Goal: Information Seeking & Learning: Learn about a topic

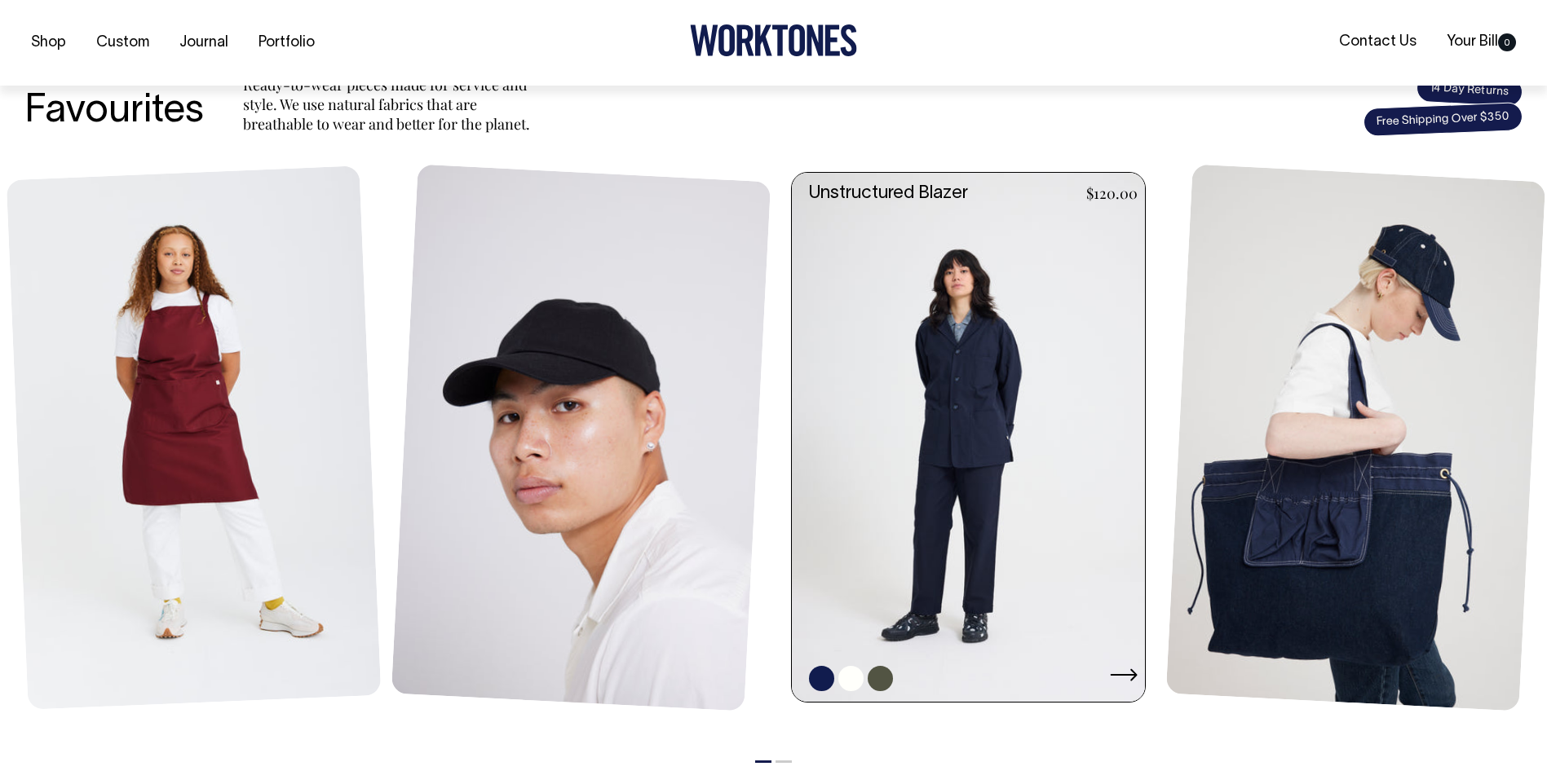
scroll to position [653, 0]
click at [1092, 645] on link at bounding box center [973, 437] width 363 height 530
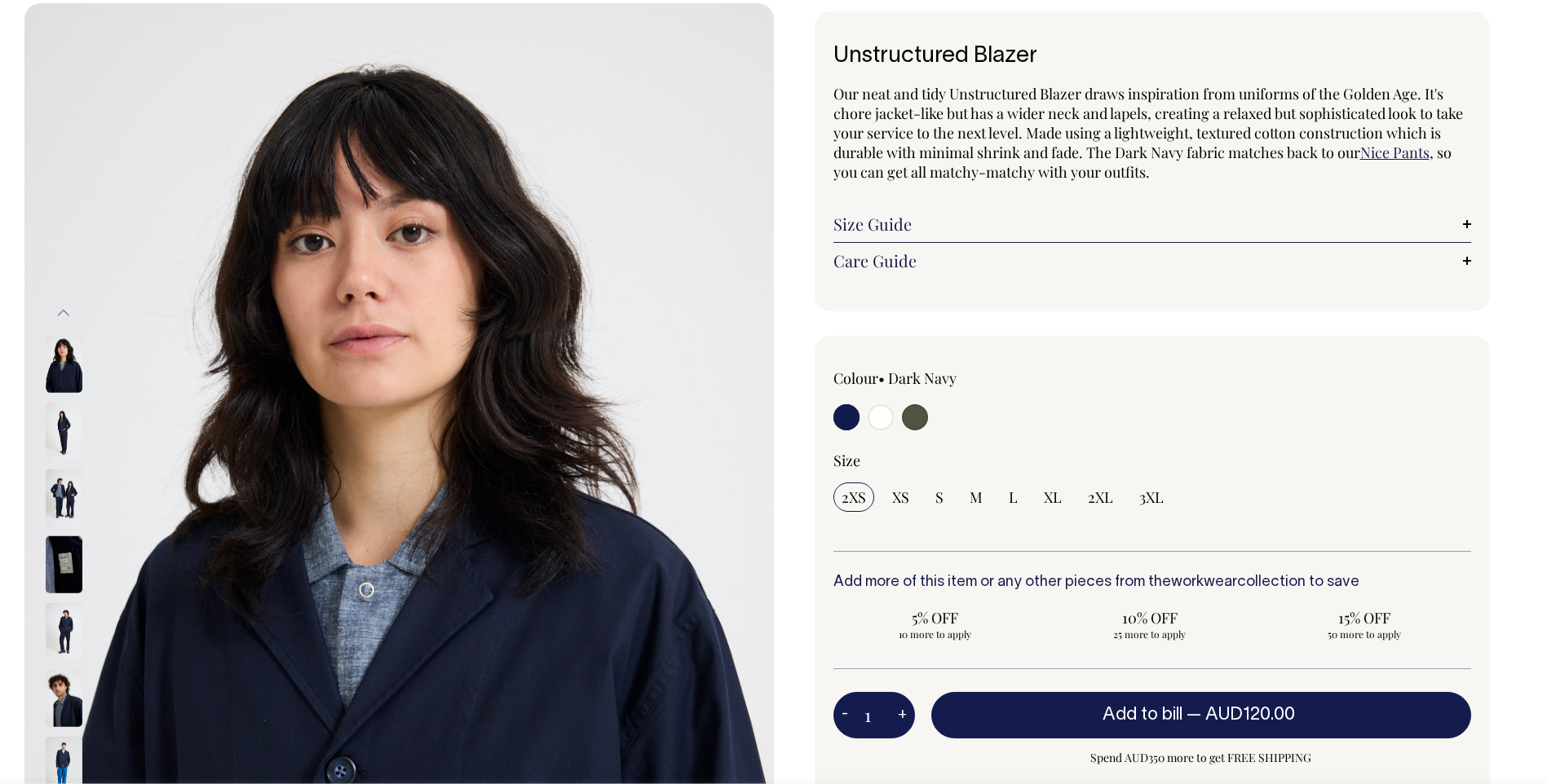
scroll to position [82, 0]
click at [67, 382] on img at bounding box center [64, 365] width 37 height 57
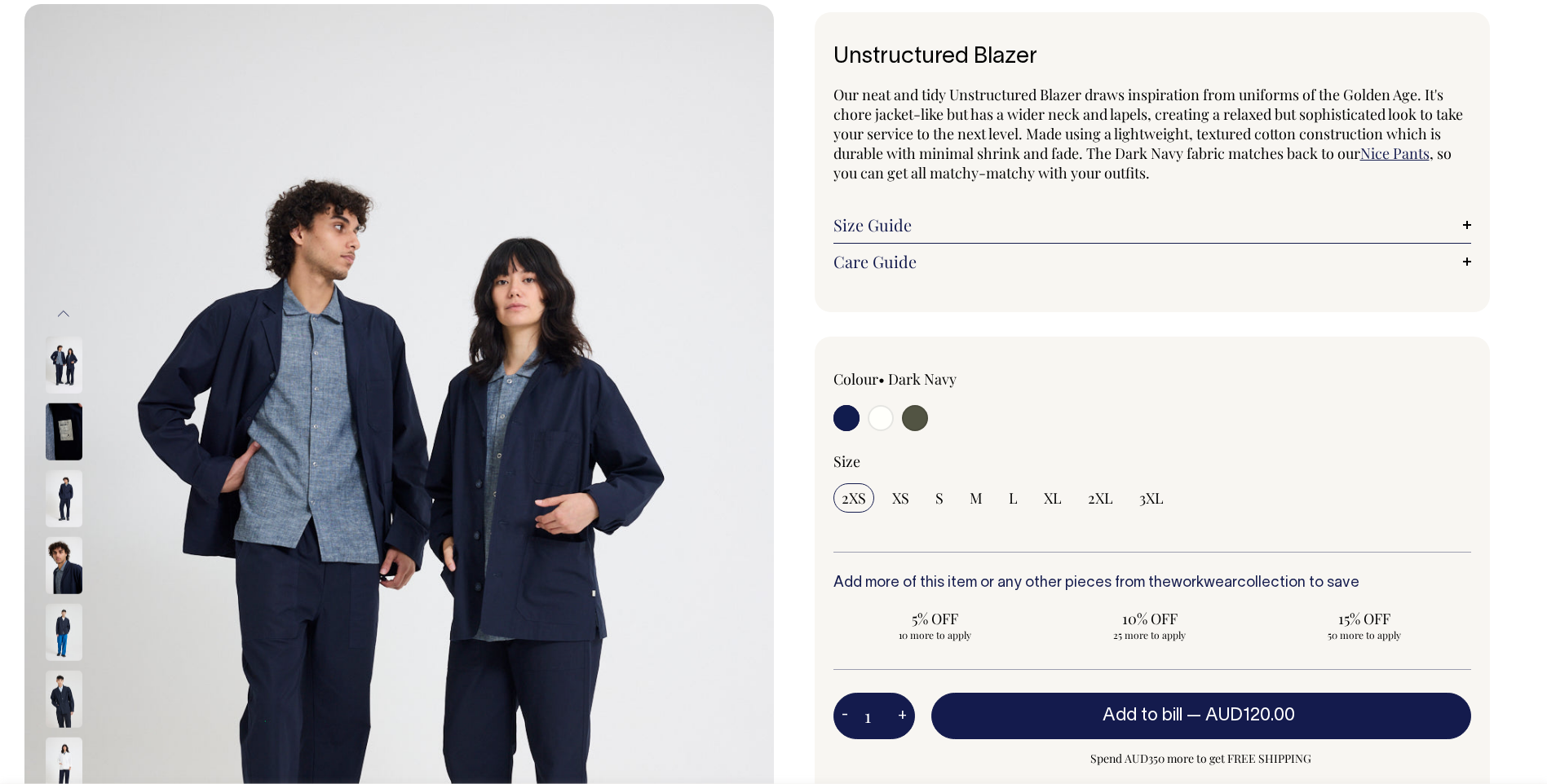
click at [68, 691] on img at bounding box center [64, 699] width 37 height 57
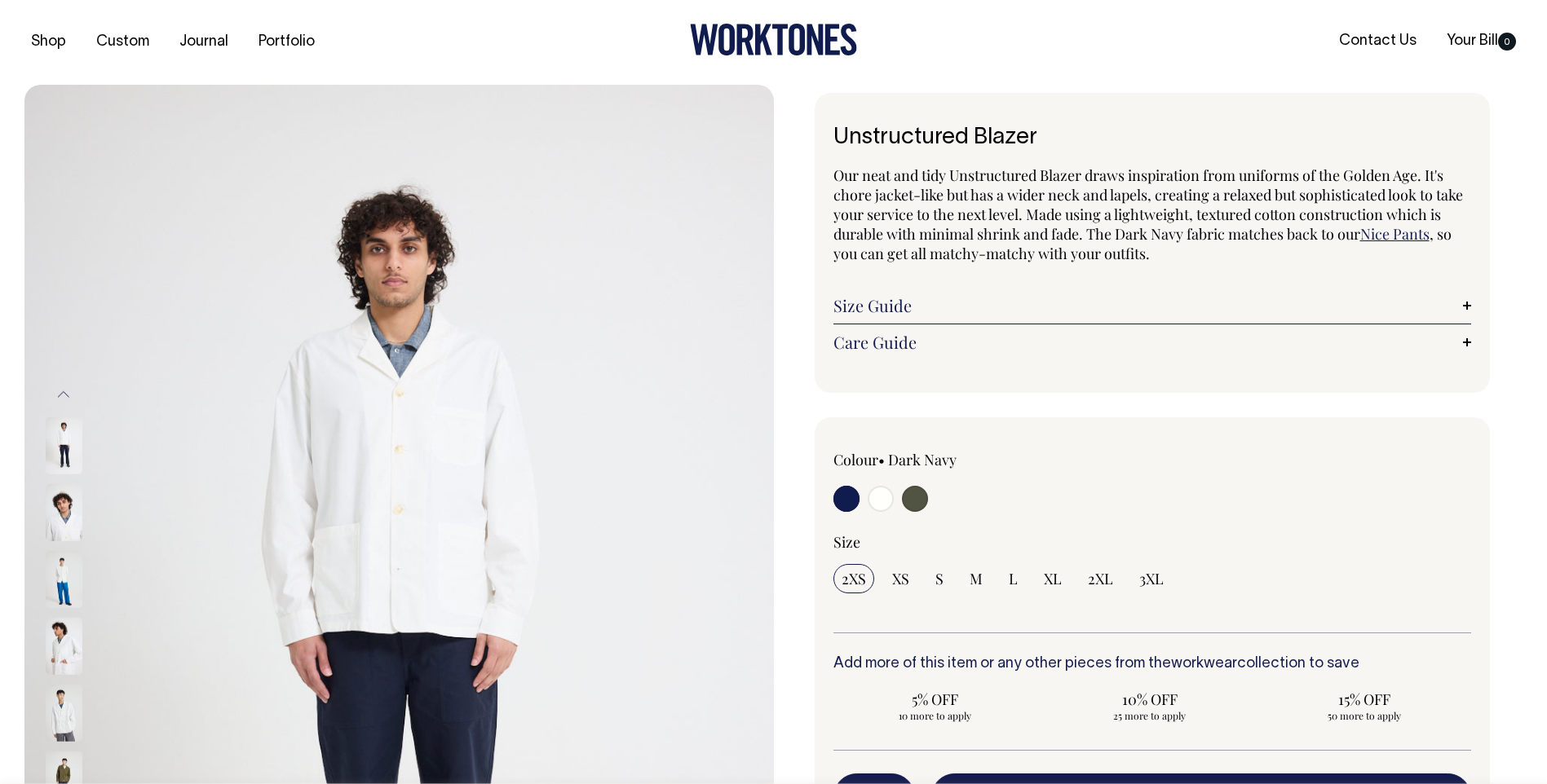
scroll to position [0, 0]
click at [1425, 308] on link "Size Guide" at bounding box center [1152, 307] width 639 height 20
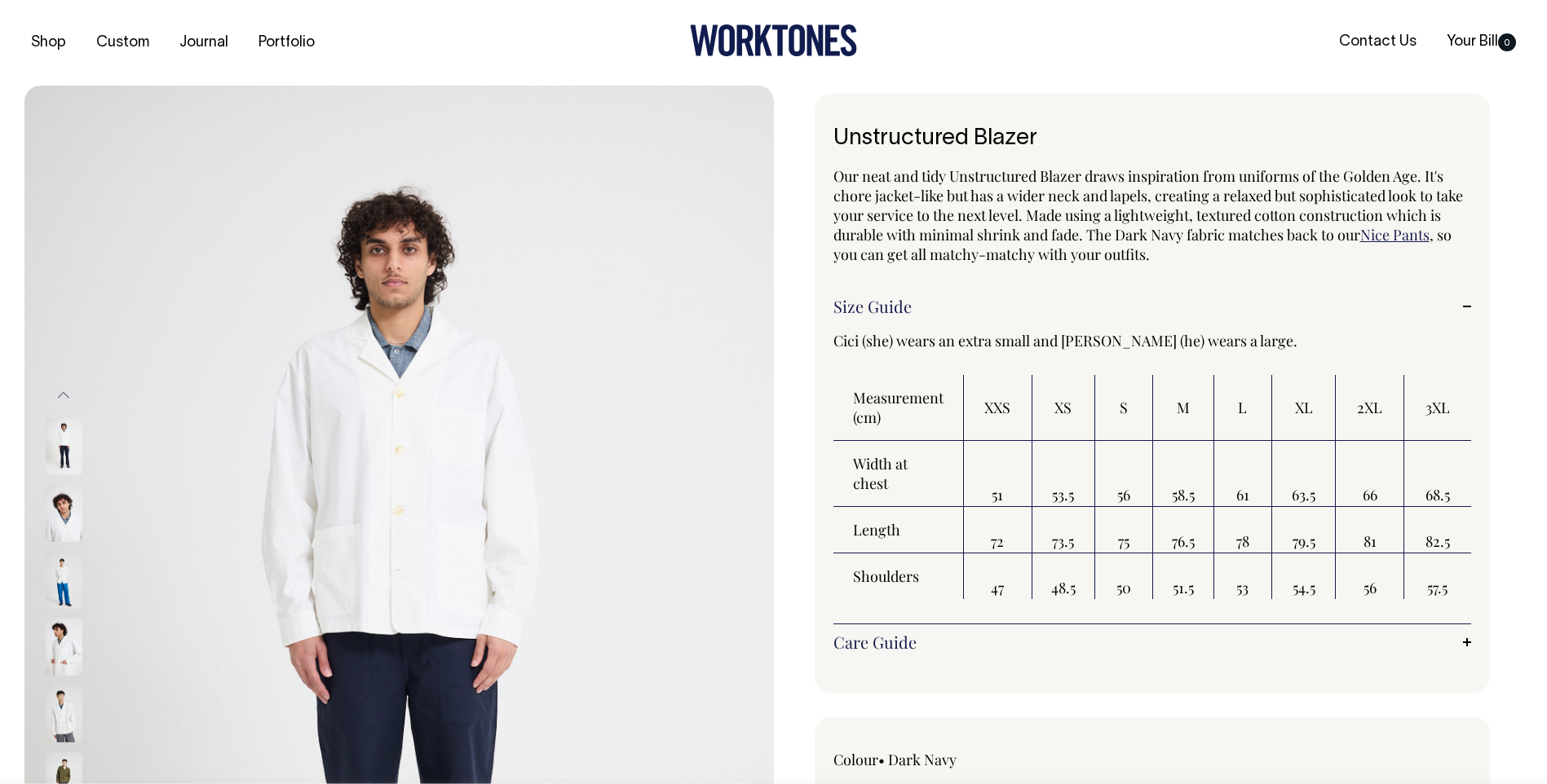
click at [1391, 301] on link "Size Guide" at bounding box center [1152, 307] width 639 height 20
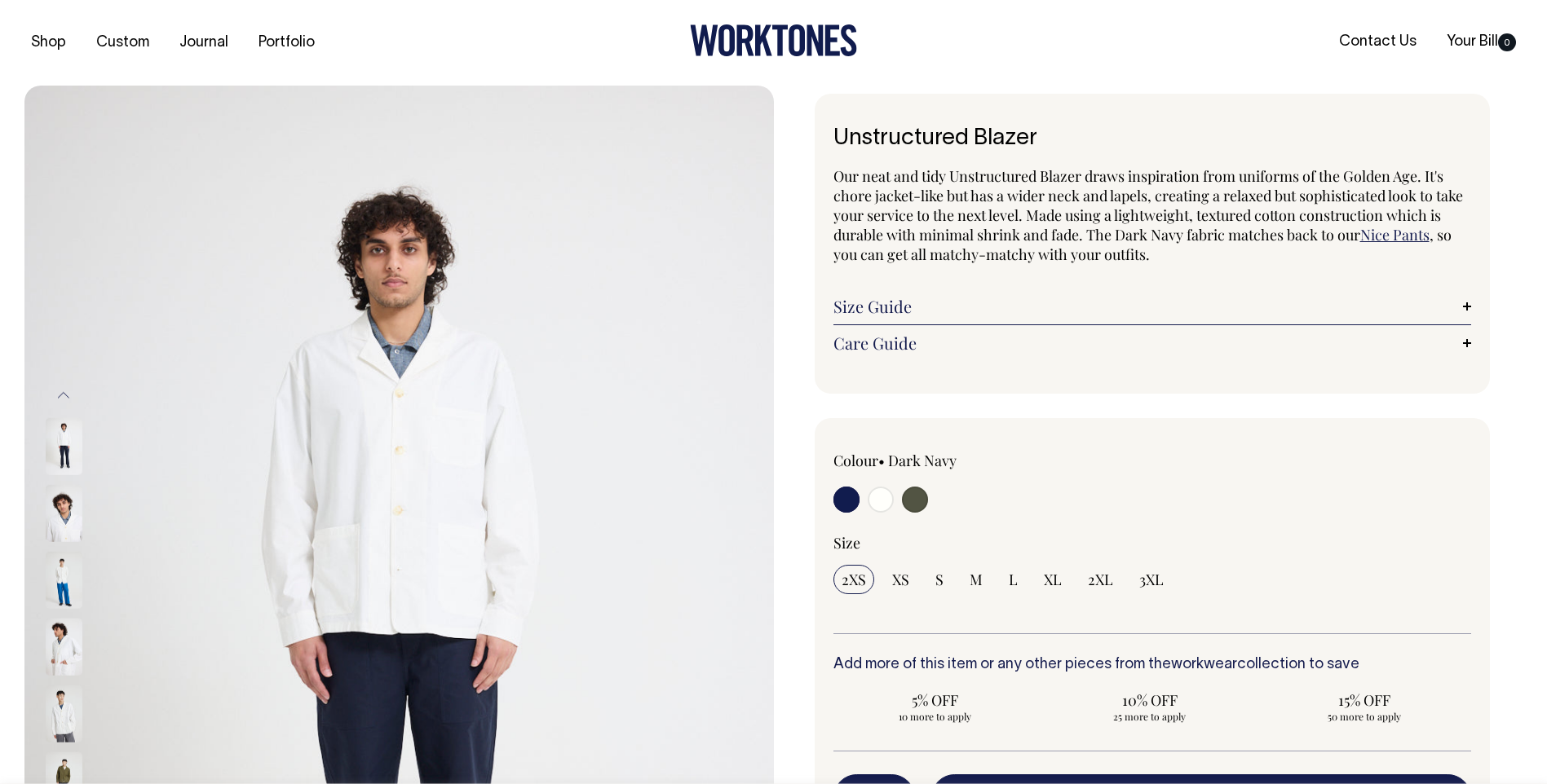
click at [1442, 345] on link "Care Guide" at bounding box center [1152, 344] width 639 height 20
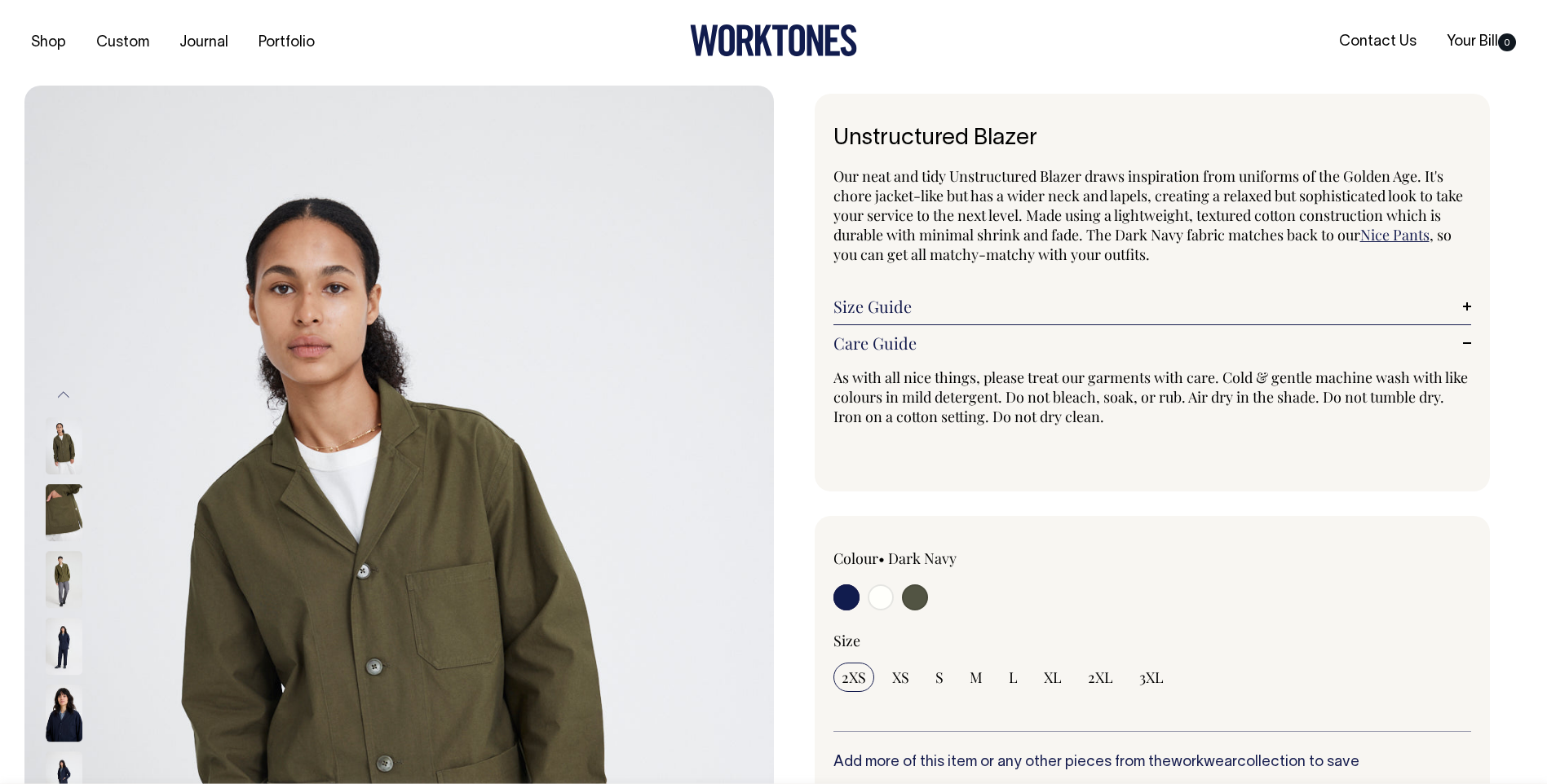
click at [59, 724] on img at bounding box center [64, 714] width 37 height 57
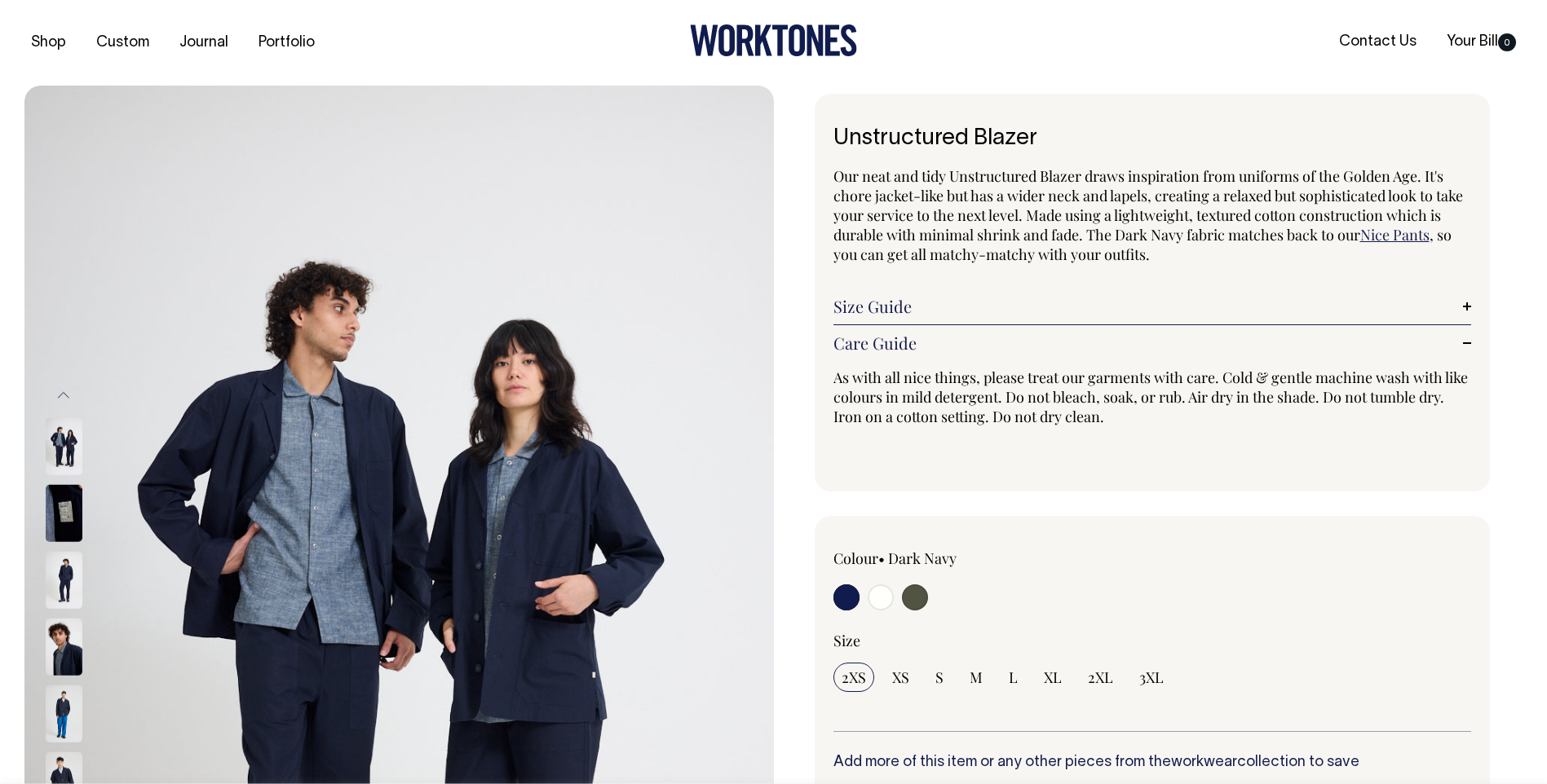
click at [64, 773] on img at bounding box center [64, 781] width 37 height 57
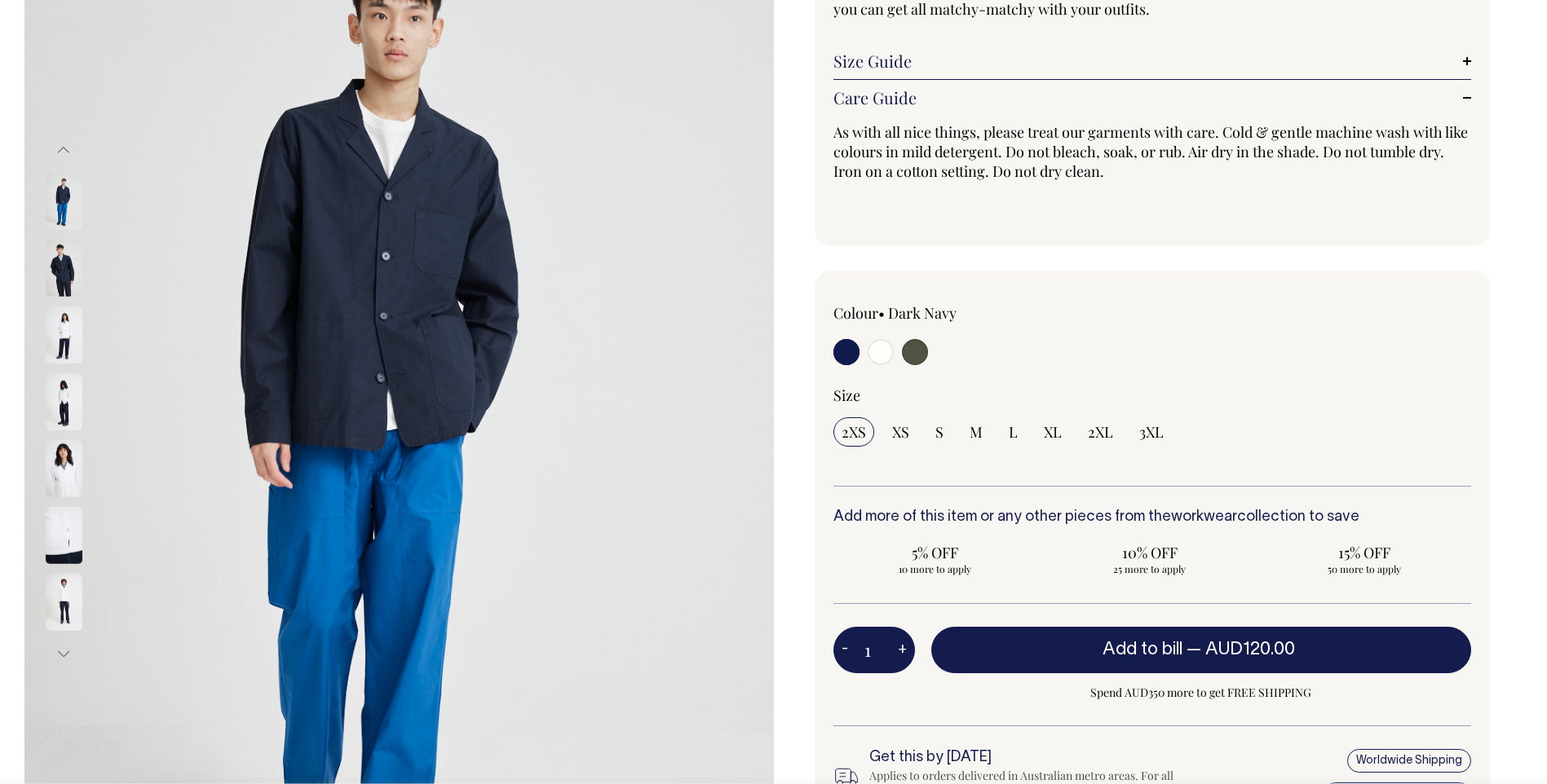
scroll to position [245, 0]
click at [67, 658] on button "Next" at bounding box center [63, 655] width 24 height 37
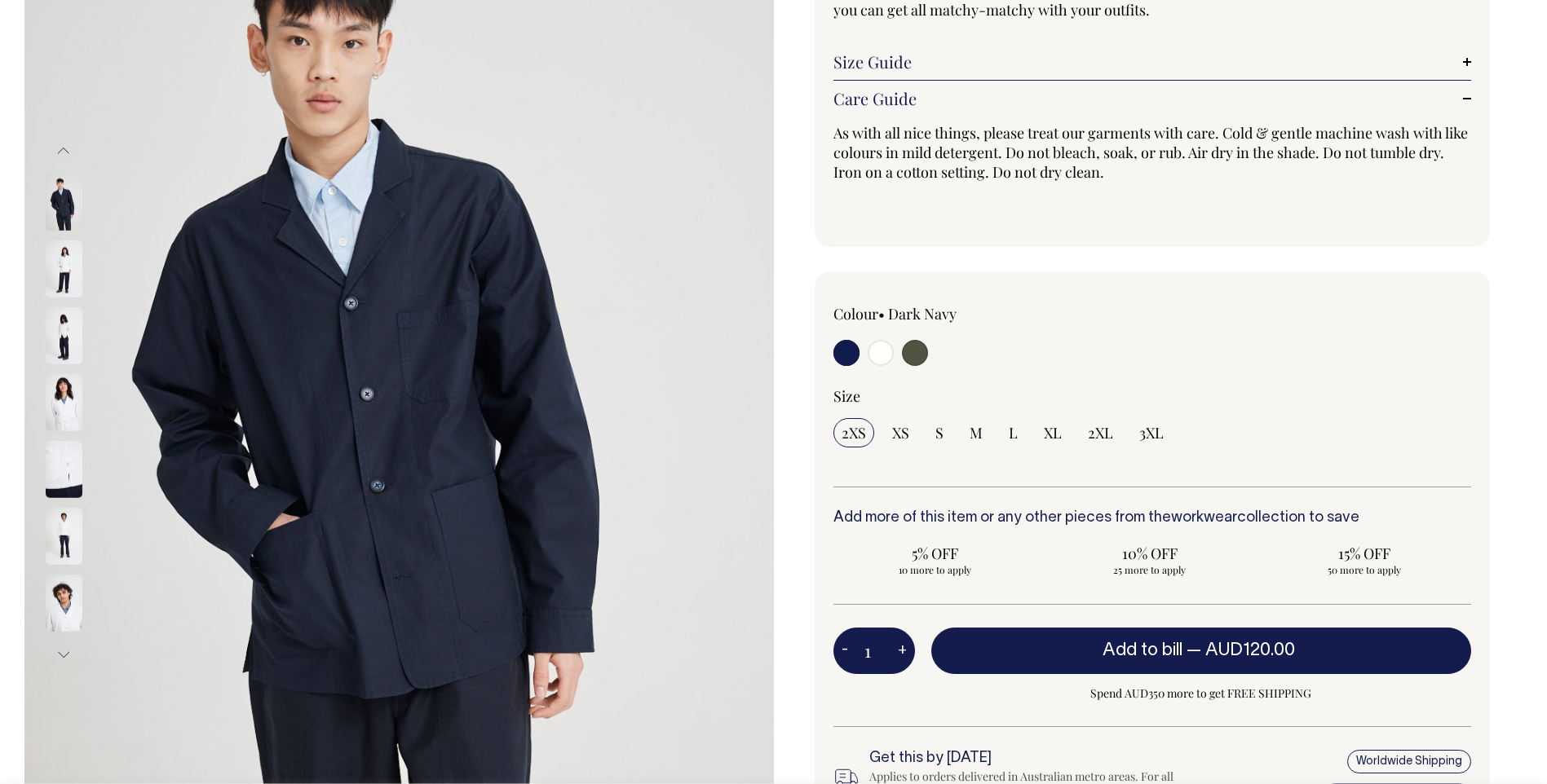
click at [67, 657] on button "Next" at bounding box center [63, 655] width 24 height 37
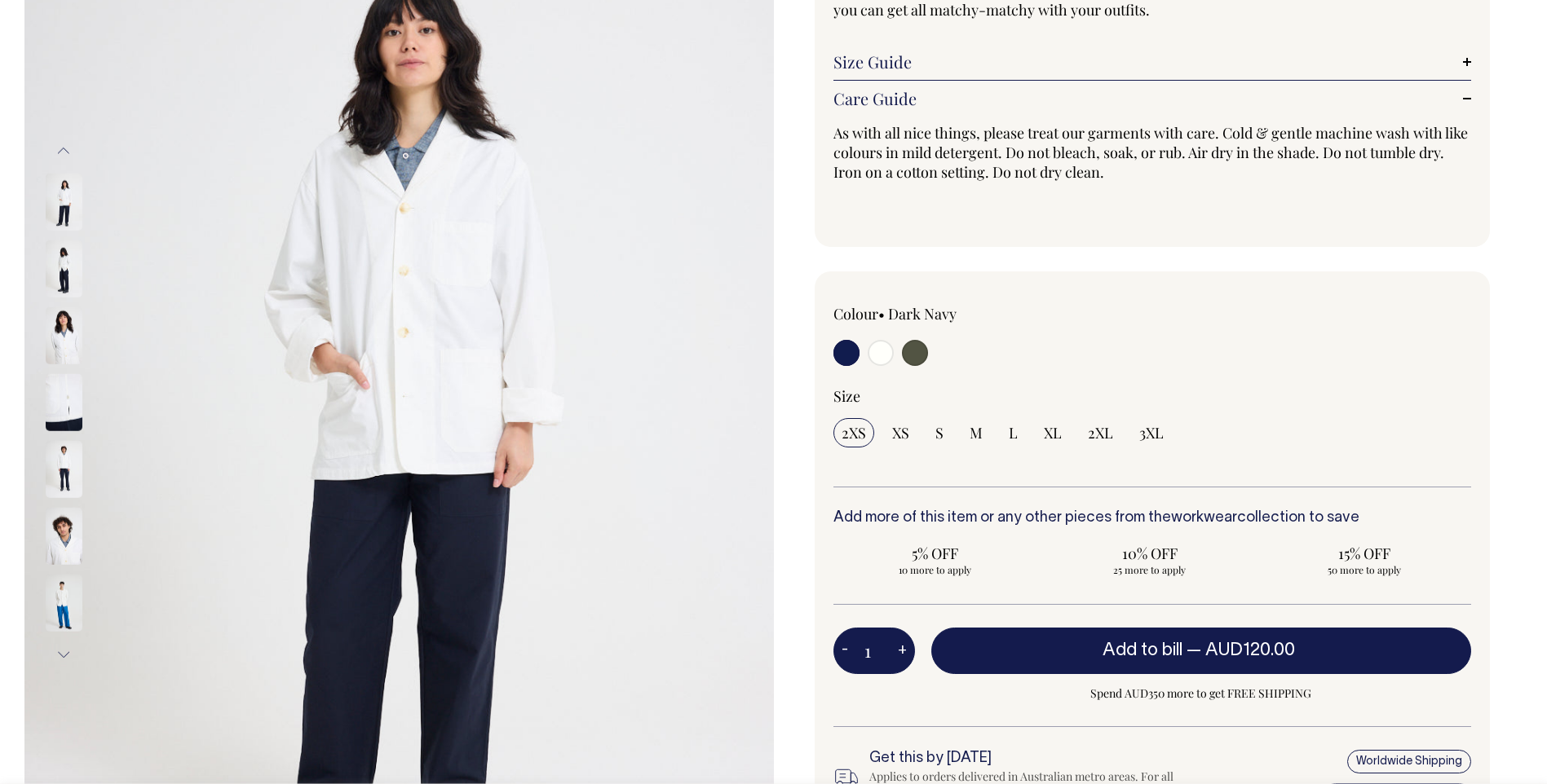
click at [67, 657] on button "Next" at bounding box center [63, 655] width 24 height 37
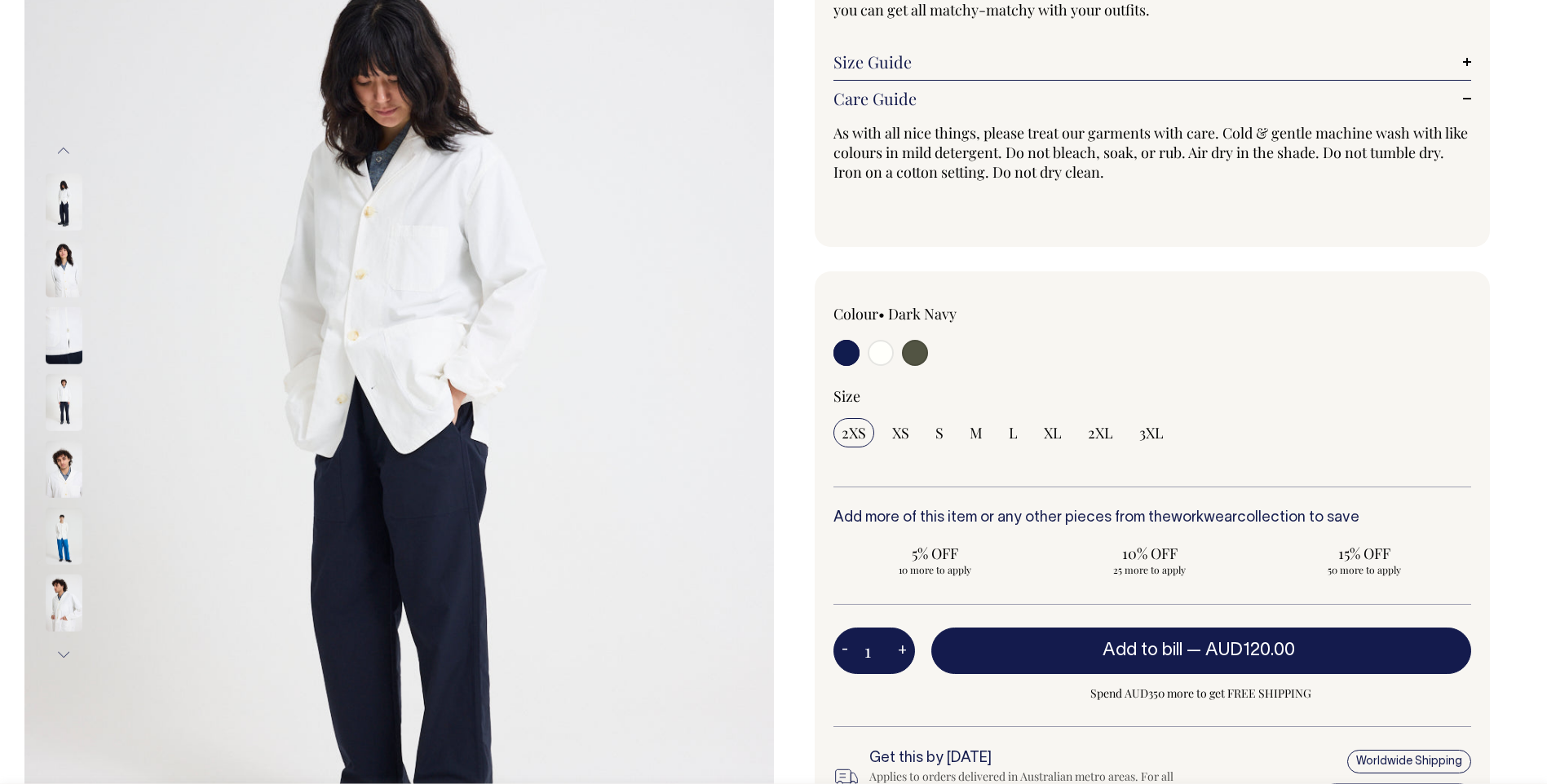
click at [67, 657] on button "Next" at bounding box center [63, 655] width 24 height 37
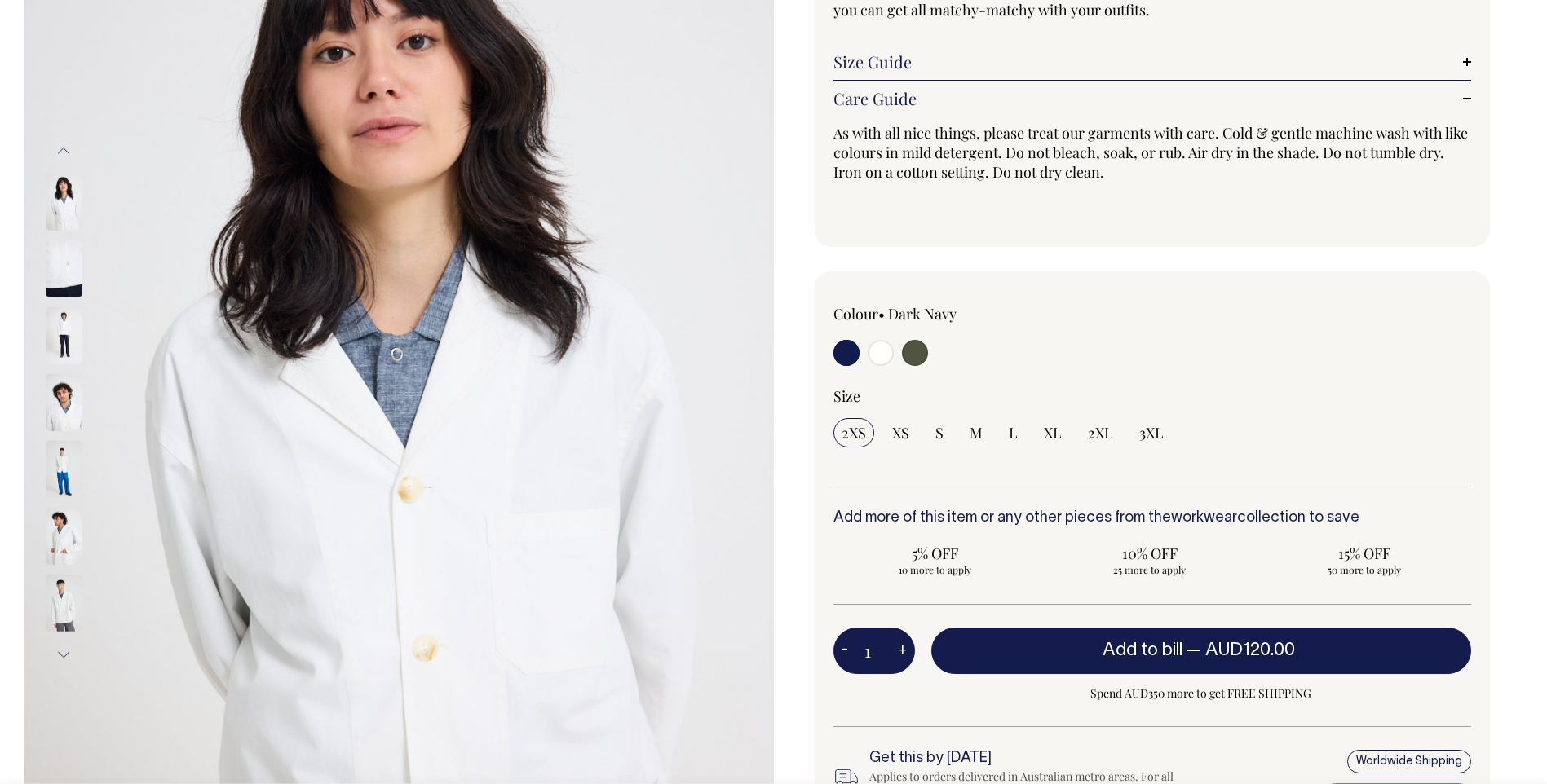
click at [67, 656] on button "Next" at bounding box center [63, 655] width 24 height 37
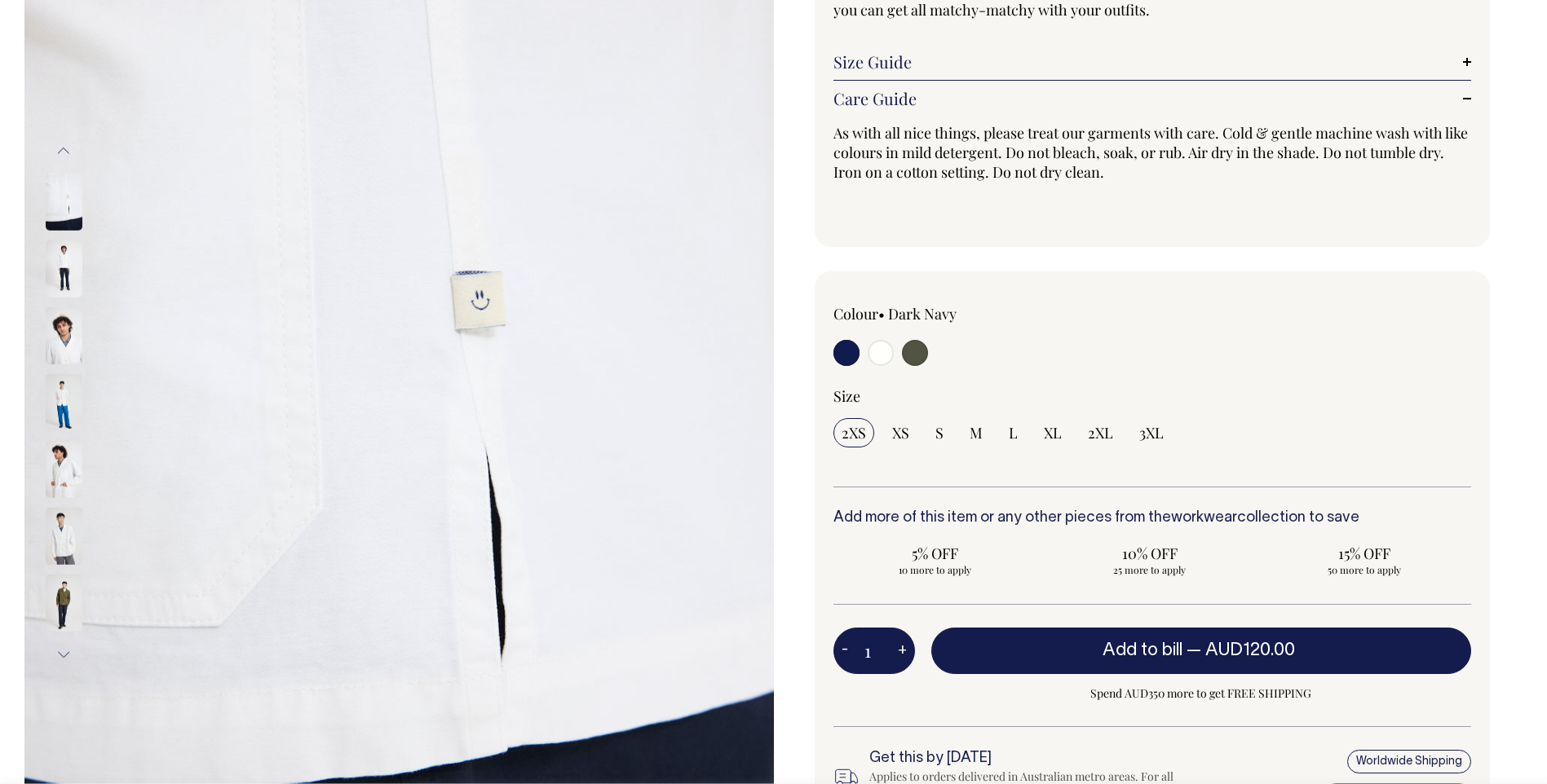
click at [67, 656] on button "Next" at bounding box center [63, 655] width 24 height 37
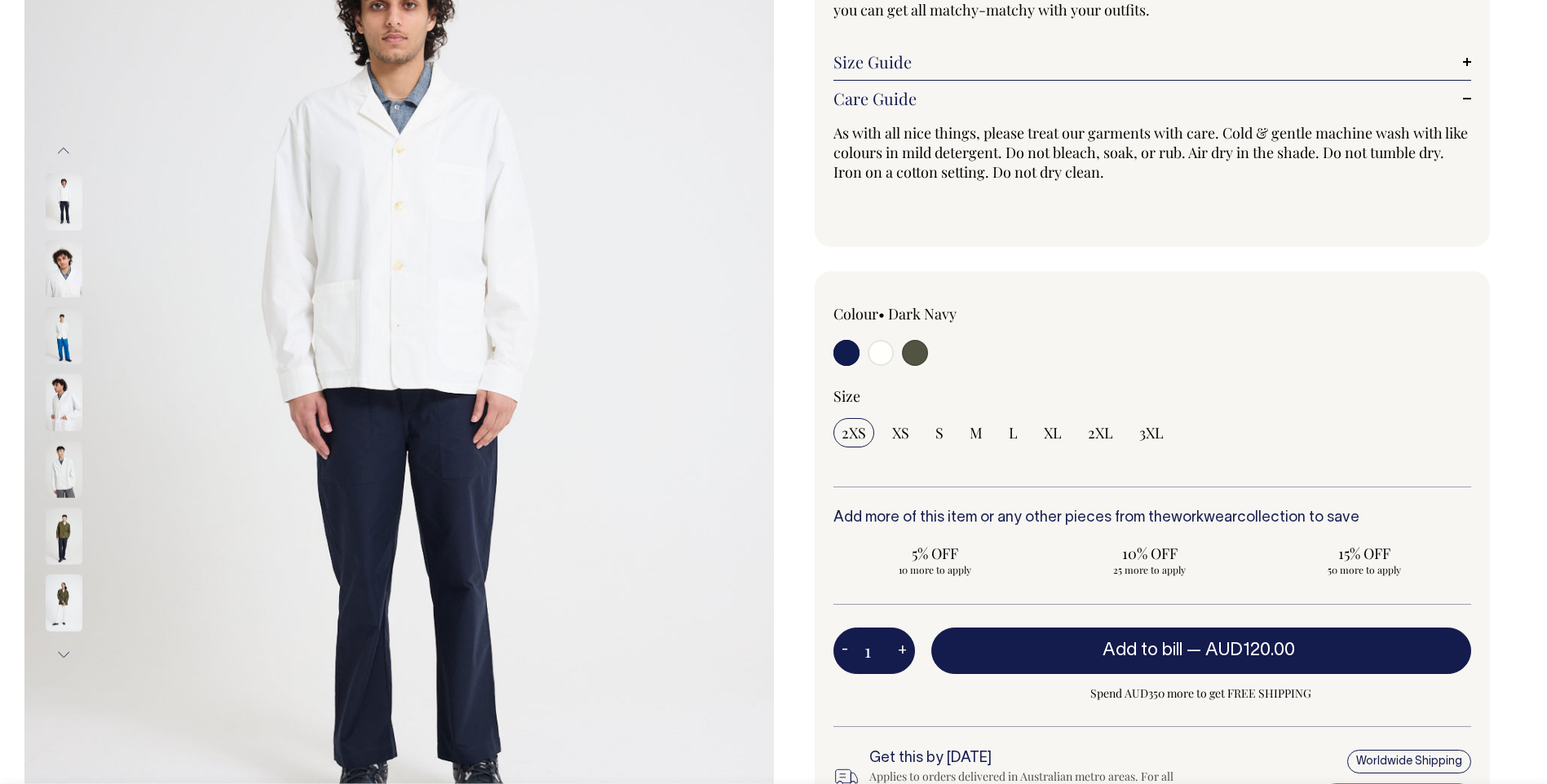
click at [69, 655] on button "Next" at bounding box center [63, 655] width 24 height 37
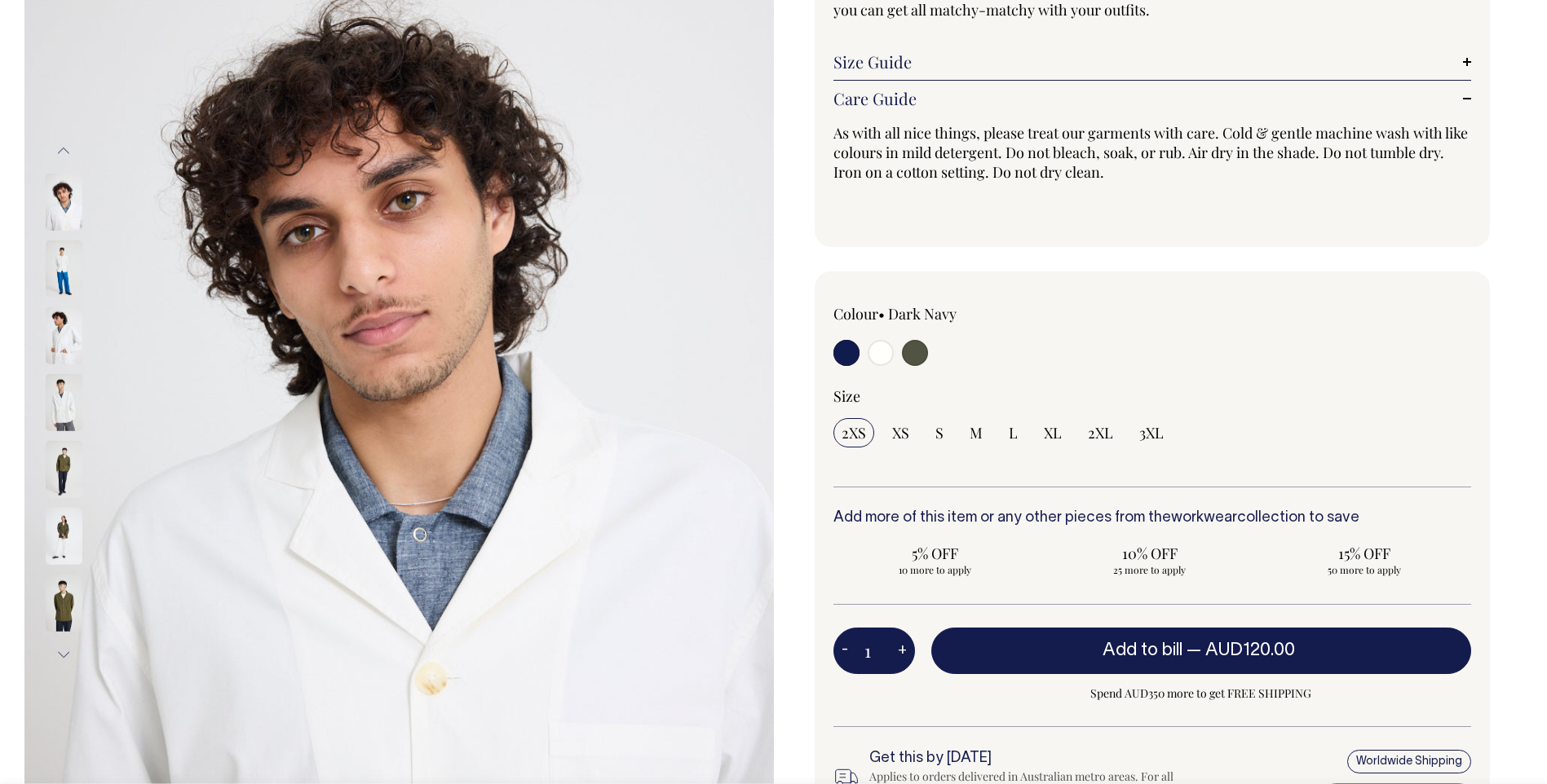
click at [69, 655] on button "Next" at bounding box center [63, 655] width 24 height 37
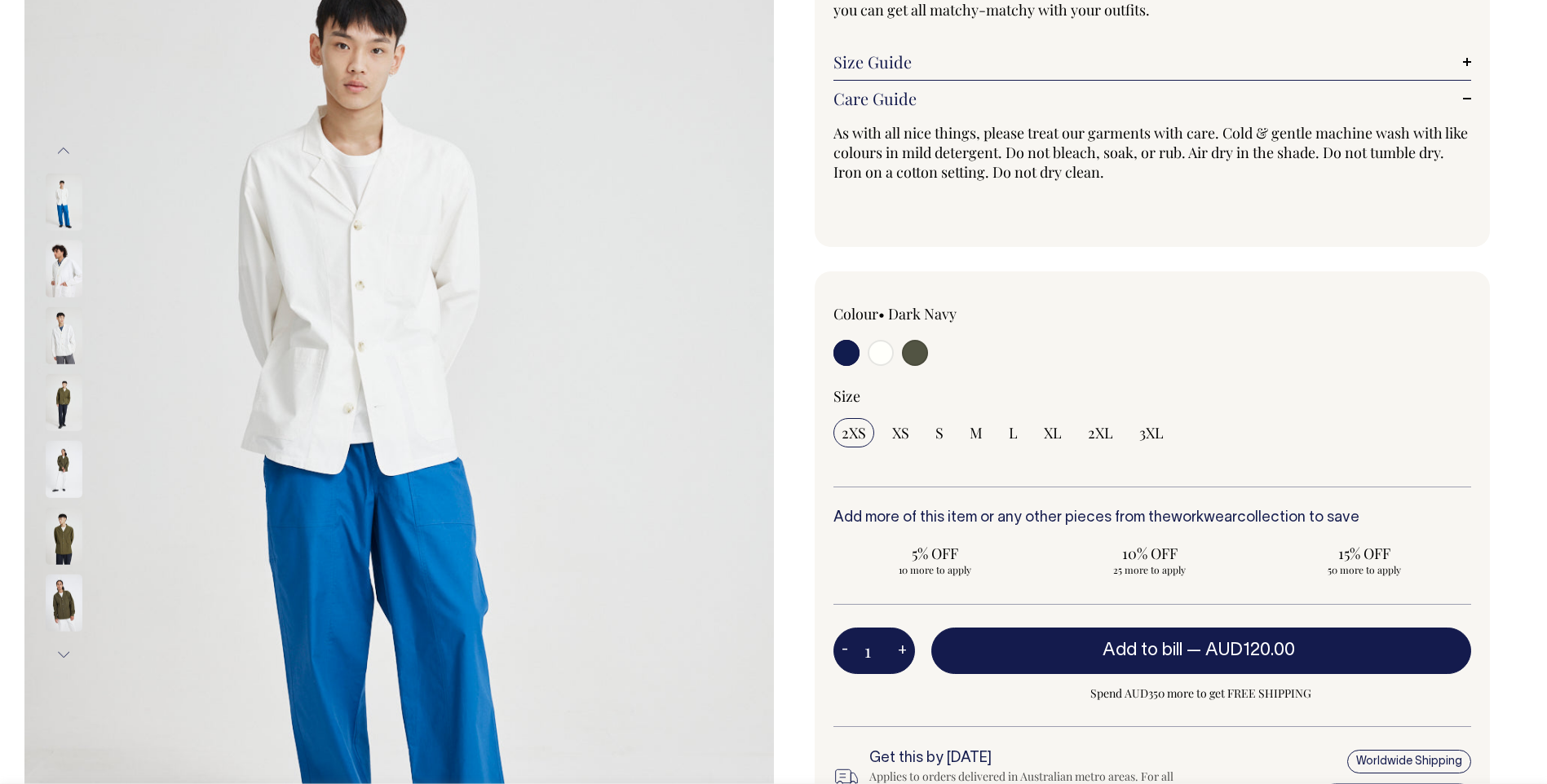
click at [69, 655] on button "Next" at bounding box center [63, 655] width 24 height 37
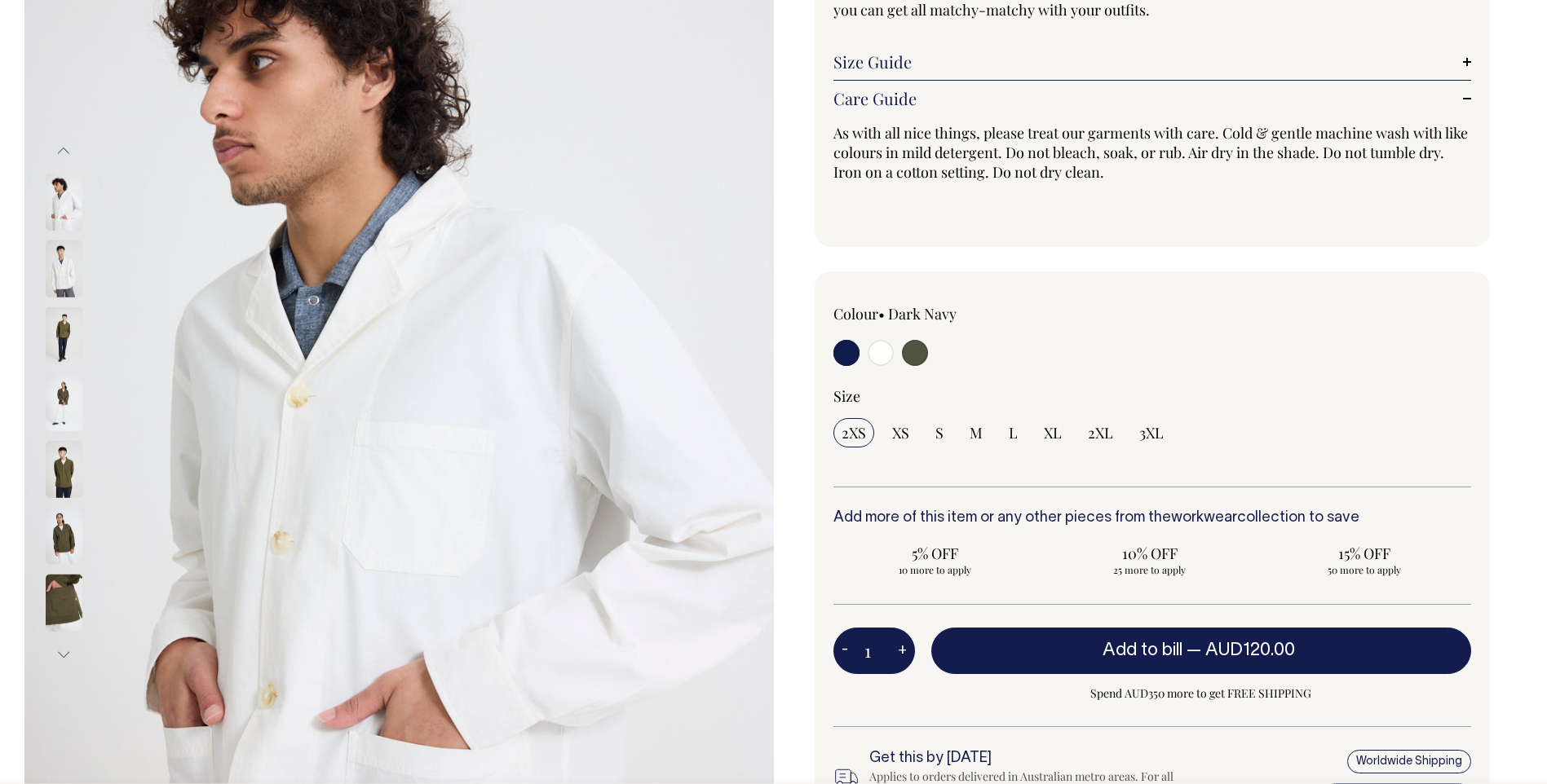
click at [69, 655] on button "Next" at bounding box center [63, 655] width 24 height 37
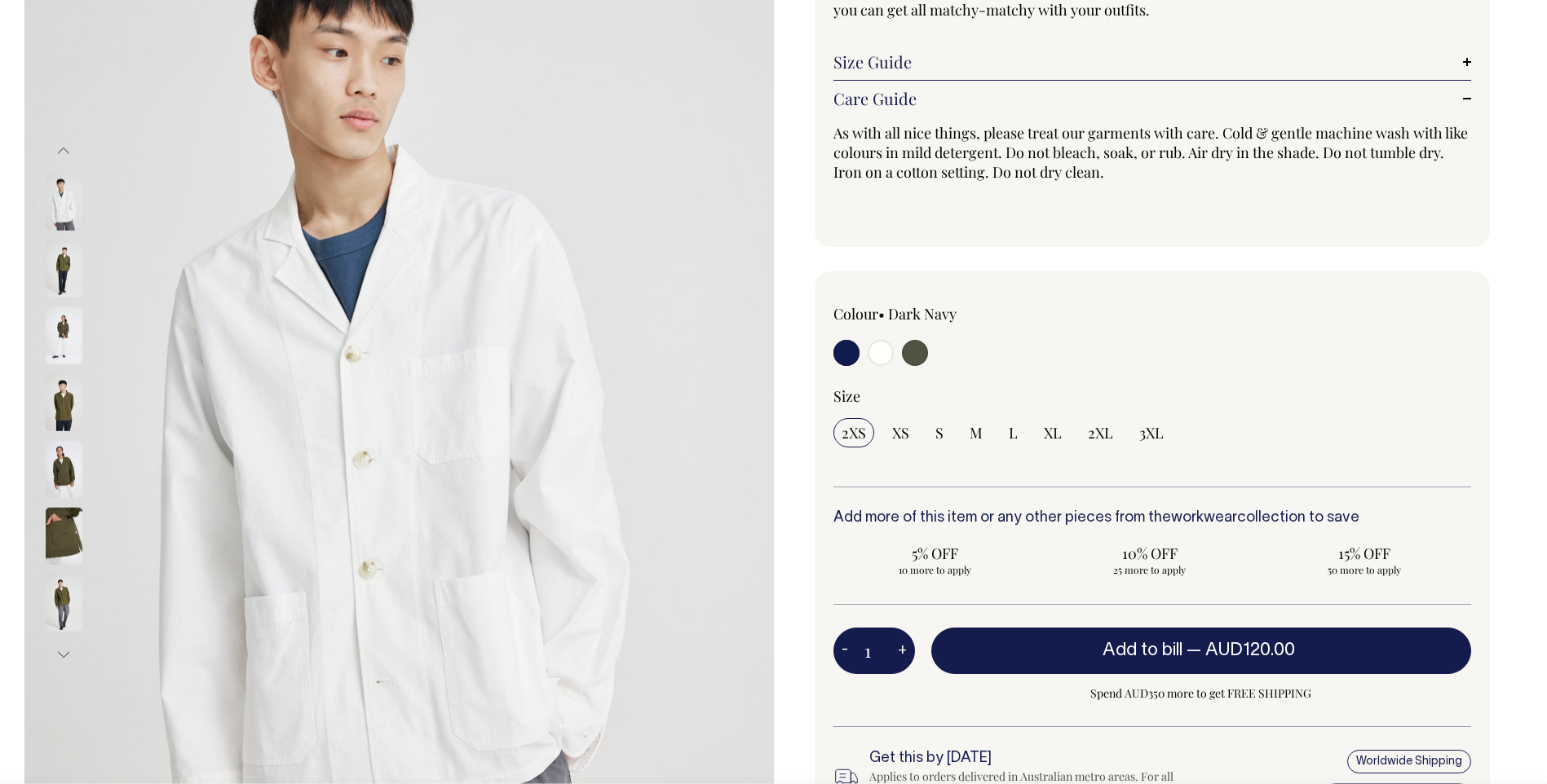
click at [69, 655] on button "Next" at bounding box center [63, 655] width 24 height 37
click at [69, 654] on button "Next" at bounding box center [63, 655] width 24 height 37
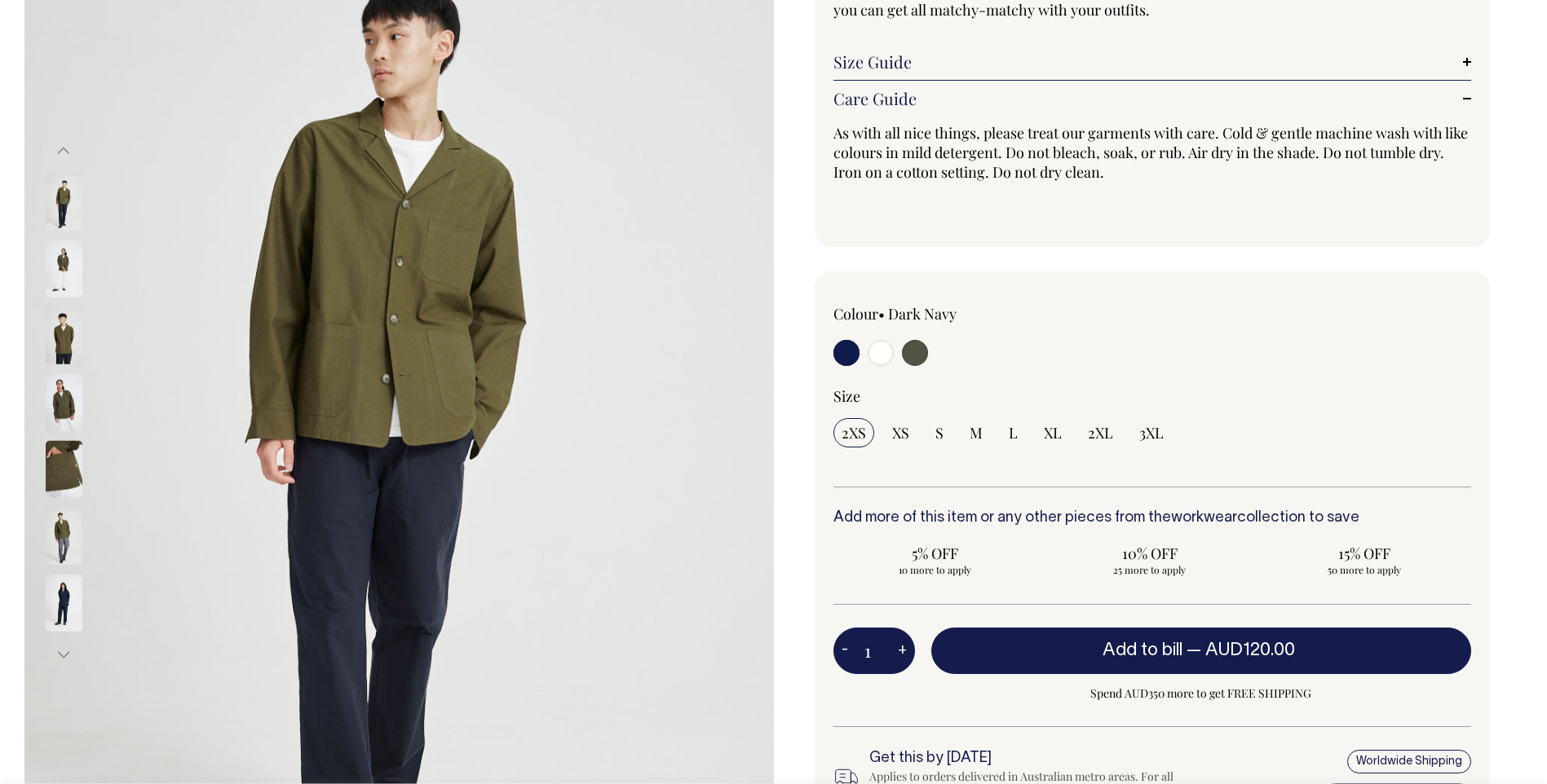
click at [69, 653] on button "Next" at bounding box center [63, 655] width 24 height 37
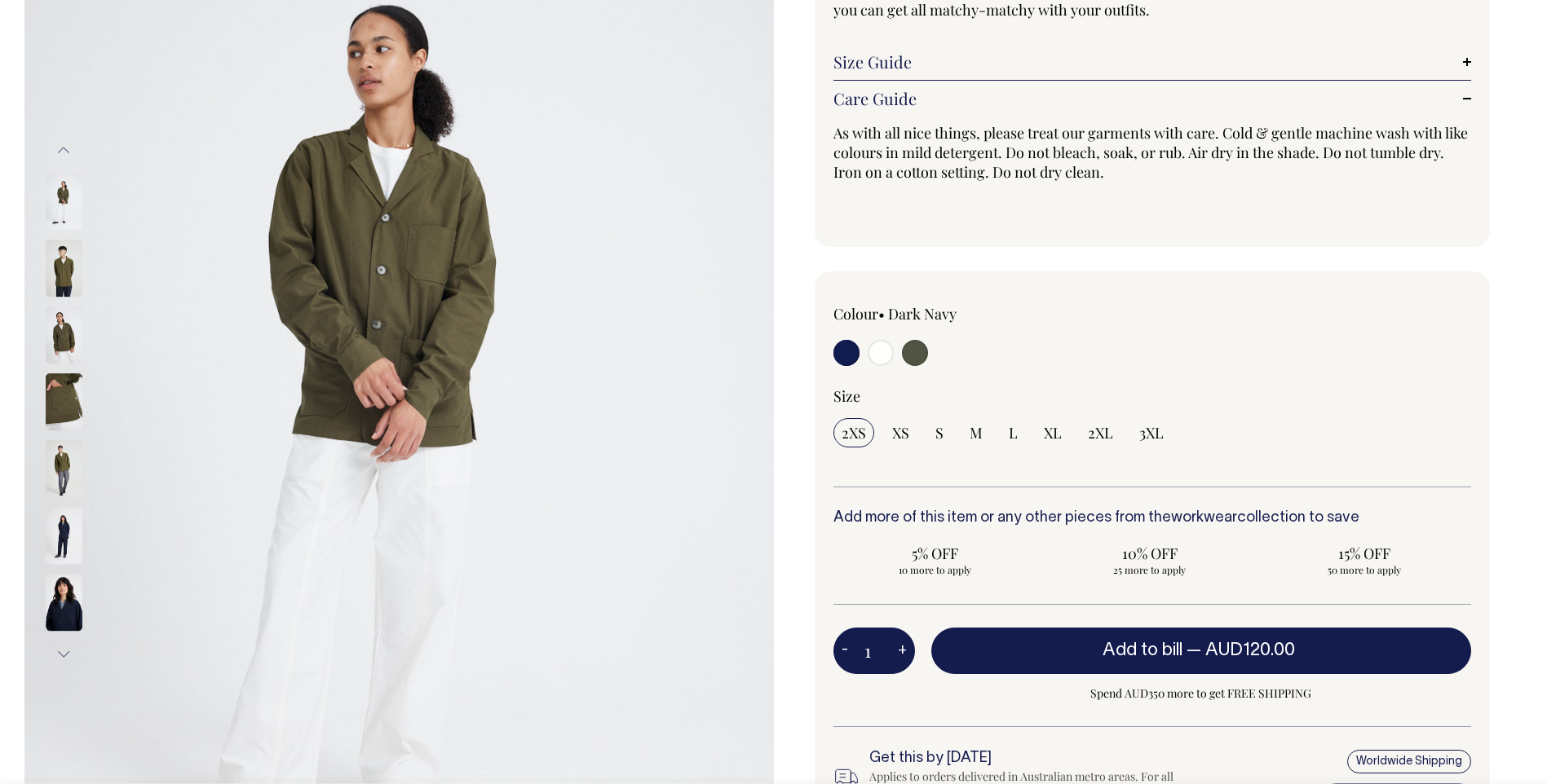
click at [70, 653] on button "Next" at bounding box center [63, 655] width 24 height 37
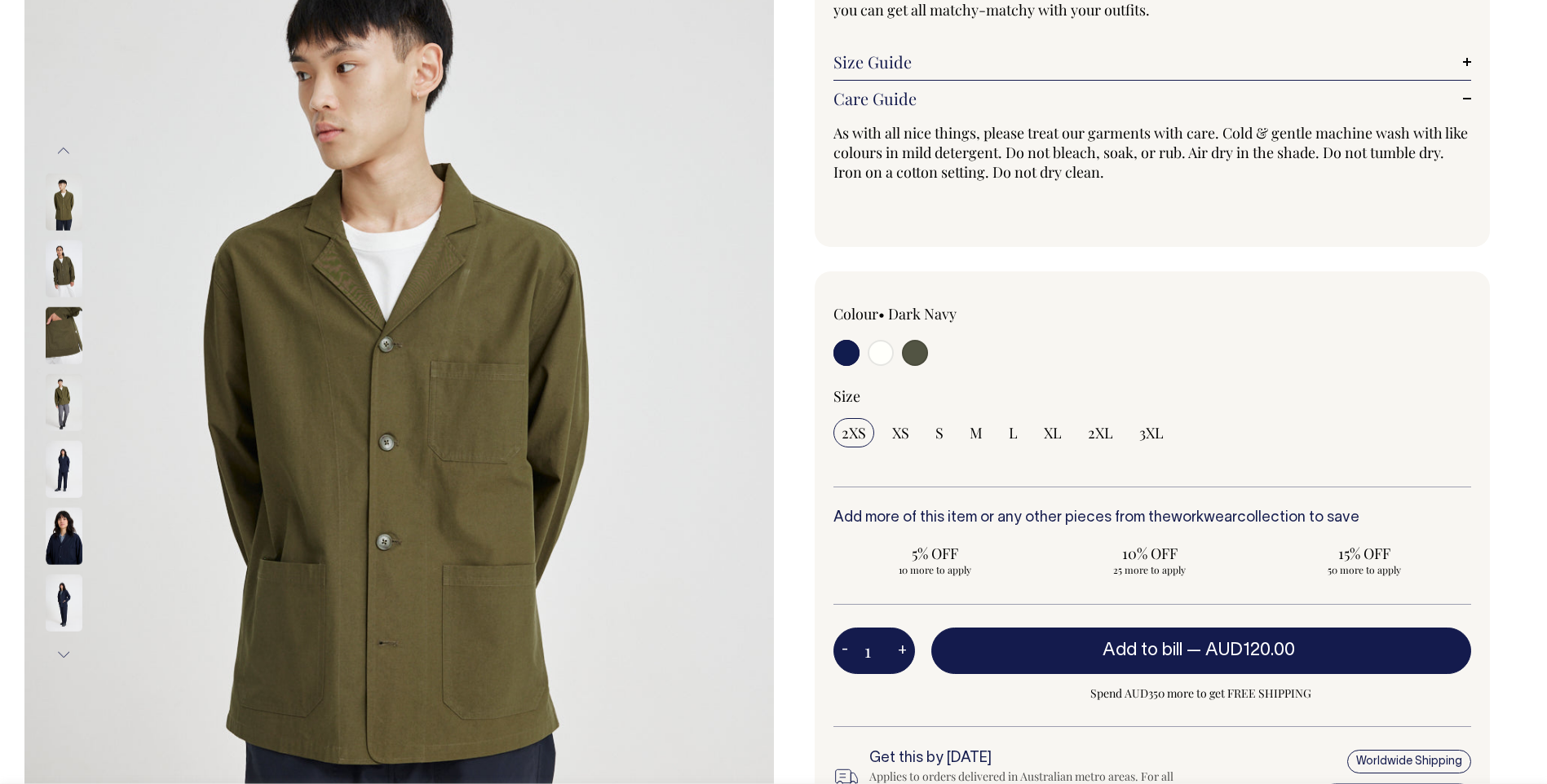
click at [70, 653] on button "Next" at bounding box center [63, 655] width 24 height 37
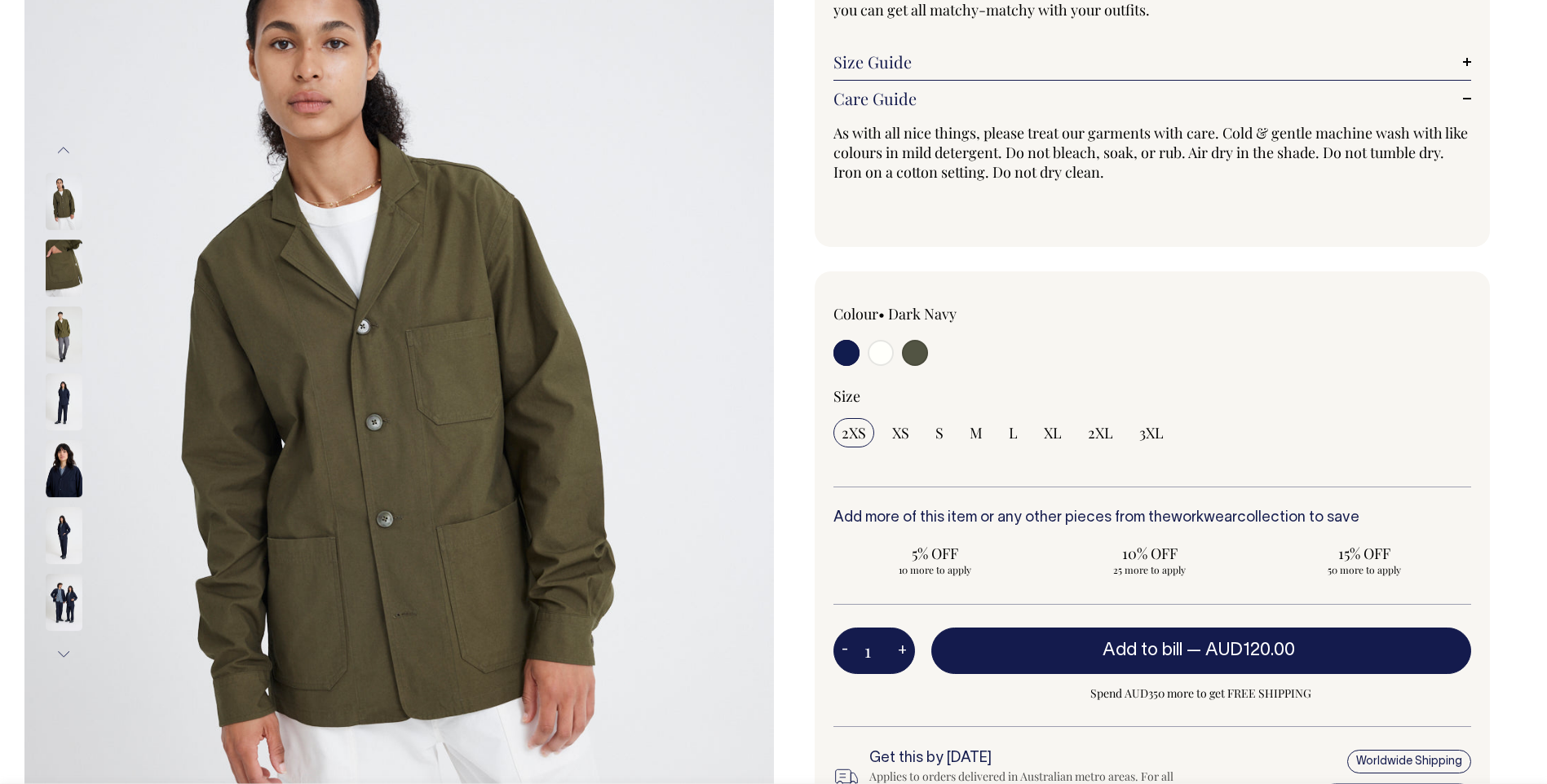
click at [70, 653] on button "Next" at bounding box center [63, 655] width 24 height 37
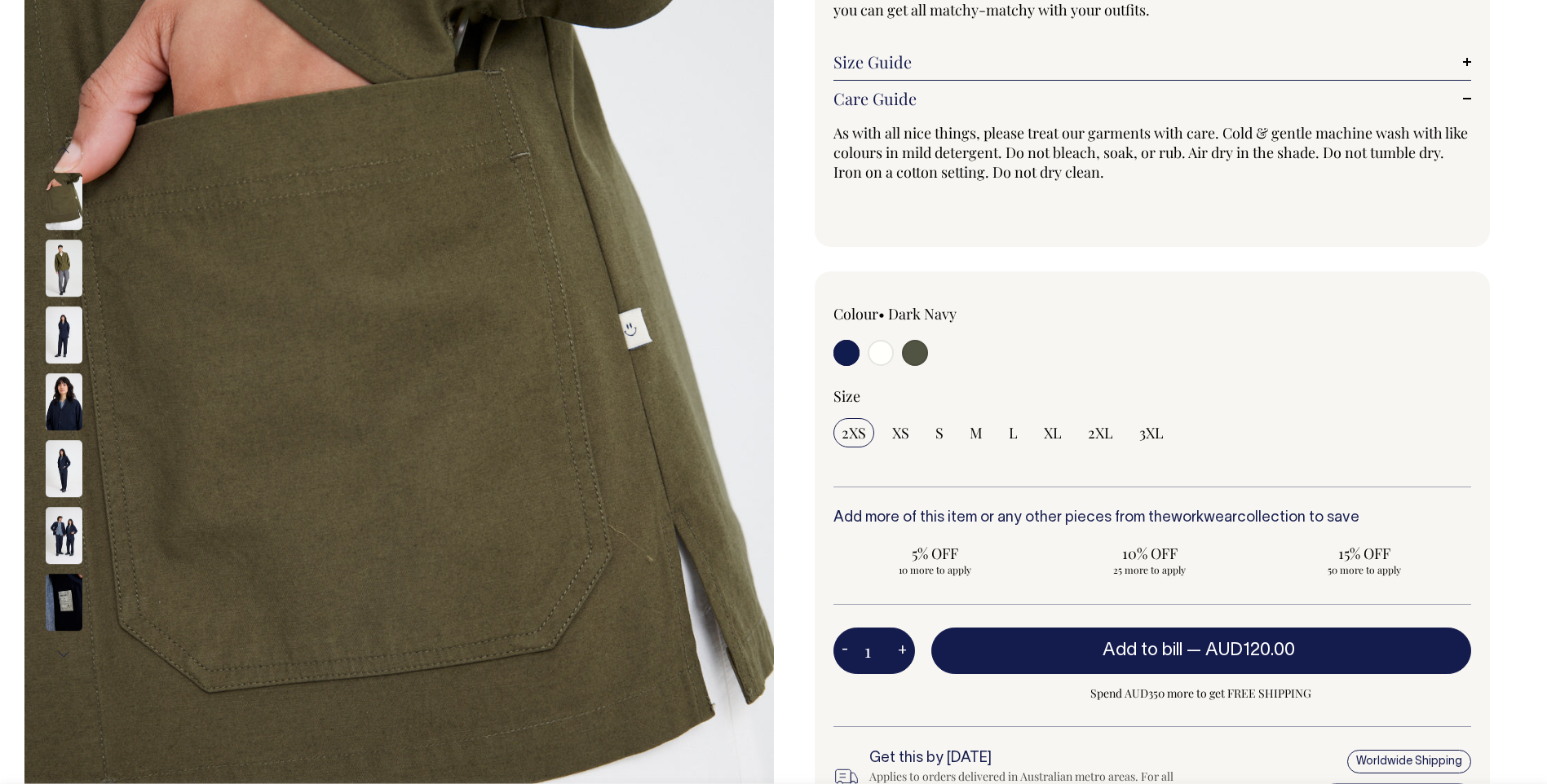
click at [70, 653] on button "Next" at bounding box center [63, 655] width 24 height 37
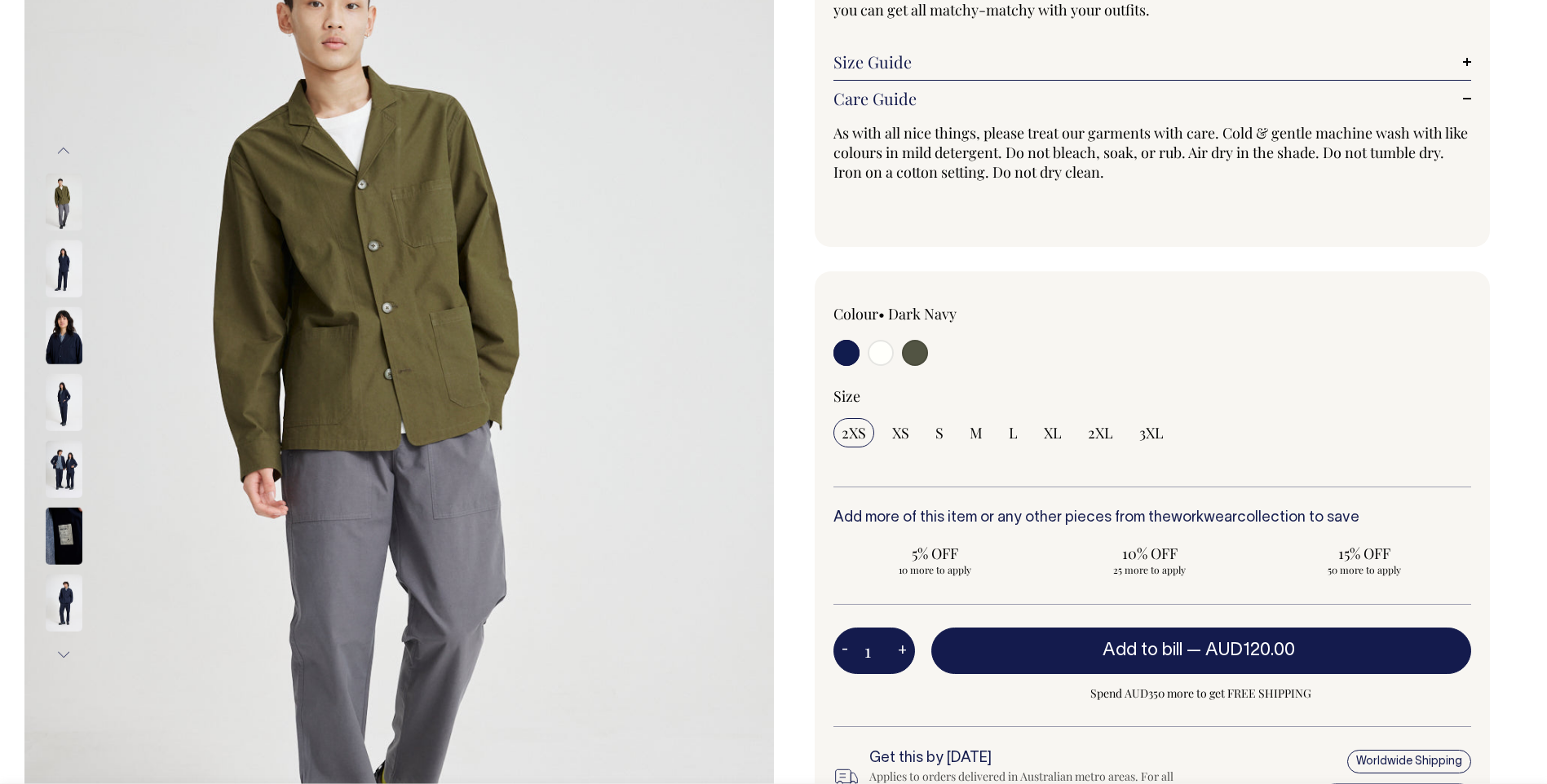
click at [71, 652] on button "Next" at bounding box center [63, 655] width 24 height 37
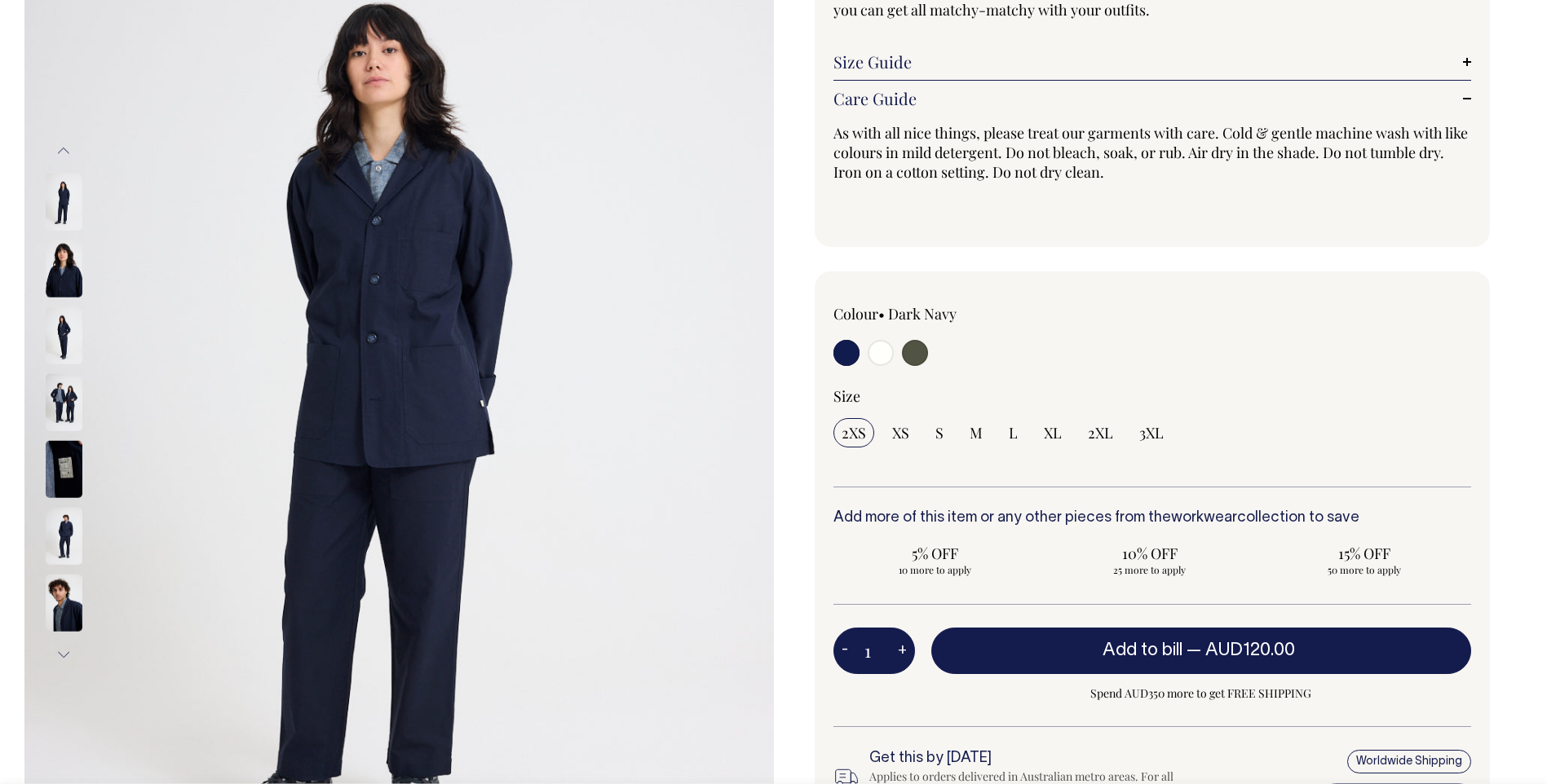
click at [71, 652] on button "Next" at bounding box center [63, 655] width 24 height 37
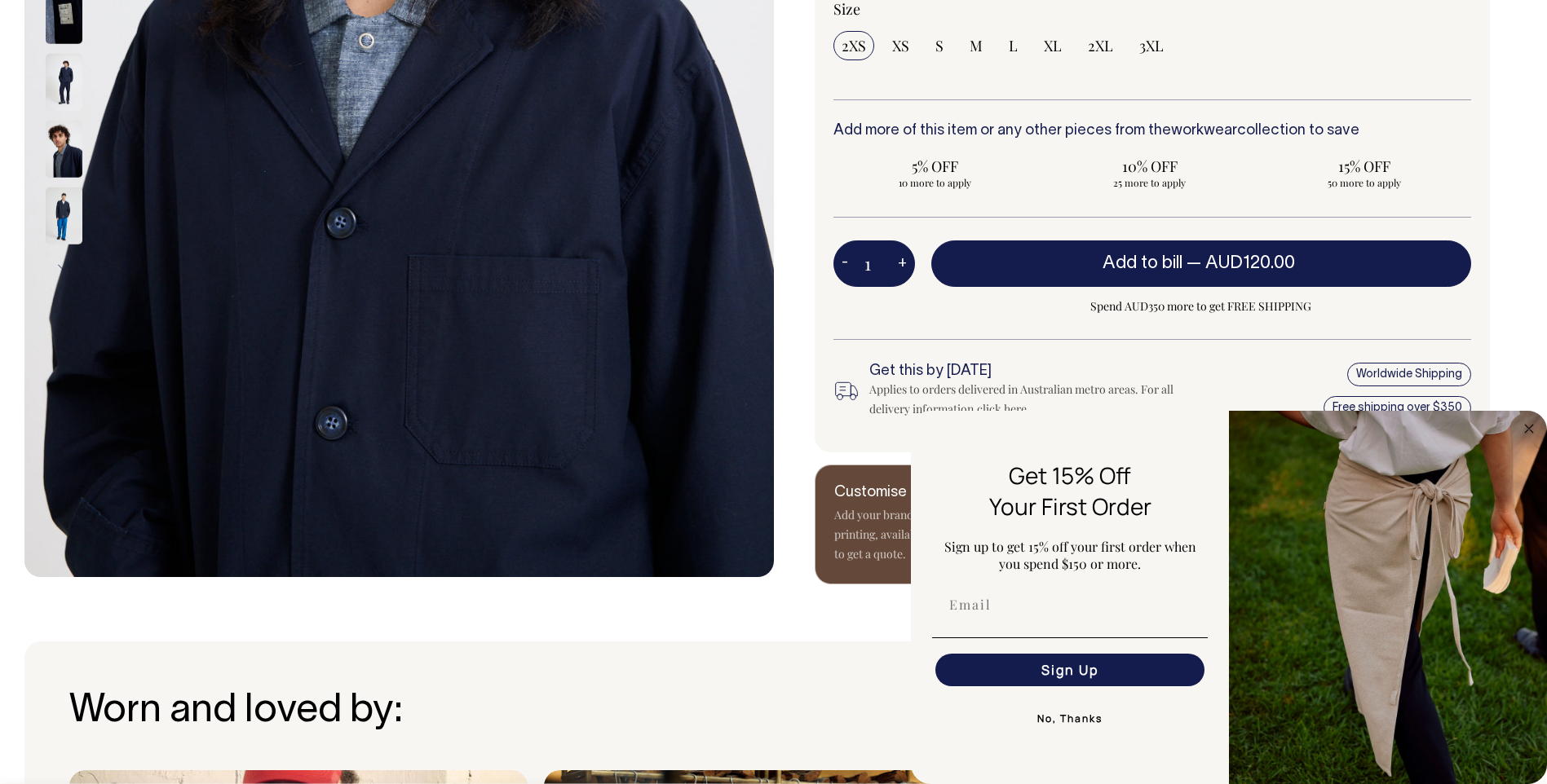
scroll to position [605, 0]
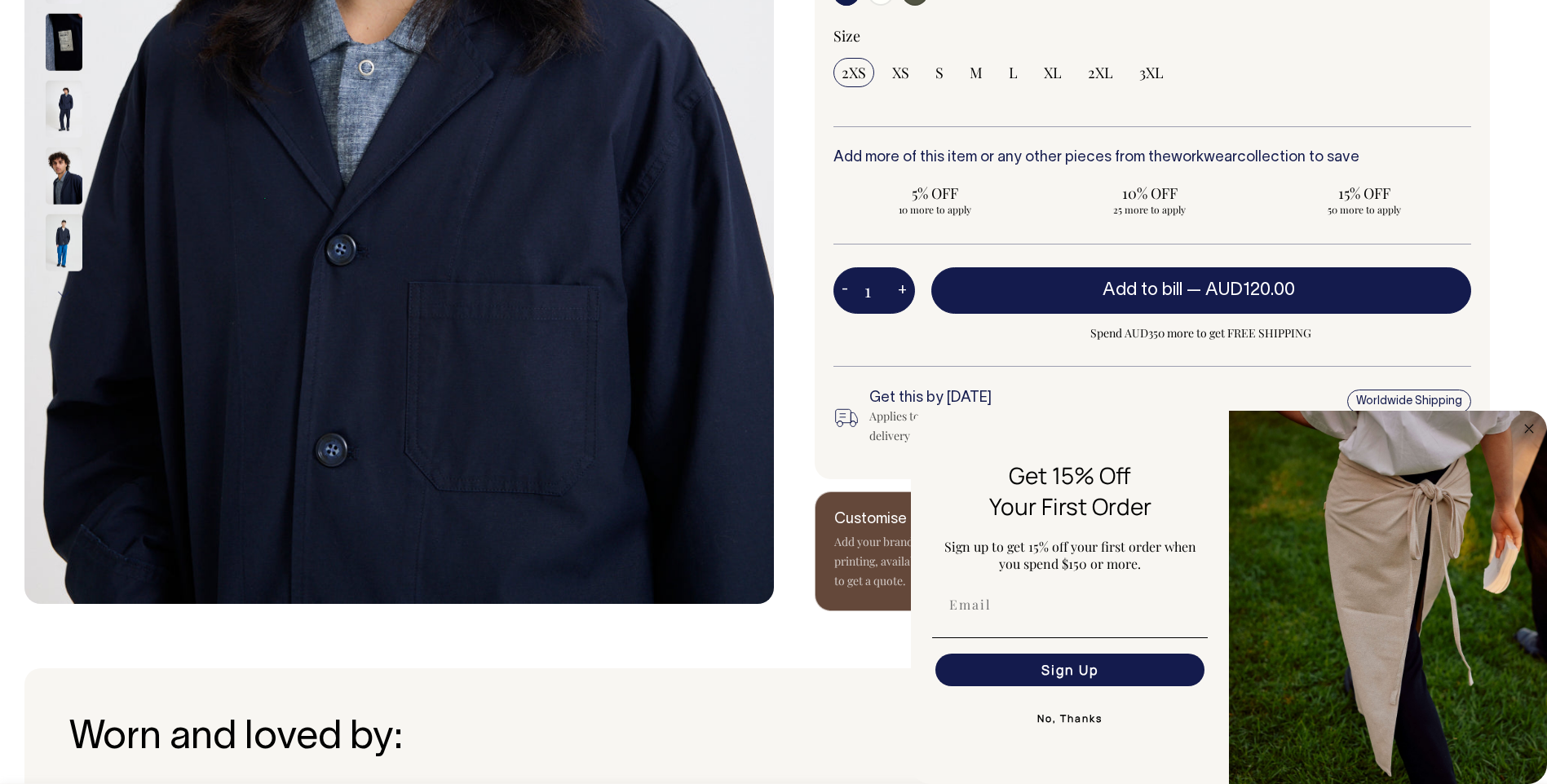
click at [67, 295] on button "Next" at bounding box center [63, 295] width 24 height 37
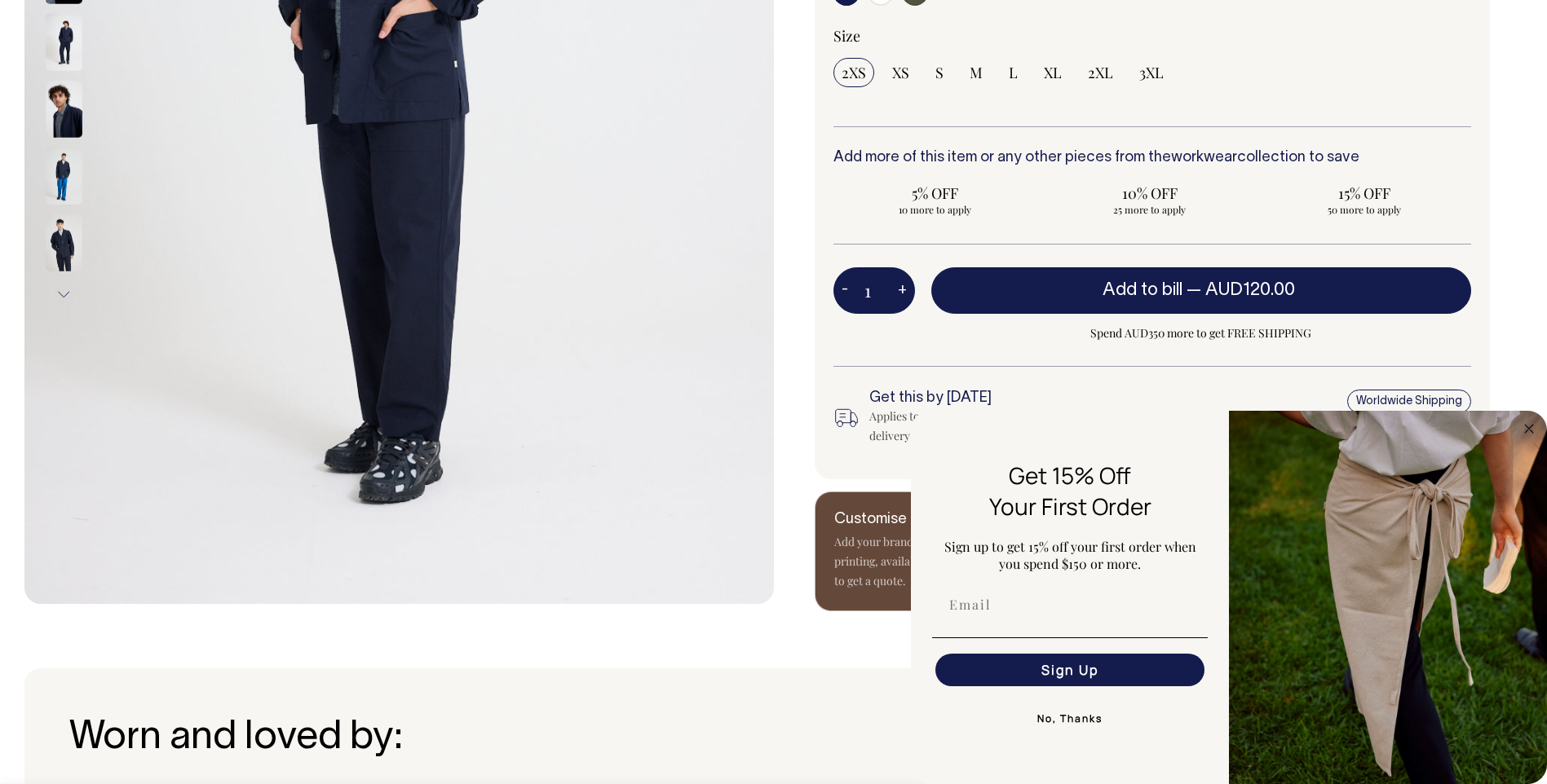
click at [67, 295] on button "Next" at bounding box center [63, 295] width 24 height 37
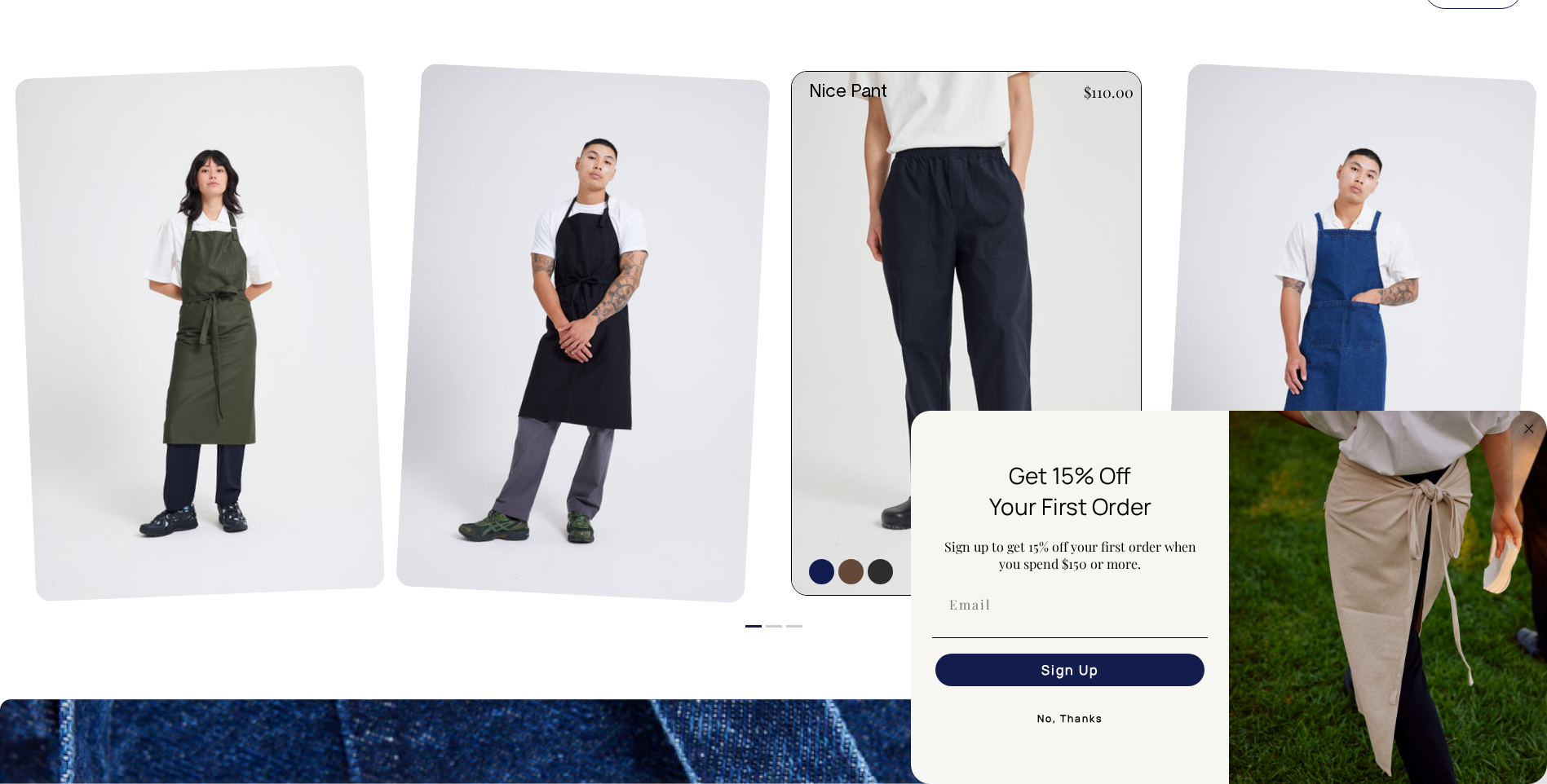
scroll to position [1991, 0]
click at [946, 194] on link at bounding box center [971, 334] width 359 height 523
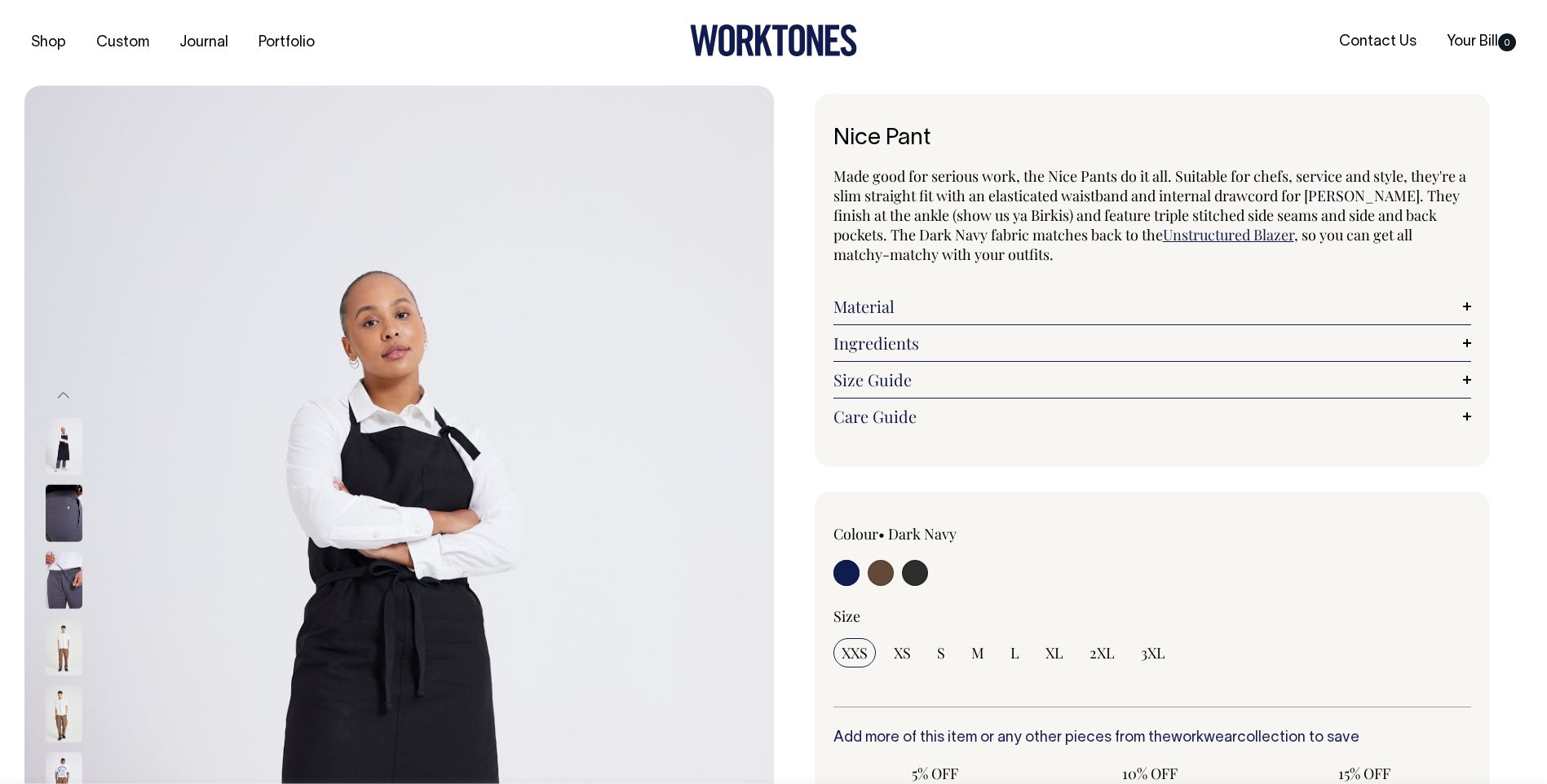
click at [1462, 310] on link "Material" at bounding box center [1152, 307] width 639 height 20
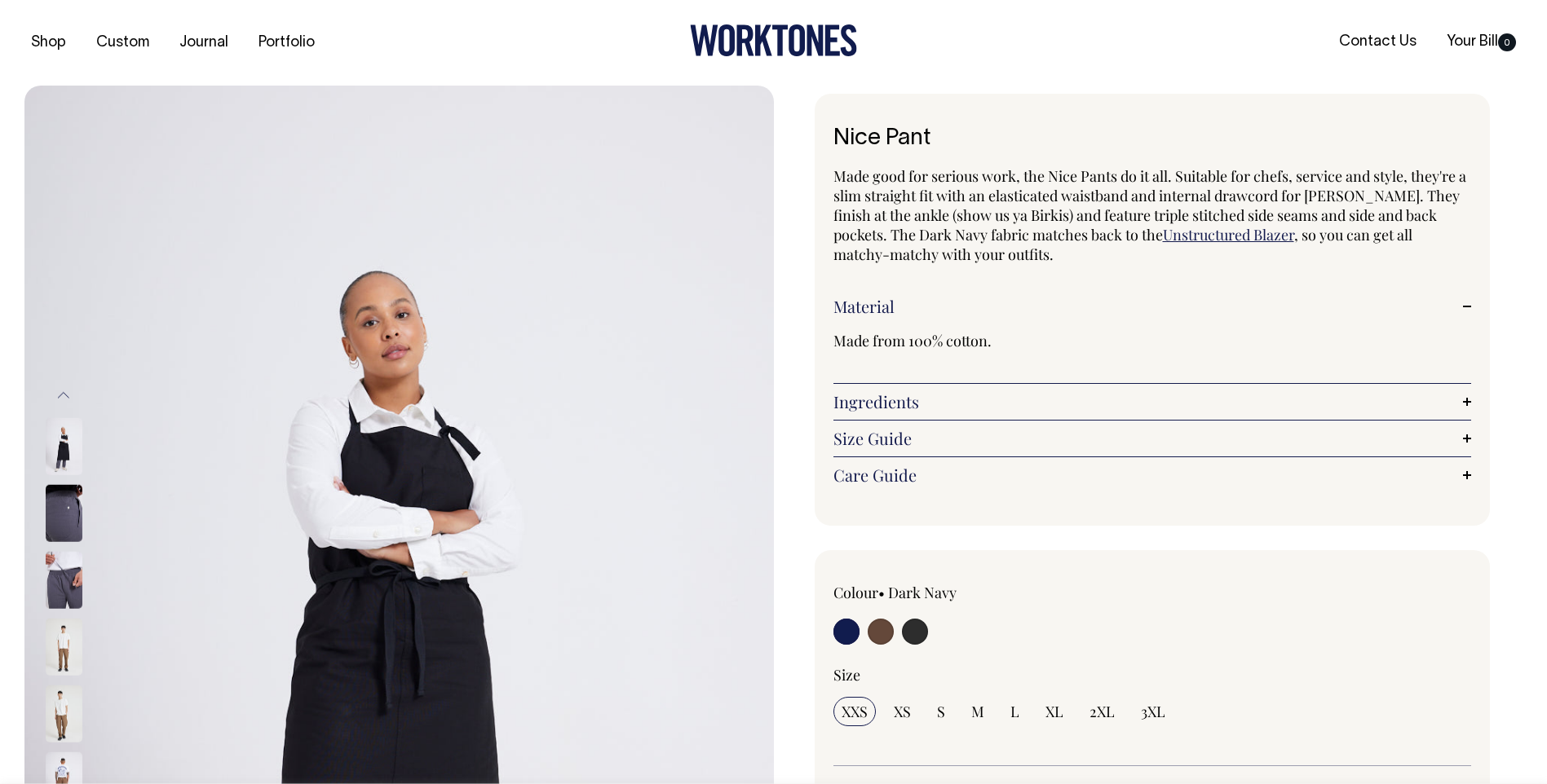
click at [1465, 404] on link "Ingredients" at bounding box center [1152, 402] width 639 height 20
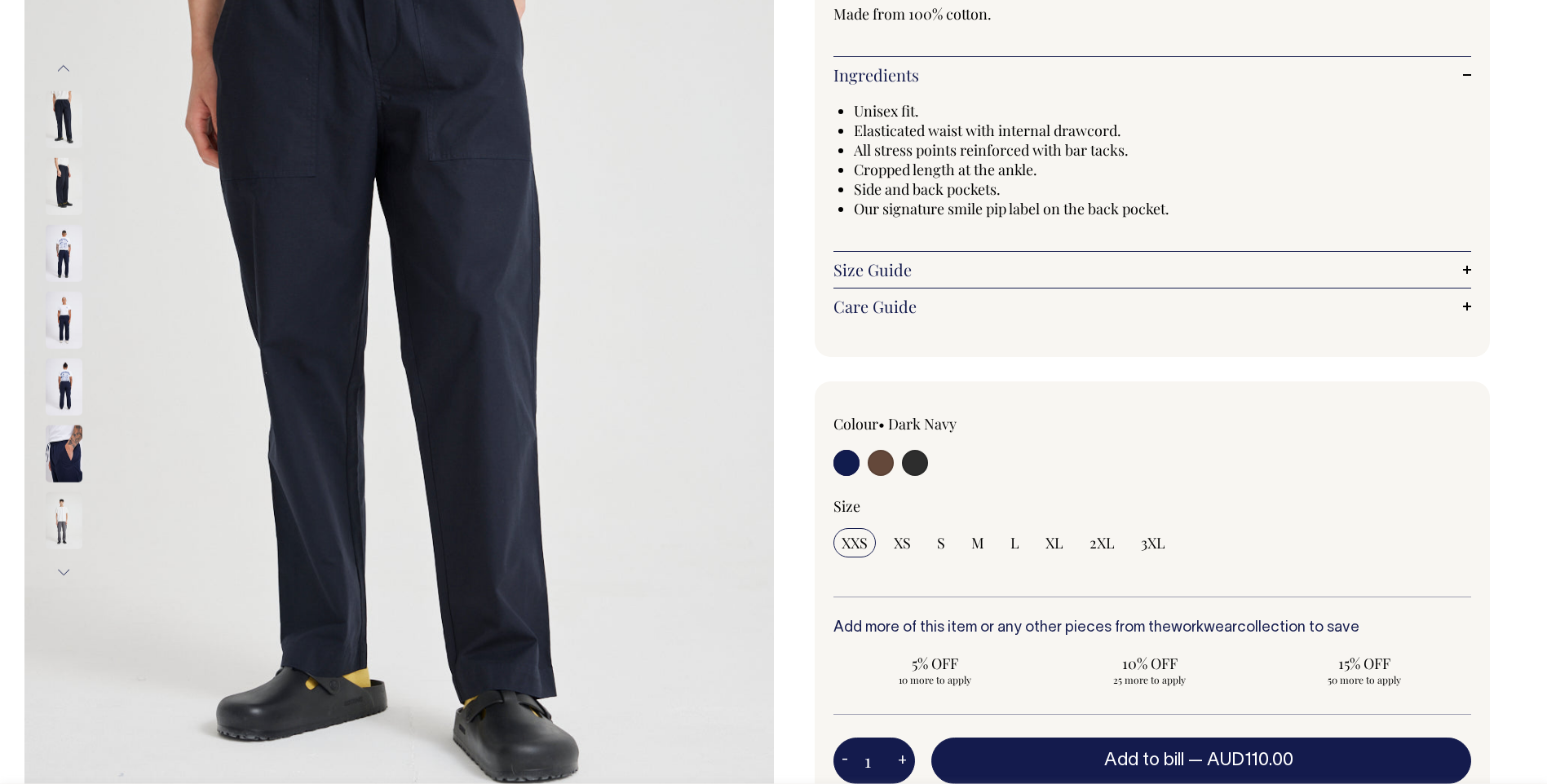
scroll to position [326, 0]
drag, startPoint x: 1126, startPoint y: 152, endPoint x: 833, endPoint y: 152, distance: 293.0
click at [833, 152] on div "Unisex fit. Elasticated waist with internal drawcord. All stress points reinfor…" at bounding box center [1152, 160] width 639 height 117
click at [1054, 166] on li "Cropped length at the ankle." at bounding box center [1162, 171] width 618 height 20
click at [1050, 176] on li "Cropped length at the ankle." at bounding box center [1162, 171] width 618 height 20
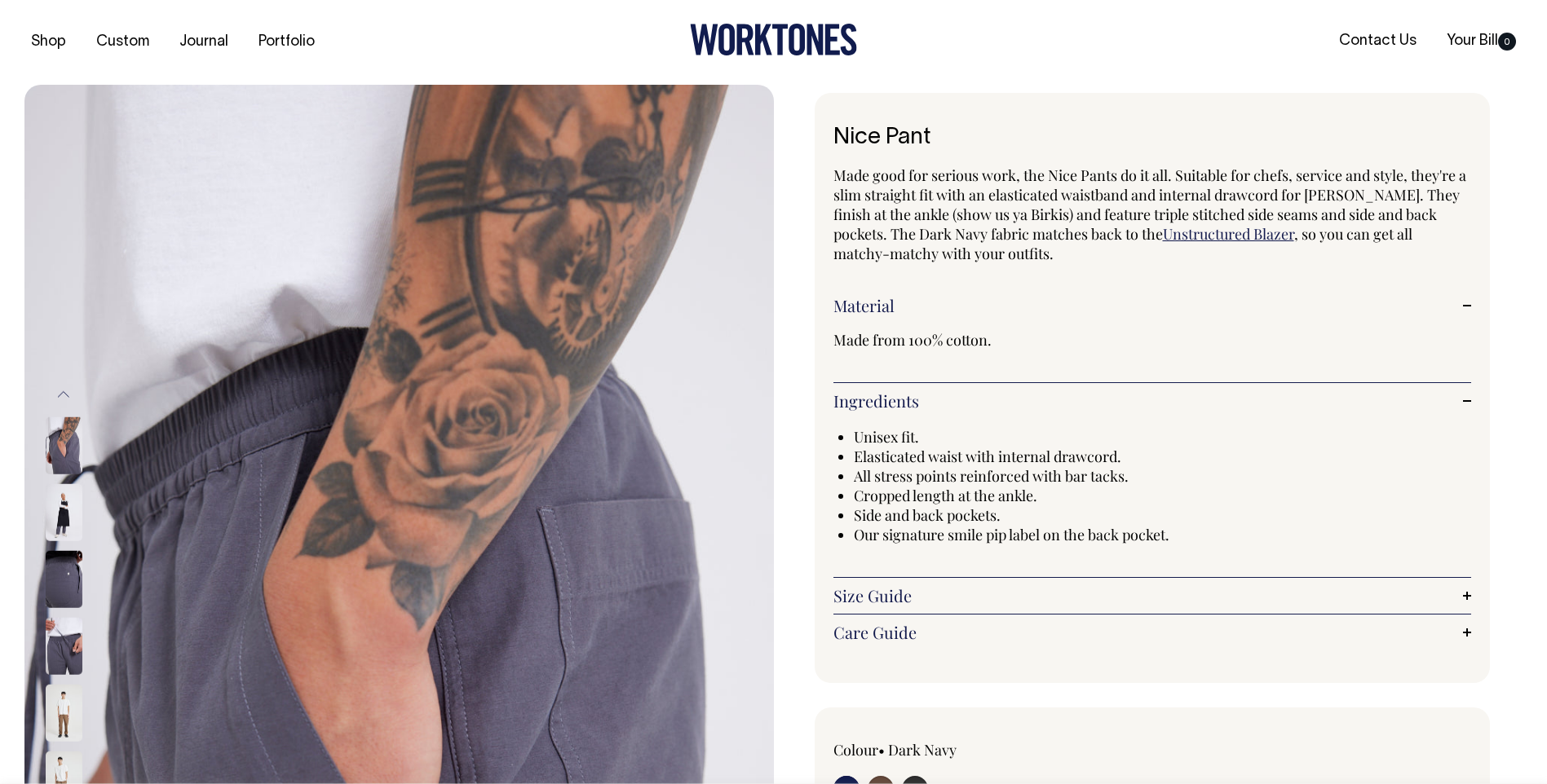
scroll to position [0, 0]
click at [67, 401] on button "Previous" at bounding box center [63, 394] width 24 height 37
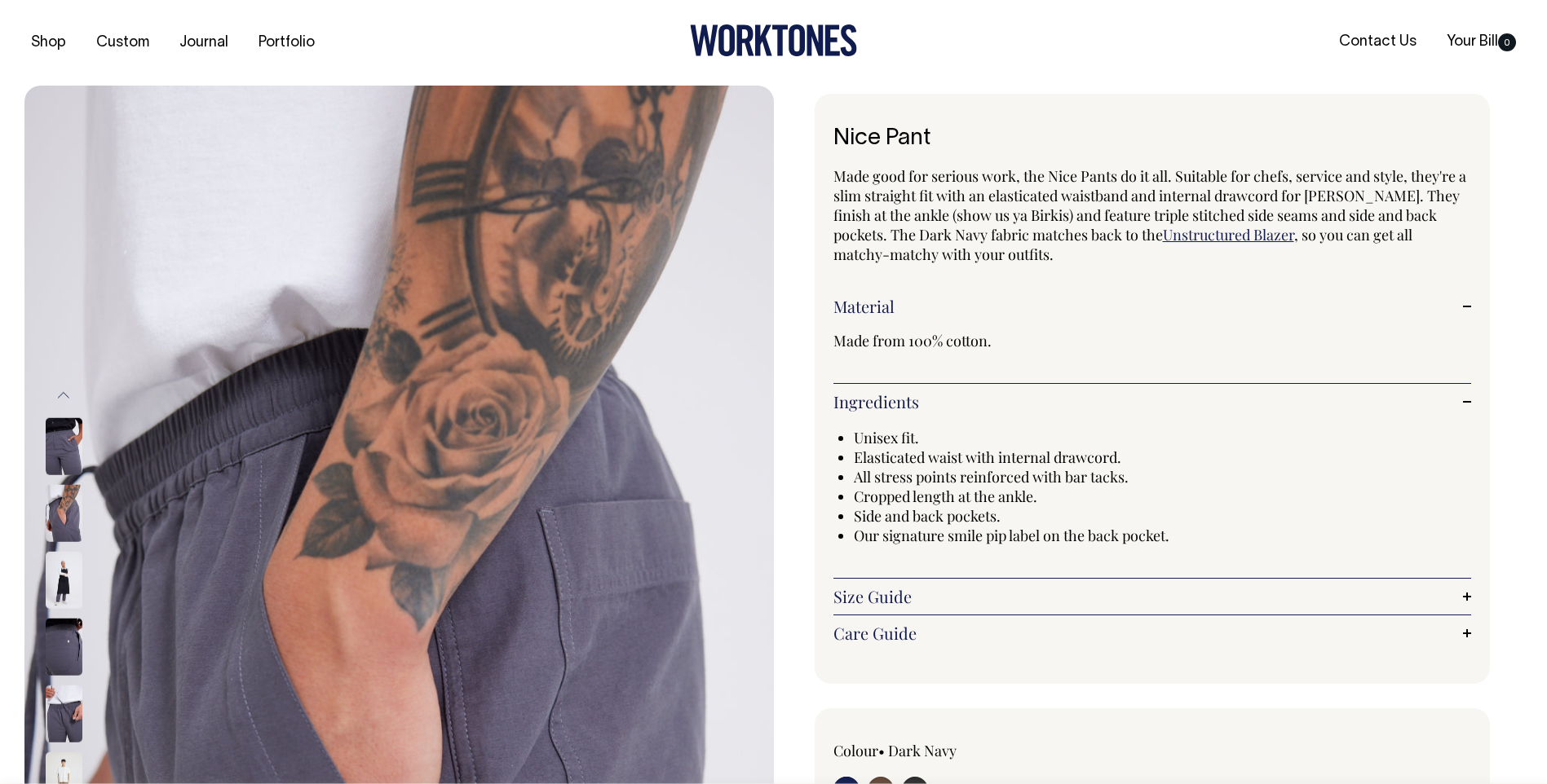
click at [67, 401] on button "Previous" at bounding box center [63, 394] width 24 height 37
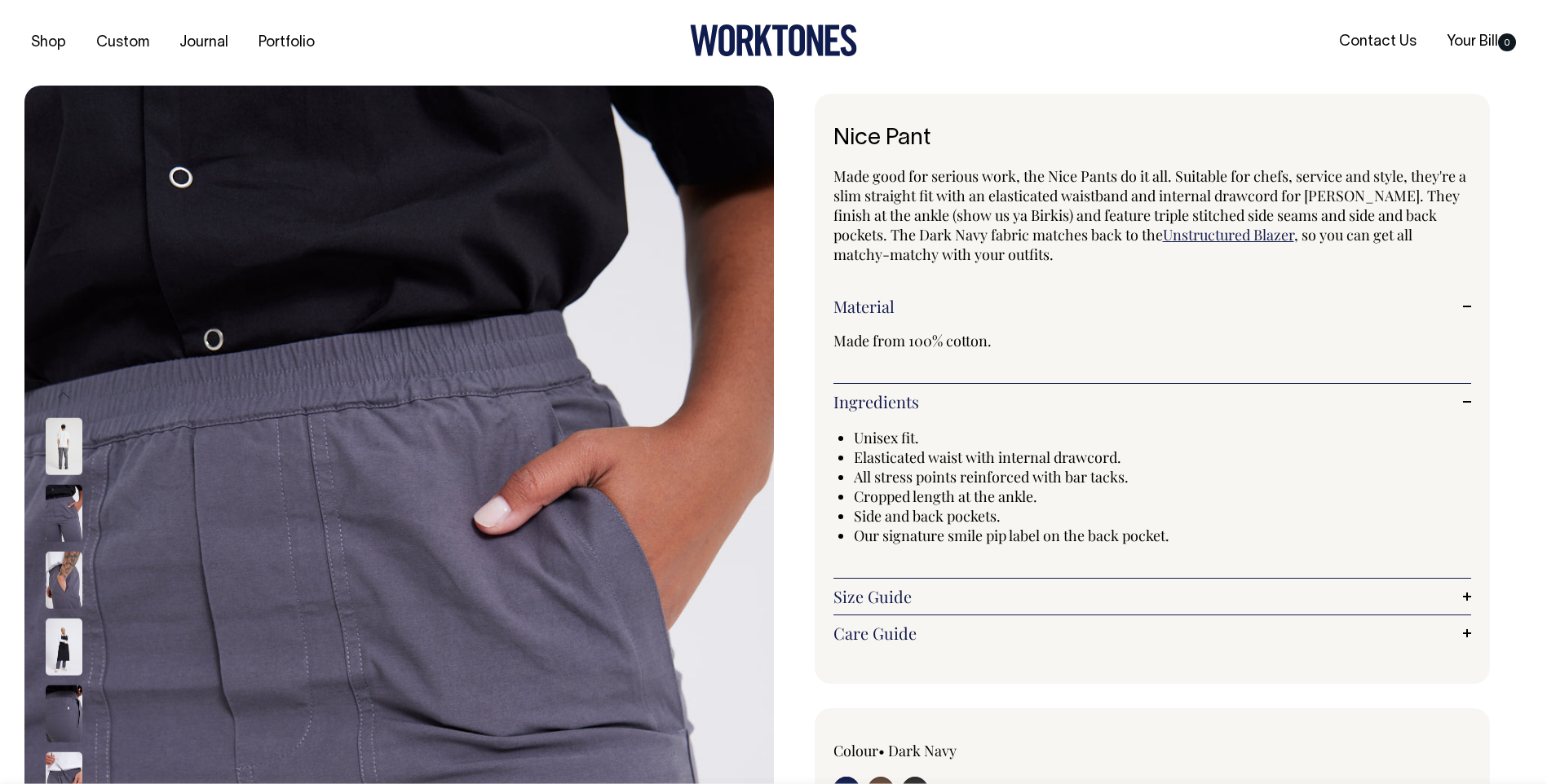
click at [67, 401] on button "Previous" at bounding box center [63, 394] width 24 height 37
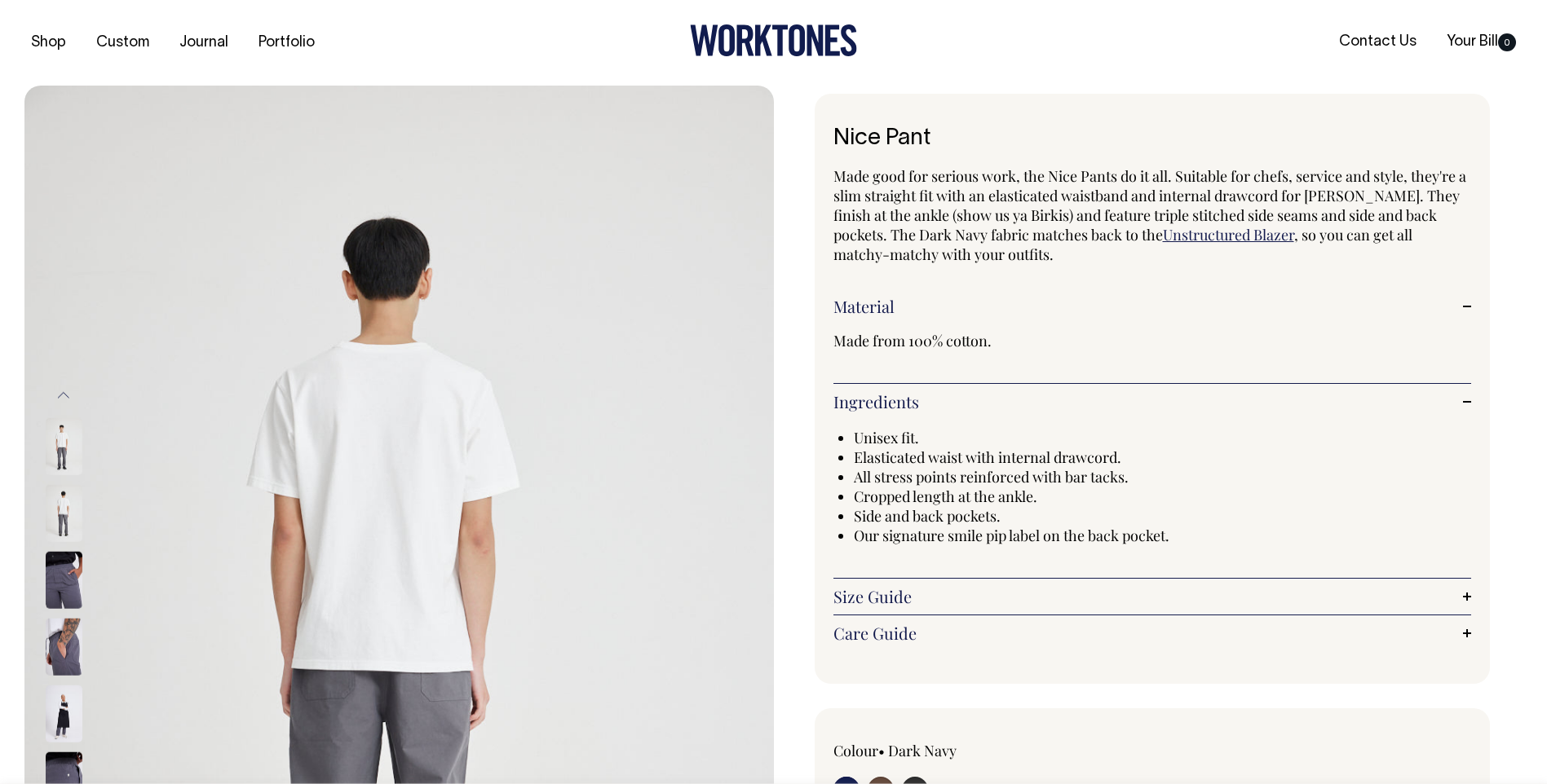
click at [67, 401] on button "Previous" at bounding box center [63, 394] width 24 height 37
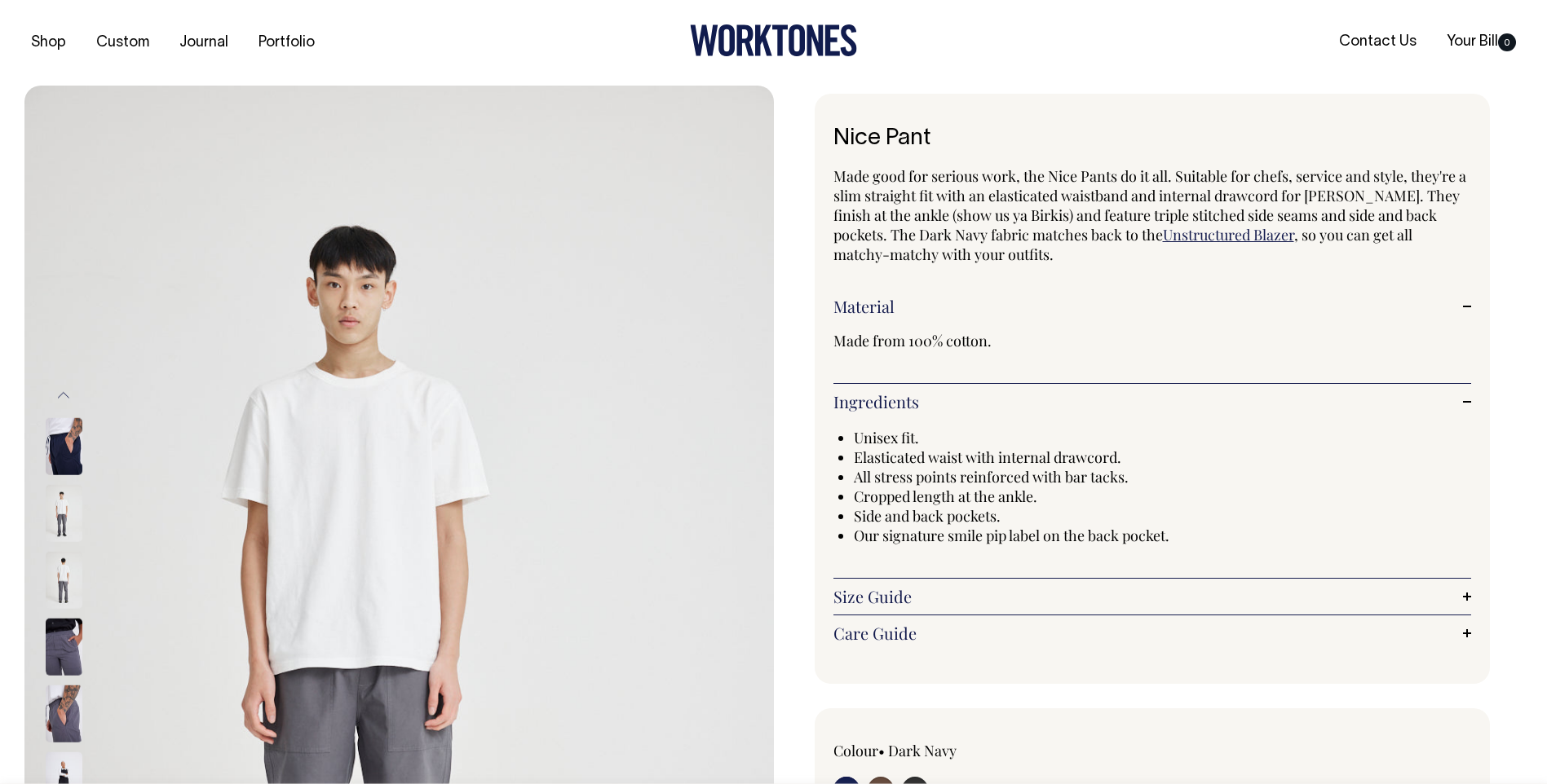
click at [67, 401] on button "Previous" at bounding box center [63, 394] width 24 height 37
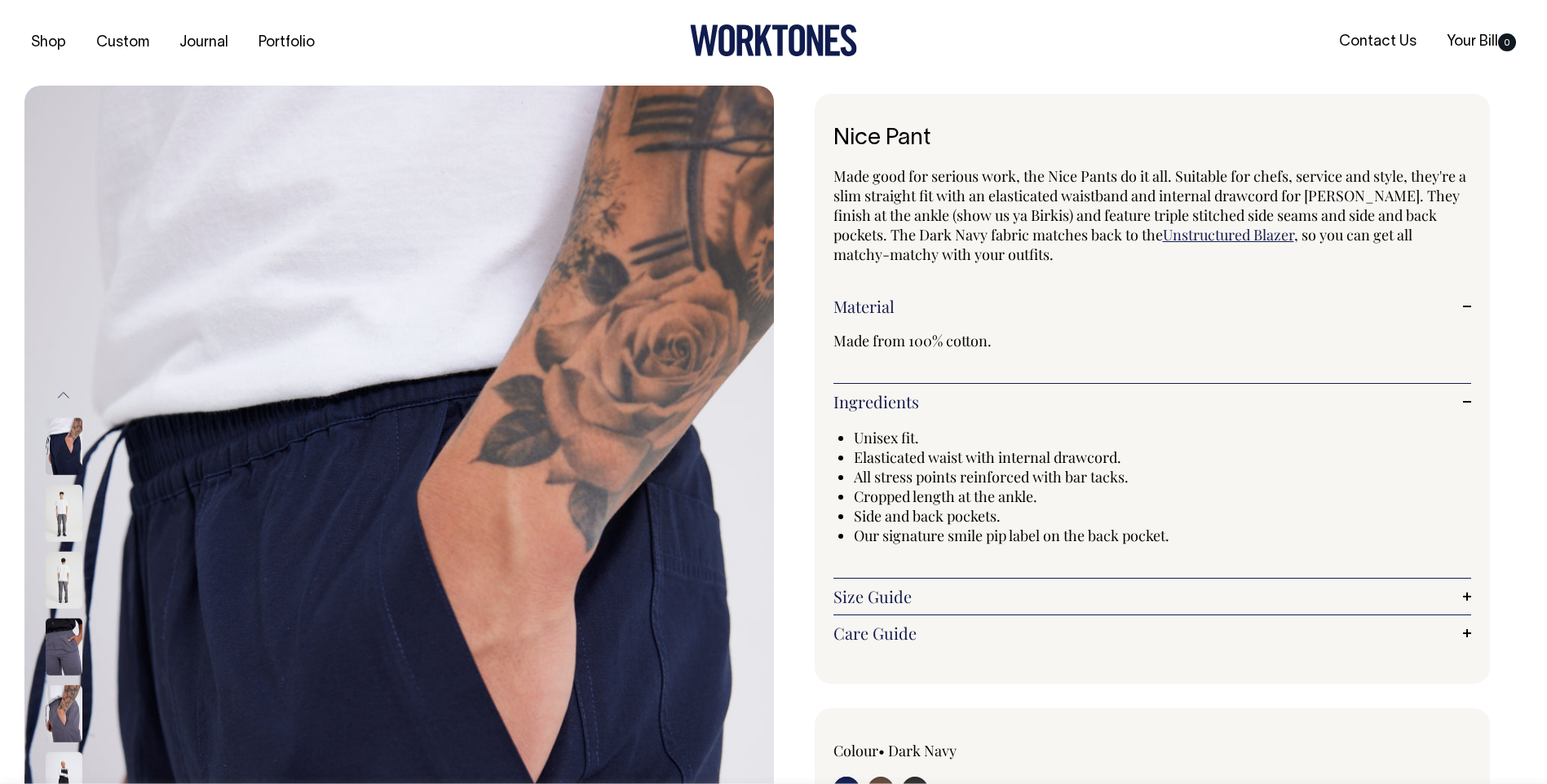
click at [67, 401] on button "Previous" at bounding box center [63, 394] width 24 height 37
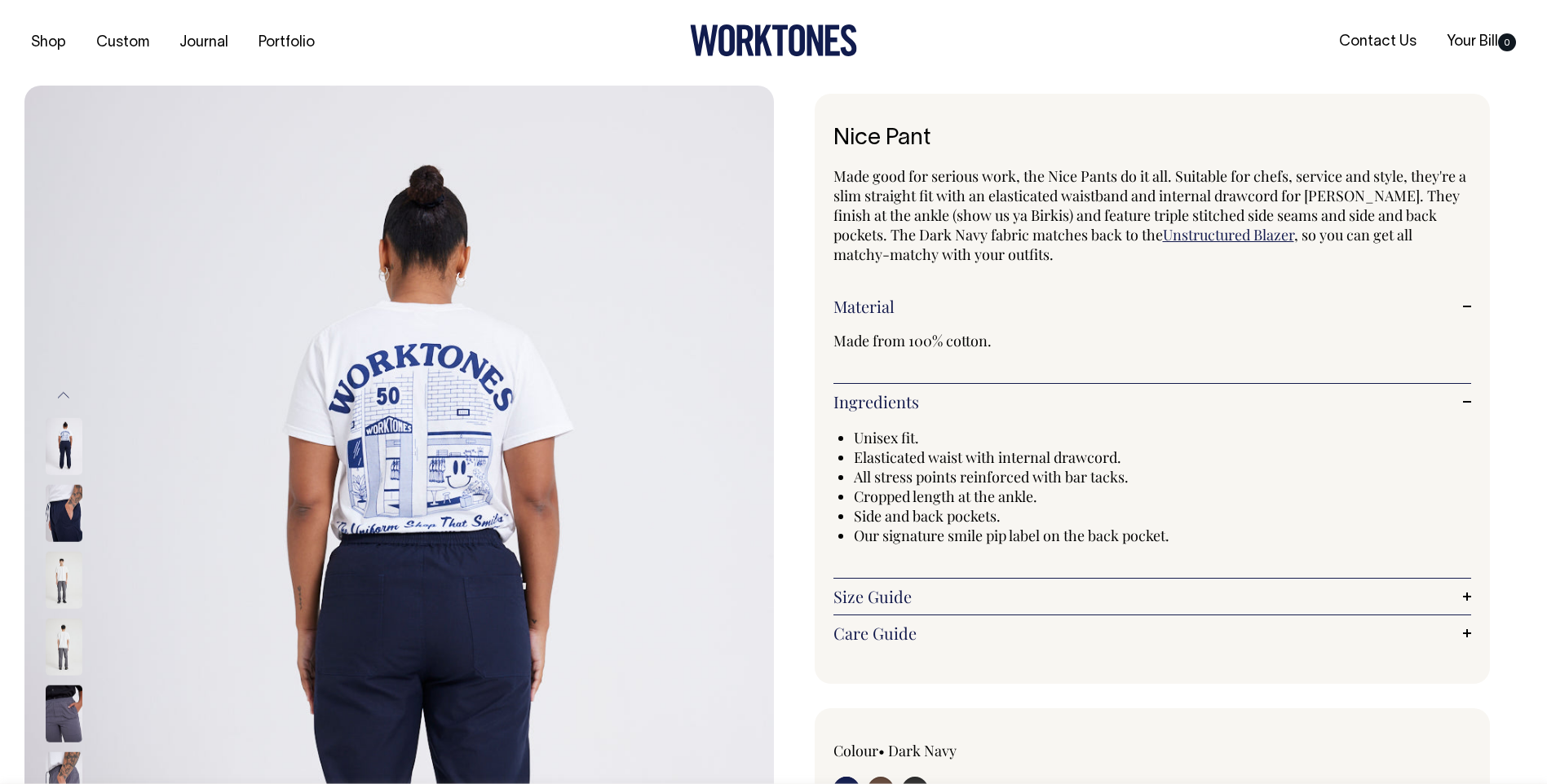
click at [67, 401] on button "Previous" at bounding box center [63, 394] width 24 height 37
click at [66, 400] on button "Previous" at bounding box center [63, 394] width 24 height 37
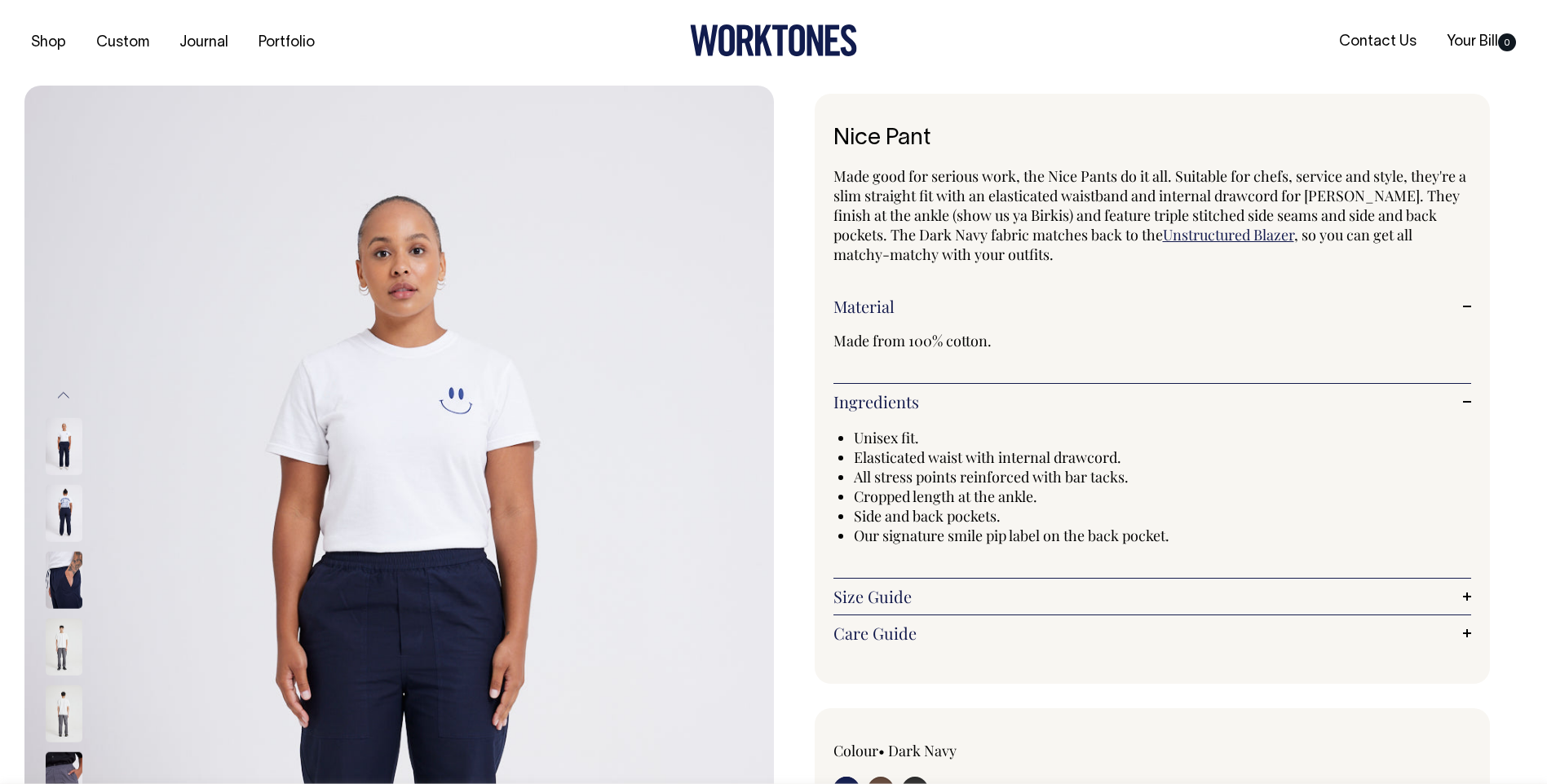
click at [65, 398] on button "Previous" at bounding box center [63, 394] width 24 height 37
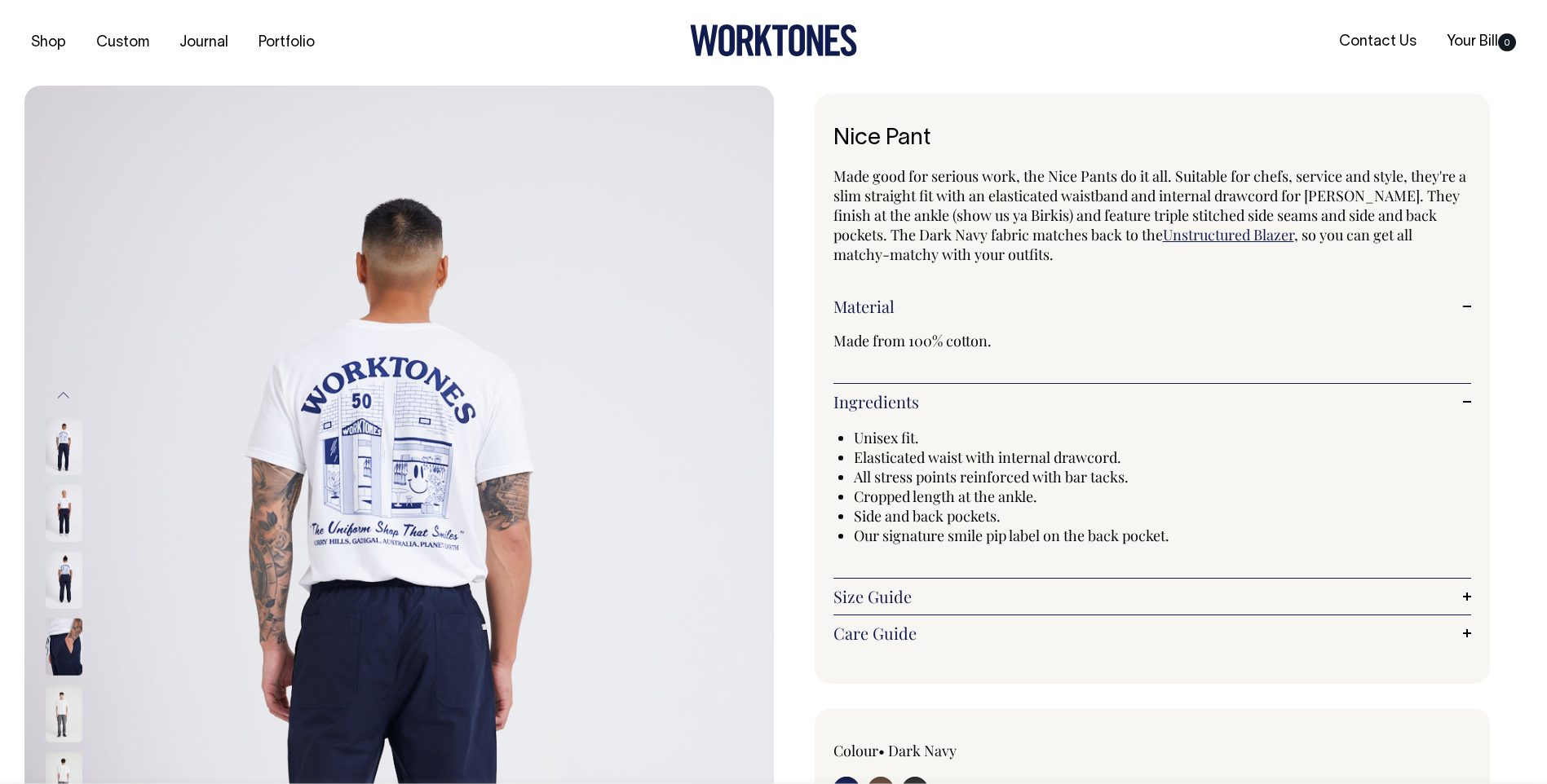
click at [65, 398] on button "Previous" at bounding box center [63, 394] width 24 height 37
click at [65, 397] on button "Previous" at bounding box center [63, 394] width 24 height 37
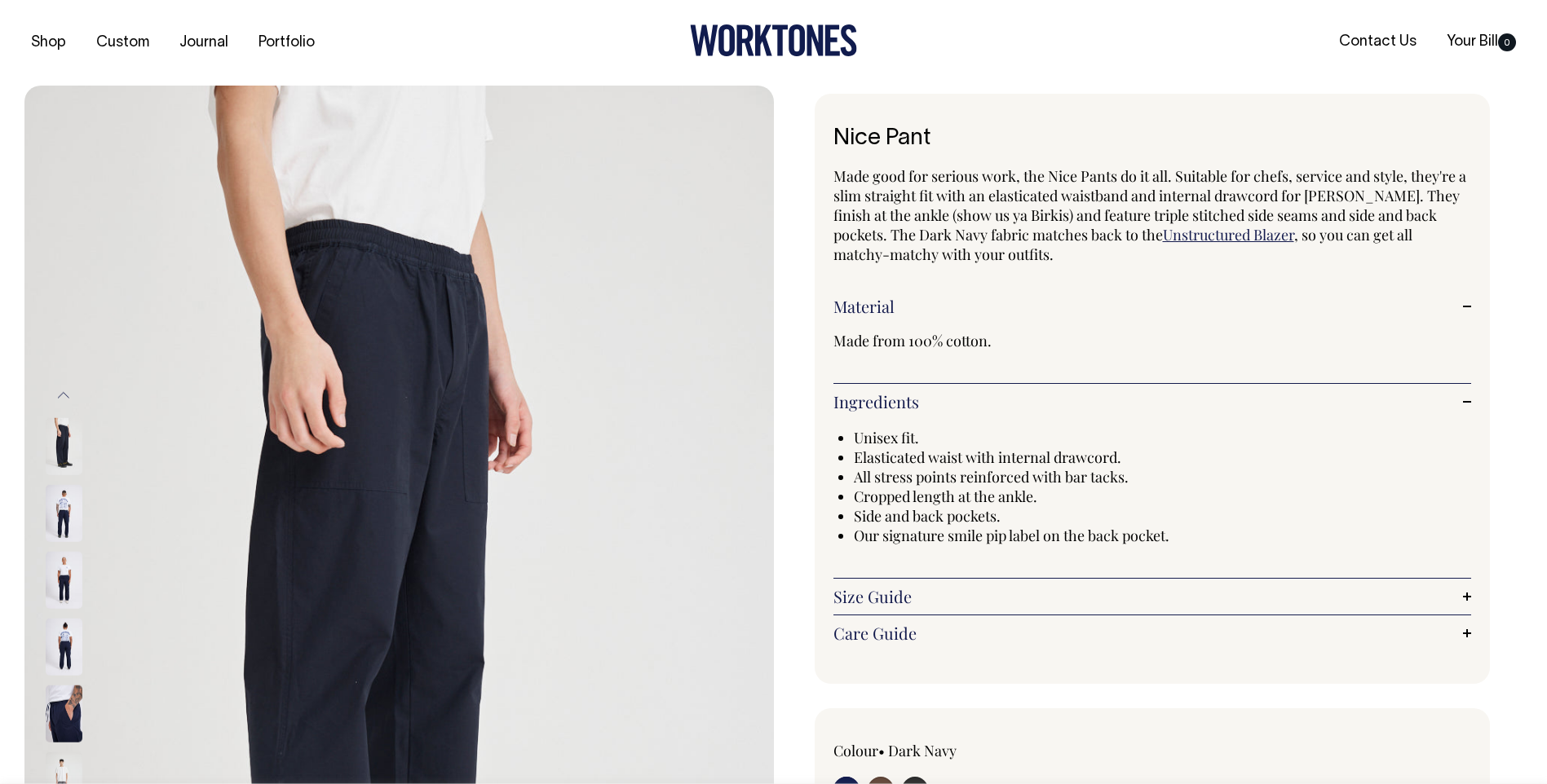
click at [65, 395] on button "Previous" at bounding box center [63, 394] width 24 height 37
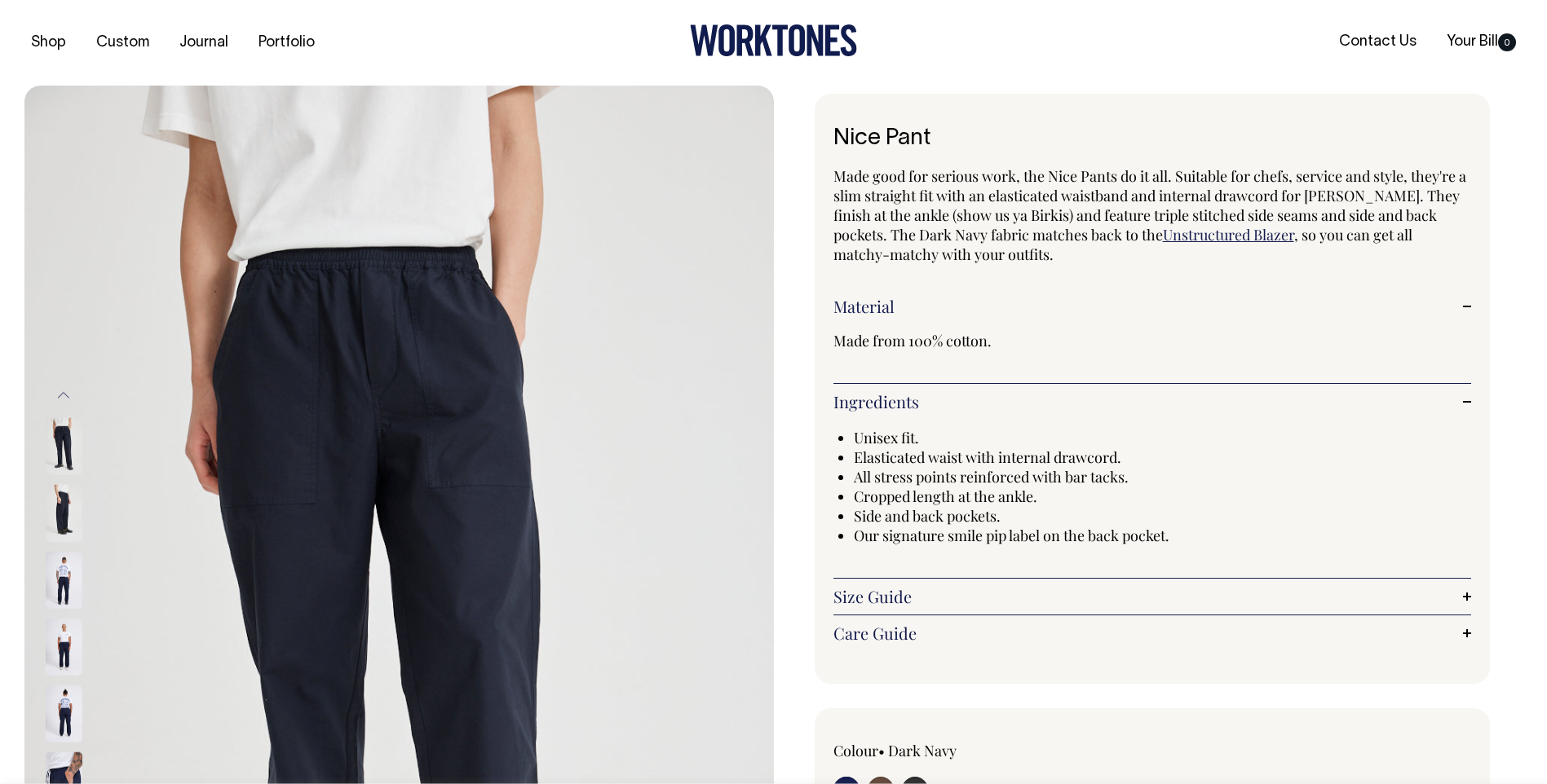
click at [65, 395] on button "Previous" at bounding box center [63, 394] width 24 height 37
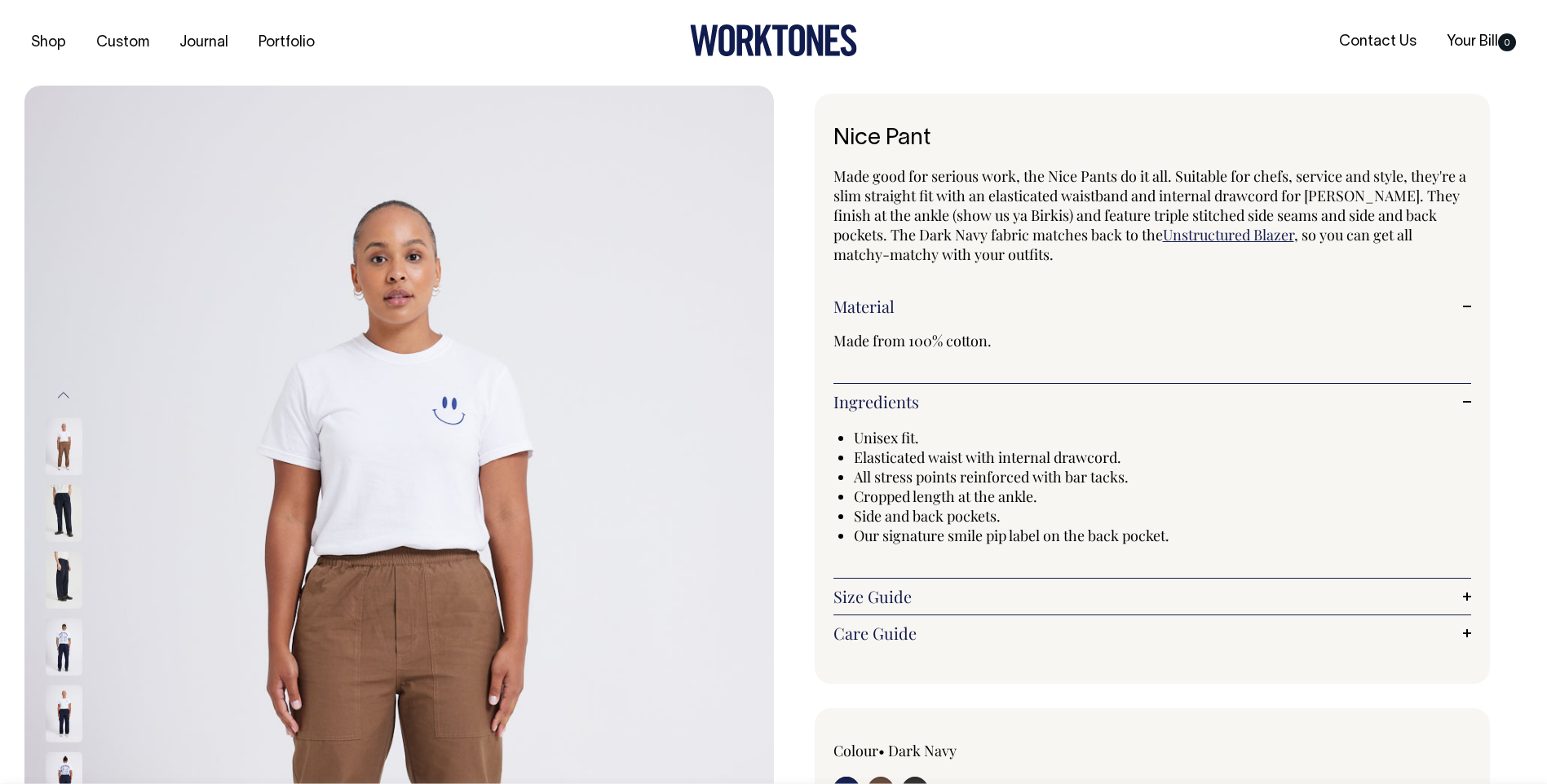
click at [65, 395] on button "Previous" at bounding box center [63, 394] width 24 height 37
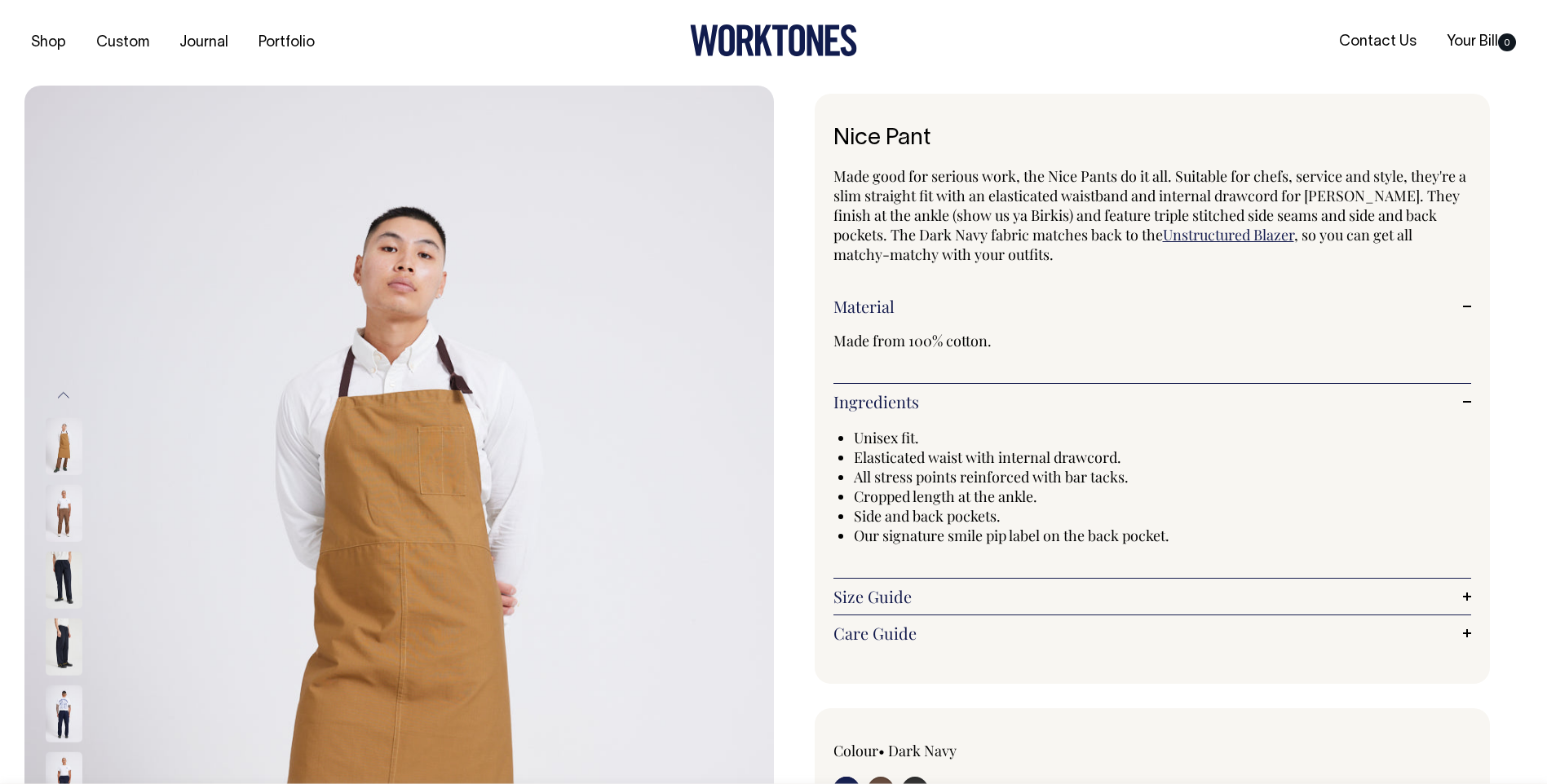
click at [65, 395] on button "Previous" at bounding box center [63, 394] width 24 height 37
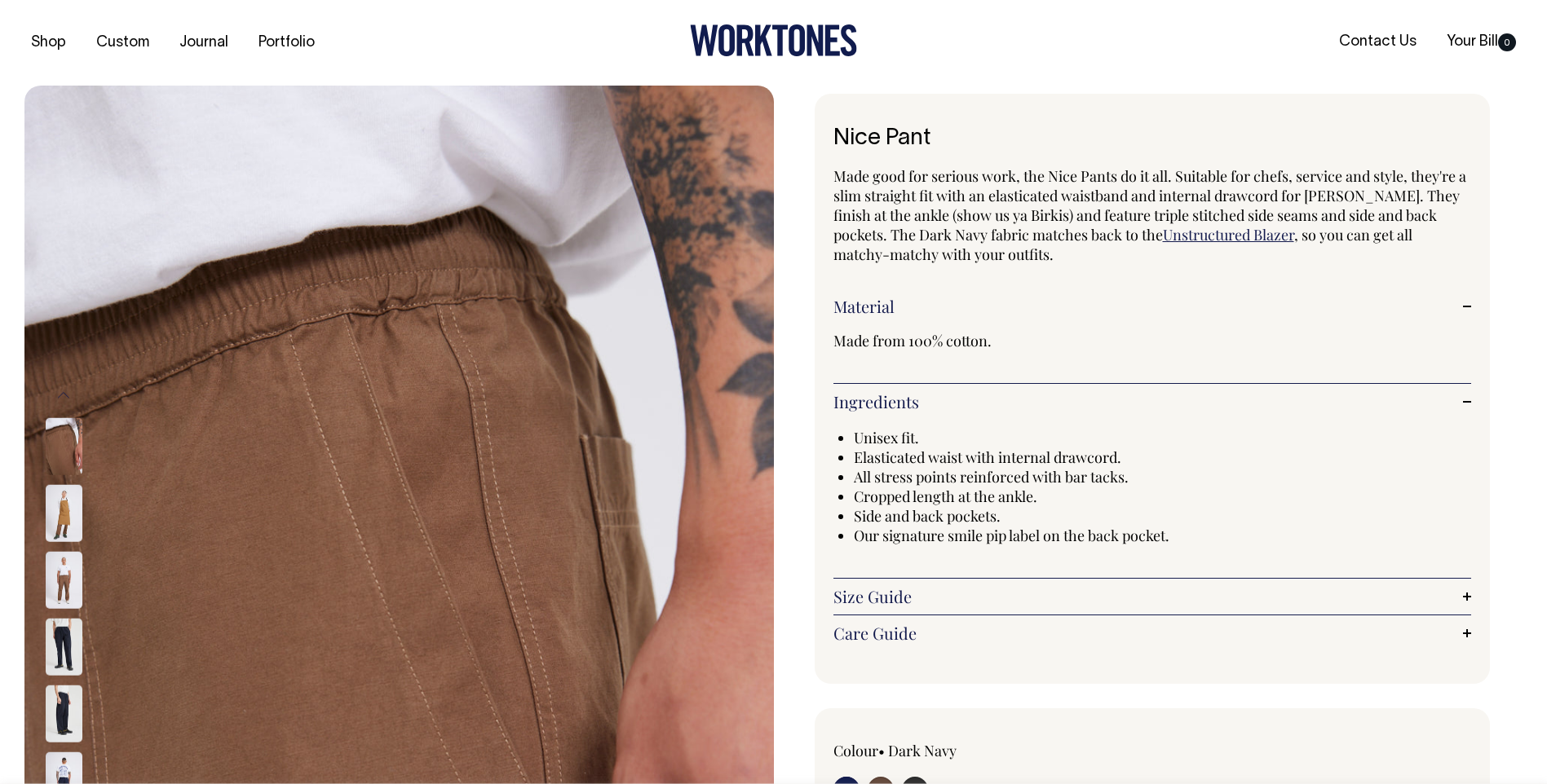
click at [65, 395] on button "Previous" at bounding box center [63, 394] width 24 height 37
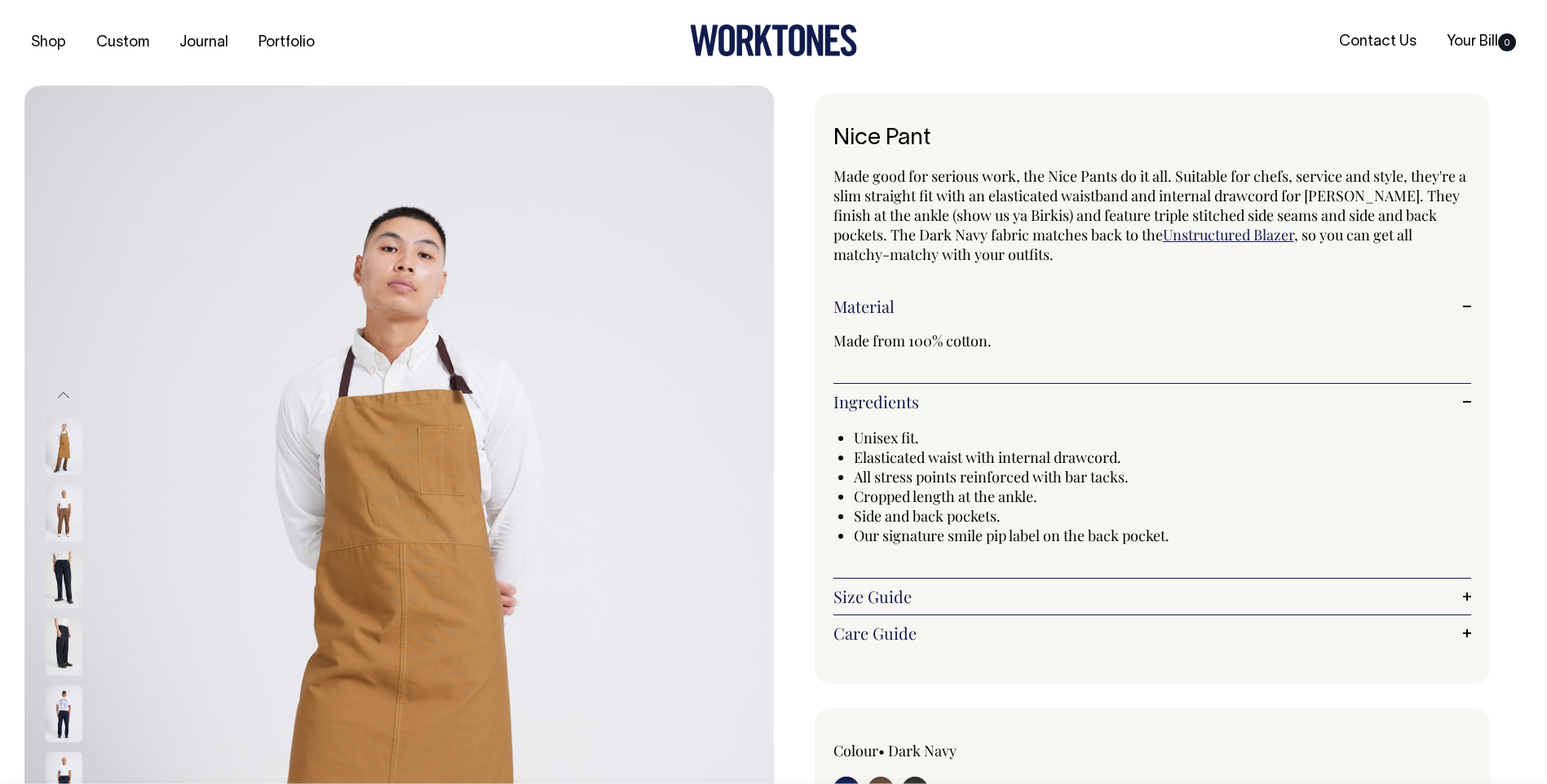
click at [59, 571] on img at bounding box center [64, 580] width 37 height 57
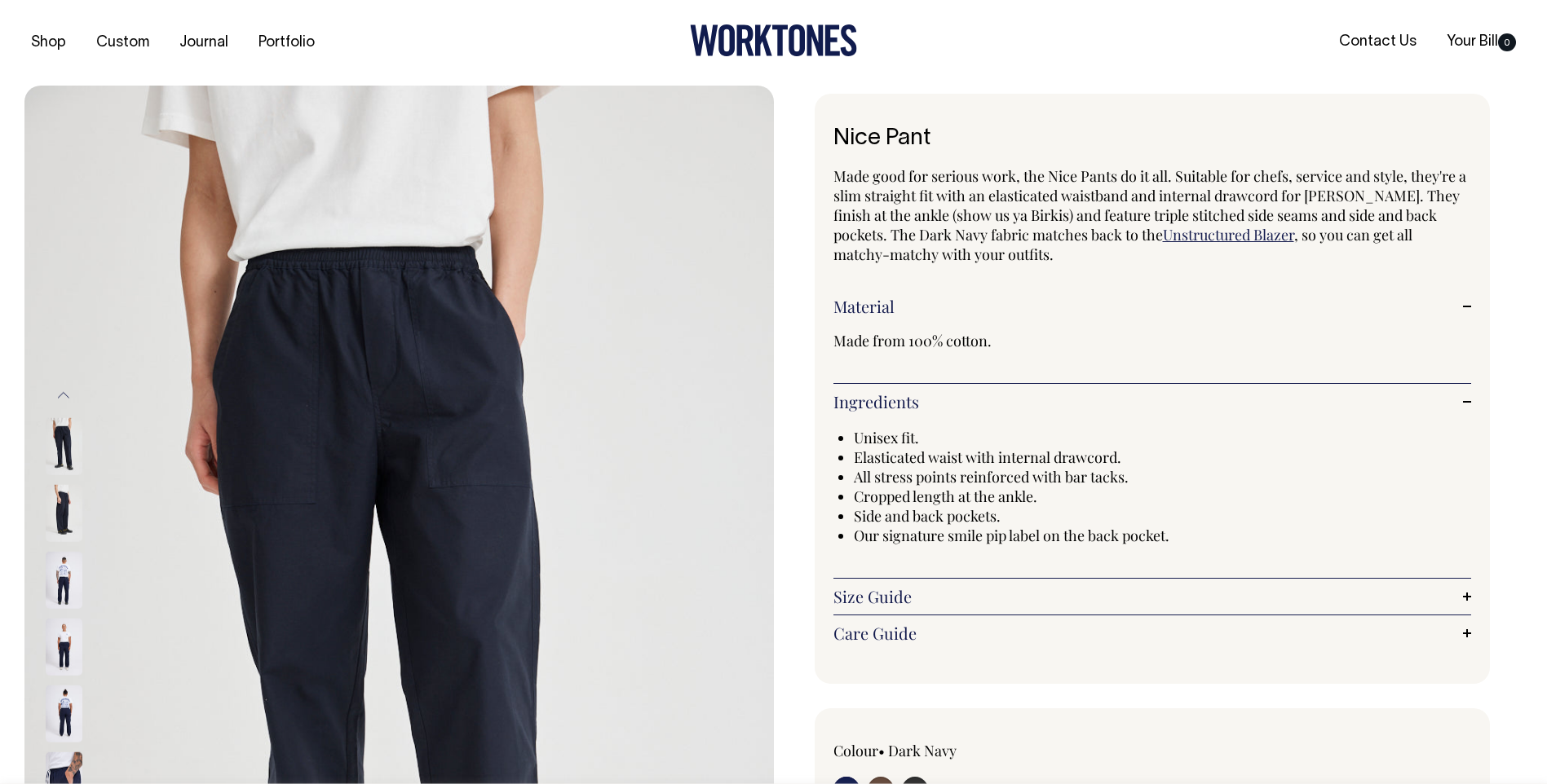
click at [66, 590] on img at bounding box center [64, 580] width 37 height 57
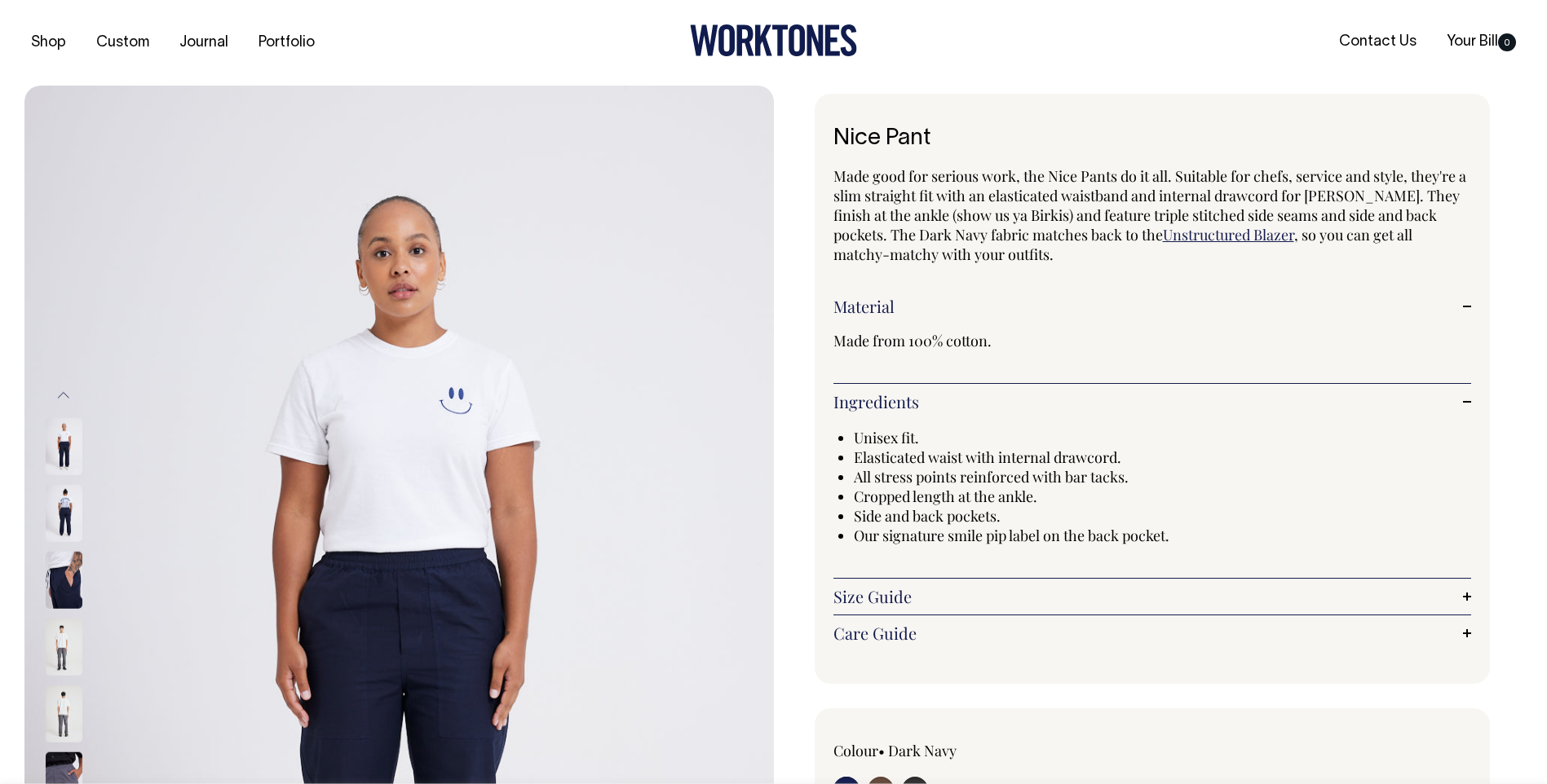
click at [70, 580] on img at bounding box center [64, 580] width 37 height 57
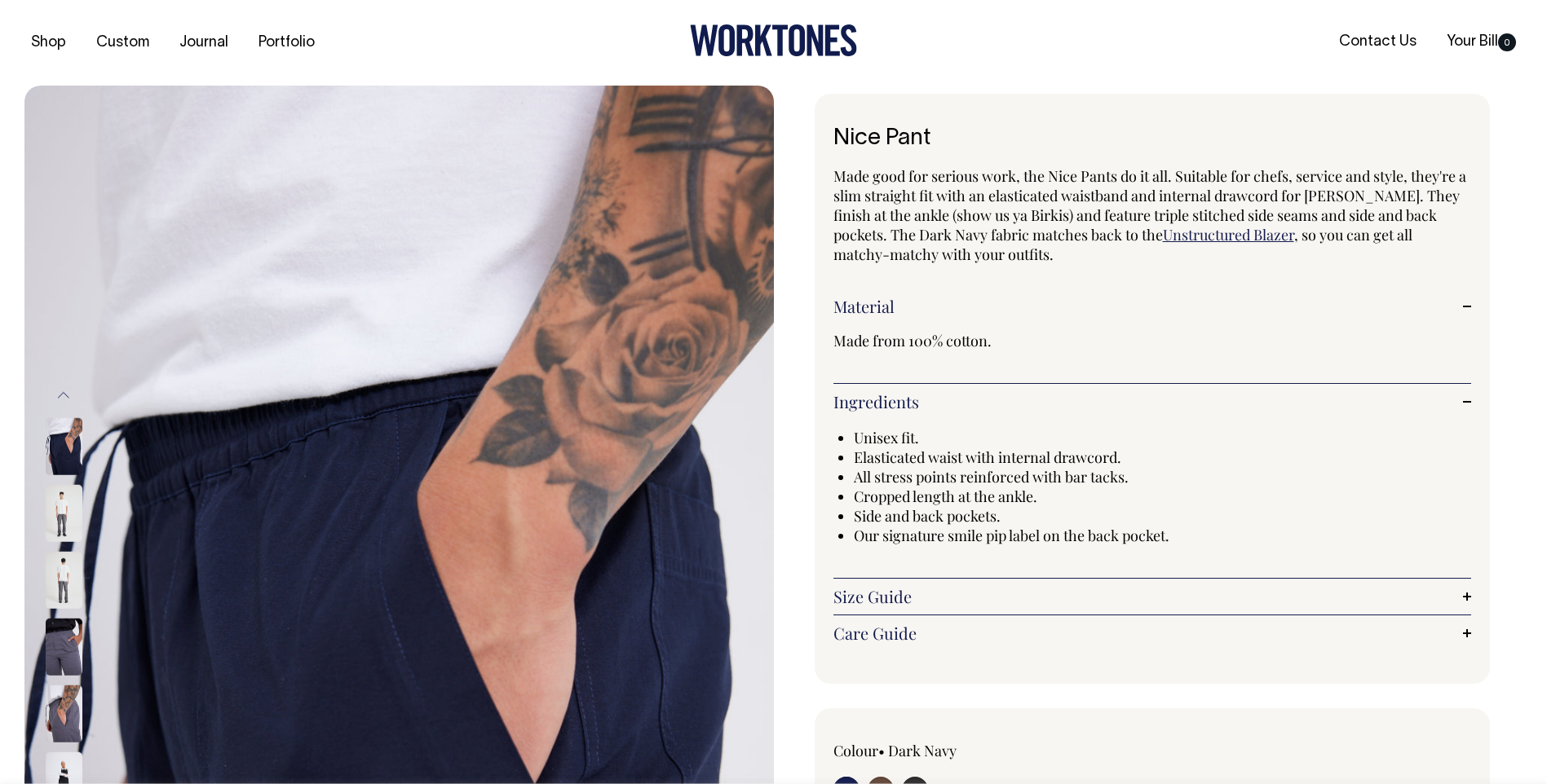
click at [62, 644] on img at bounding box center [64, 647] width 37 height 57
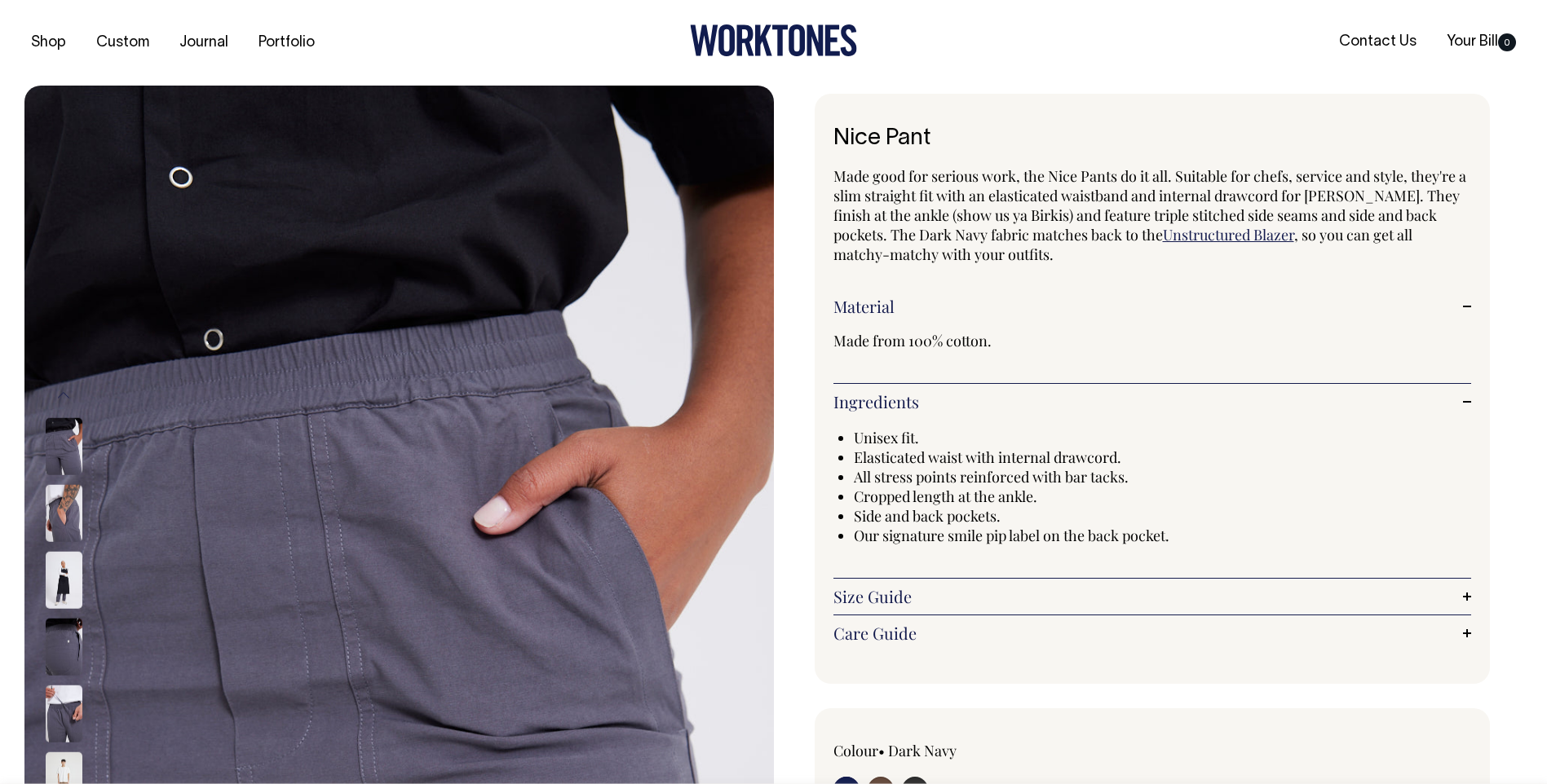
click at [60, 710] on img at bounding box center [64, 714] width 37 height 57
click at [56, 716] on img at bounding box center [64, 714] width 37 height 57
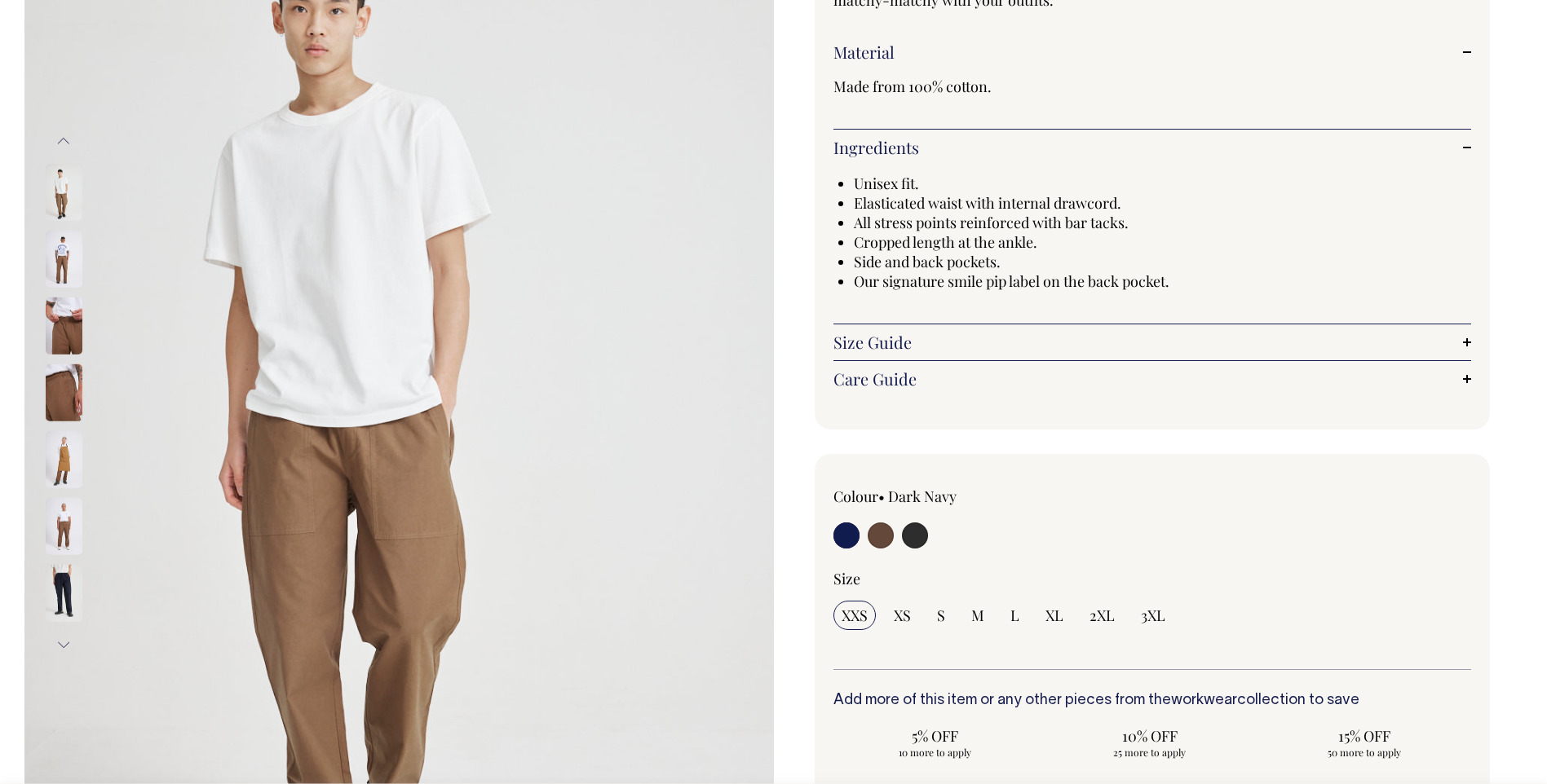
scroll to position [202, 0]
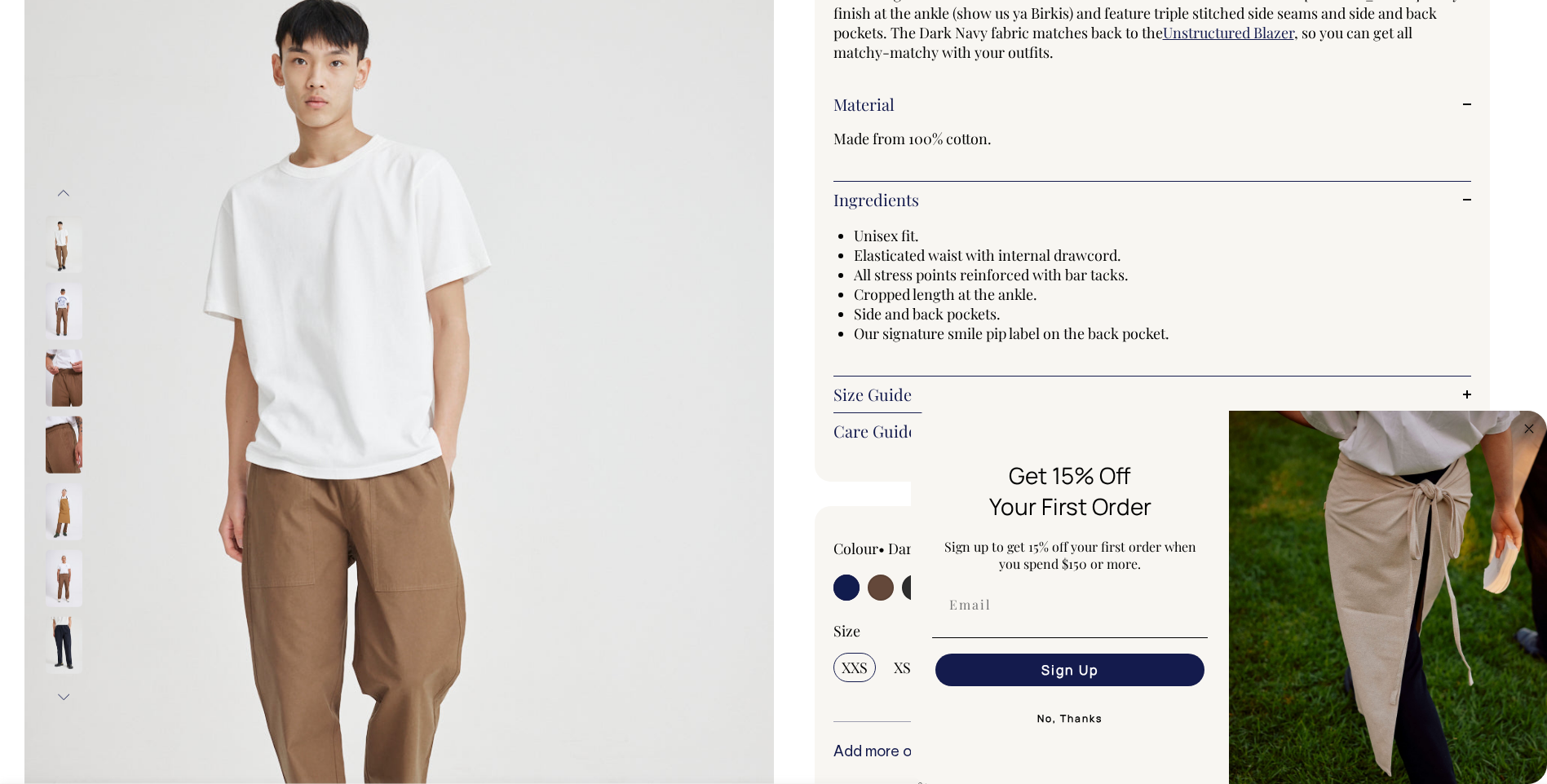
click at [57, 698] on button "Next" at bounding box center [63, 697] width 24 height 37
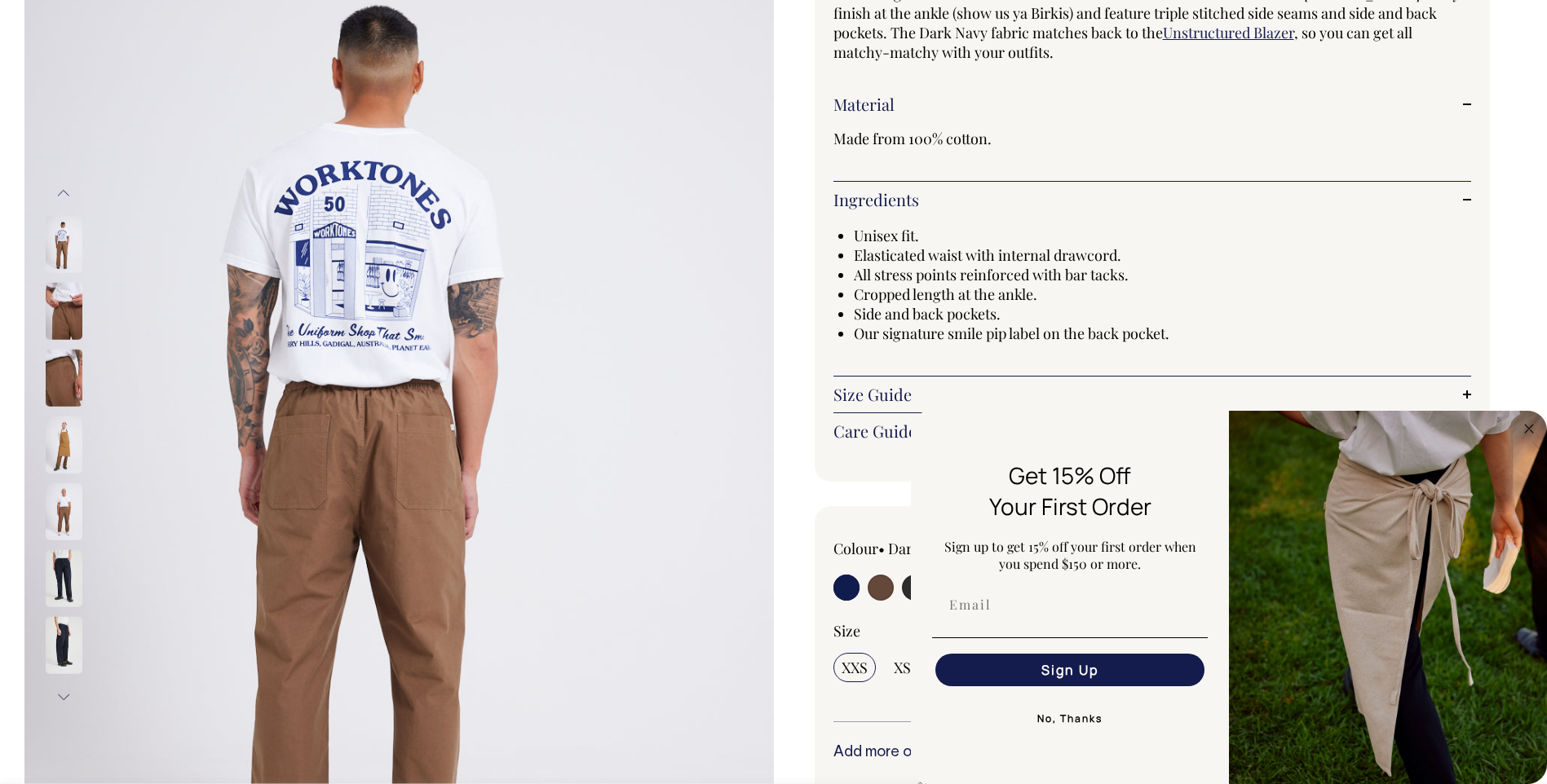
click at [57, 698] on button "Next" at bounding box center [63, 697] width 24 height 37
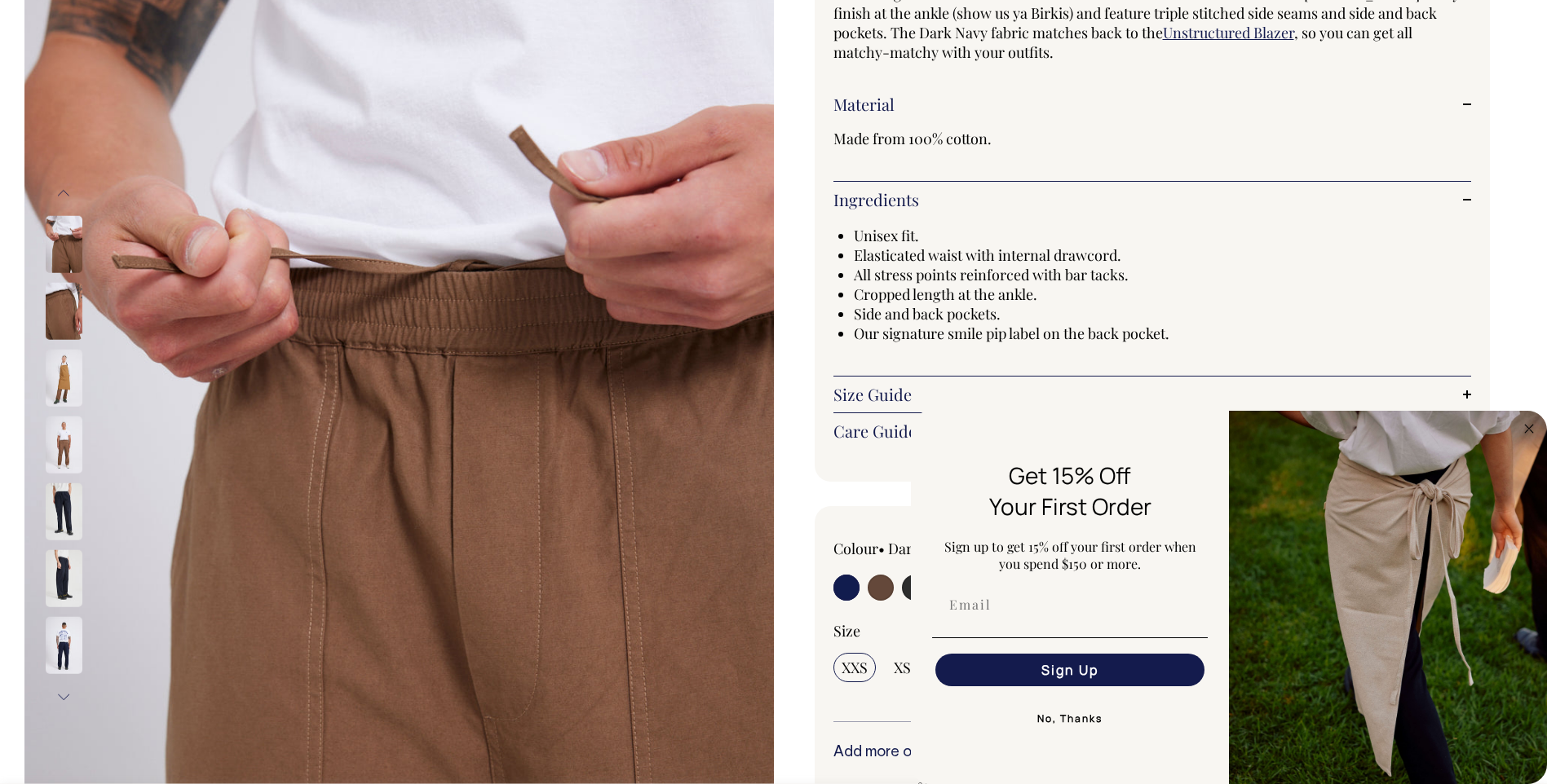
click at [66, 506] on img at bounding box center [64, 512] width 37 height 57
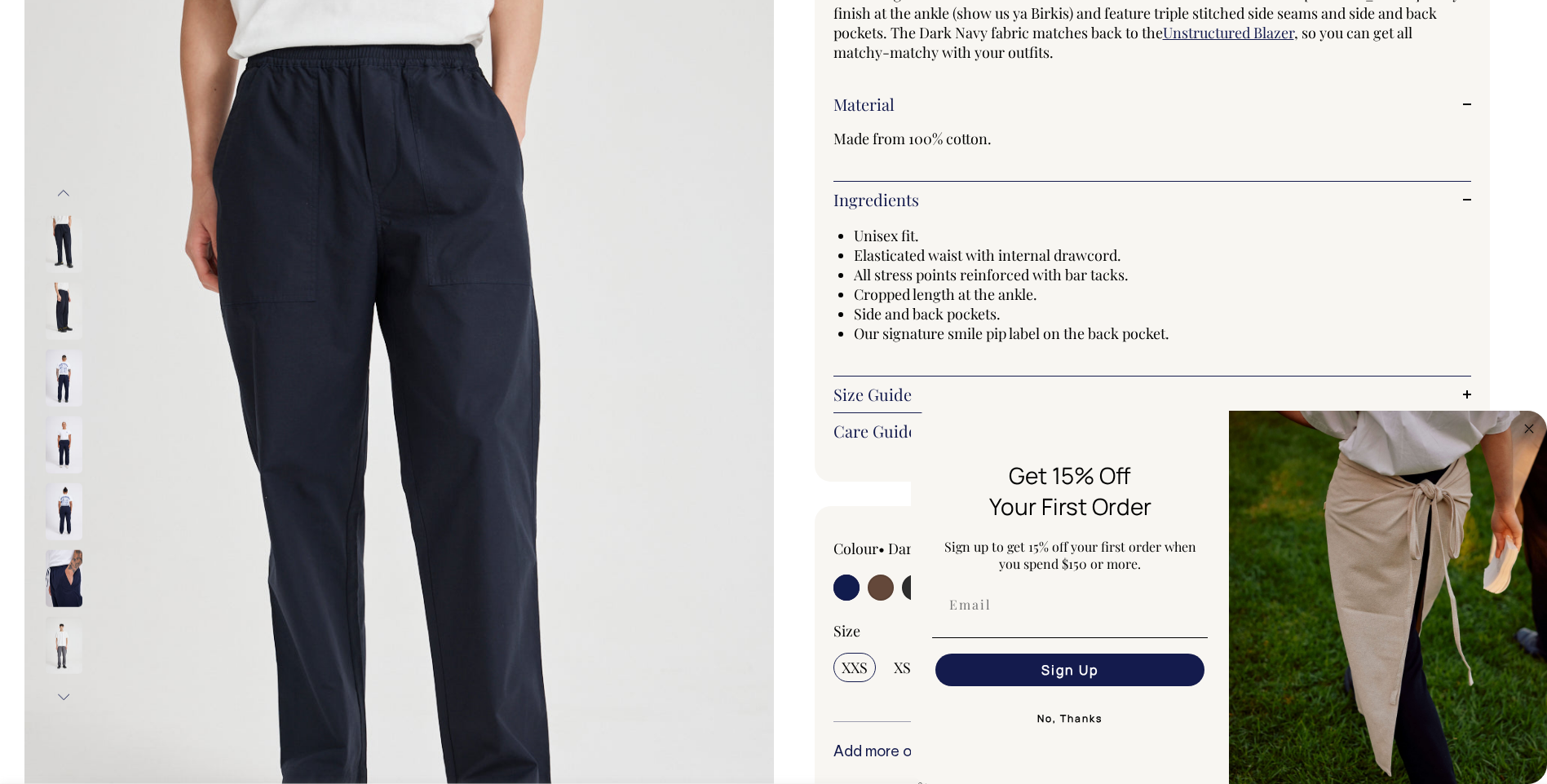
click at [66, 638] on img at bounding box center [64, 645] width 37 height 57
click at [61, 697] on button "Next" at bounding box center [63, 697] width 24 height 37
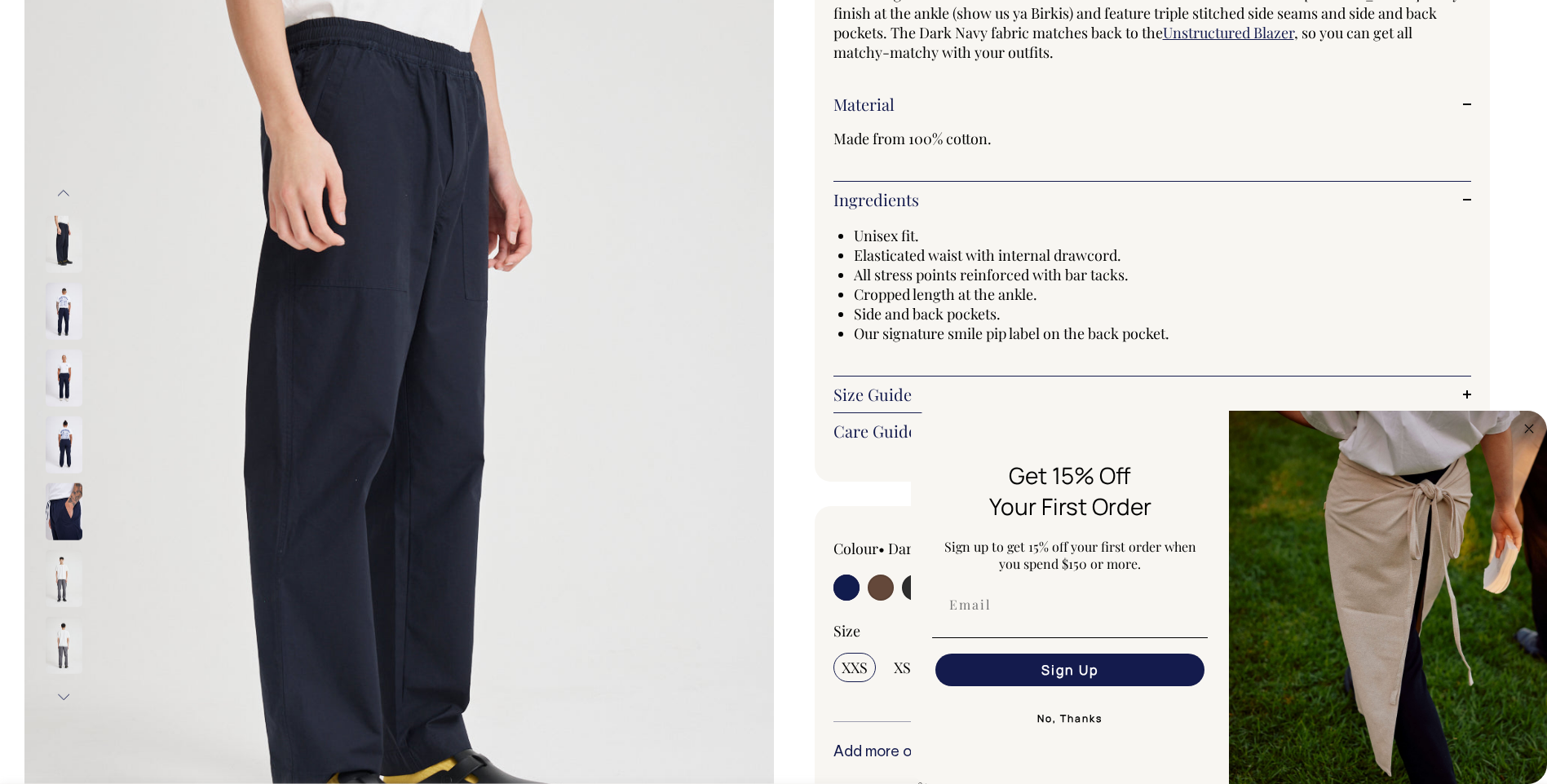
click at [61, 697] on button "Next" at bounding box center [63, 697] width 24 height 37
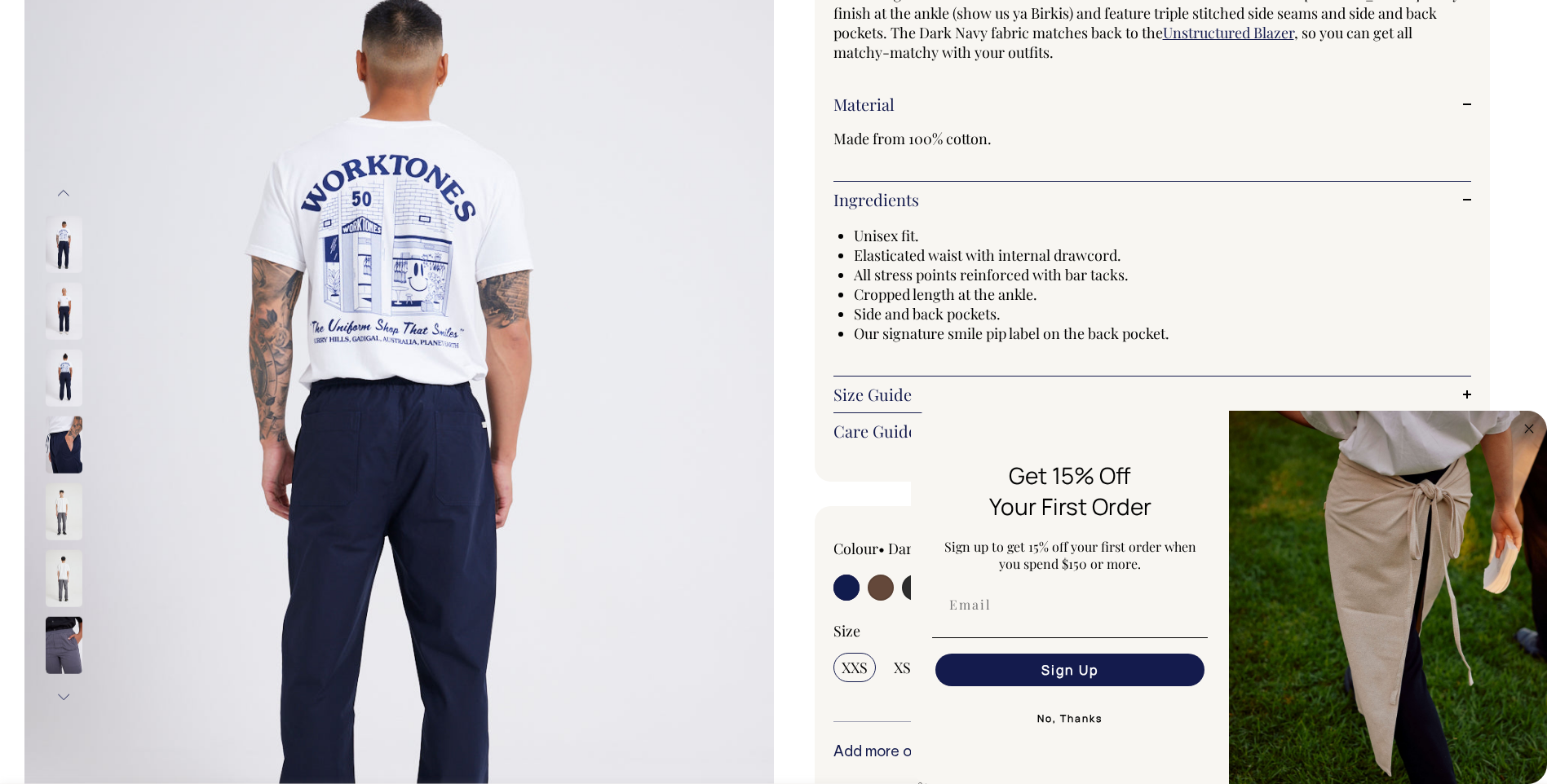
click at [64, 640] on img at bounding box center [64, 645] width 37 height 57
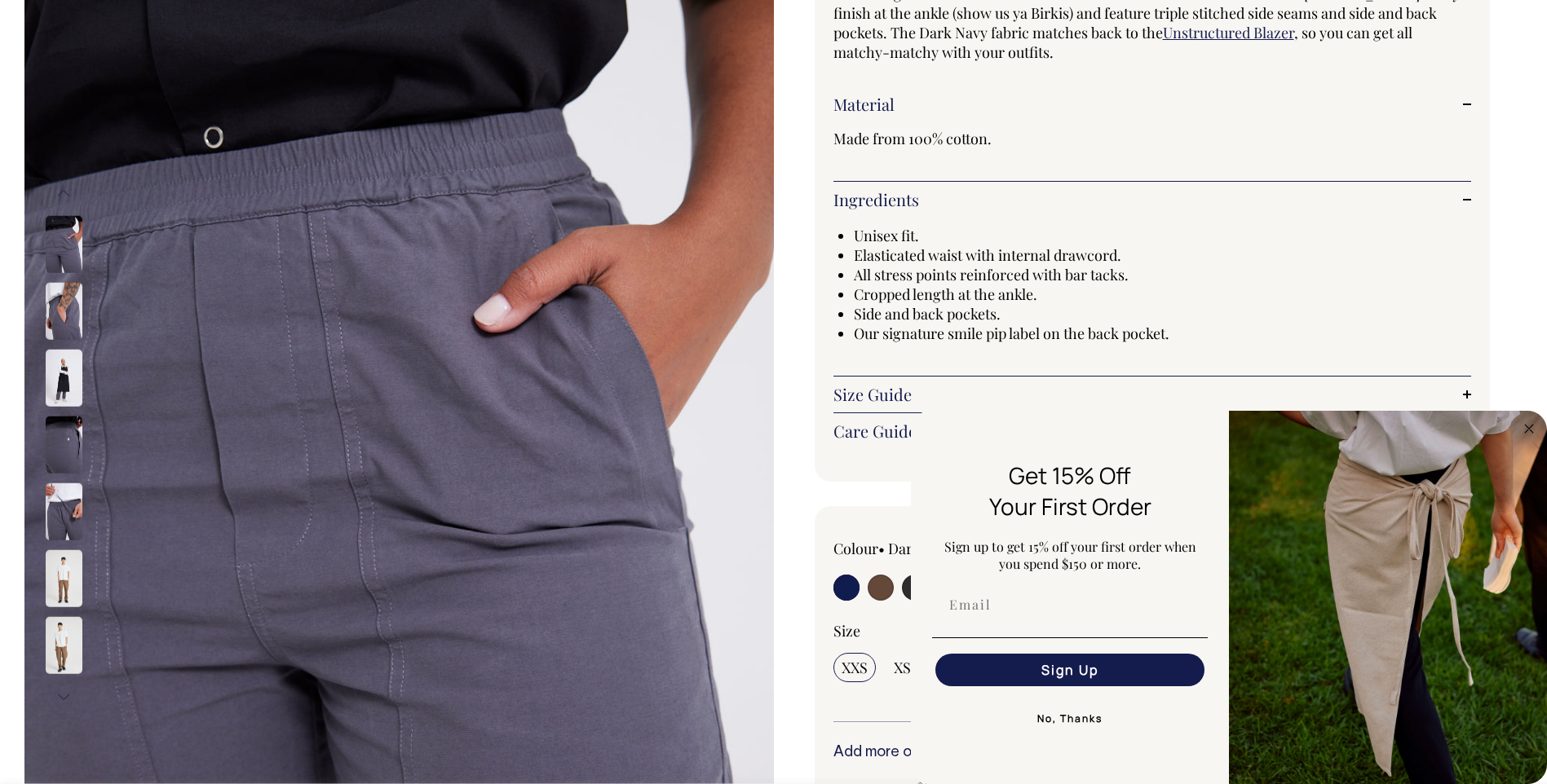
click at [53, 693] on button "Next" at bounding box center [63, 697] width 24 height 37
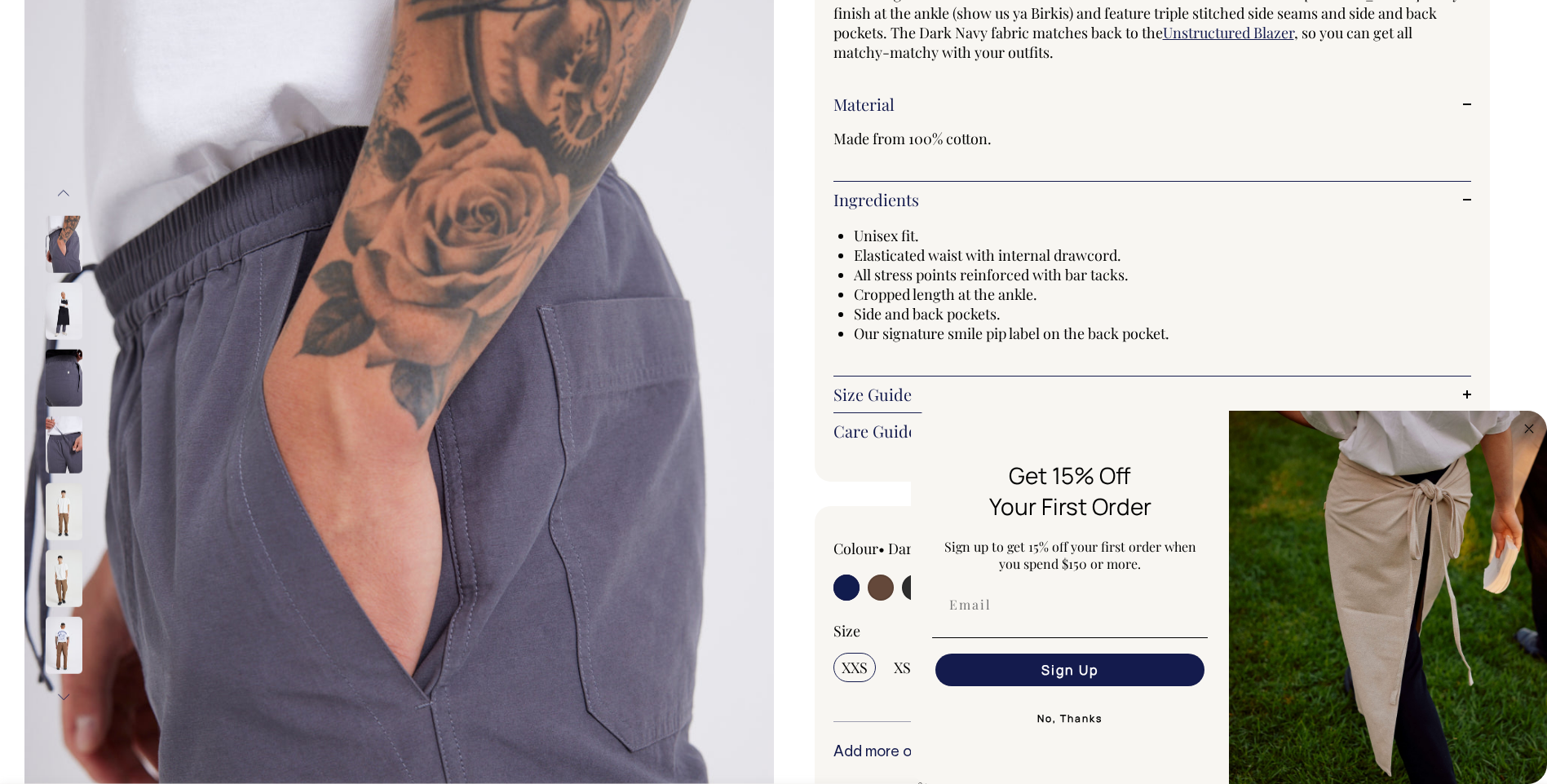
click at [69, 439] on img at bounding box center [64, 444] width 37 height 57
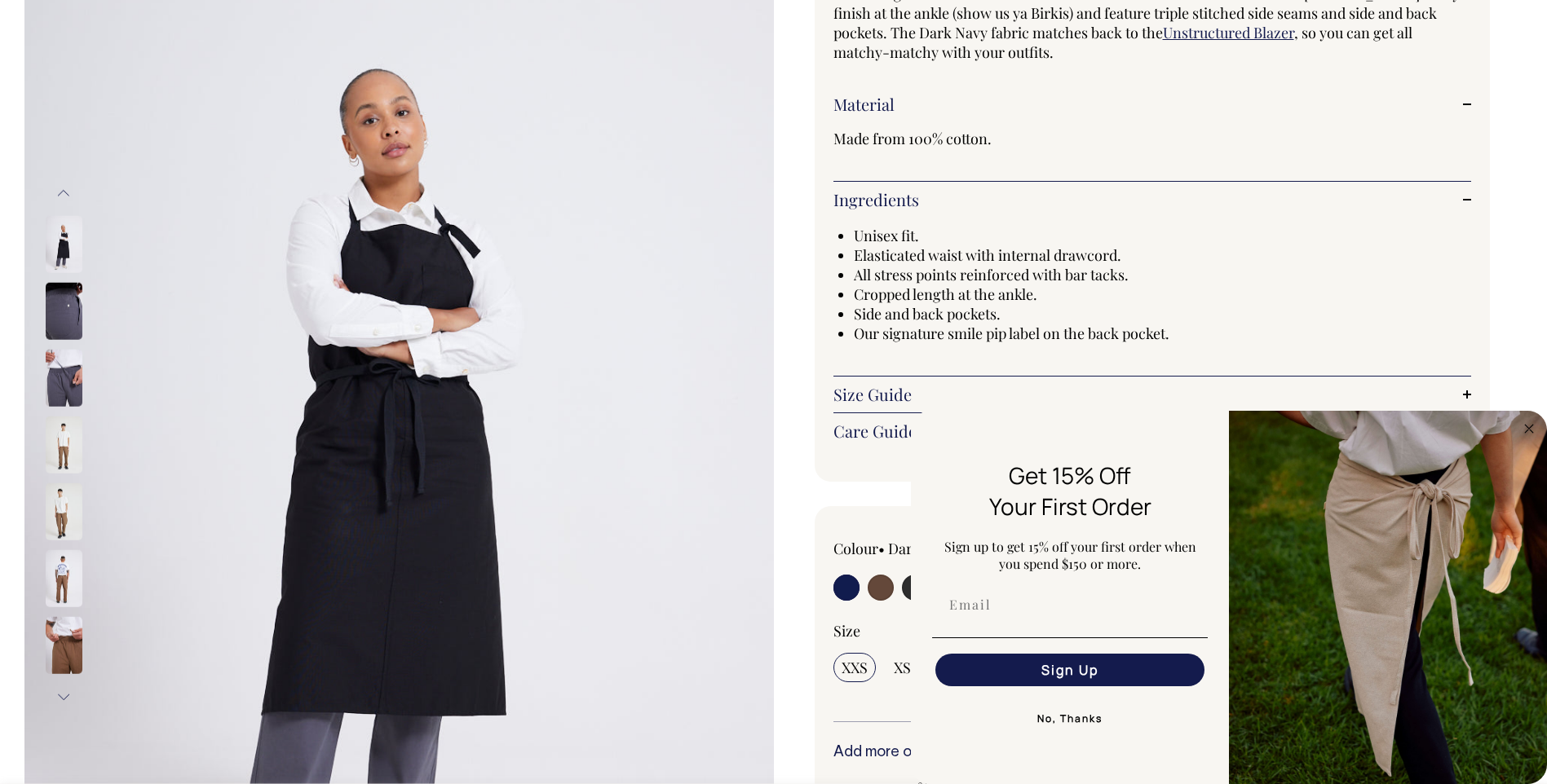
click at [71, 314] on img at bounding box center [64, 311] width 37 height 57
click at [66, 196] on button "Previous" at bounding box center [63, 193] width 24 height 37
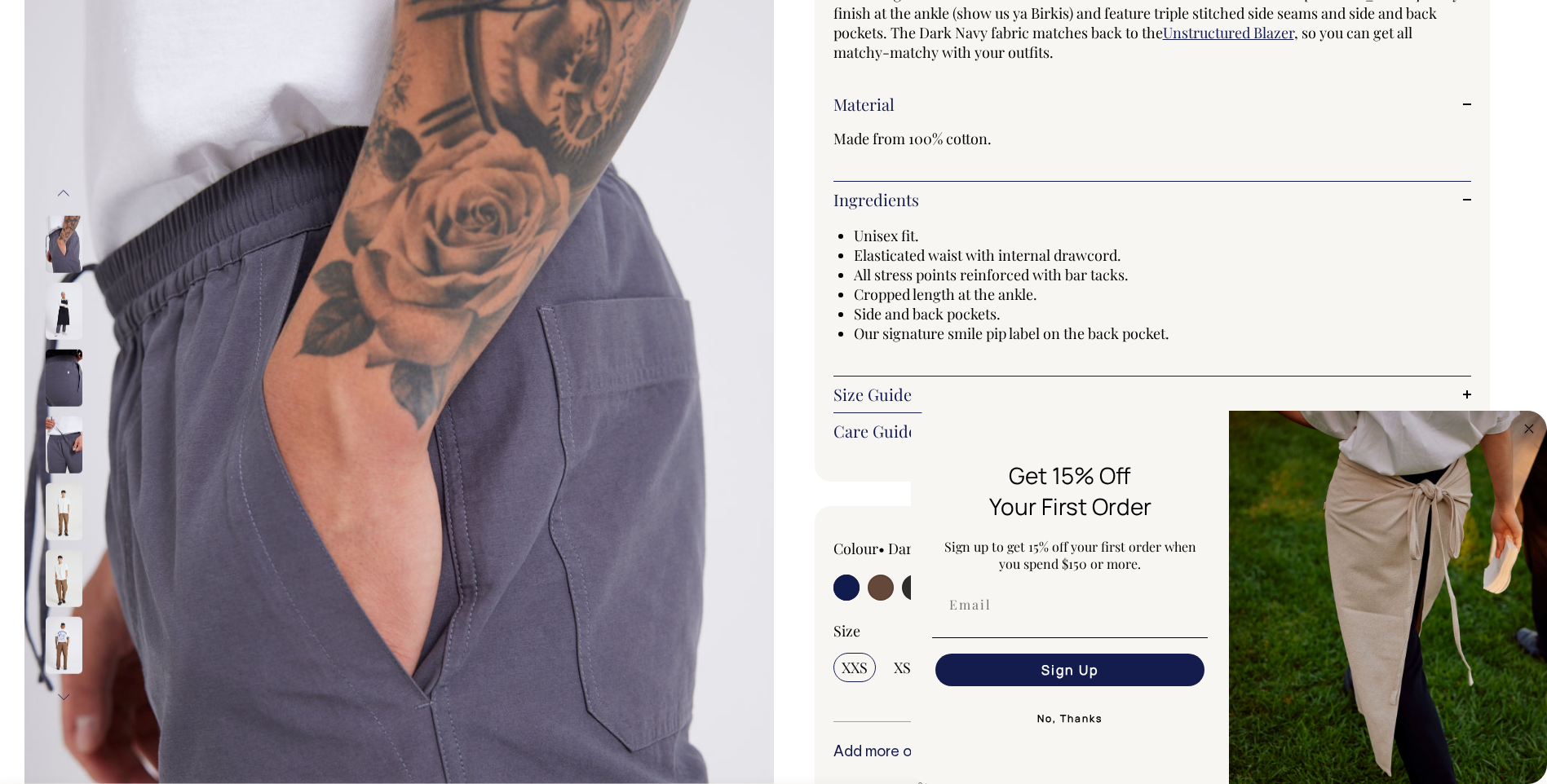
click at [66, 196] on button "Previous" at bounding box center [63, 193] width 24 height 37
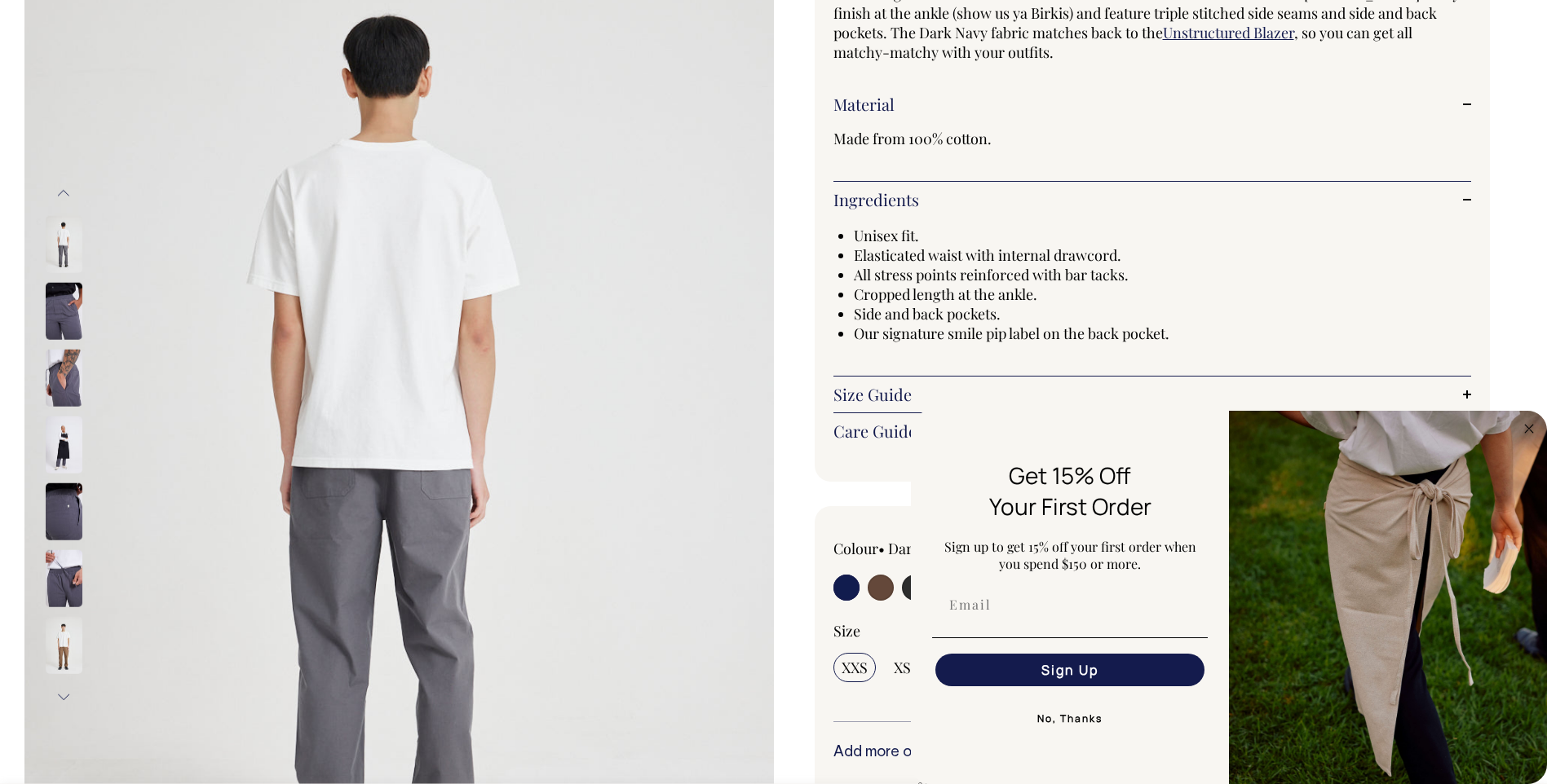
click at [68, 296] on img at bounding box center [64, 311] width 37 height 57
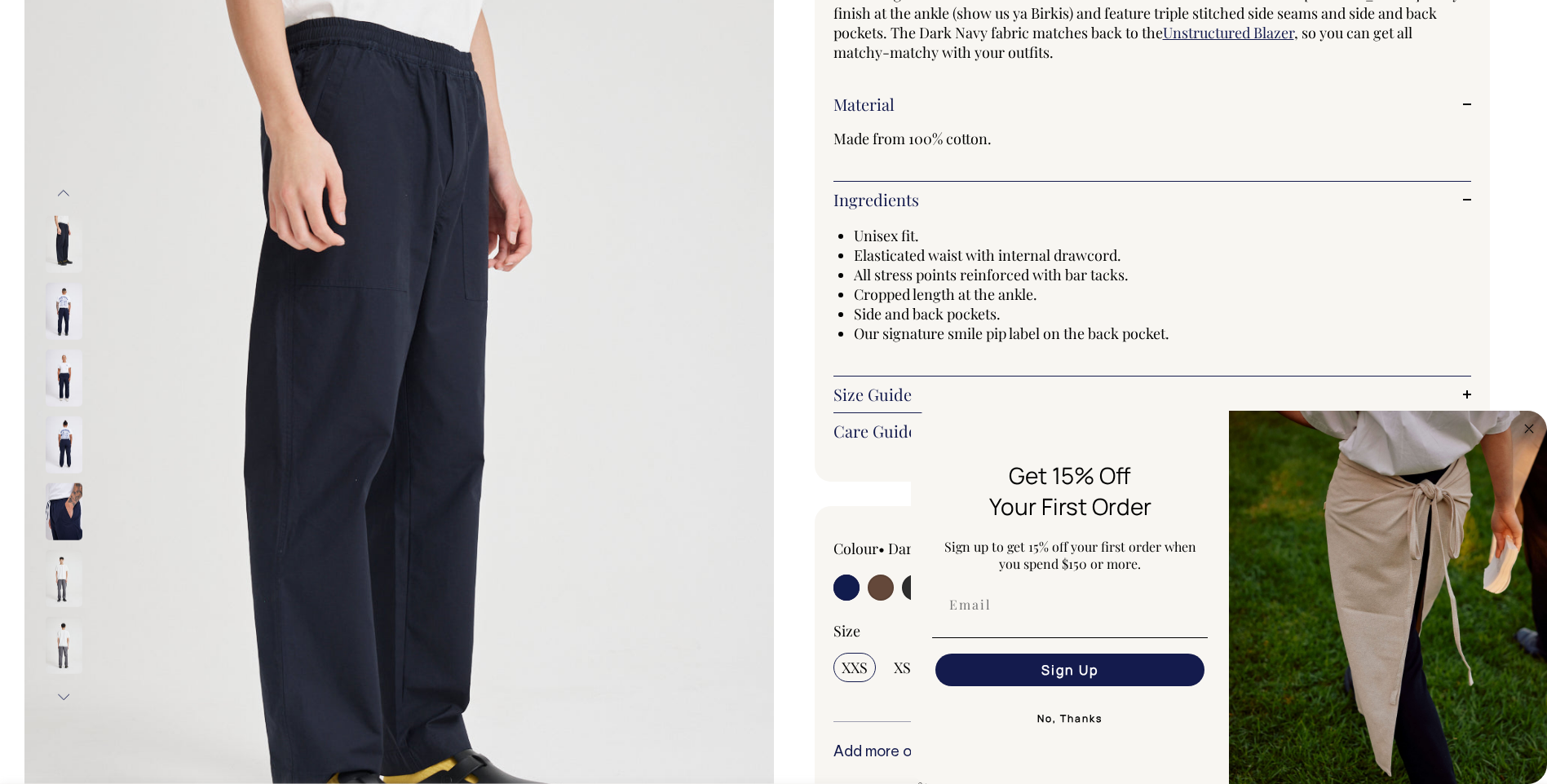
click at [70, 318] on img at bounding box center [64, 311] width 37 height 57
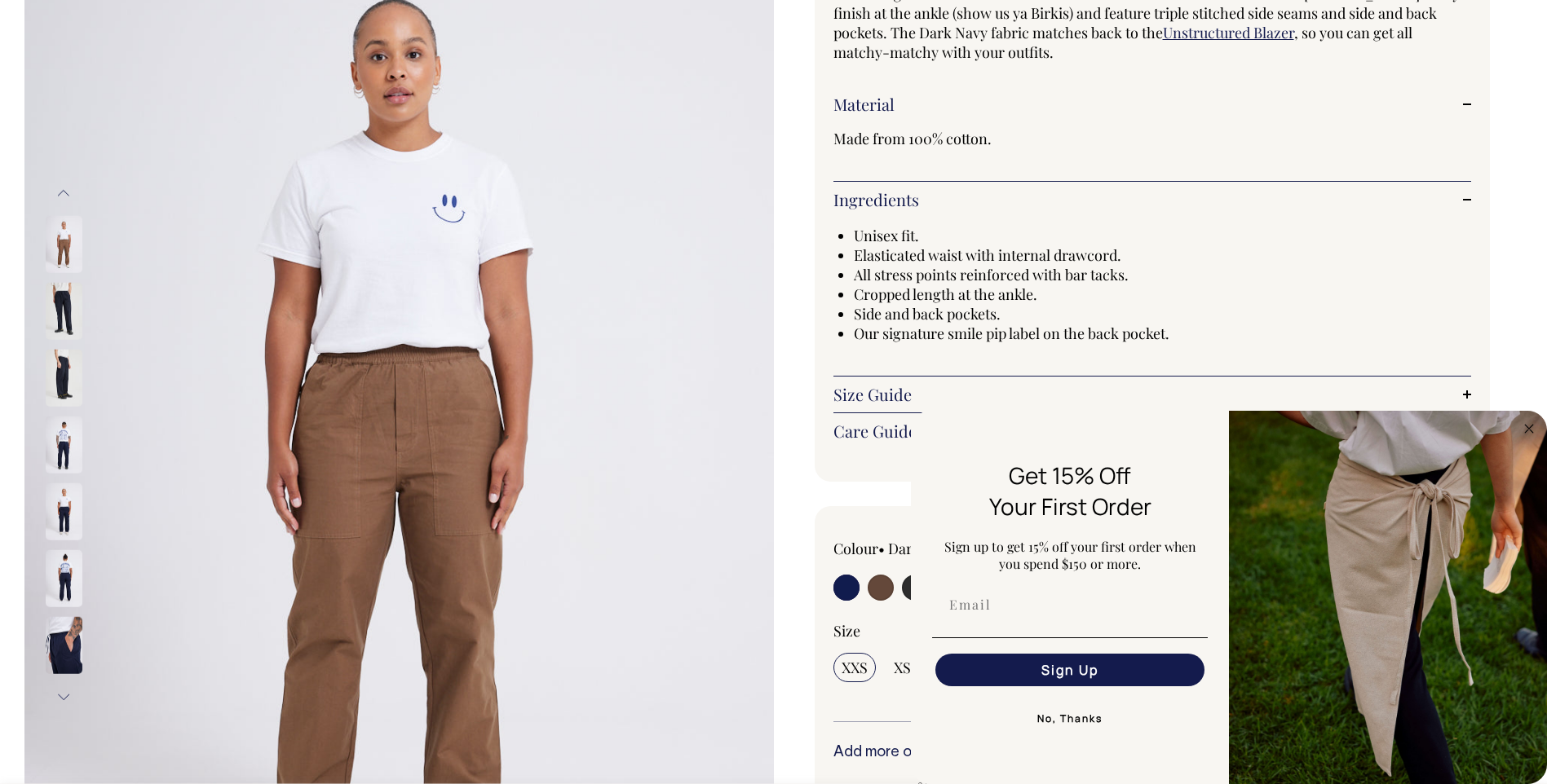
click at [69, 644] on img at bounding box center [64, 645] width 37 height 57
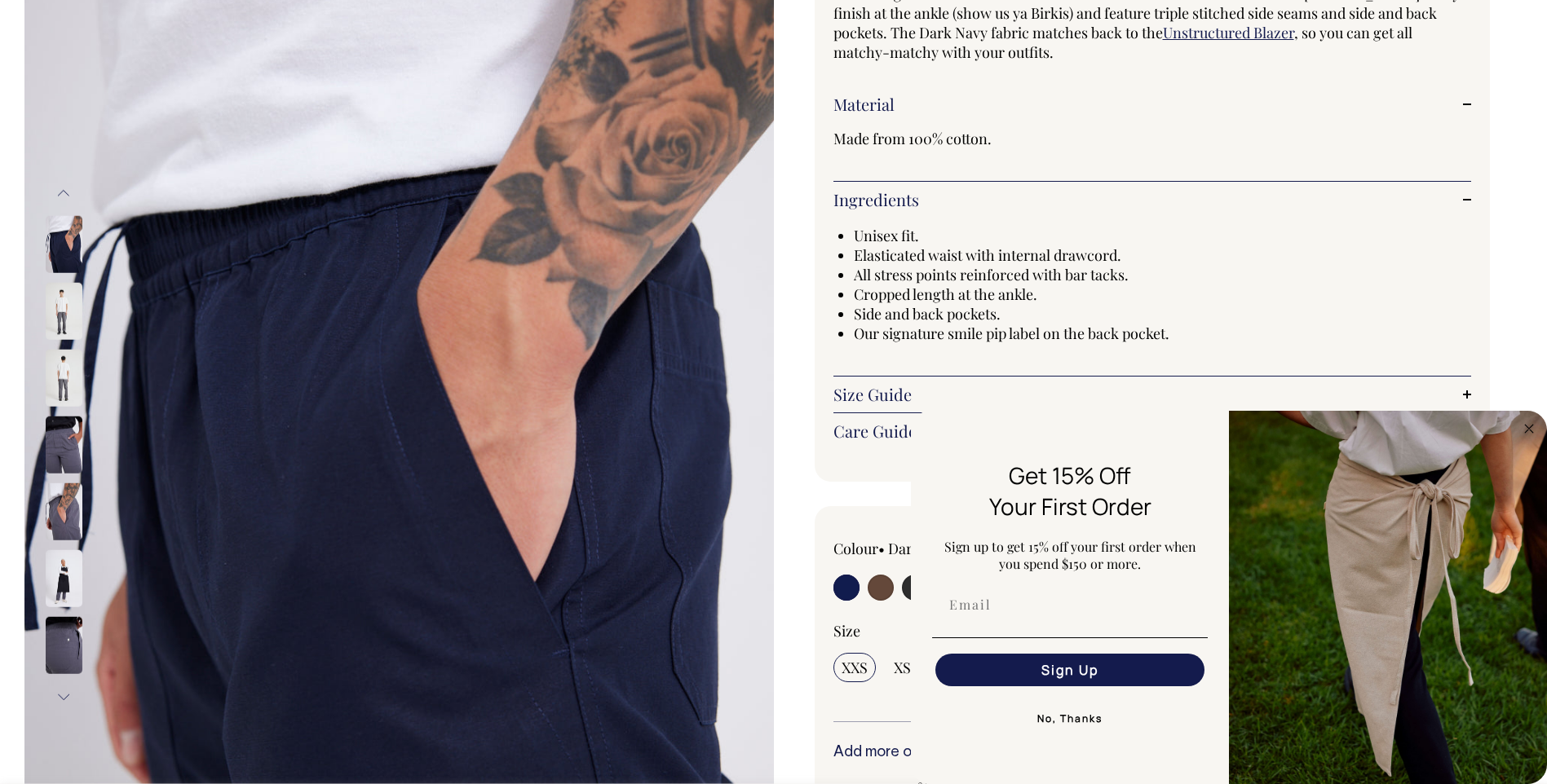
click at [62, 696] on button "Next" at bounding box center [63, 697] width 24 height 37
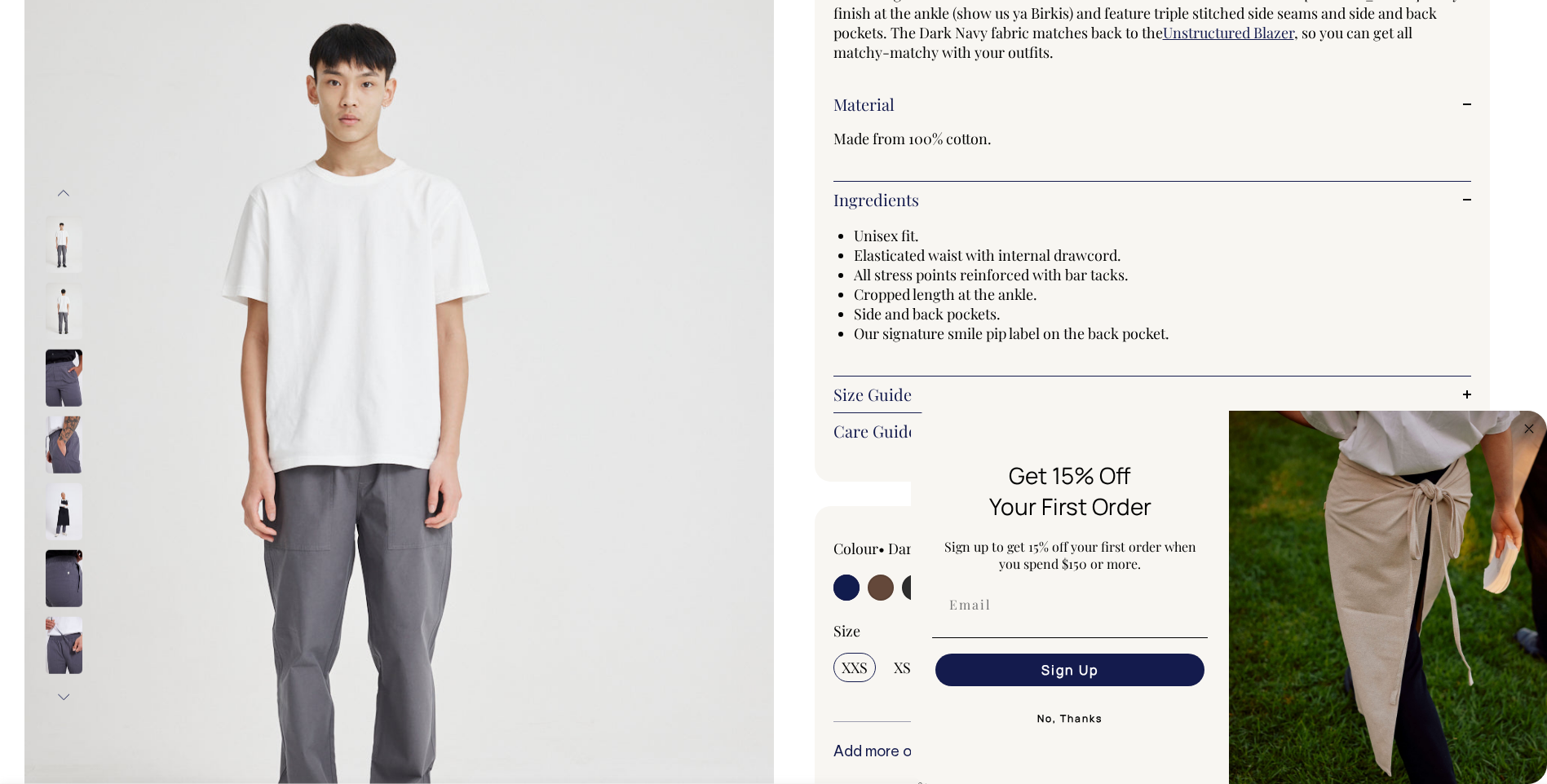
click at [62, 696] on button "Next" at bounding box center [63, 697] width 24 height 37
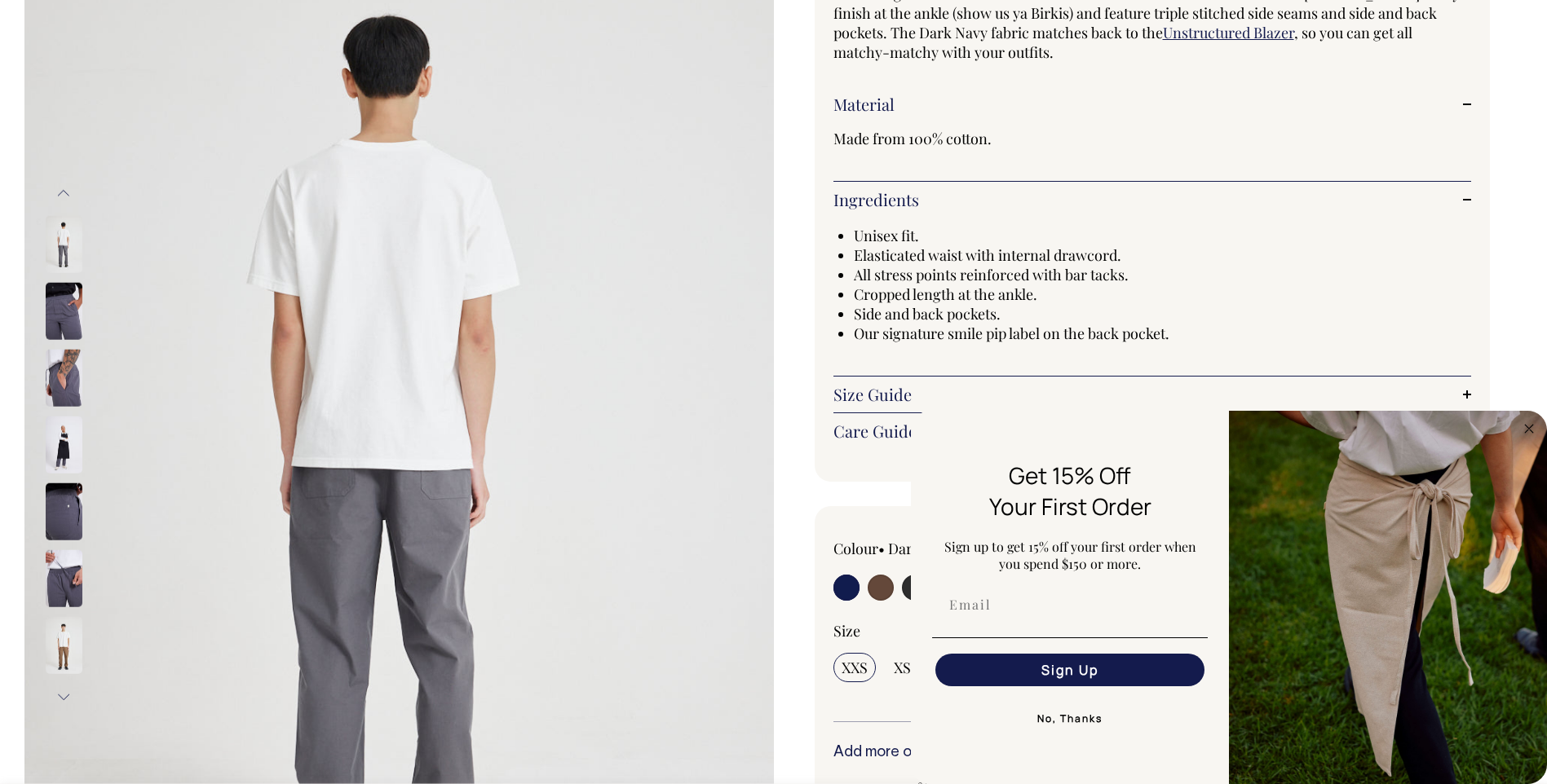
click at [62, 696] on button "Next" at bounding box center [63, 697] width 24 height 37
click at [62, 697] on button "Next" at bounding box center [63, 697] width 24 height 37
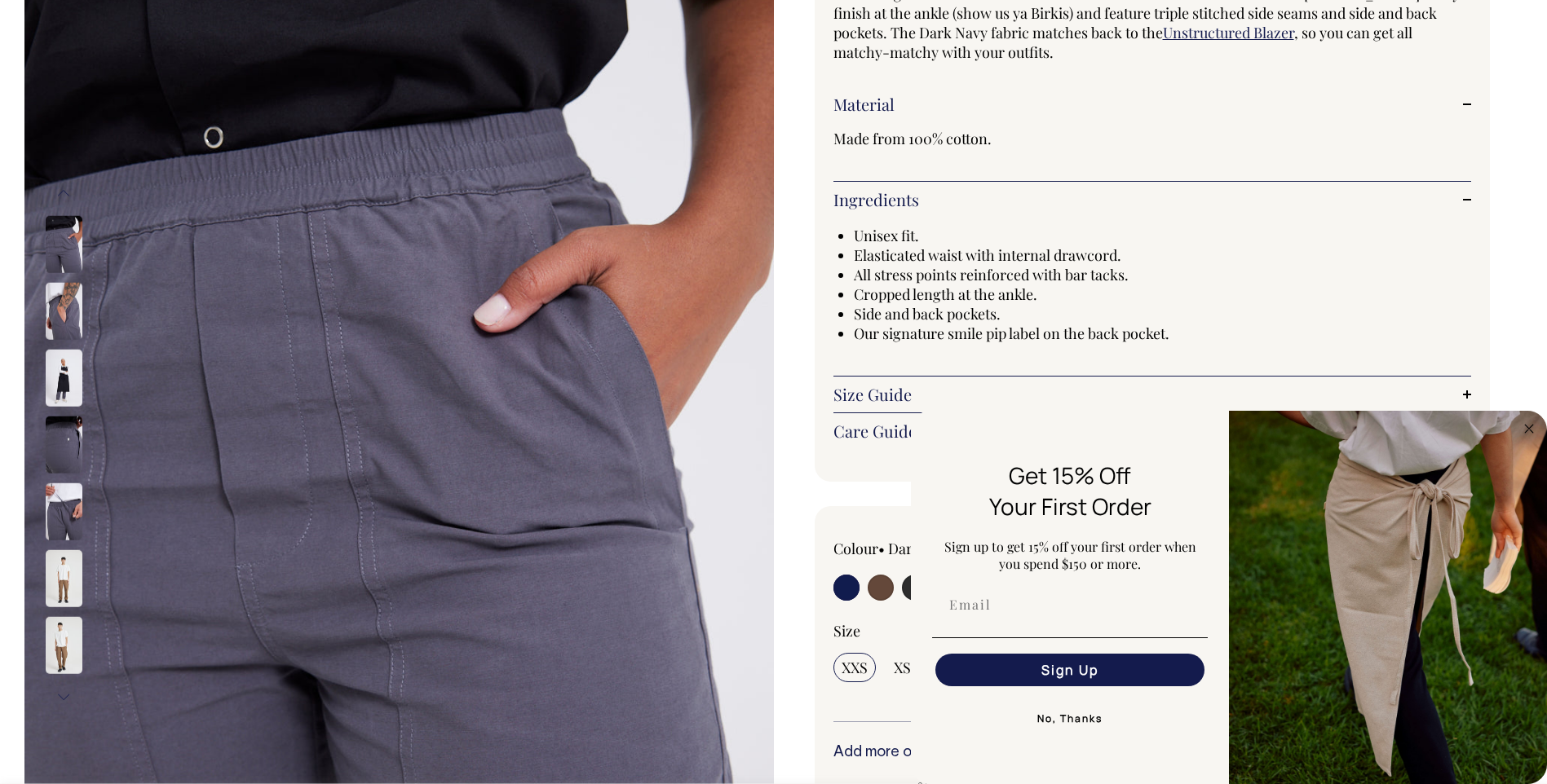
click at [62, 697] on button "Next" at bounding box center [63, 697] width 24 height 37
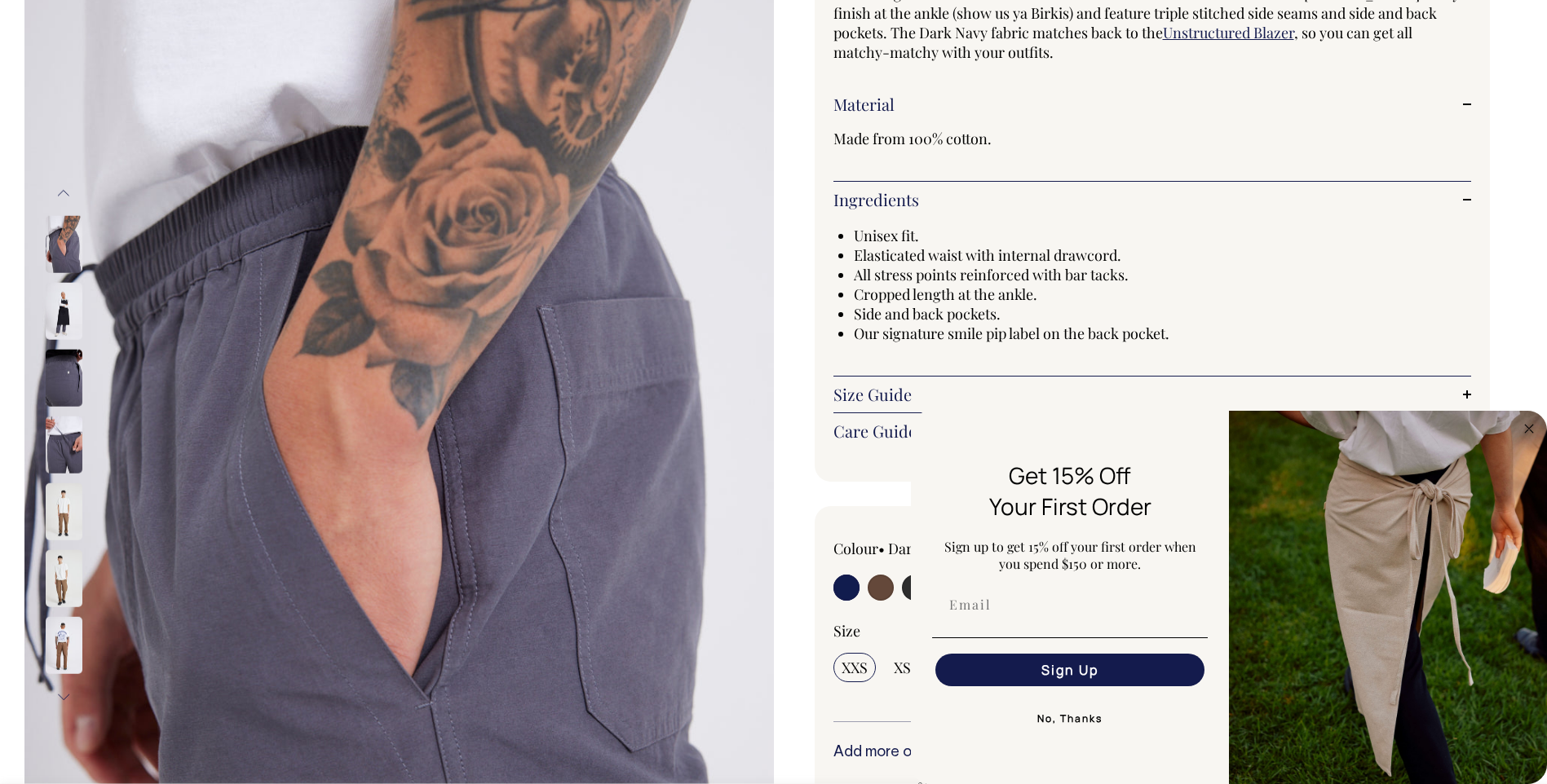
click at [62, 697] on button "Next" at bounding box center [63, 697] width 24 height 37
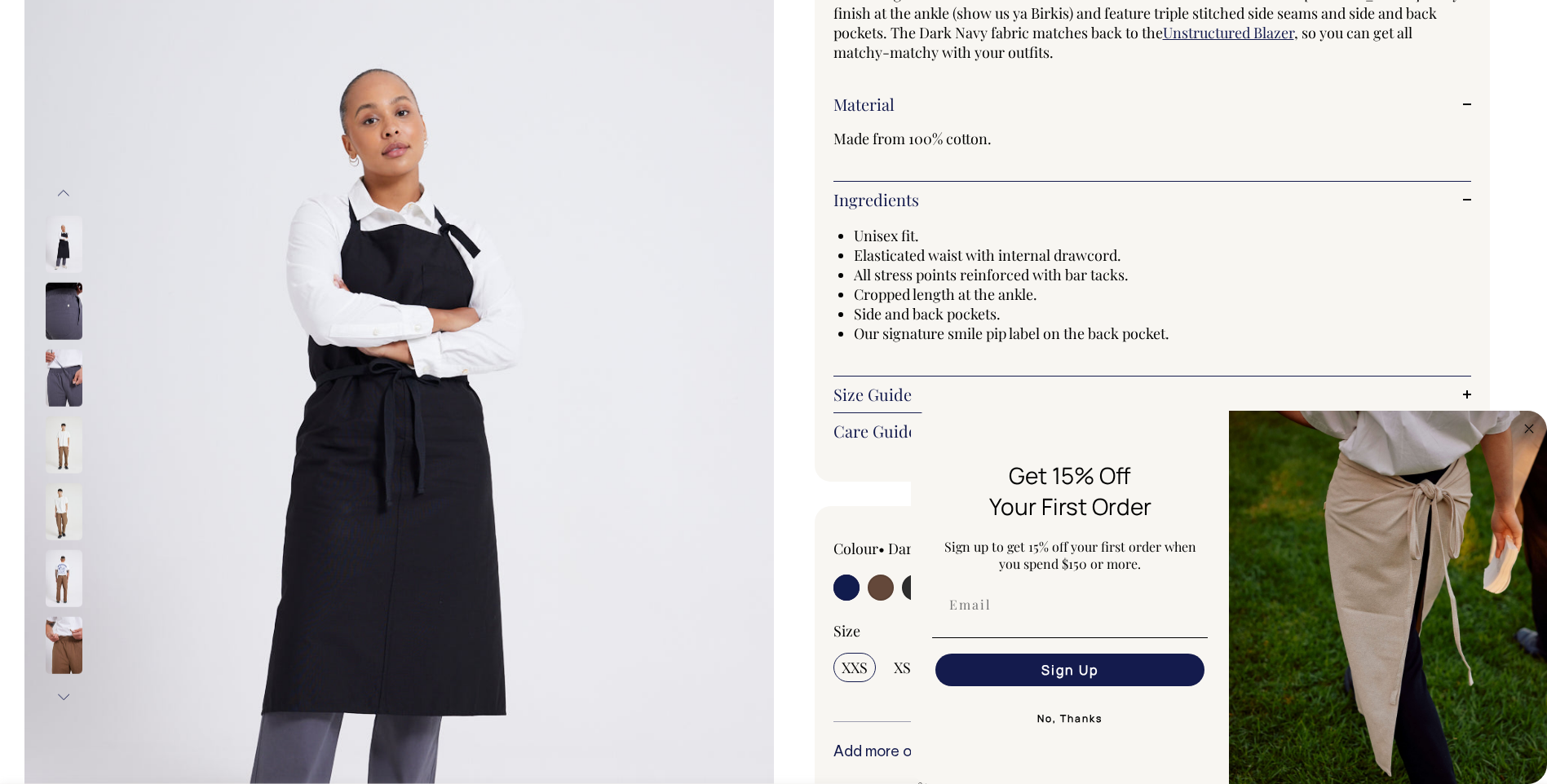
click at [62, 697] on button "Next" at bounding box center [63, 697] width 24 height 37
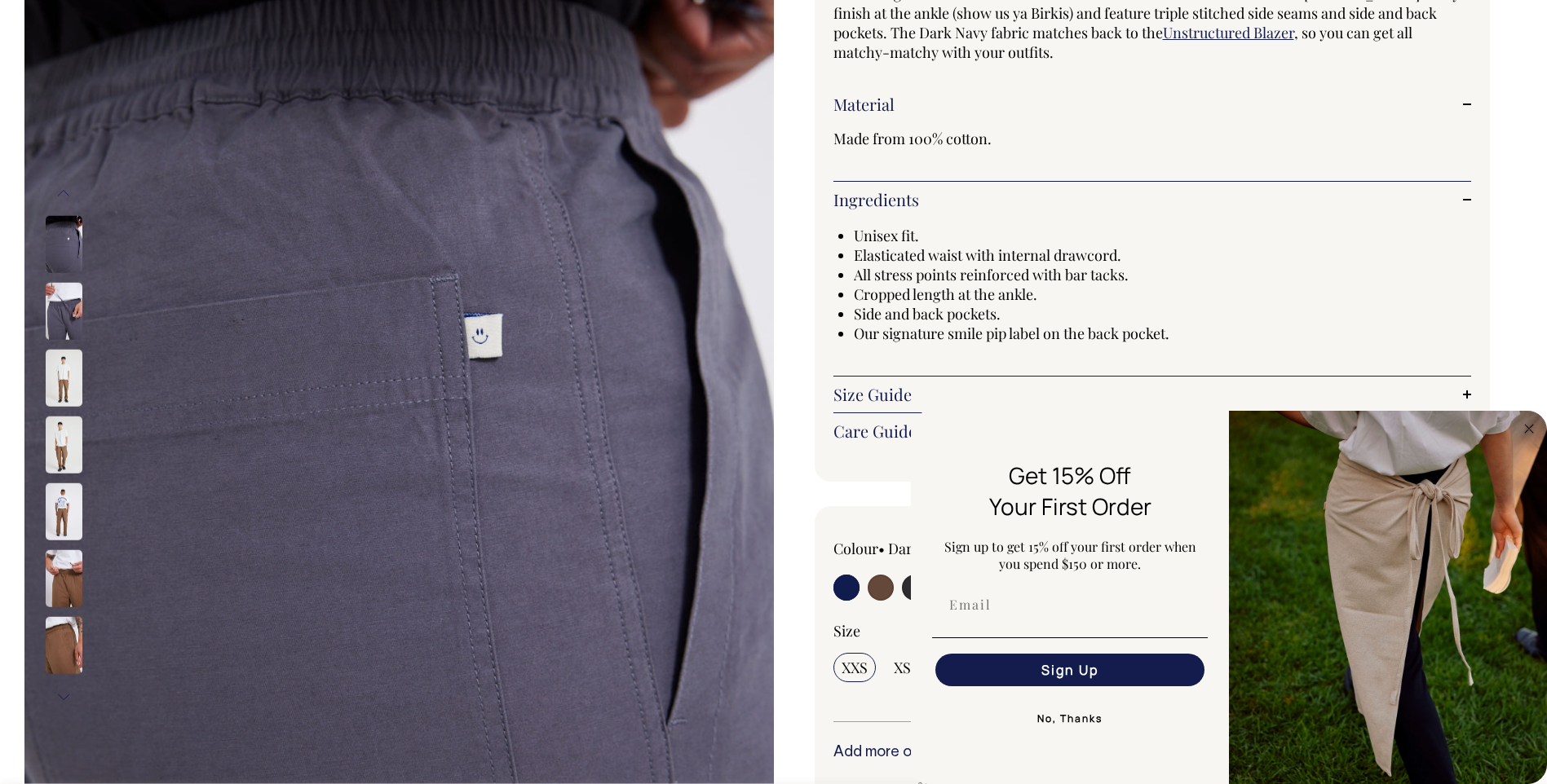
click at [62, 697] on button "Next" at bounding box center [63, 697] width 24 height 37
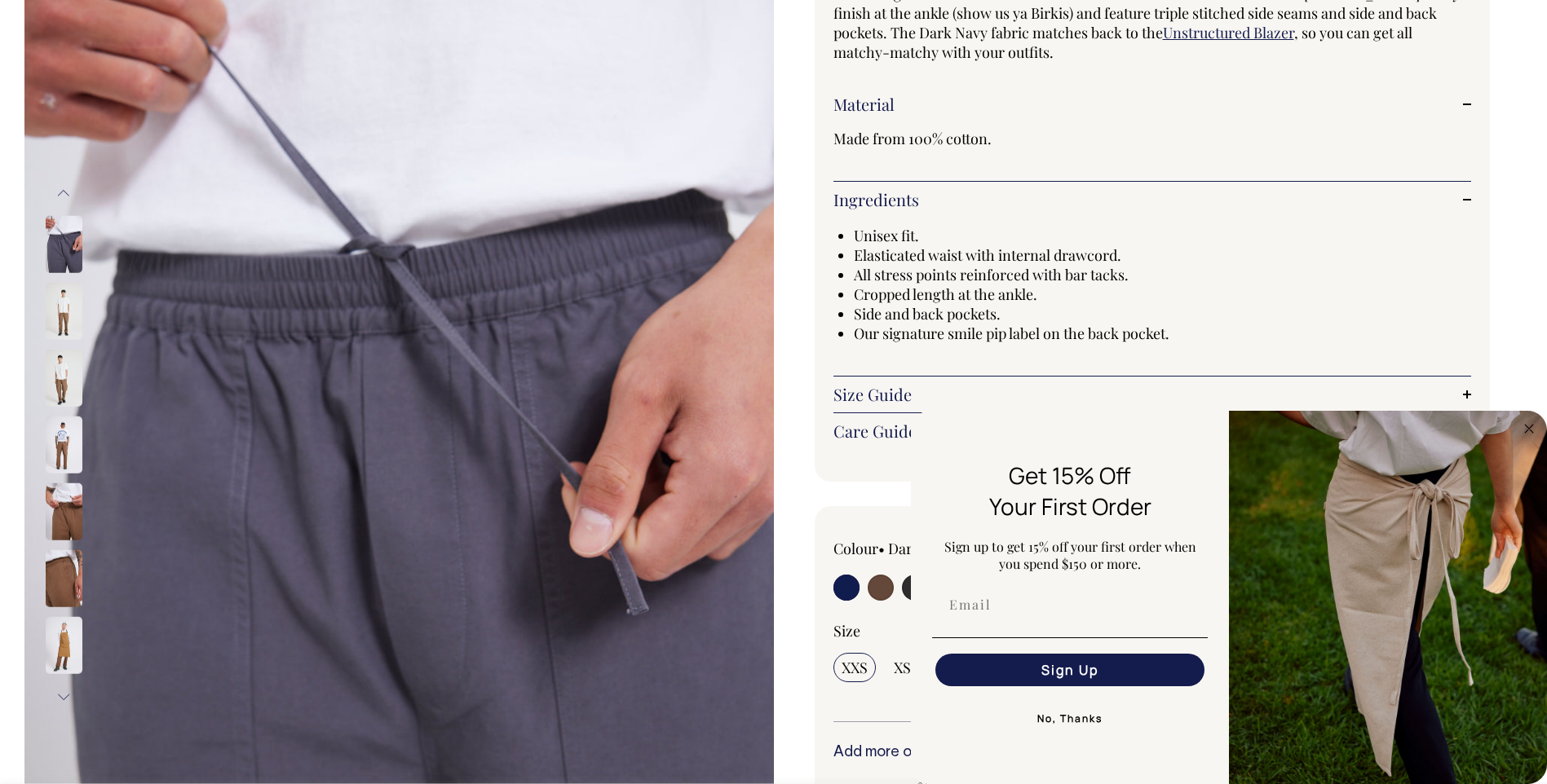
click at [62, 697] on button "Next" at bounding box center [63, 697] width 24 height 37
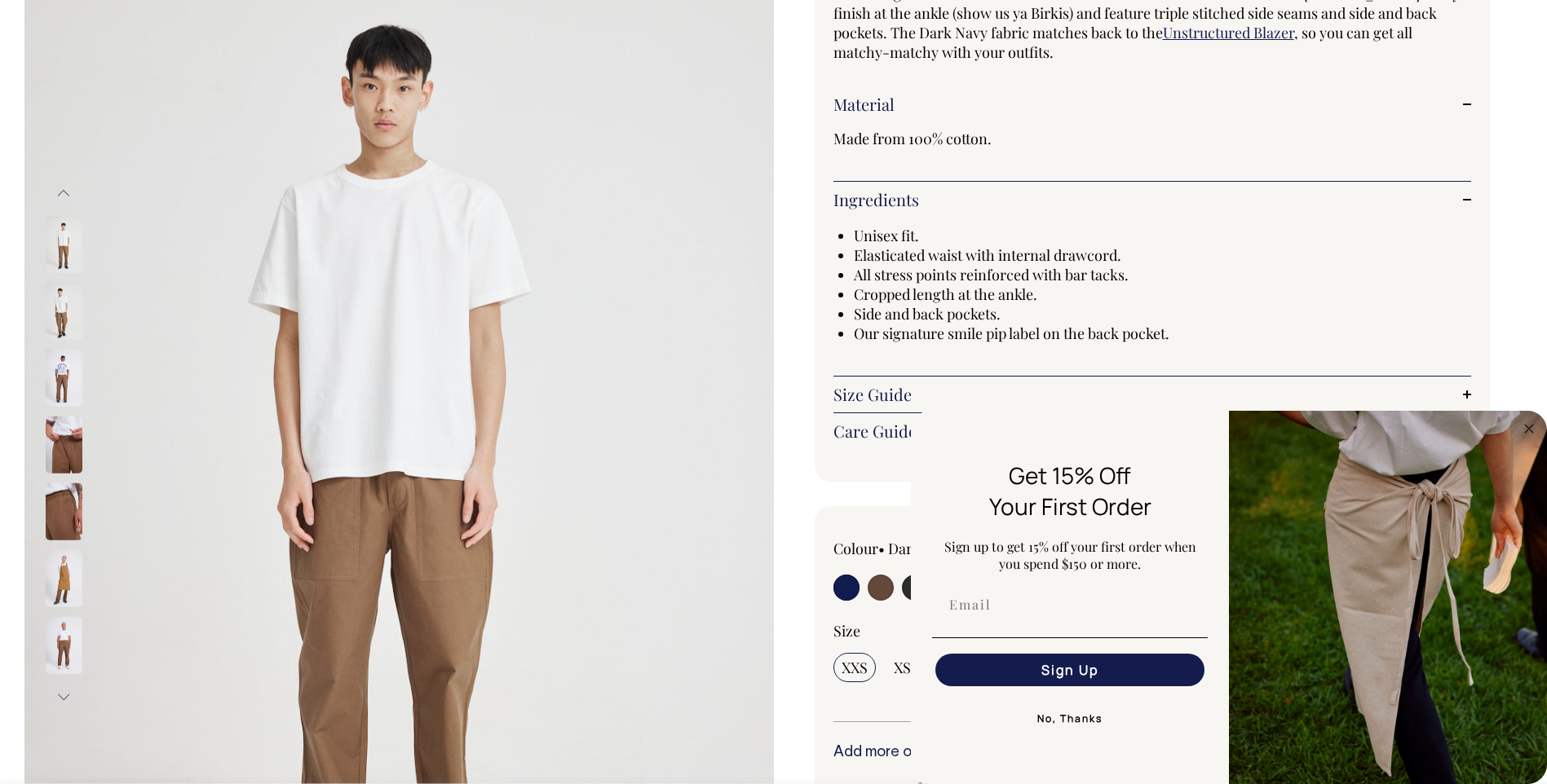
click at [63, 695] on button "Next" at bounding box center [63, 697] width 24 height 37
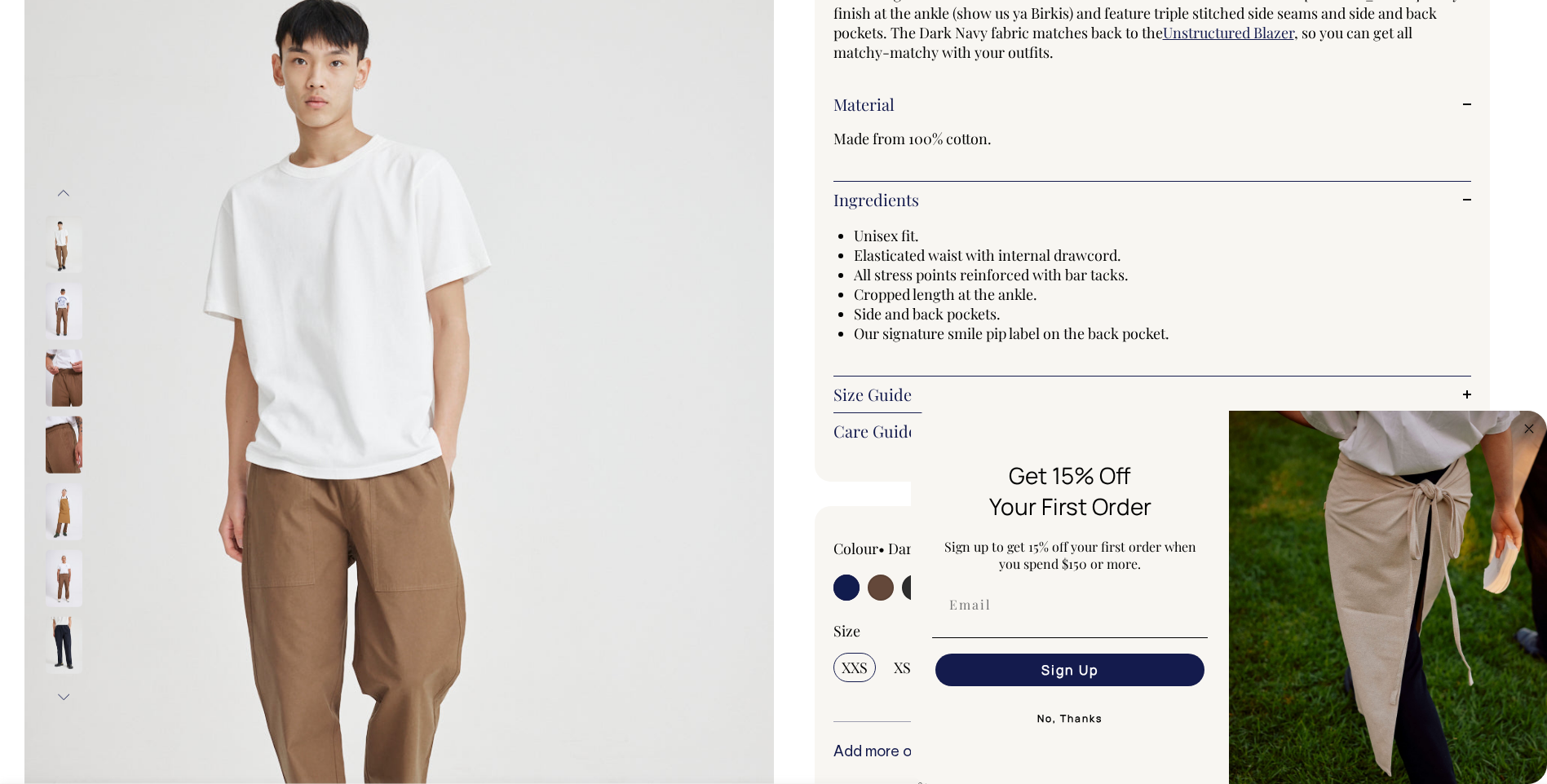
click at [63, 627] on img at bounding box center [64, 645] width 37 height 57
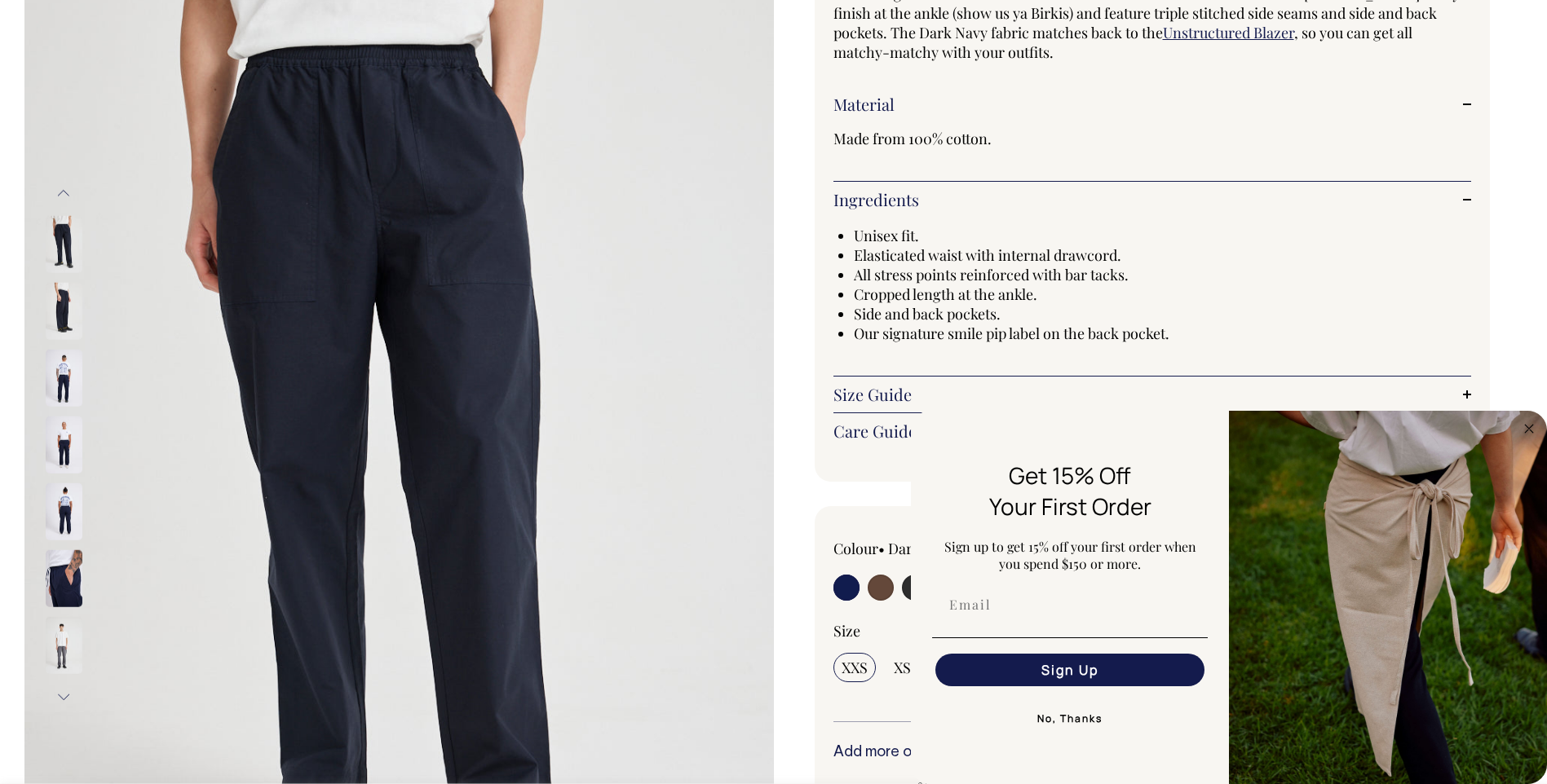
click at [61, 657] on img at bounding box center [64, 645] width 37 height 57
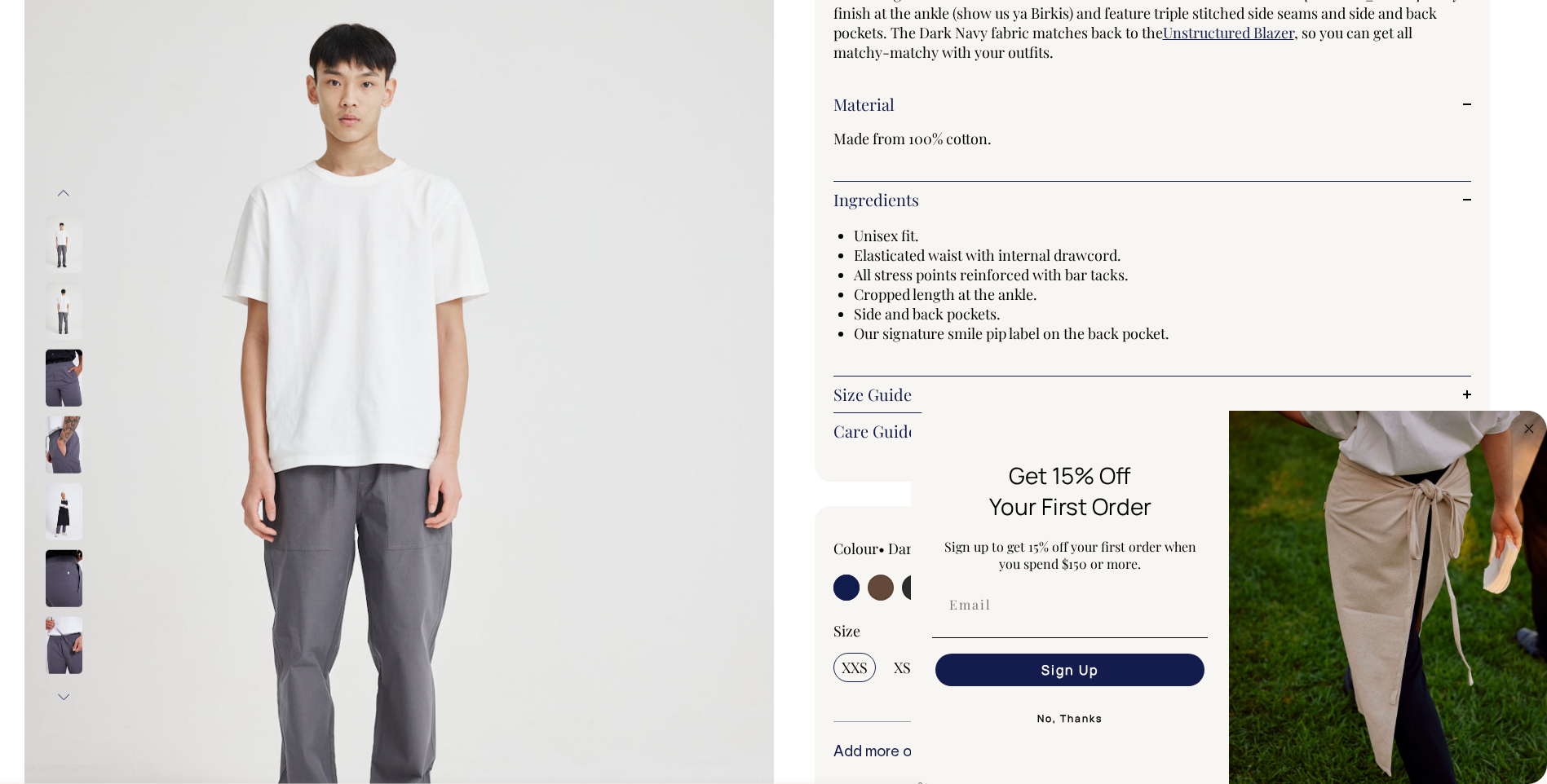
click at [65, 695] on button "Next" at bounding box center [63, 697] width 24 height 37
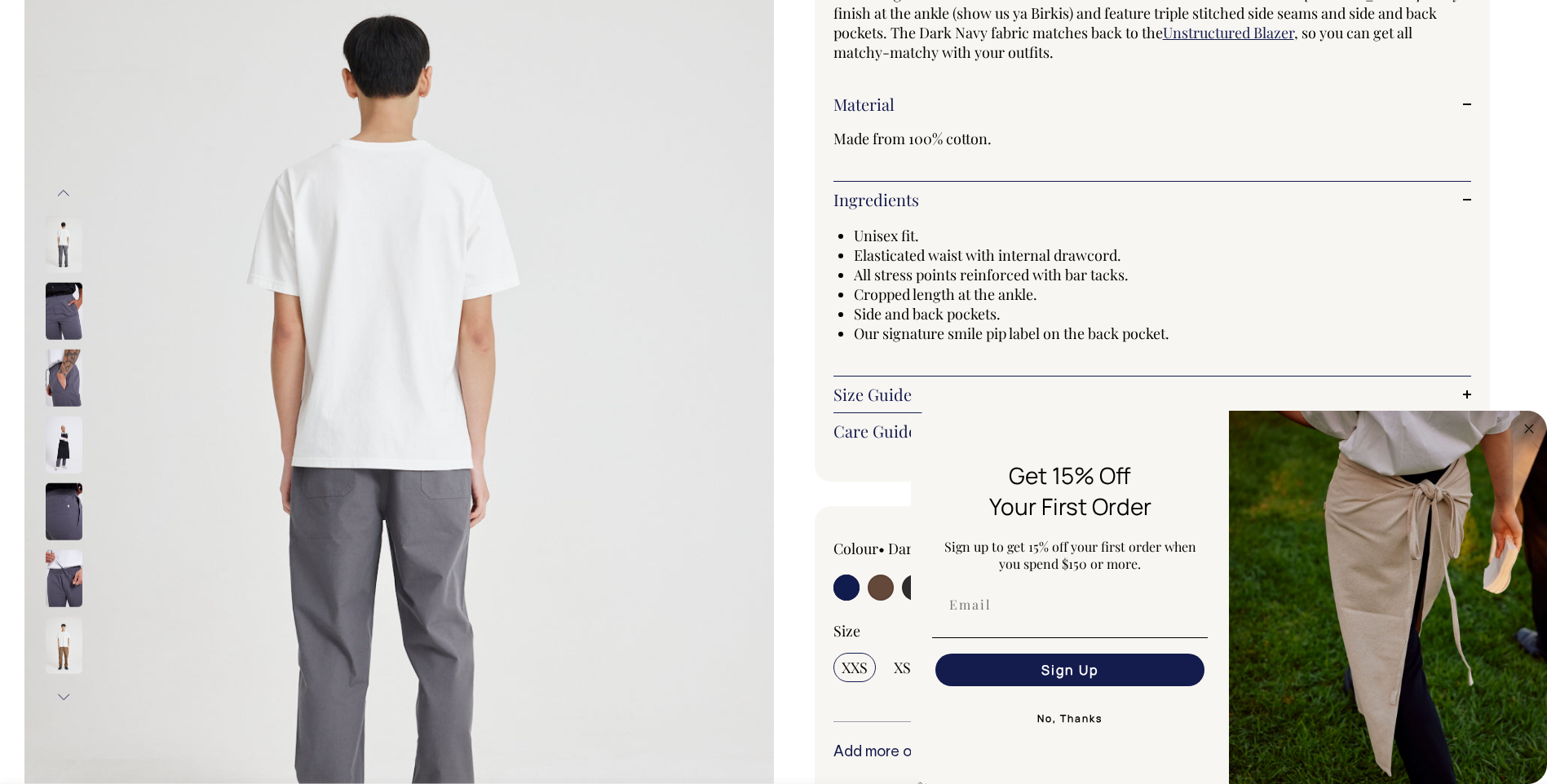
click at [65, 695] on button "Next" at bounding box center [63, 697] width 24 height 37
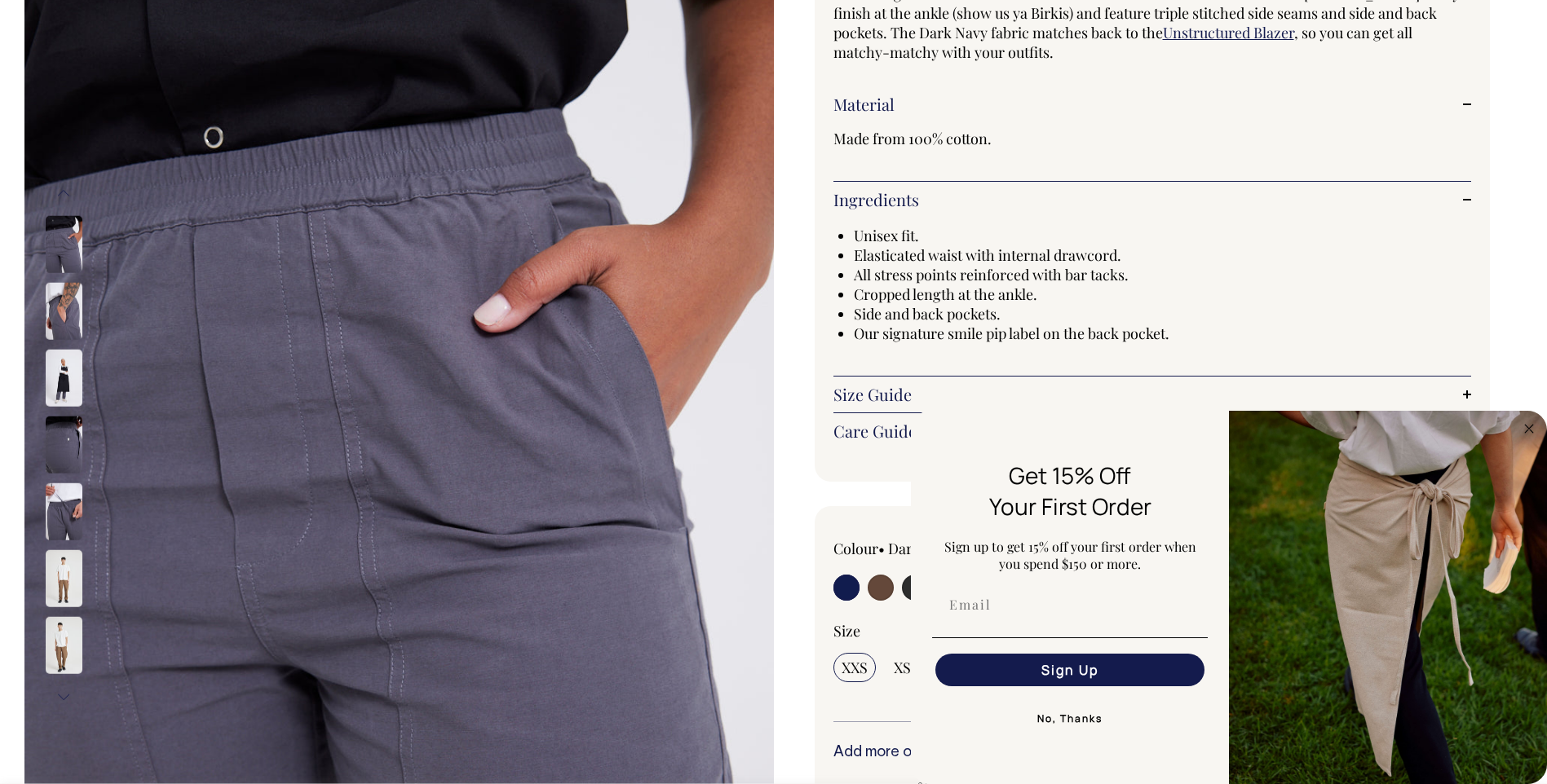
click at [65, 695] on button "Next" at bounding box center [63, 697] width 24 height 37
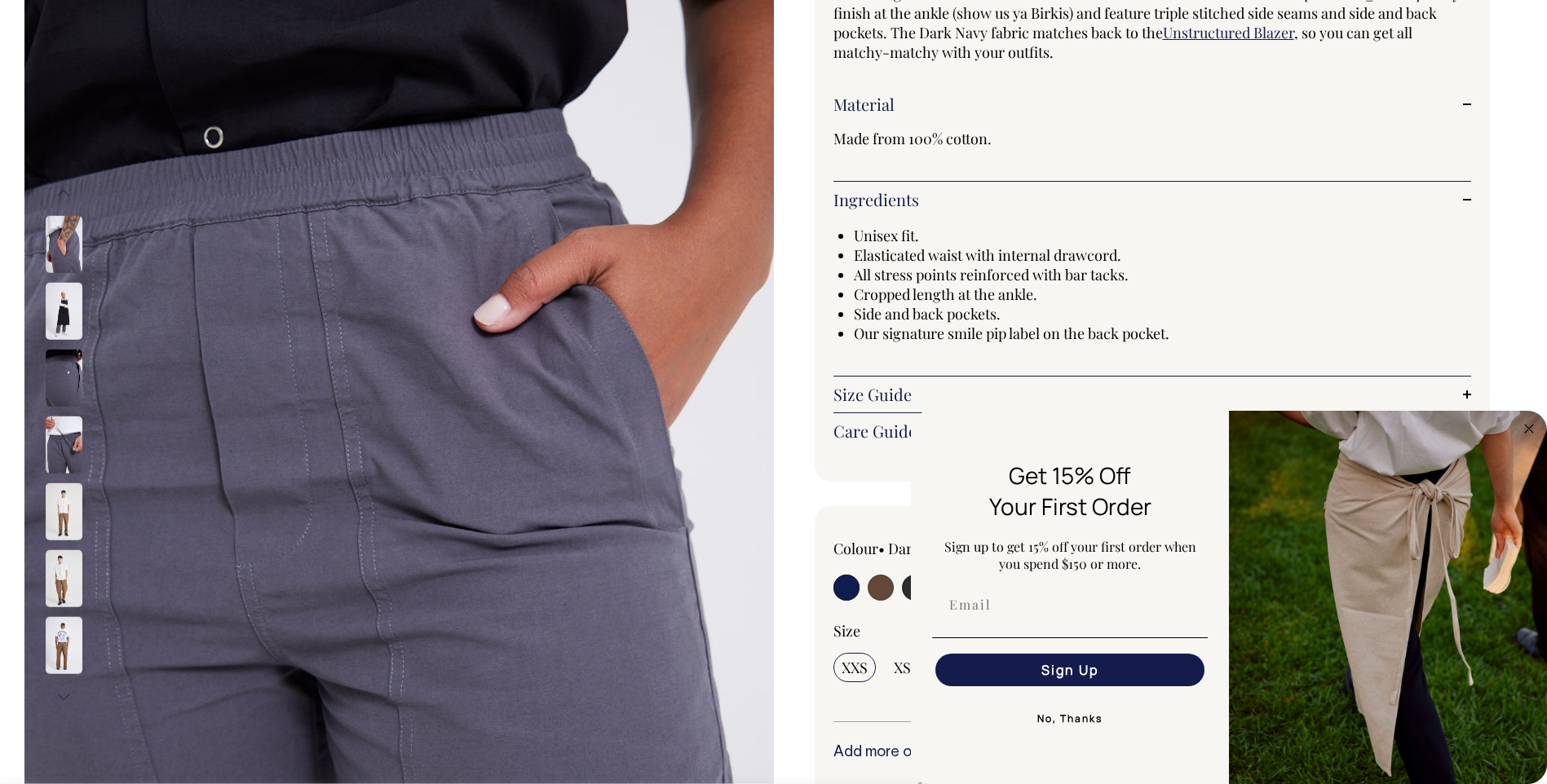
click at [65, 695] on button "Next" at bounding box center [63, 697] width 24 height 37
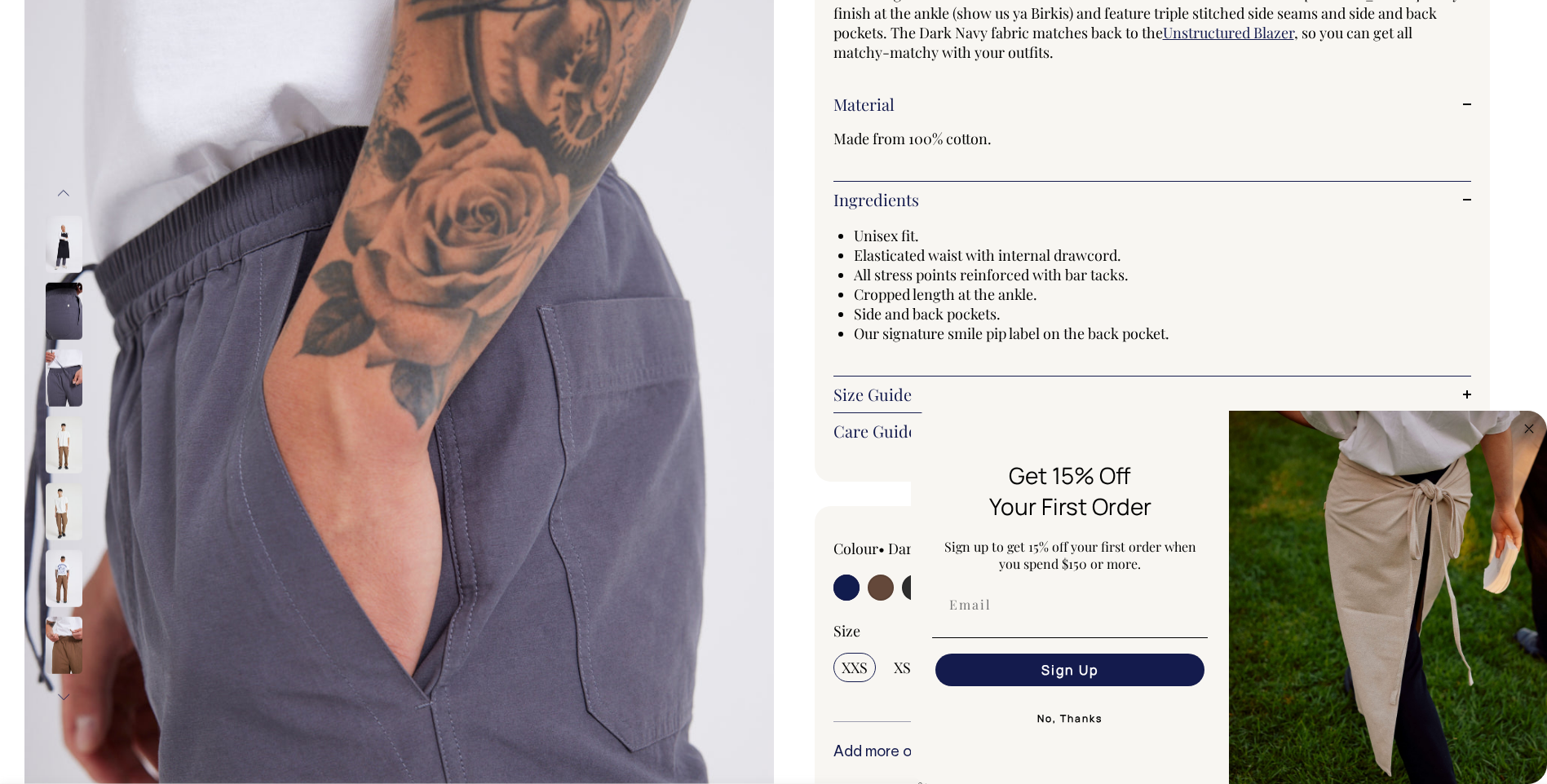
click at [65, 695] on button "Next" at bounding box center [63, 697] width 24 height 37
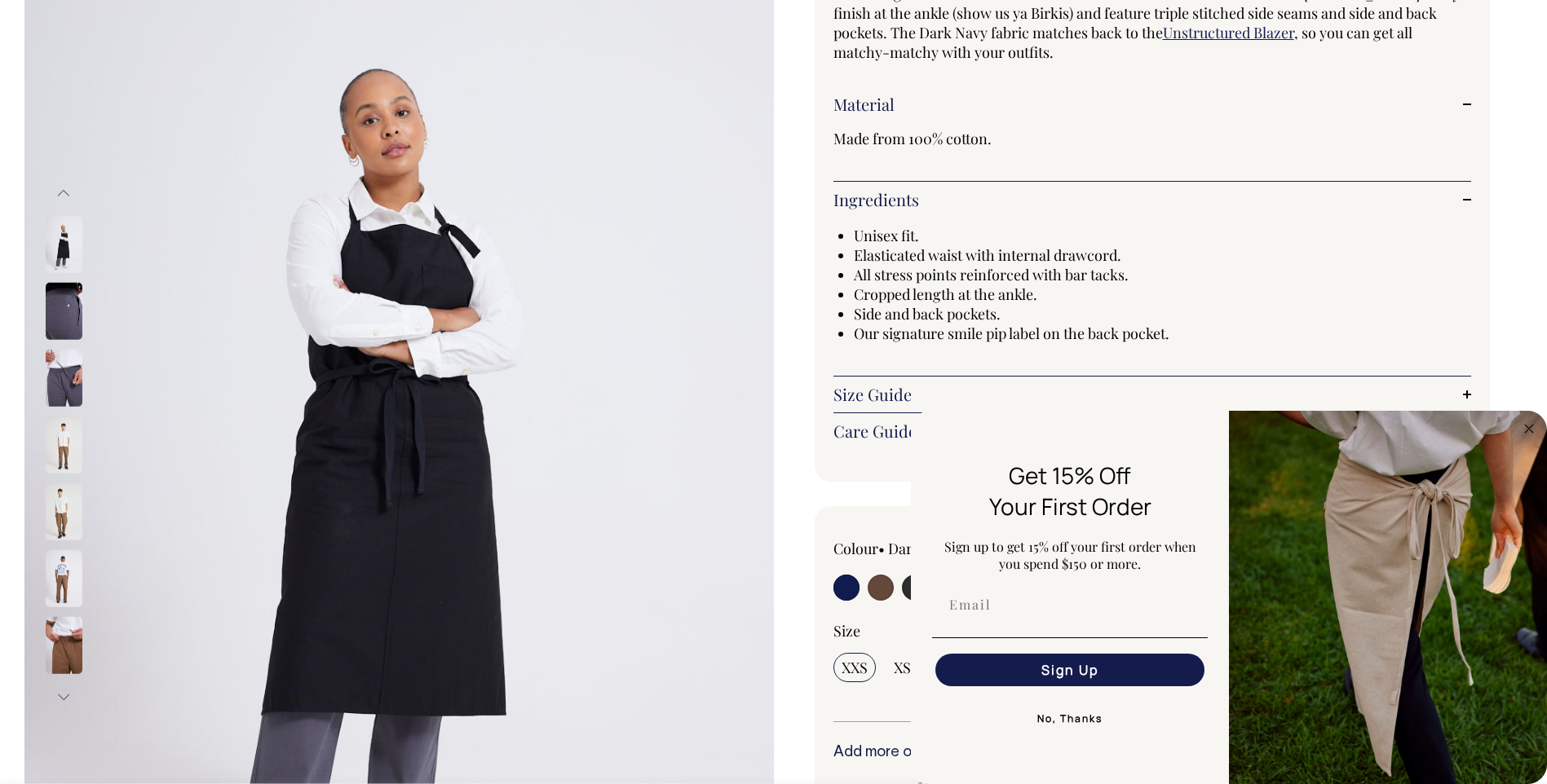
click at [65, 695] on button "Next" at bounding box center [63, 697] width 24 height 37
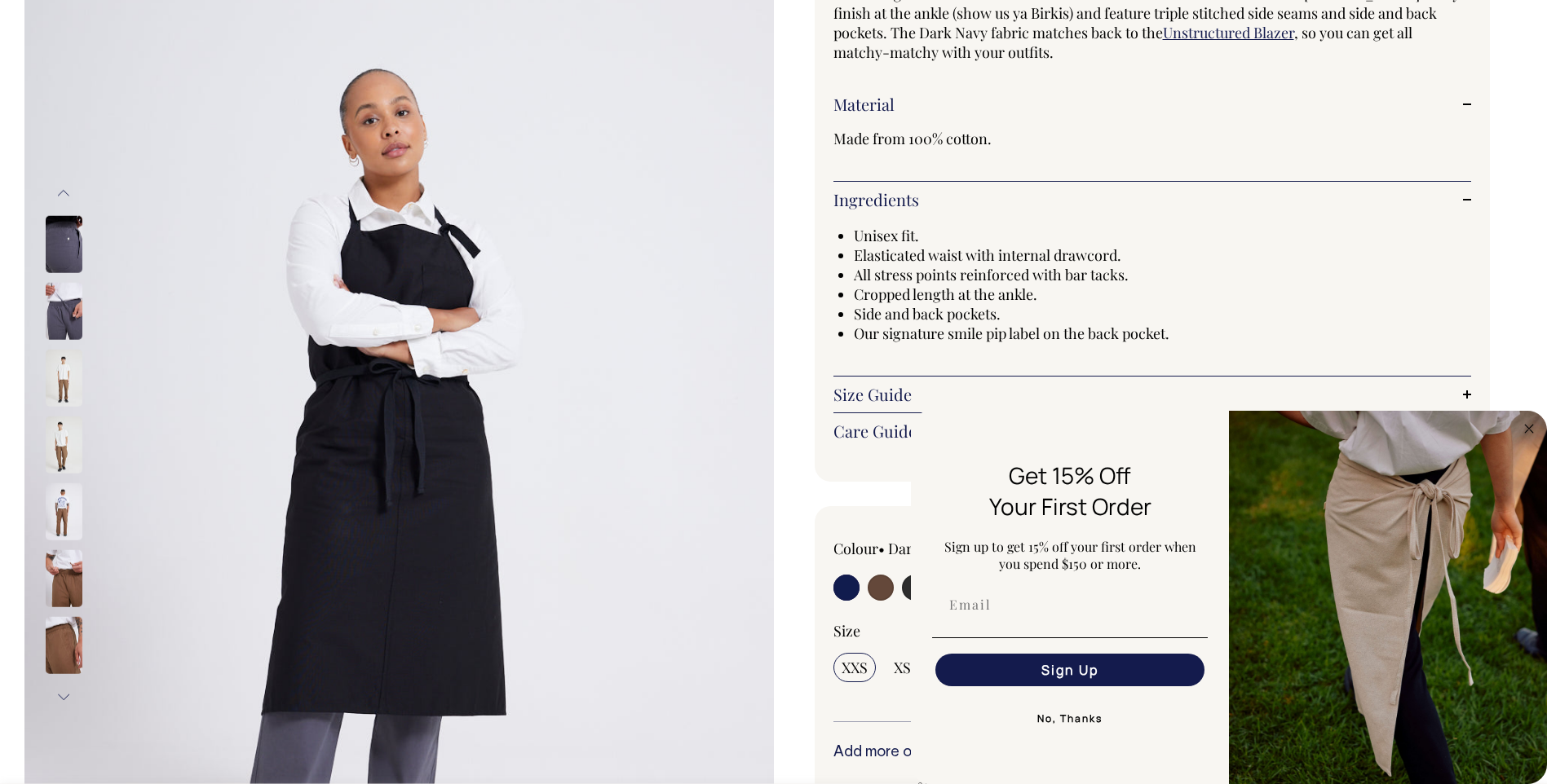
click at [65, 695] on button "Next" at bounding box center [63, 697] width 24 height 37
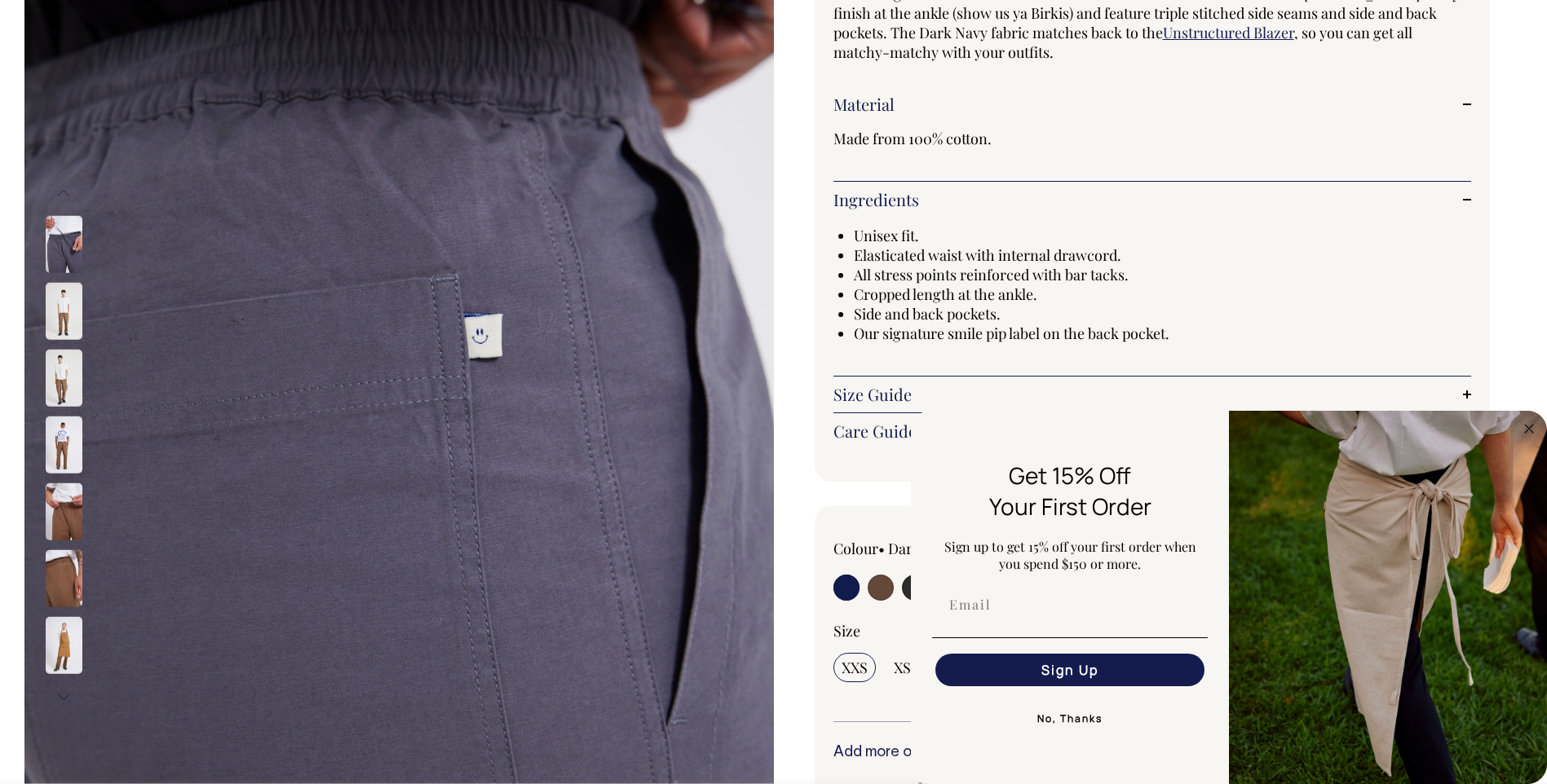
click at [65, 695] on button "Next" at bounding box center [63, 697] width 24 height 37
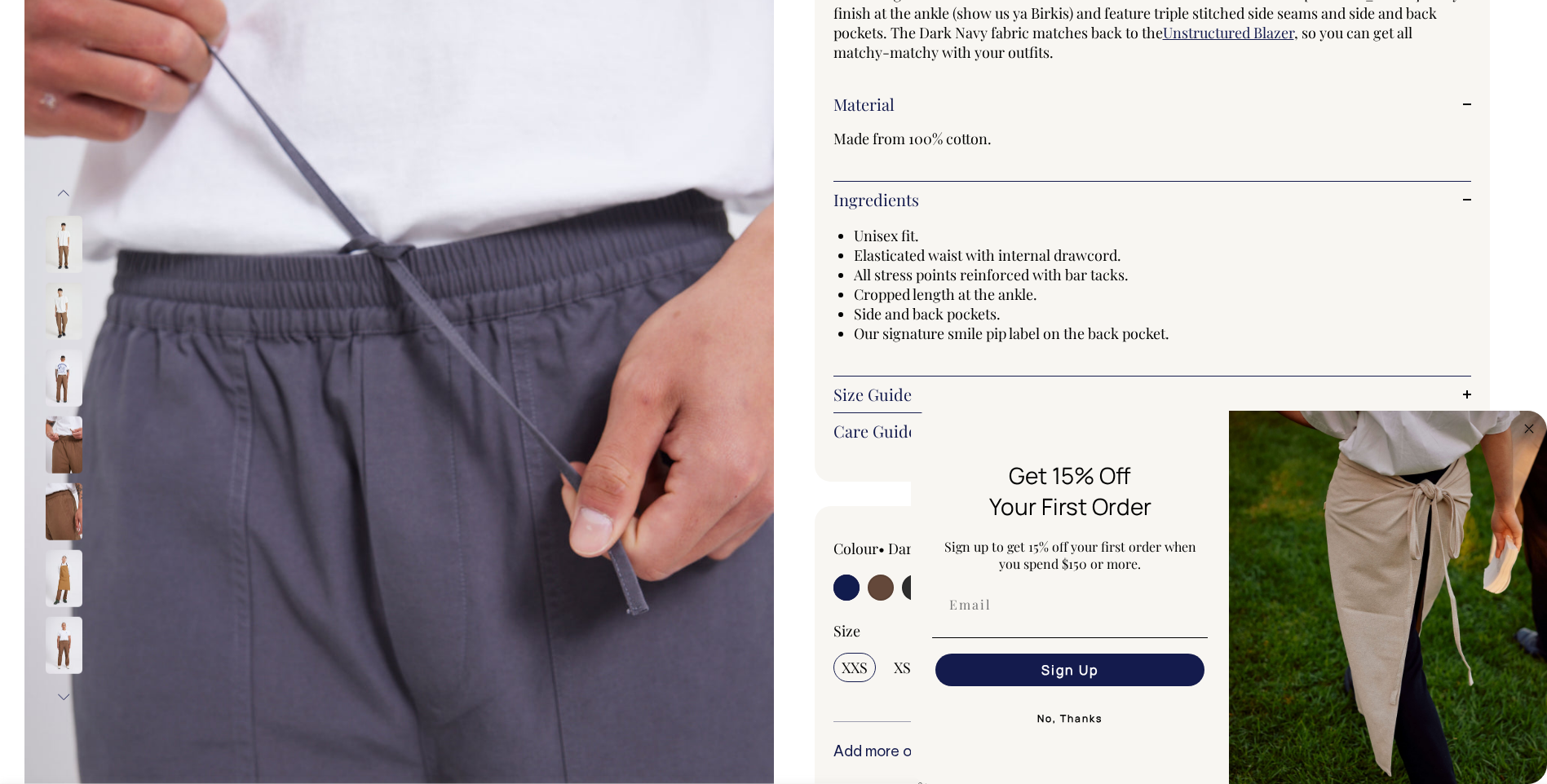
click at [65, 695] on button "Next" at bounding box center [63, 697] width 24 height 37
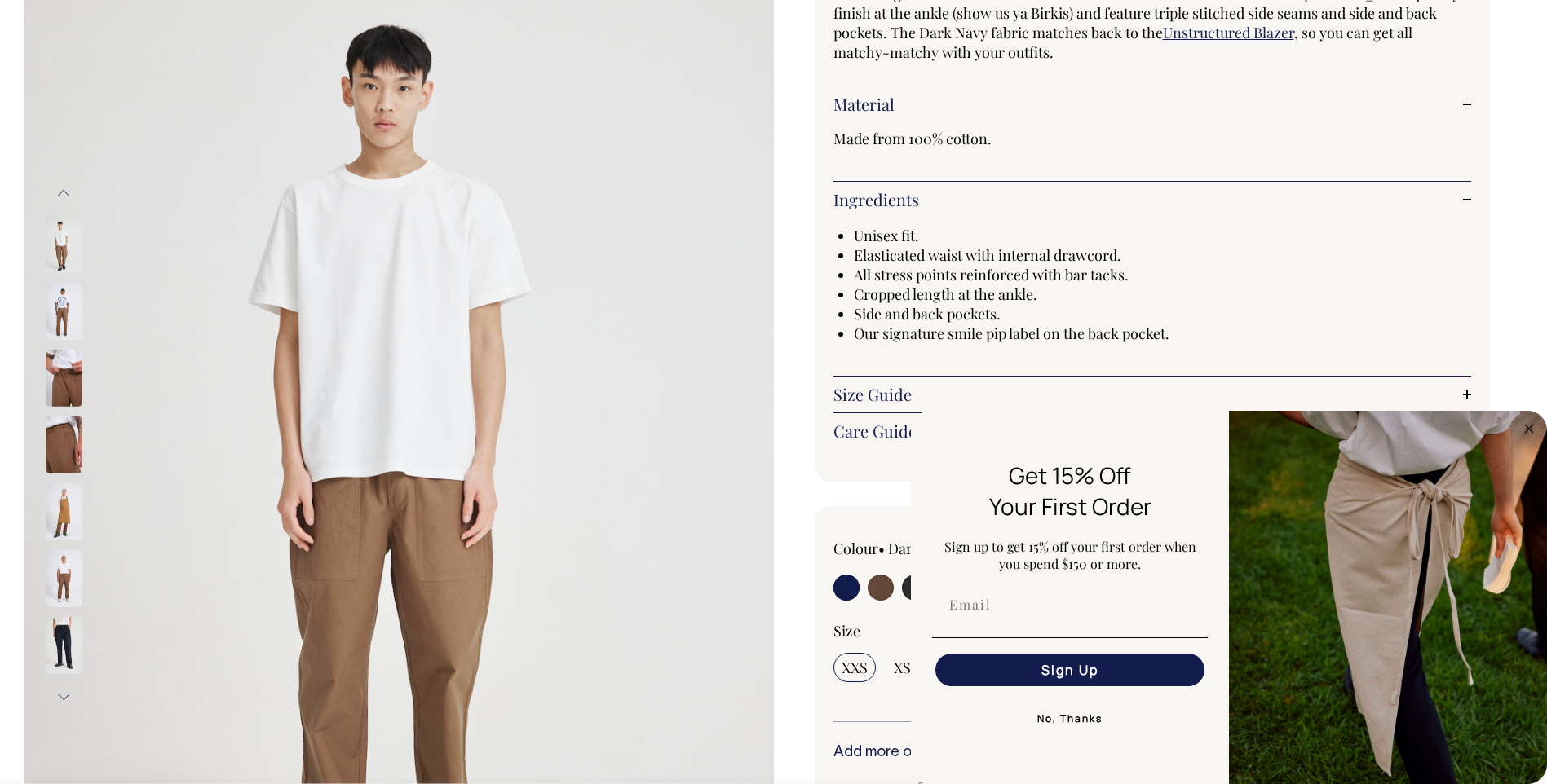
click at [65, 695] on button "Next" at bounding box center [63, 697] width 24 height 37
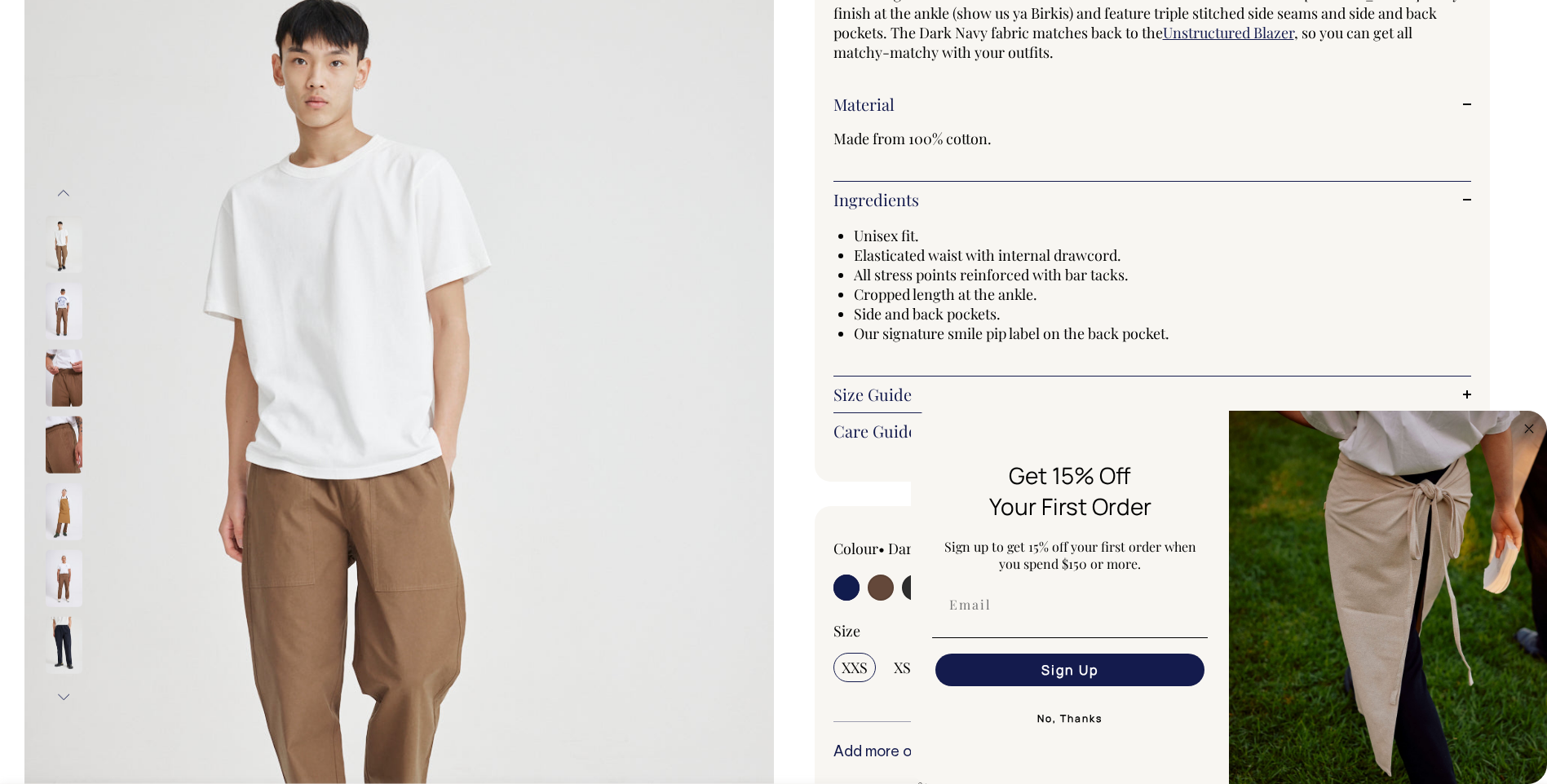
click at [65, 695] on button "Next" at bounding box center [63, 697] width 24 height 37
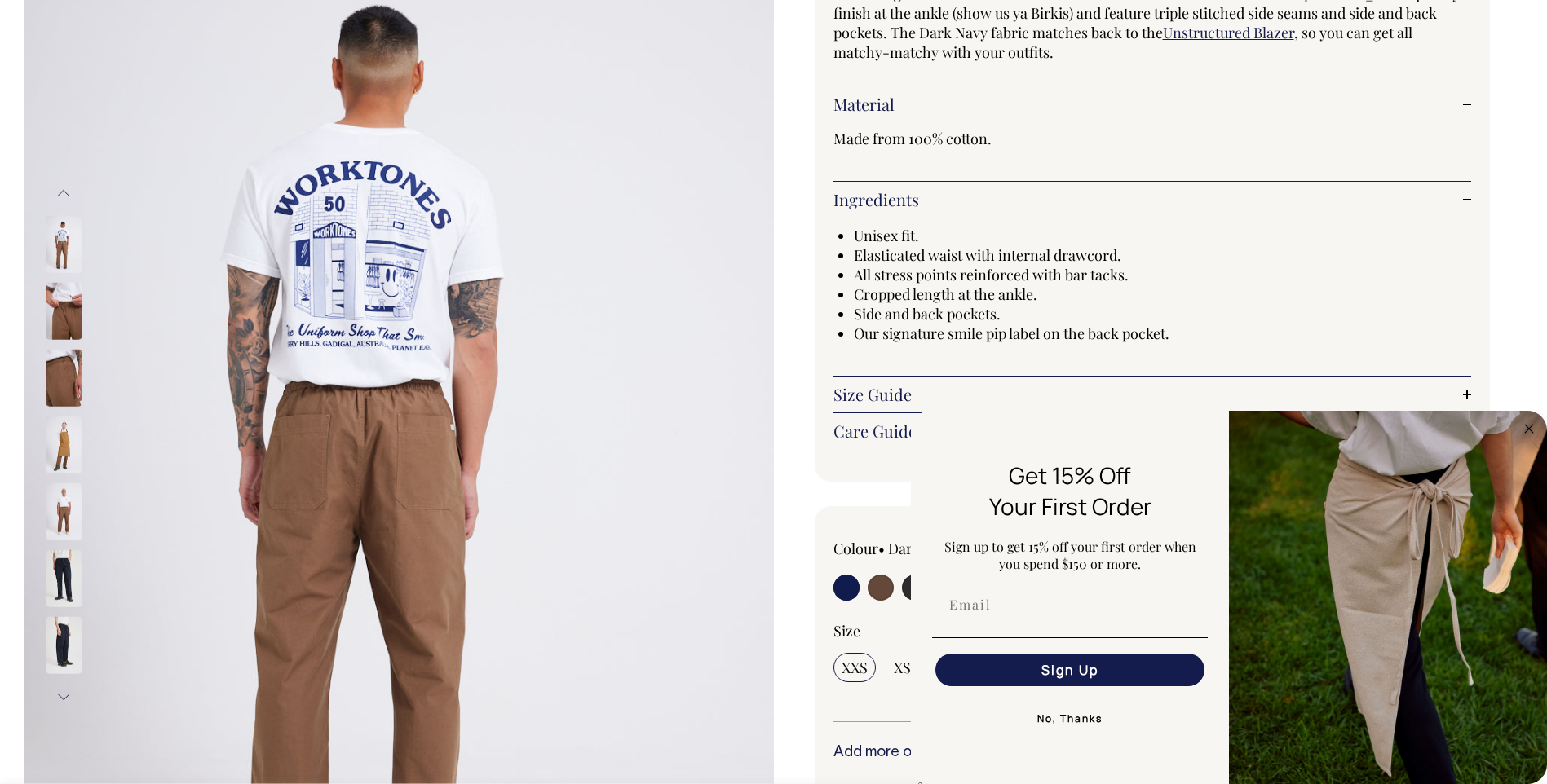
click at [66, 694] on button "Next" at bounding box center [63, 697] width 24 height 37
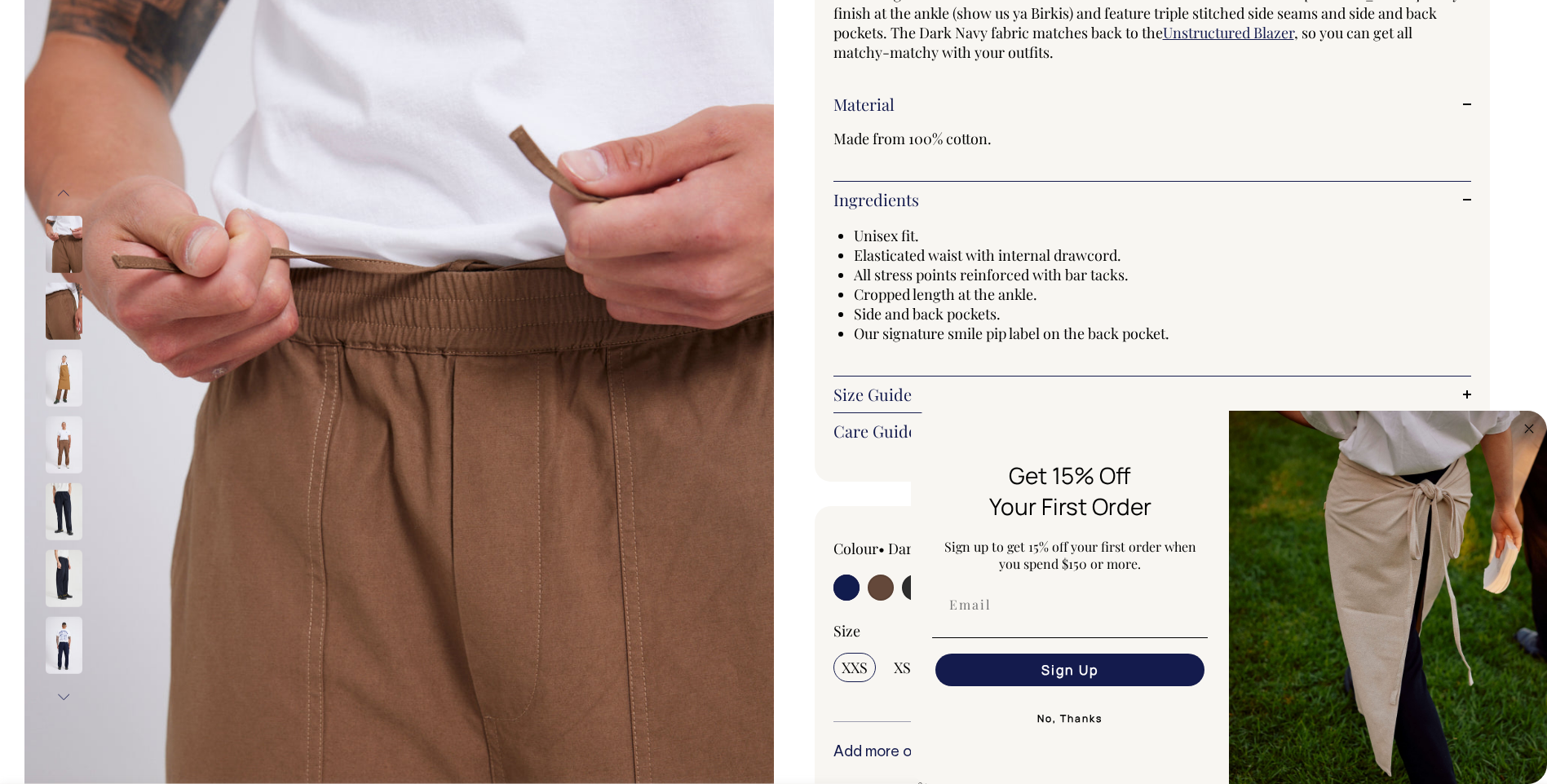
click at [67, 693] on button "Next" at bounding box center [63, 697] width 24 height 37
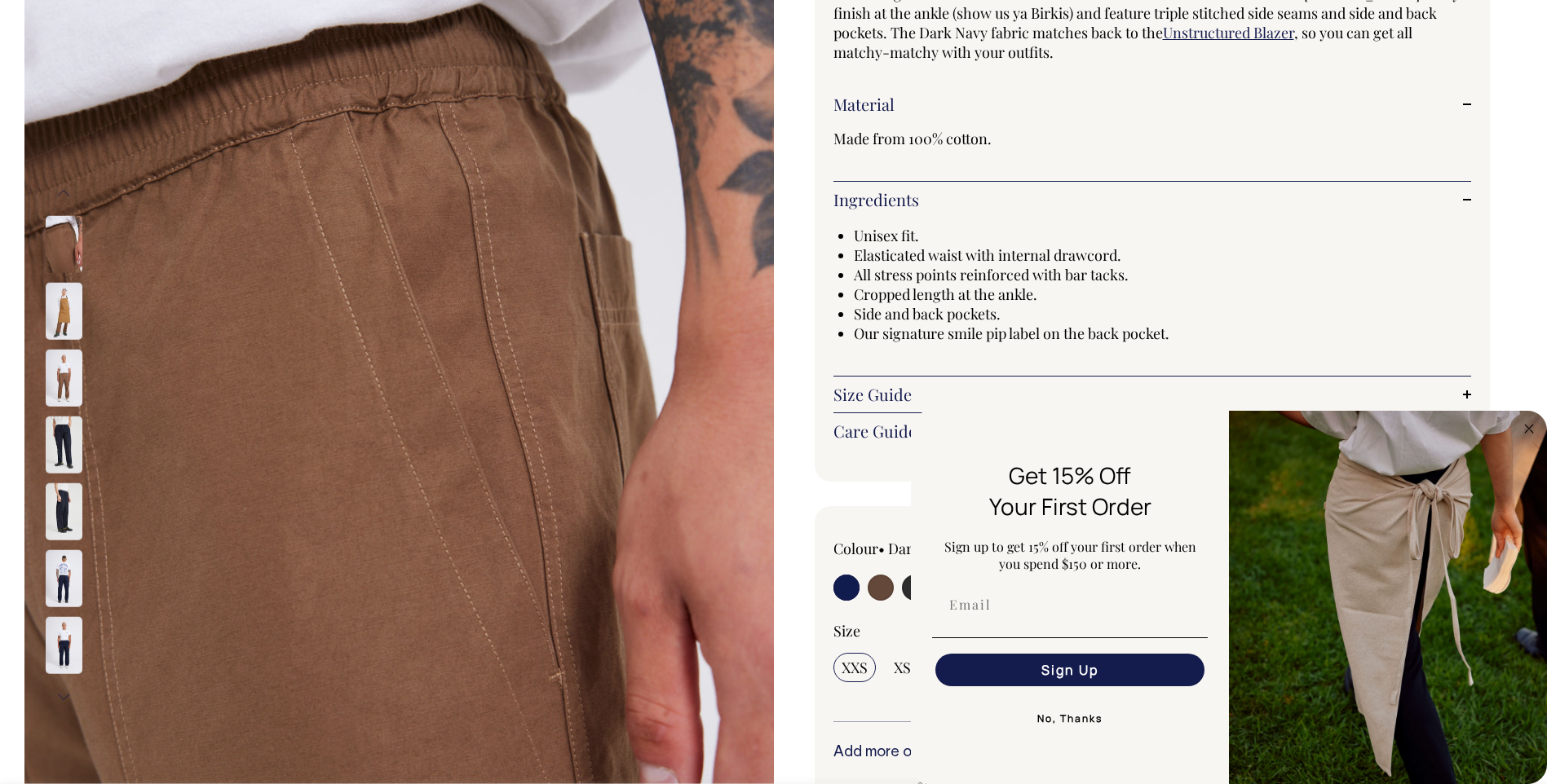
click at [67, 693] on button "Next" at bounding box center [63, 697] width 24 height 37
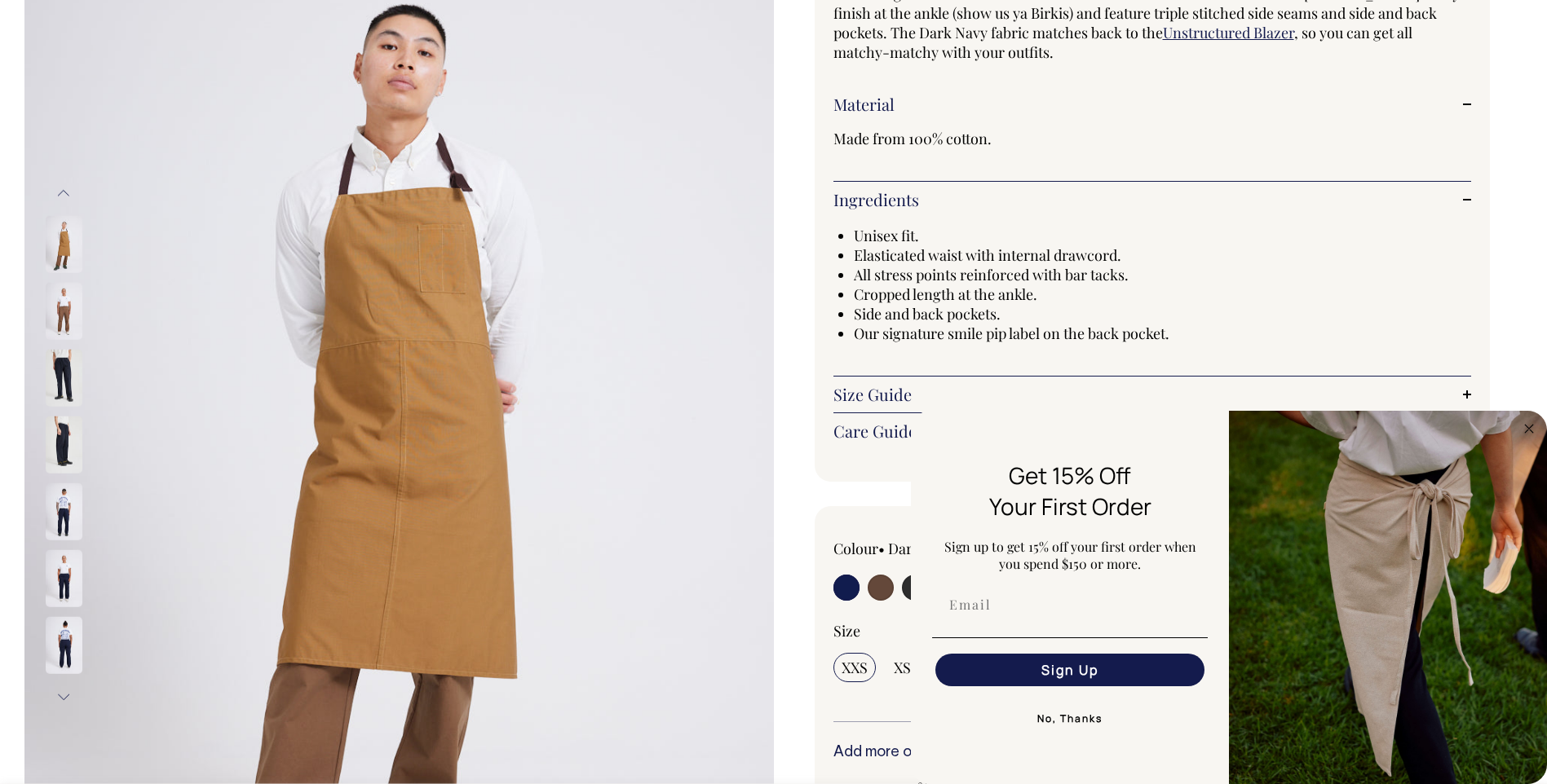
click at [67, 693] on button "Next" at bounding box center [63, 697] width 24 height 37
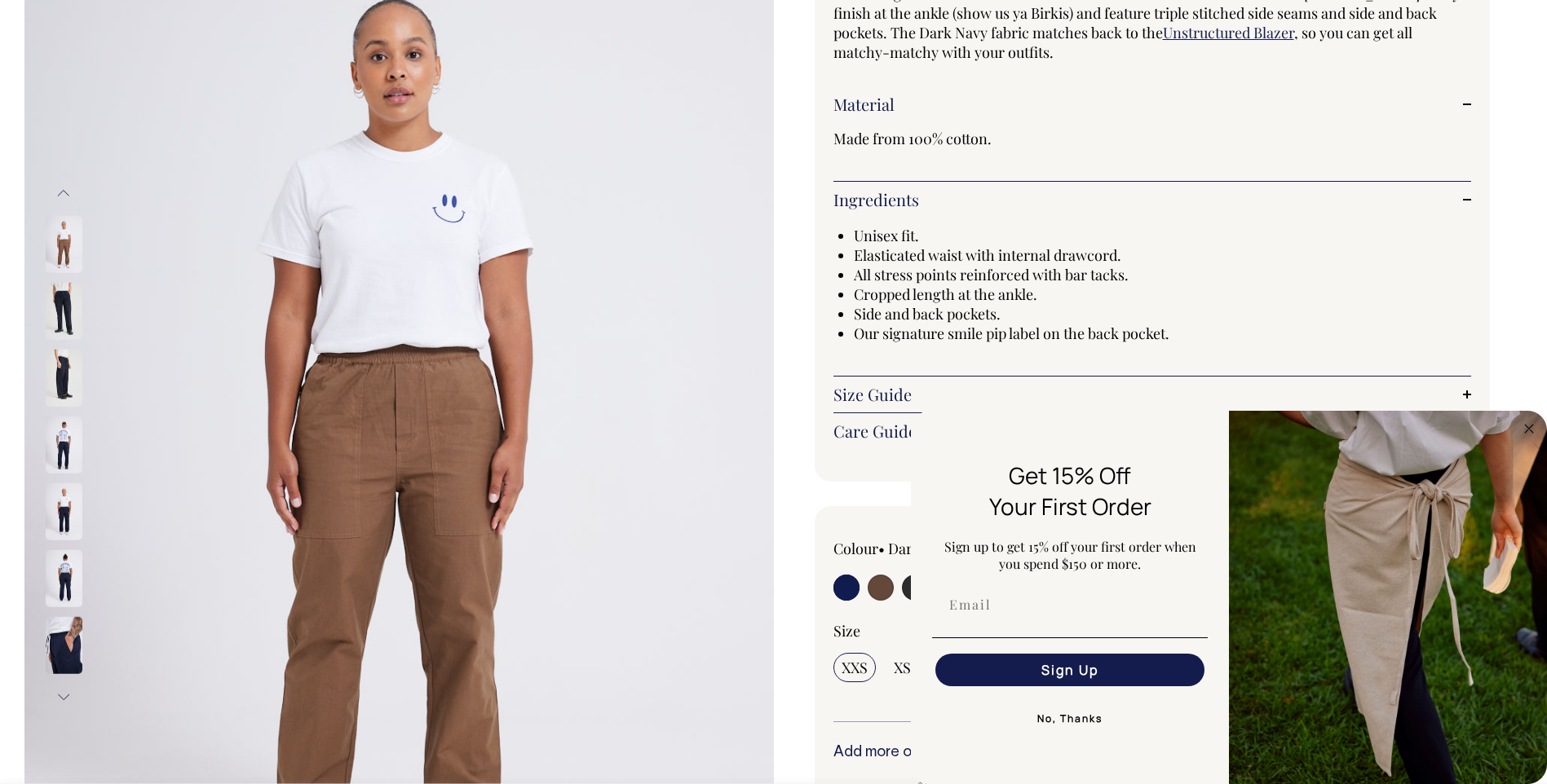
click at [67, 693] on button "Next" at bounding box center [63, 697] width 24 height 37
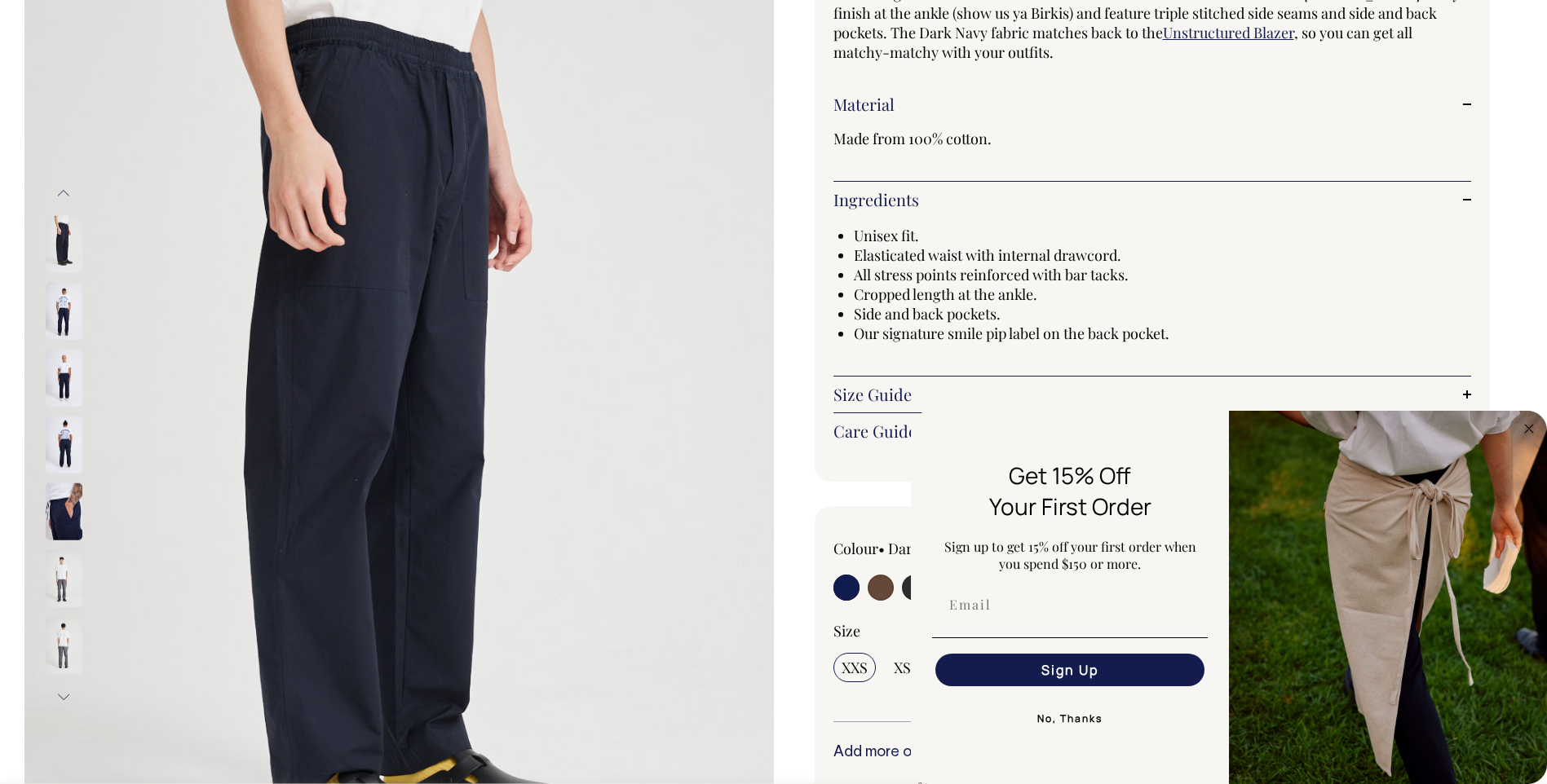
click at [67, 693] on button "Next" at bounding box center [63, 697] width 24 height 37
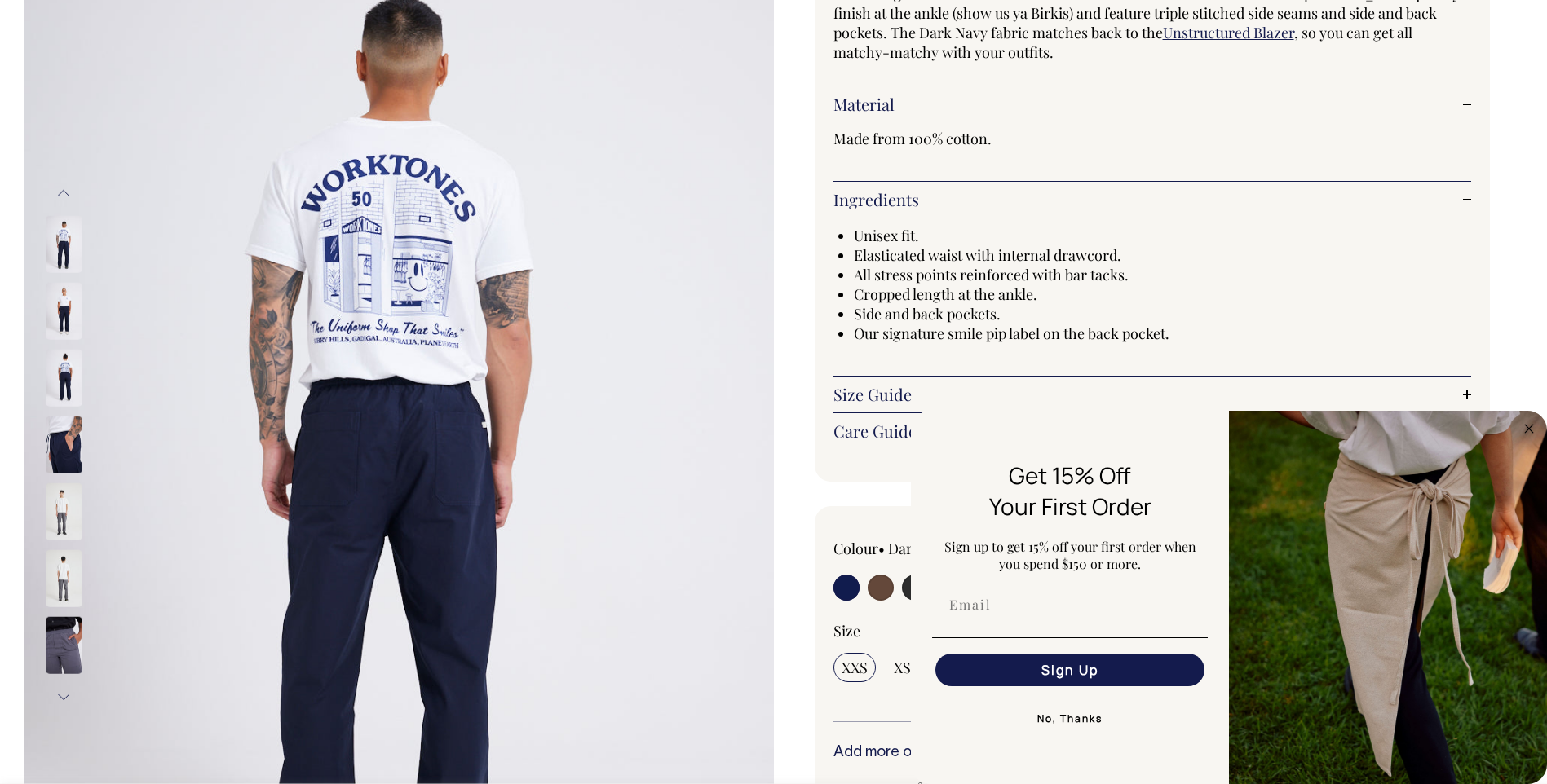
click at [67, 693] on button "Next" at bounding box center [63, 697] width 24 height 37
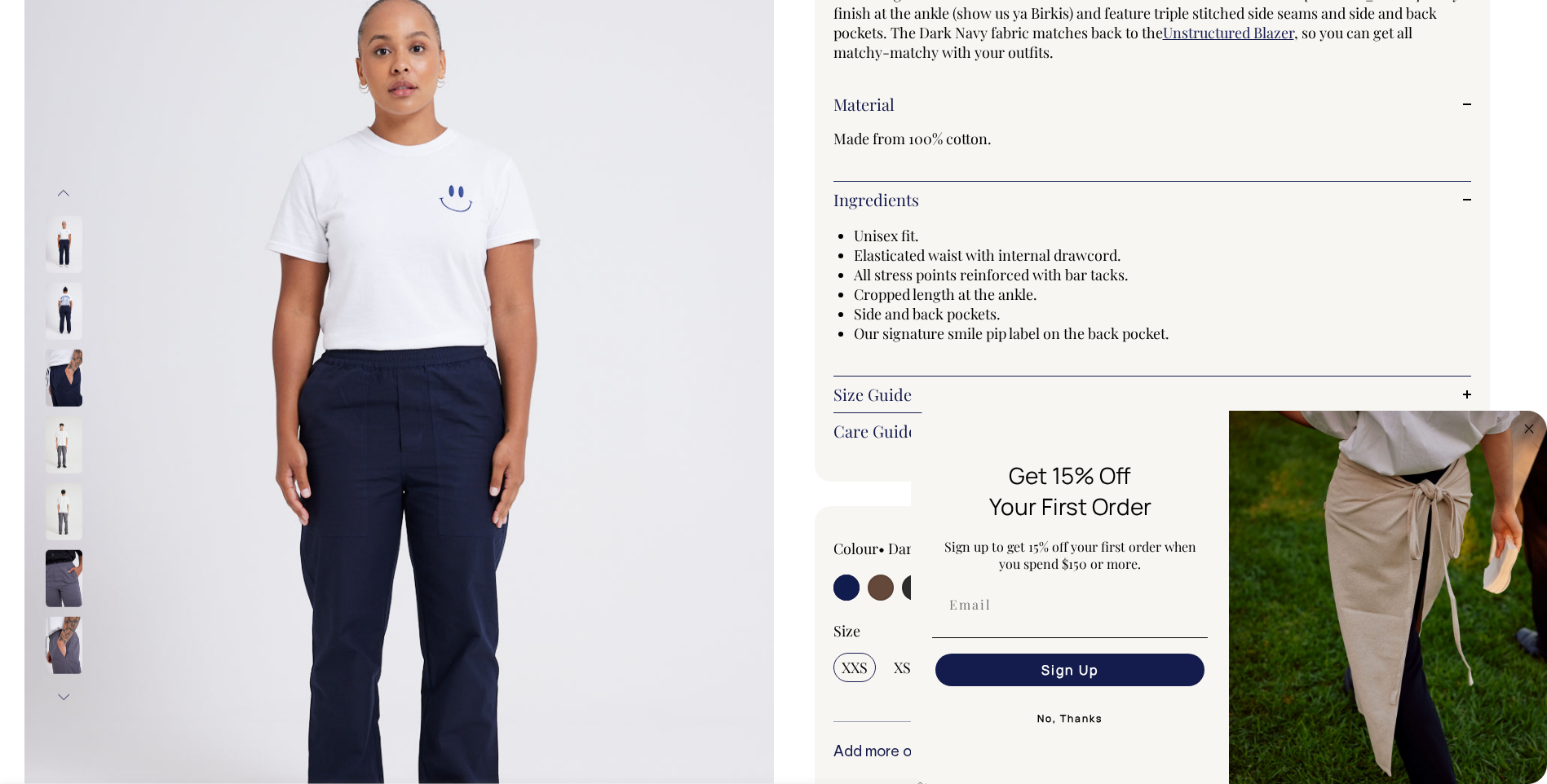
click at [67, 693] on button "Next" at bounding box center [63, 697] width 24 height 37
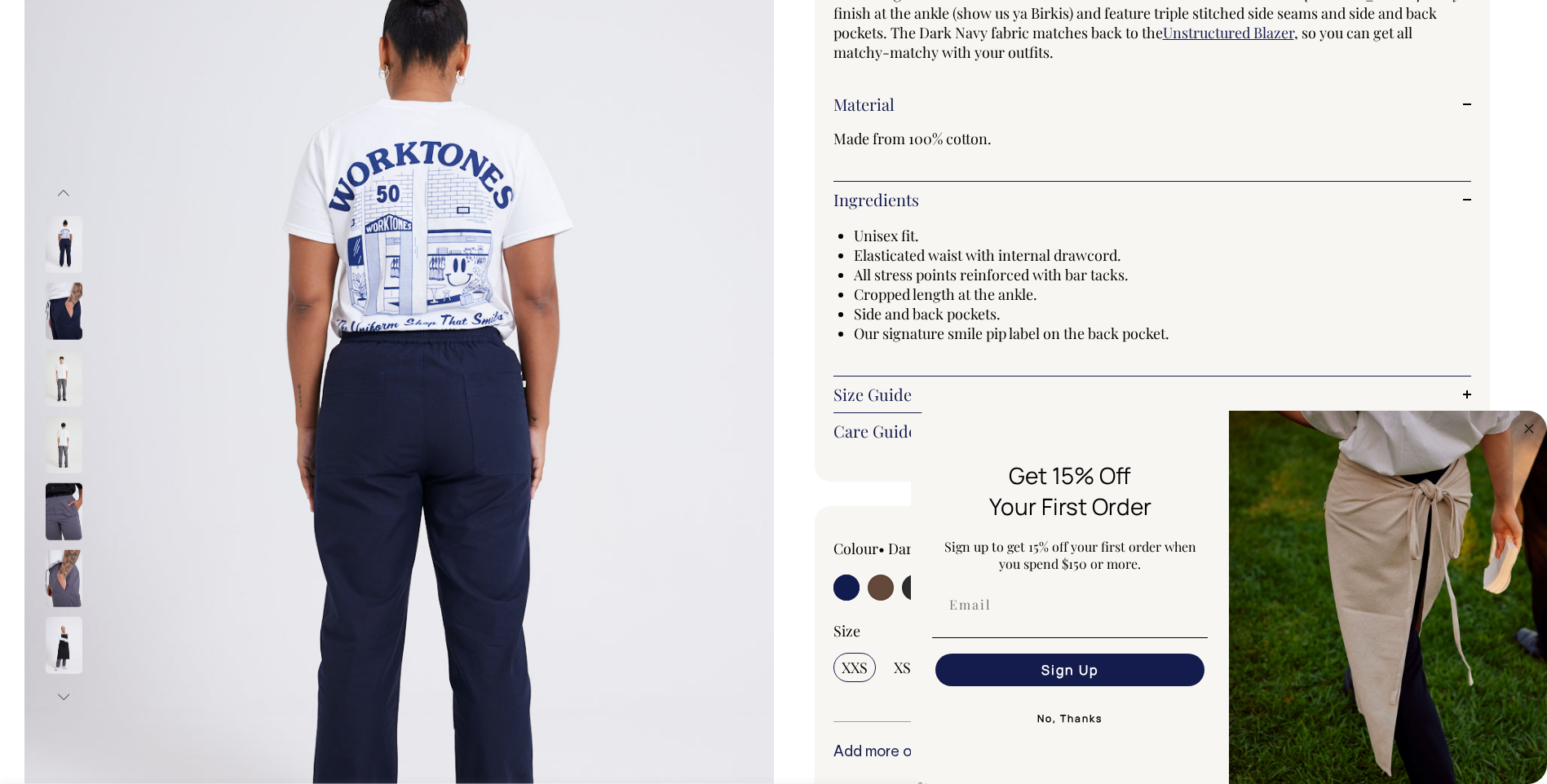
click at [67, 693] on button "Next" at bounding box center [63, 697] width 24 height 37
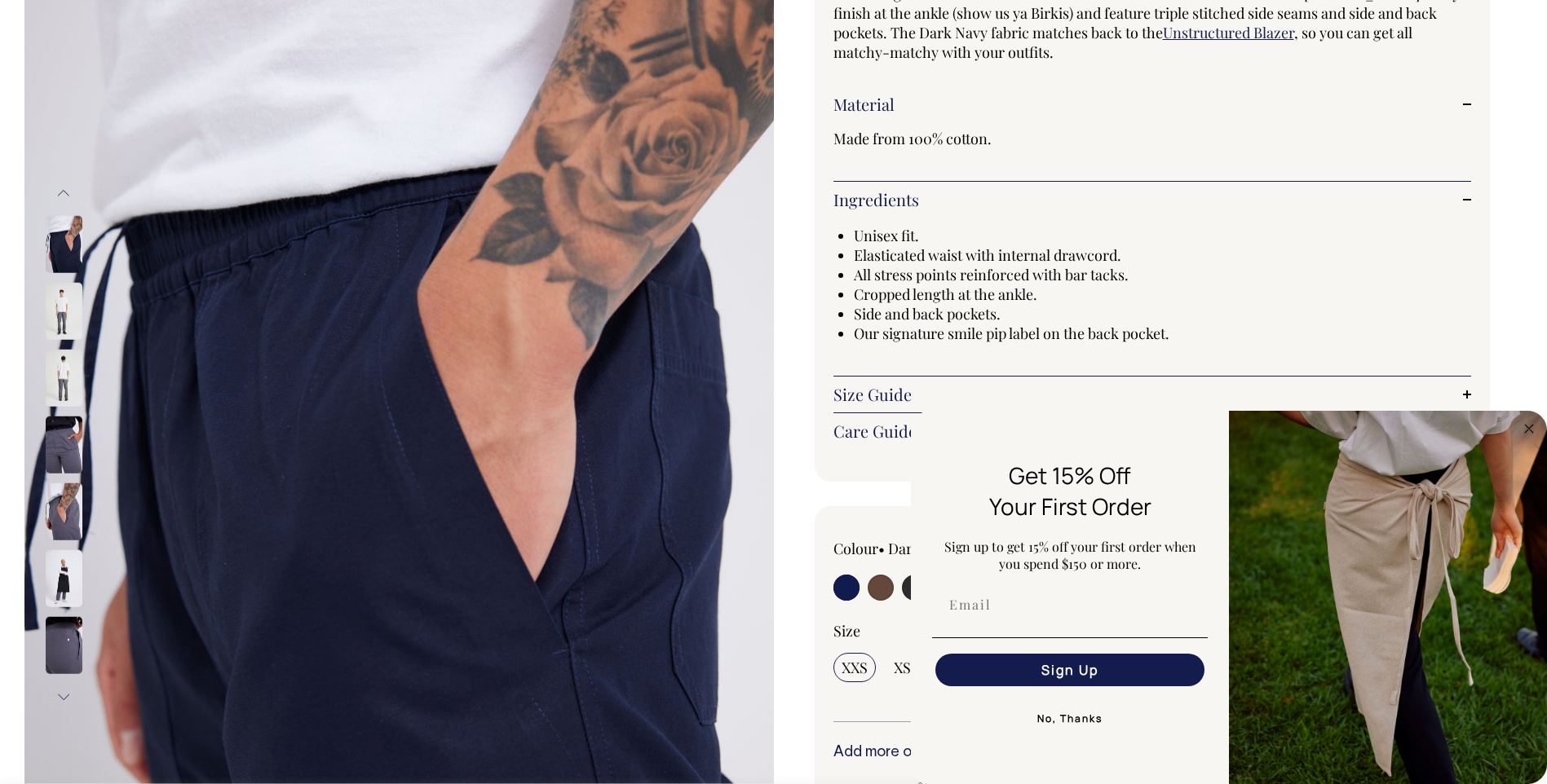
click at [67, 693] on button "Next" at bounding box center [63, 697] width 24 height 37
click at [67, 692] on button "Next" at bounding box center [63, 697] width 24 height 37
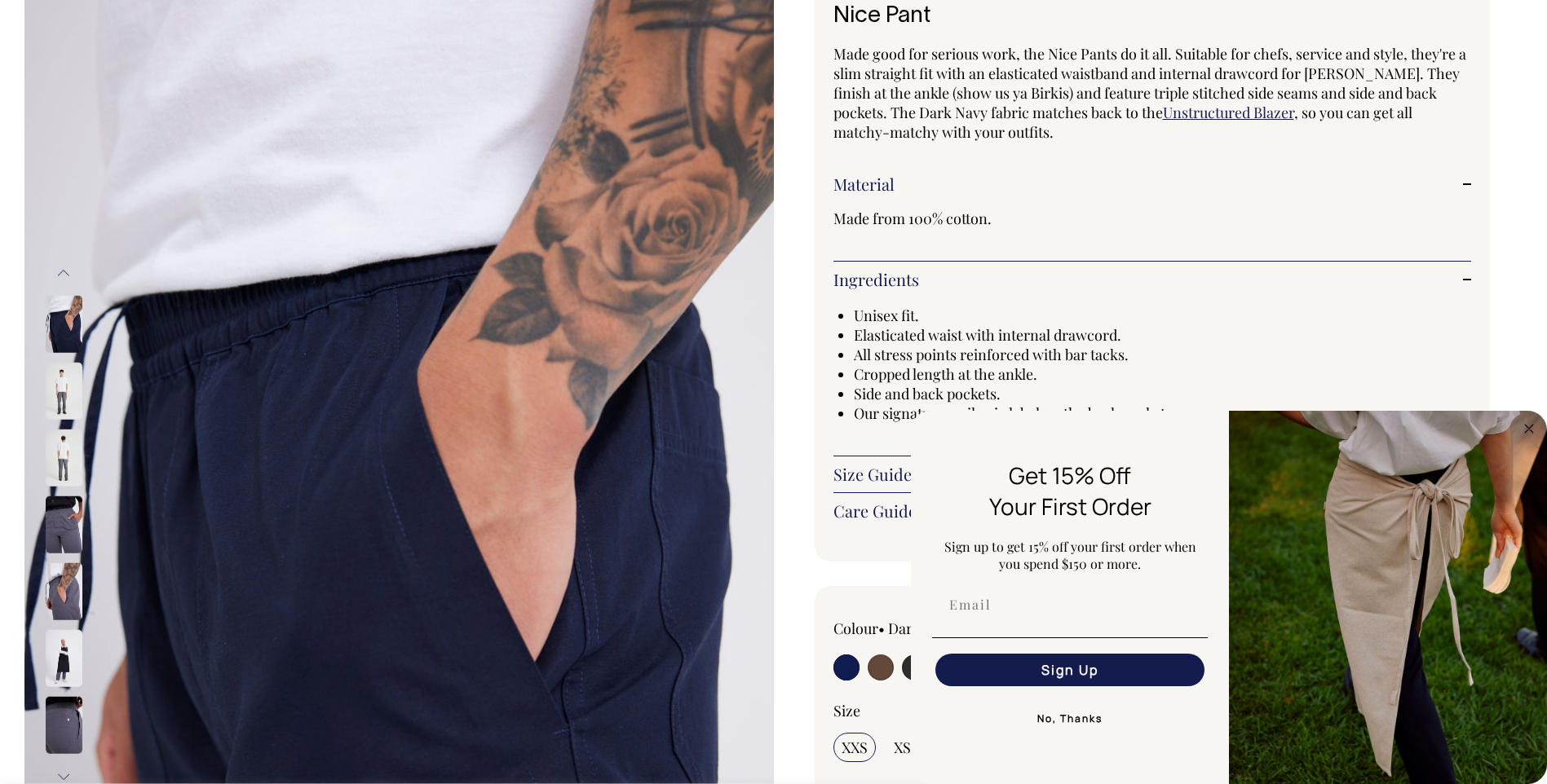
scroll to position [0, 0]
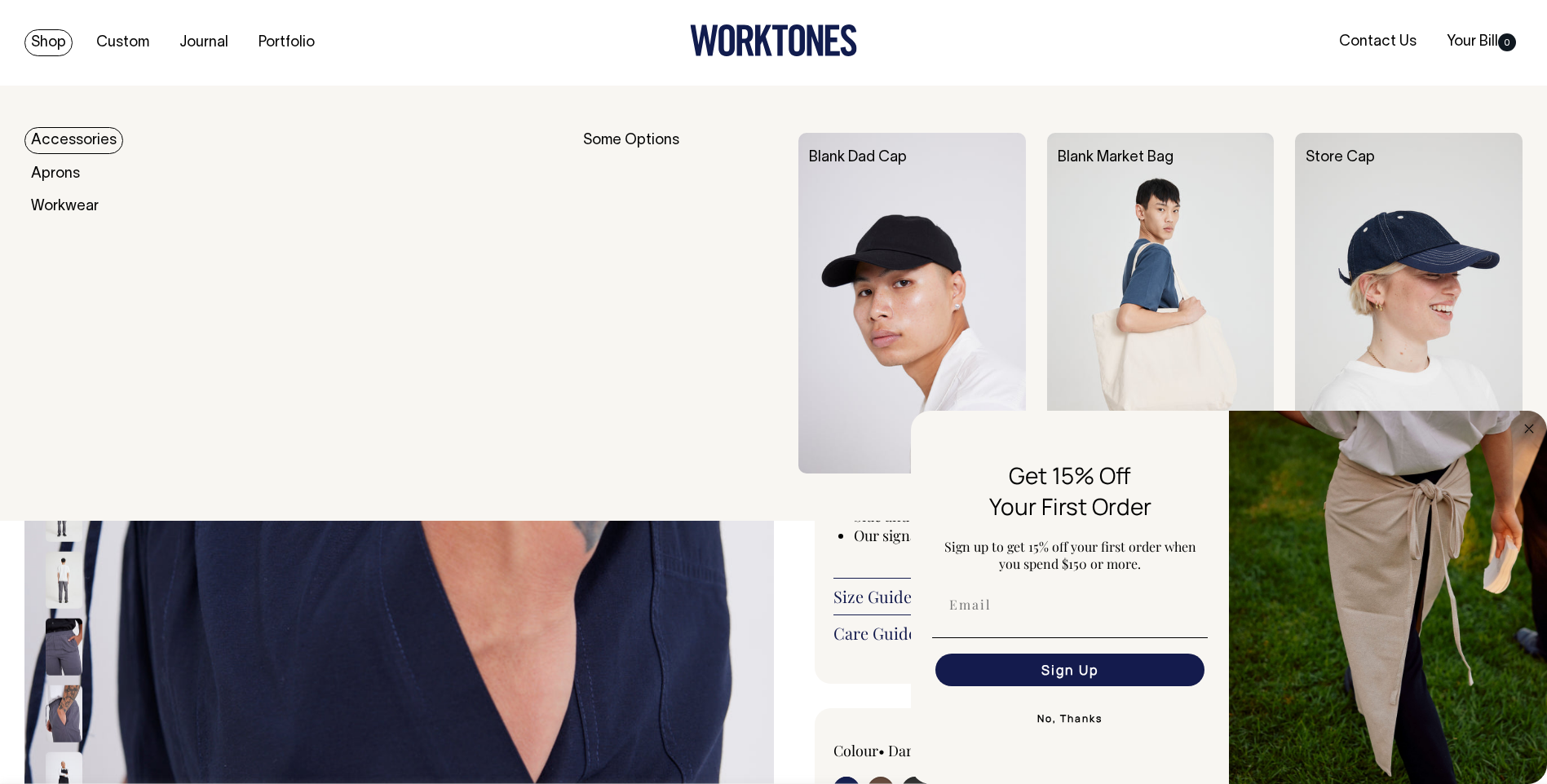
click at [44, 42] on link "Shop" at bounding box center [48, 42] width 48 height 27
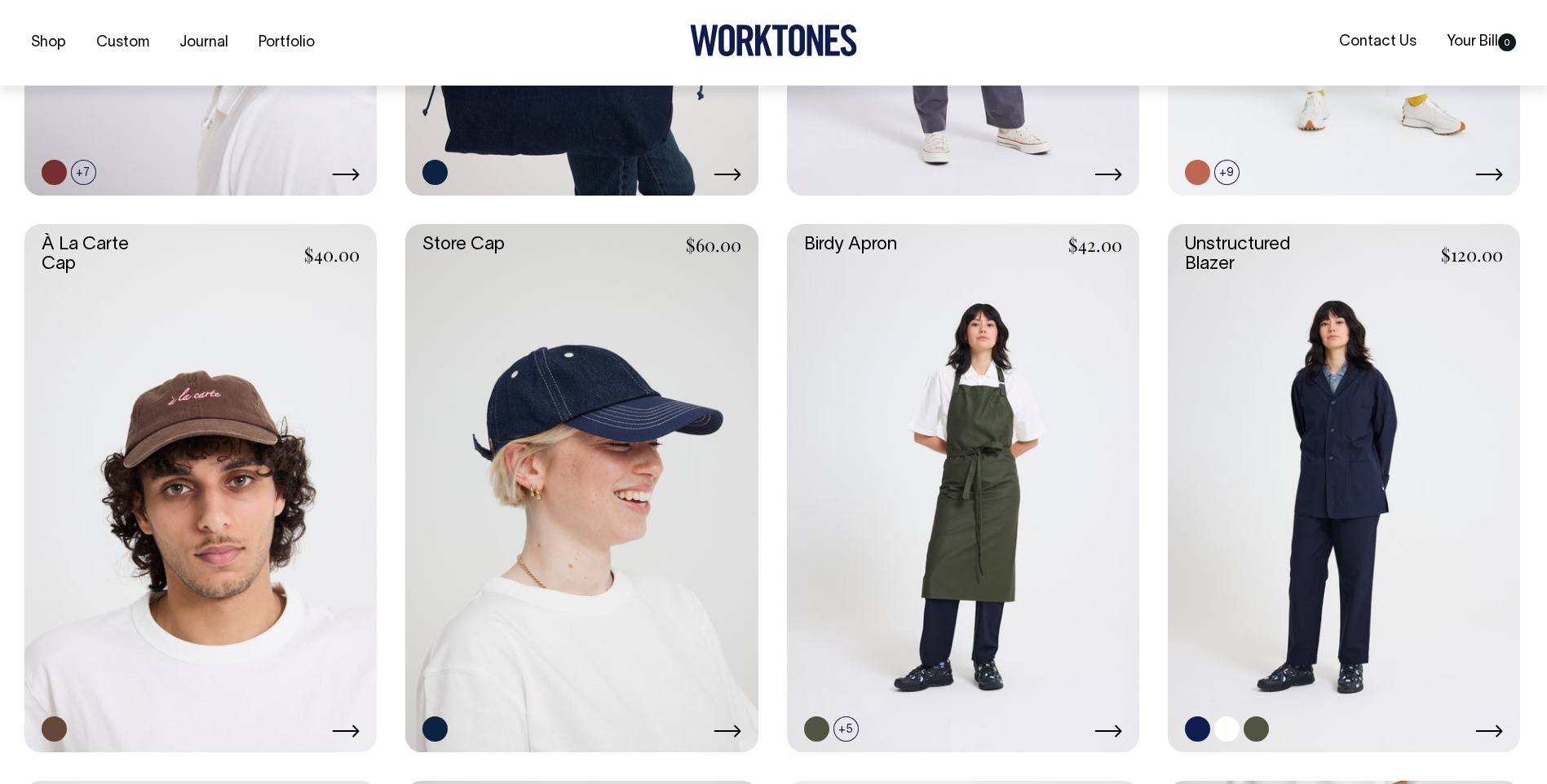
scroll to position [815, 0]
click at [1346, 429] on link at bounding box center [1344, 487] width 352 height 528
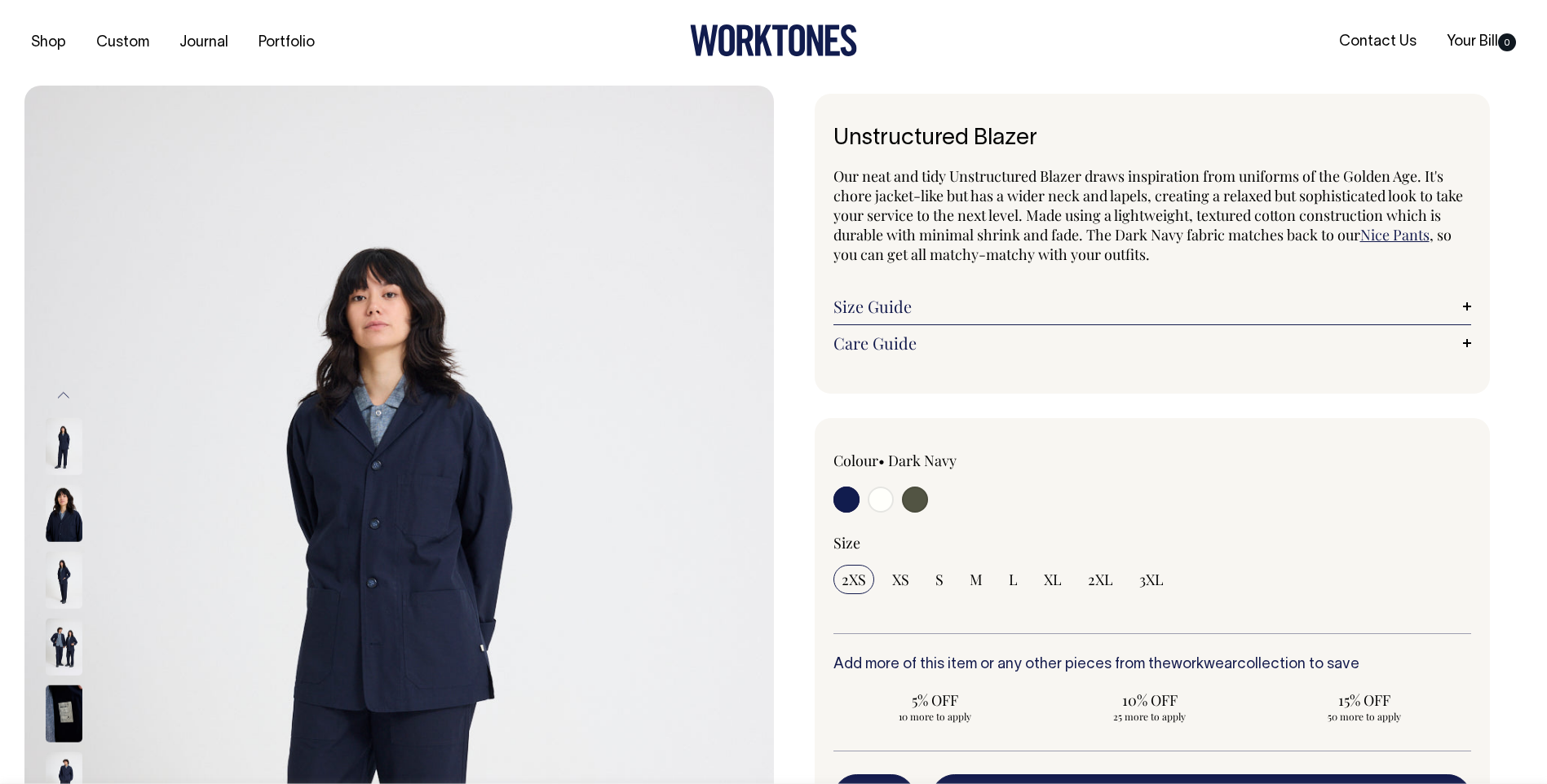
click at [61, 643] on img at bounding box center [64, 647] width 37 height 57
click at [64, 698] on img at bounding box center [64, 714] width 37 height 57
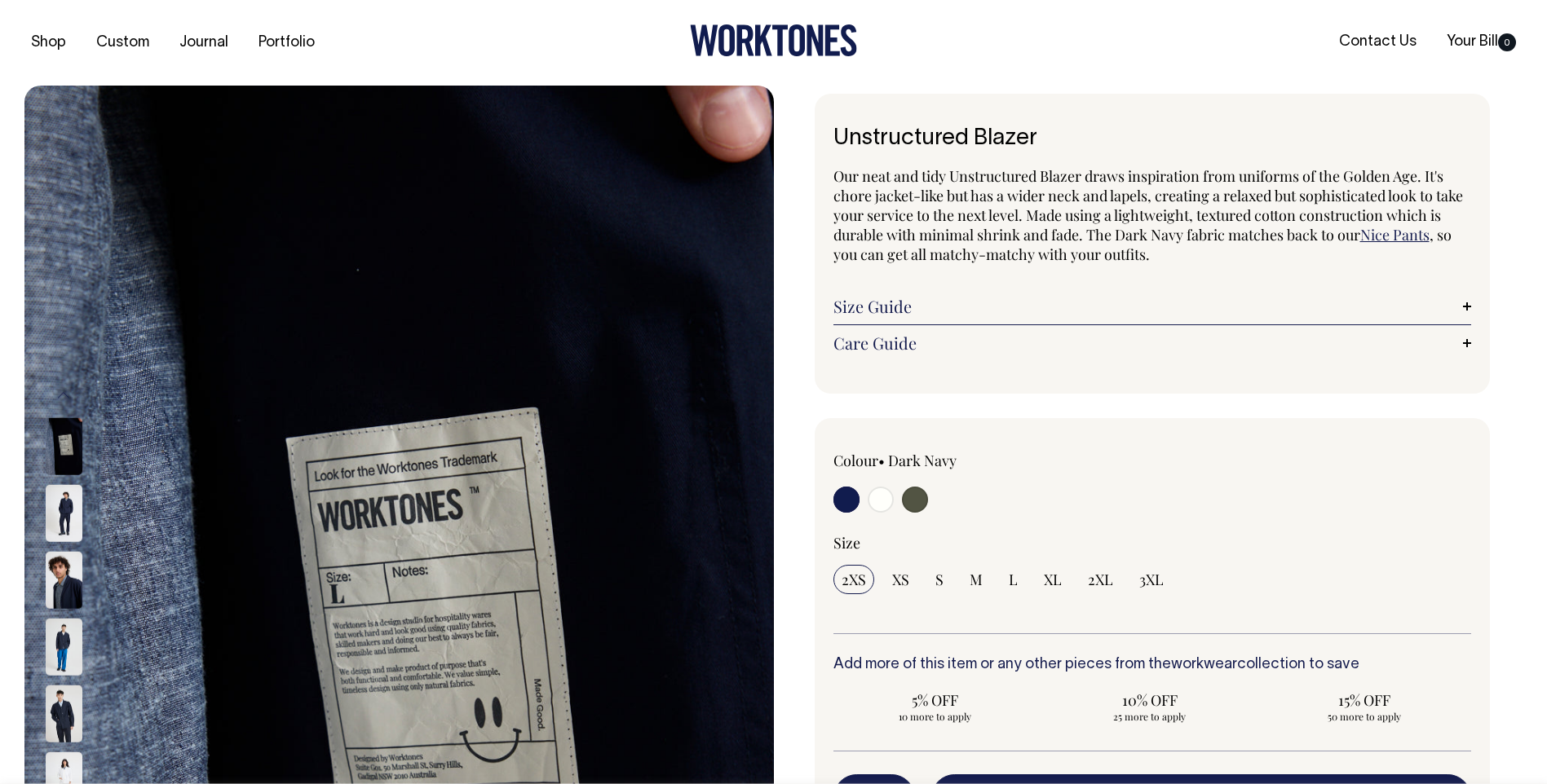
click at [59, 722] on img at bounding box center [64, 714] width 37 height 57
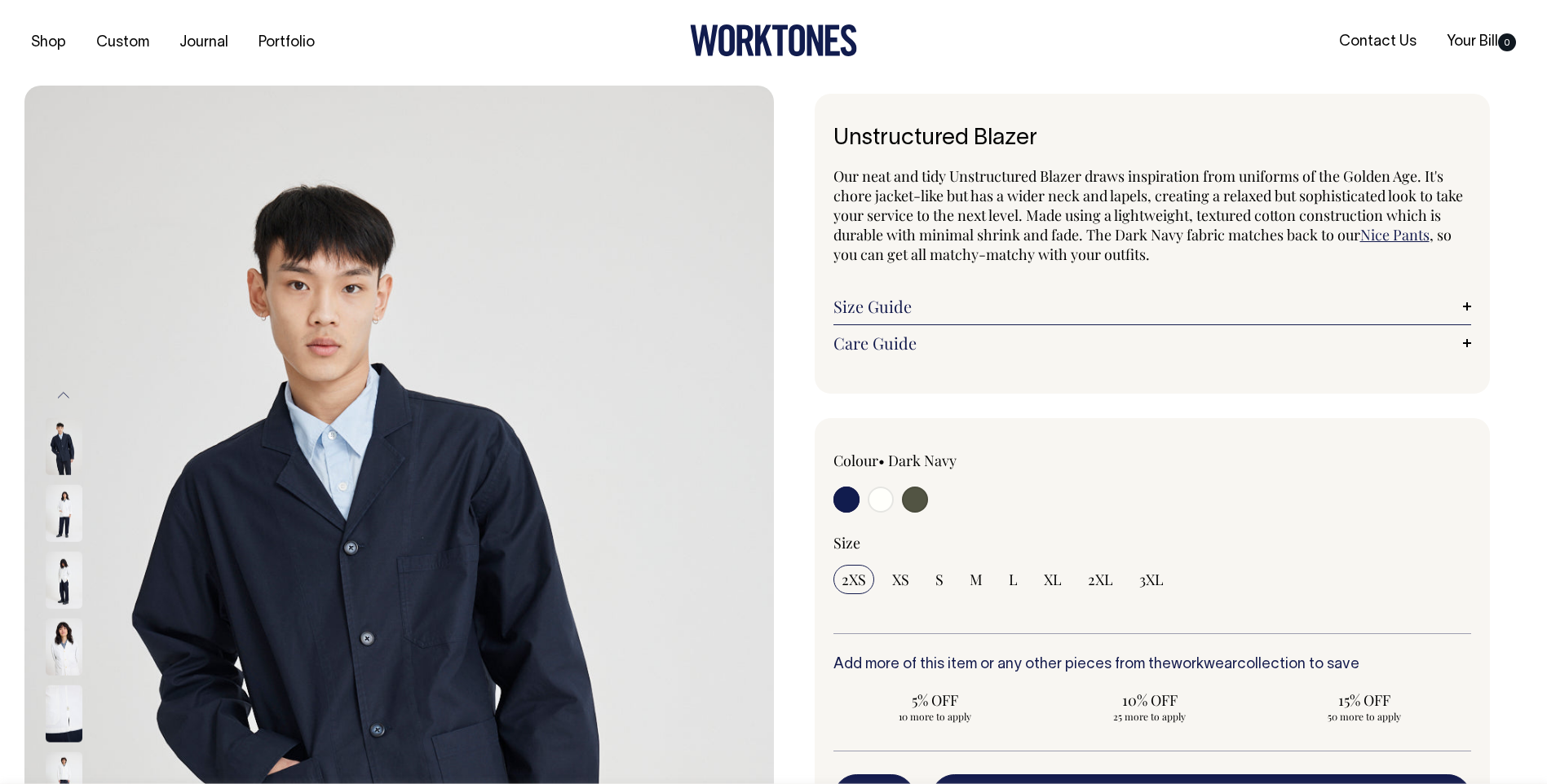
click at [60, 655] on img at bounding box center [64, 647] width 37 height 57
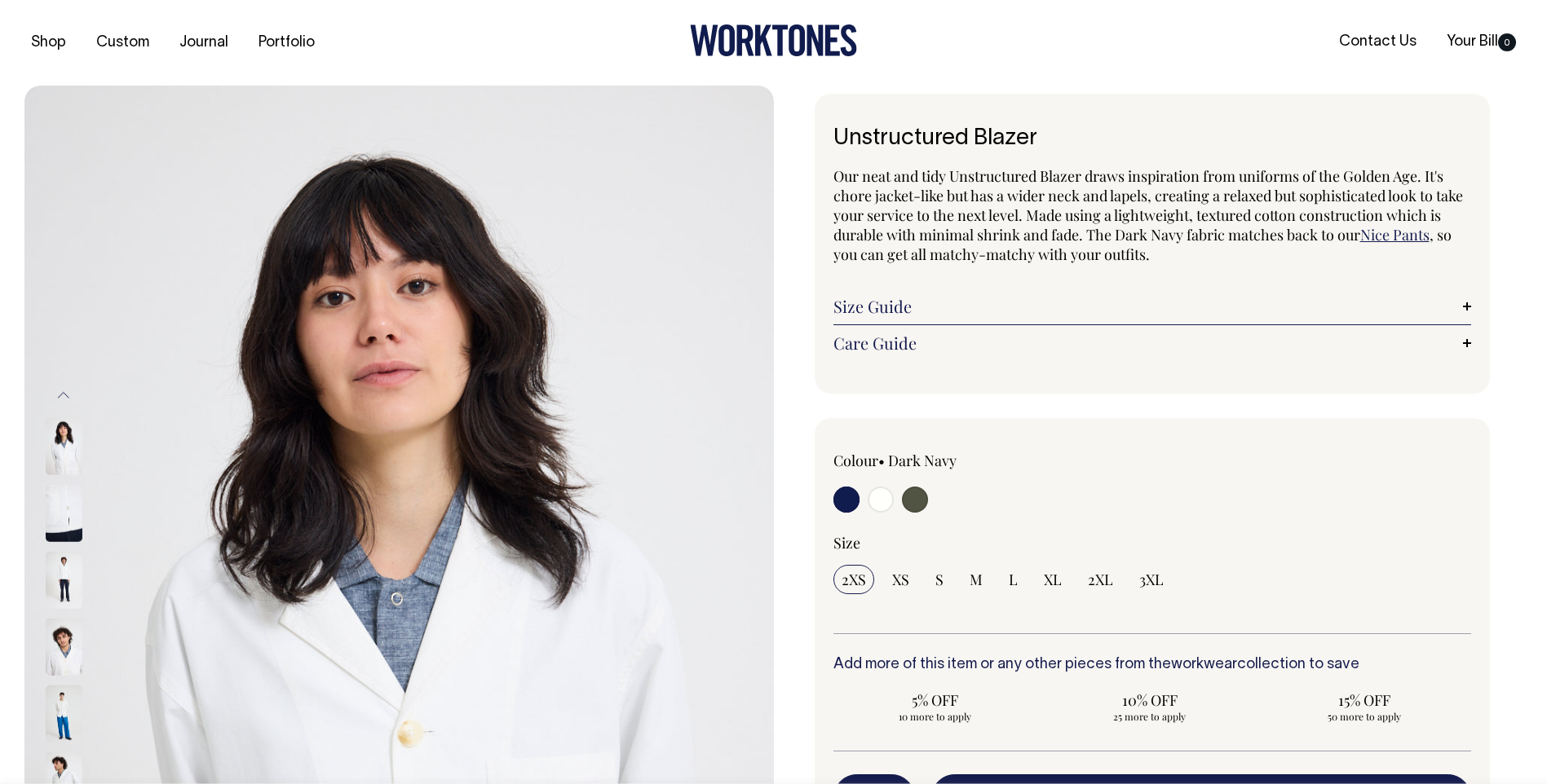
click at [65, 659] on img at bounding box center [64, 647] width 37 height 57
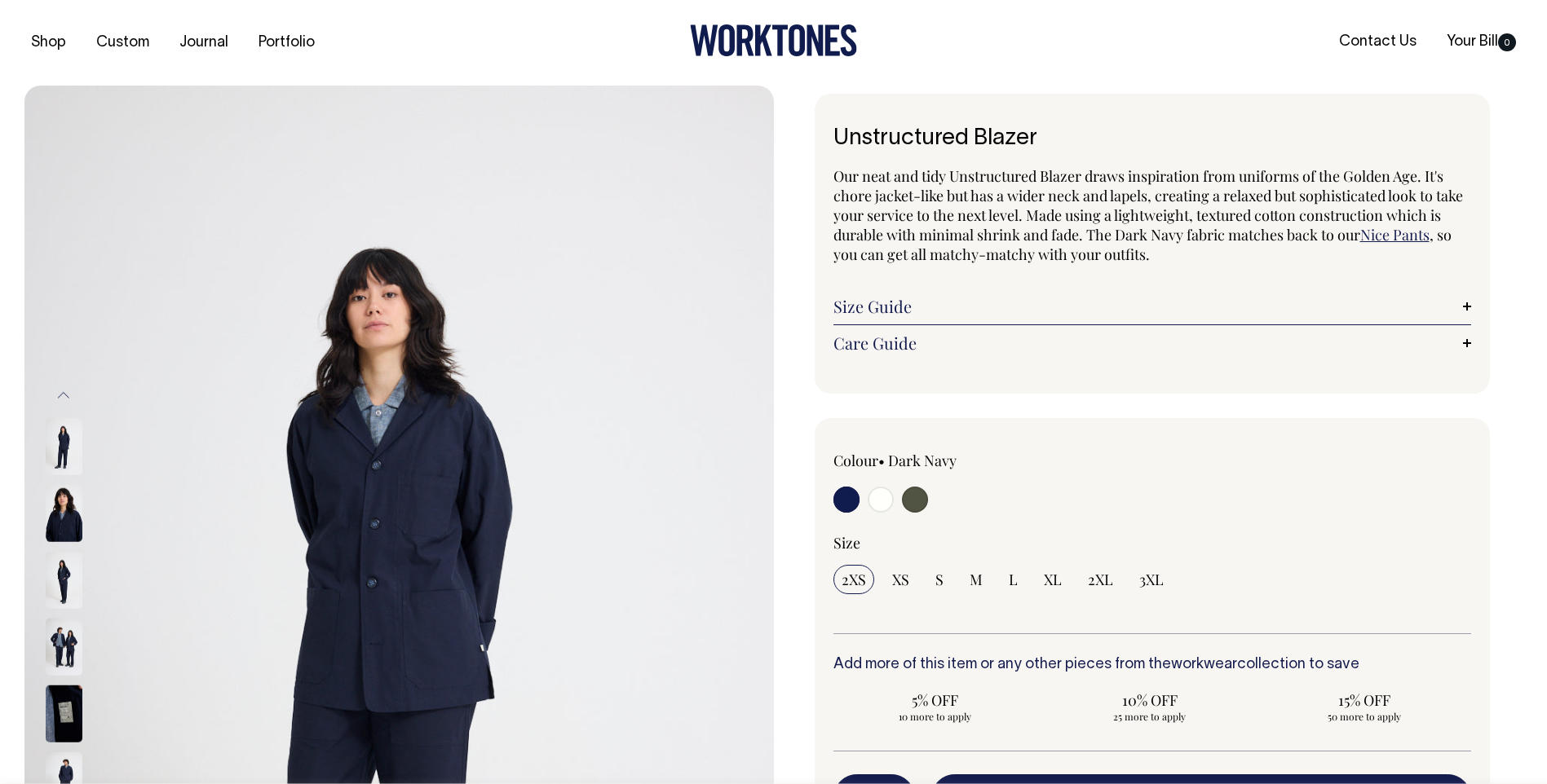
click at [63, 573] on img at bounding box center [64, 580] width 37 height 57
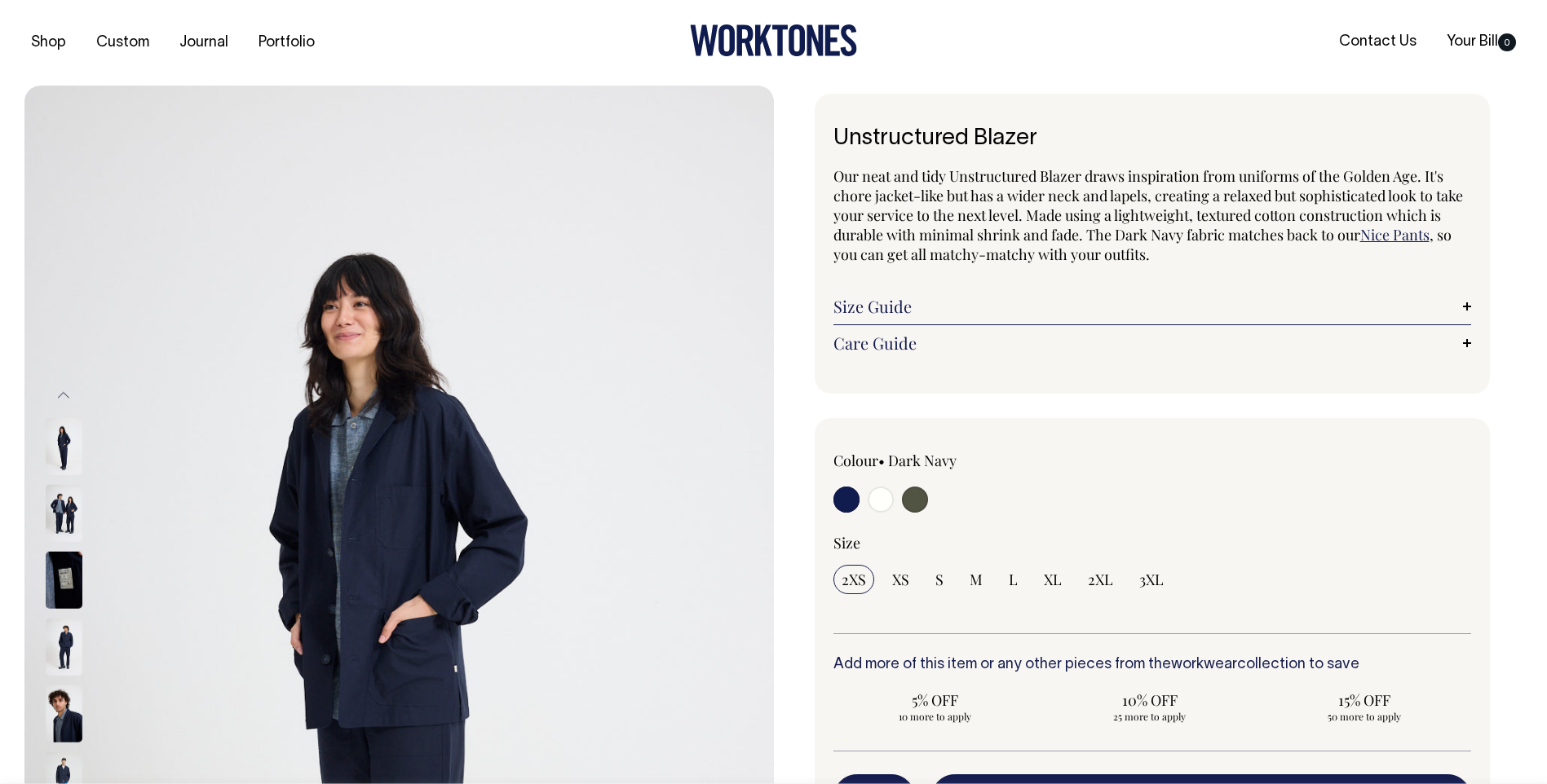
click at [71, 701] on img at bounding box center [64, 714] width 37 height 57
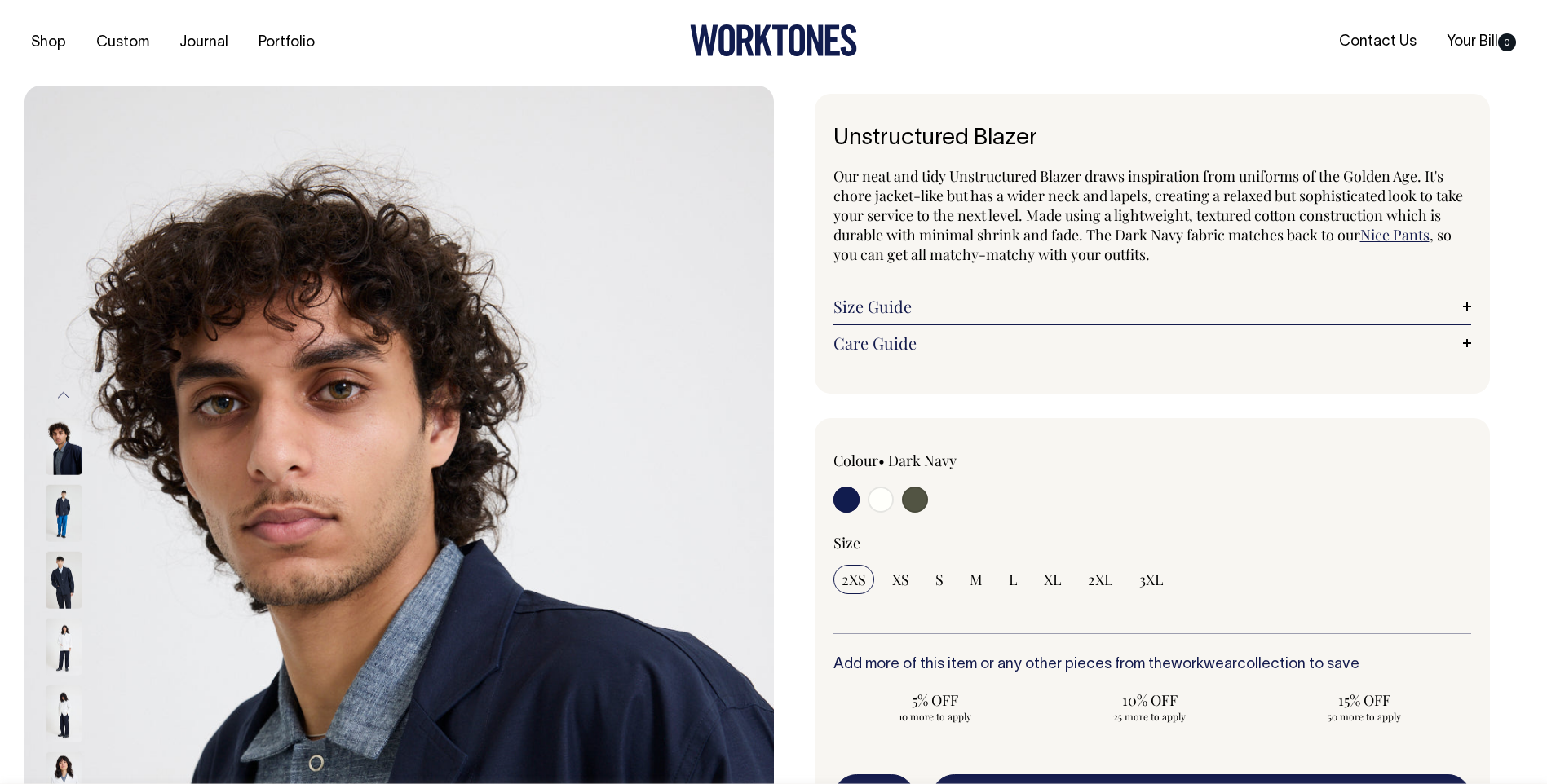
click at [62, 582] on img at bounding box center [64, 580] width 37 height 57
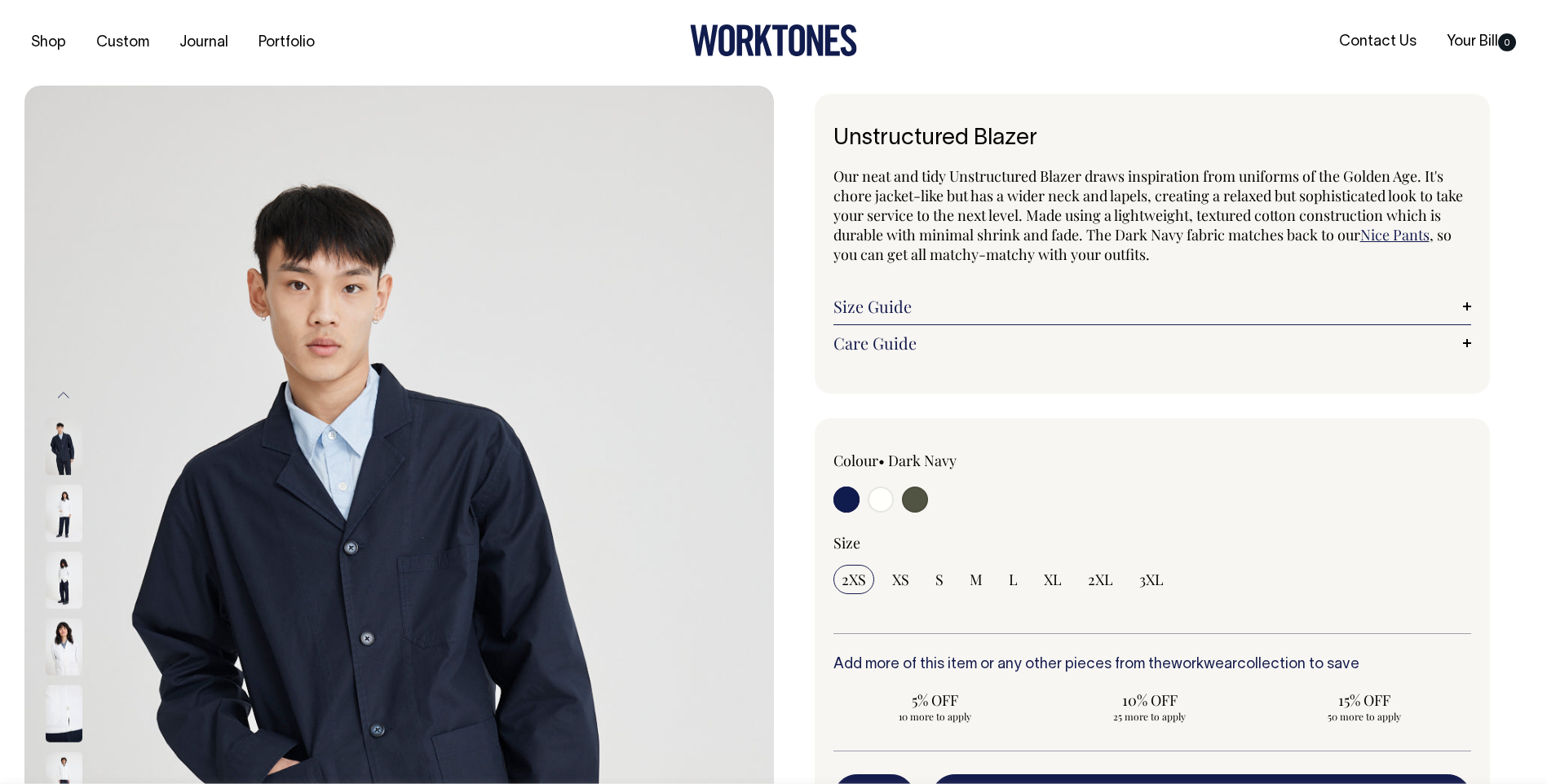
click at [67, 671] on img at bounding box center [64, 647] width 37 height 57
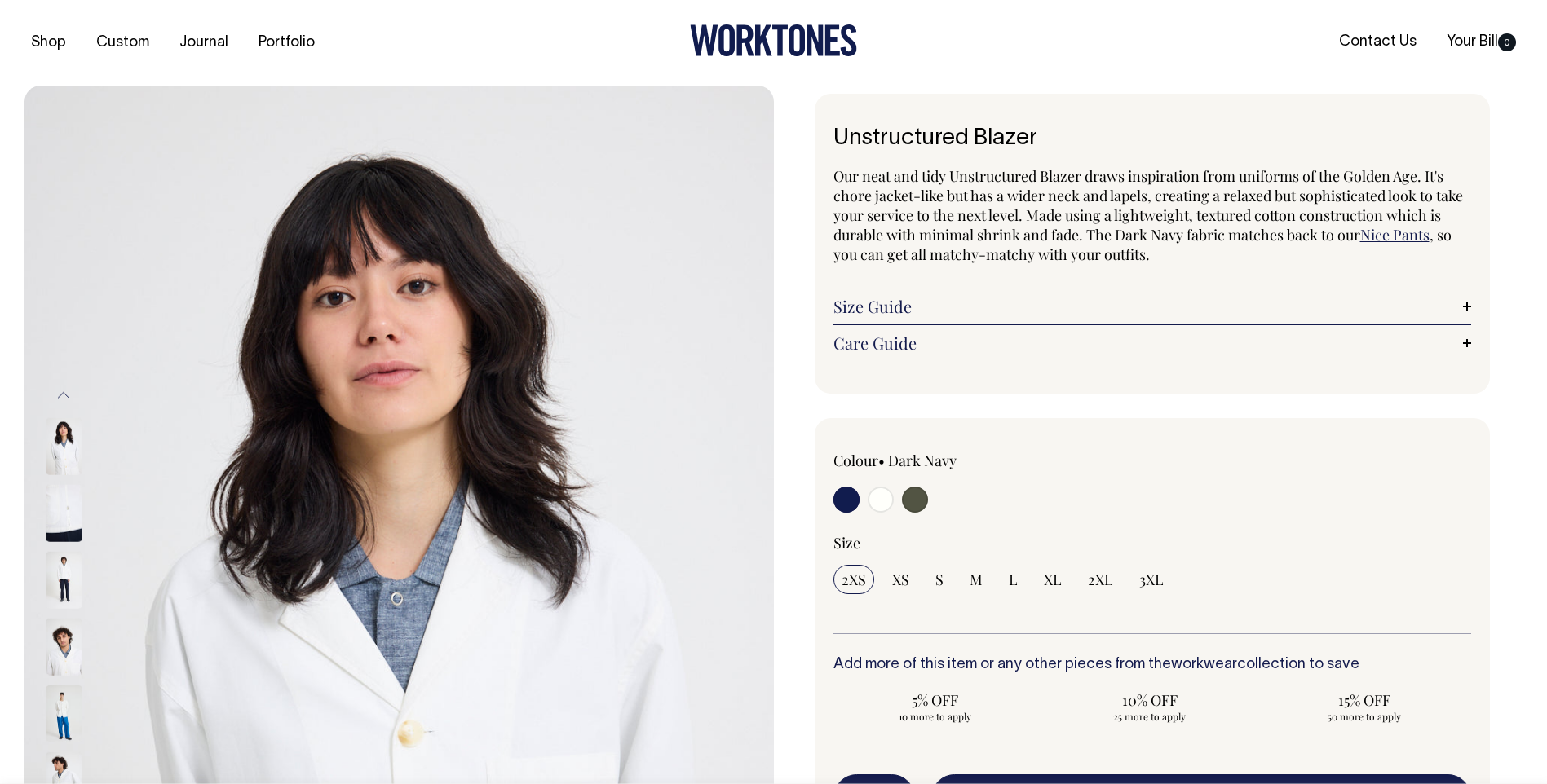
click at [58, 568] on img at bounding box center [64, 580] width 37 height 57
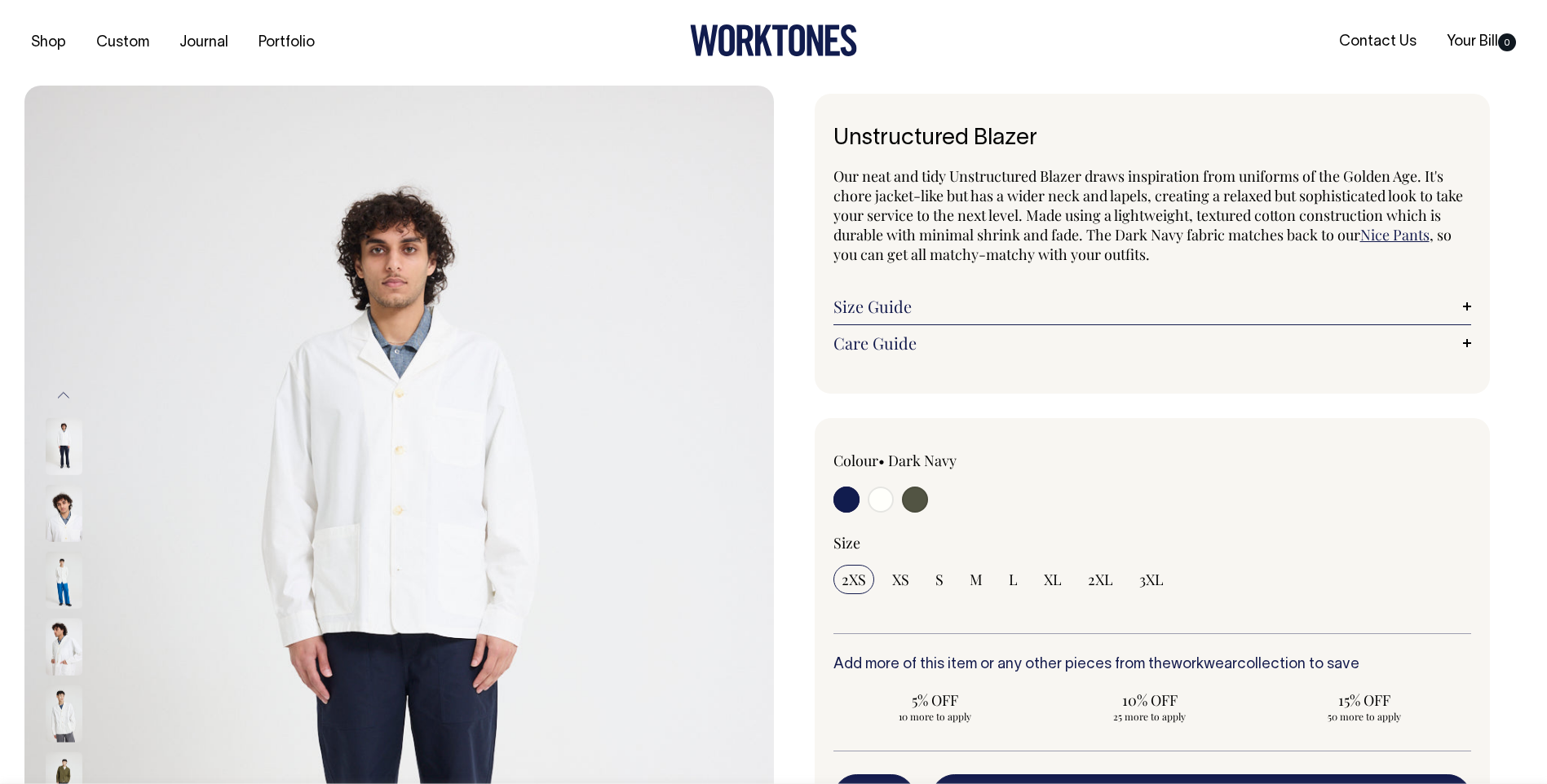
click at [61, 464] on img at bounding box center [64, 446] width 37 height 57
click at [63, 652] on img at bounding box center [64, 647] width 37 height 57
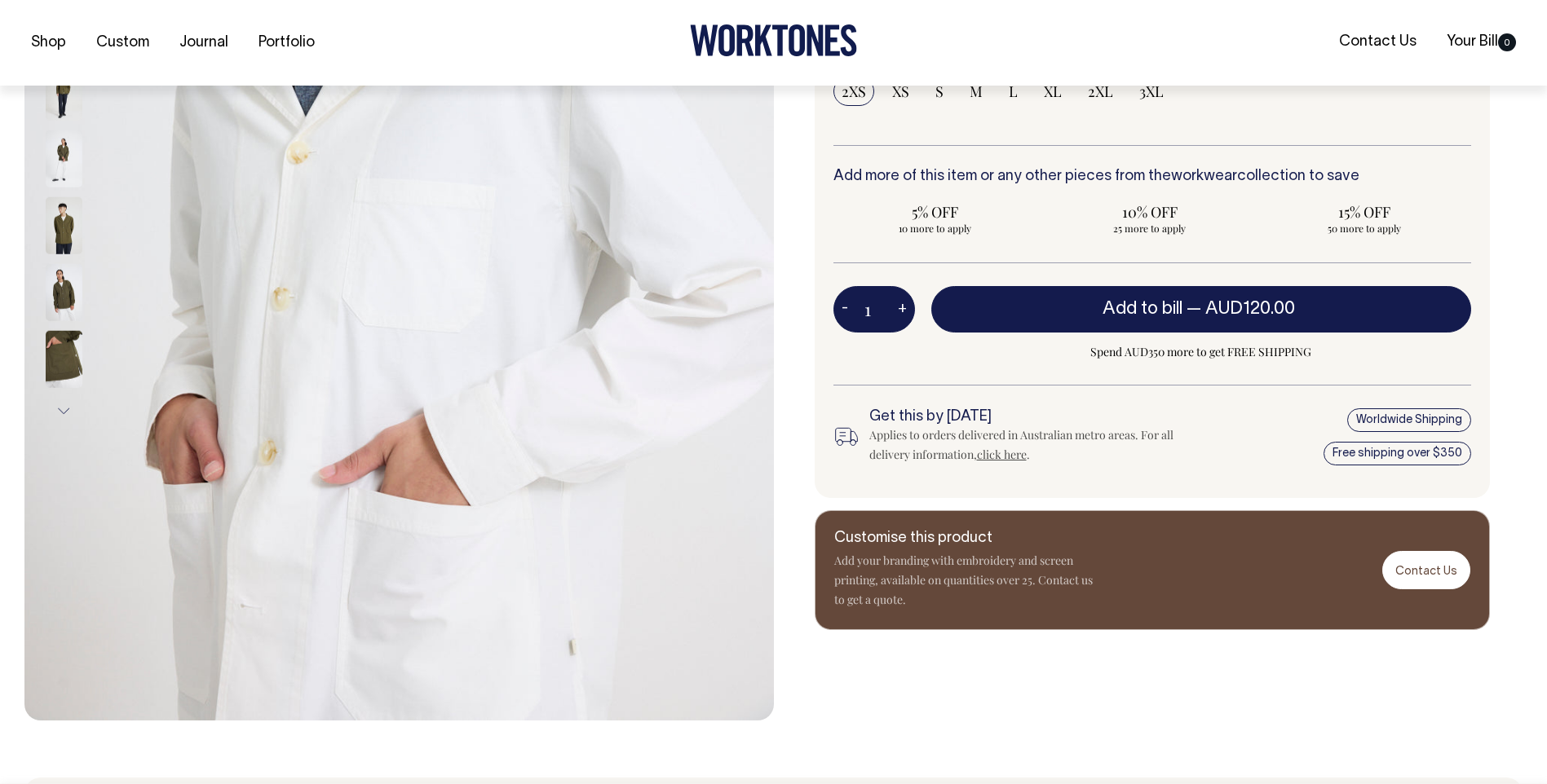
scroll to position [489, 0]
click at [51, 350] on img at bounding box center [64, 359] width 37 height 57
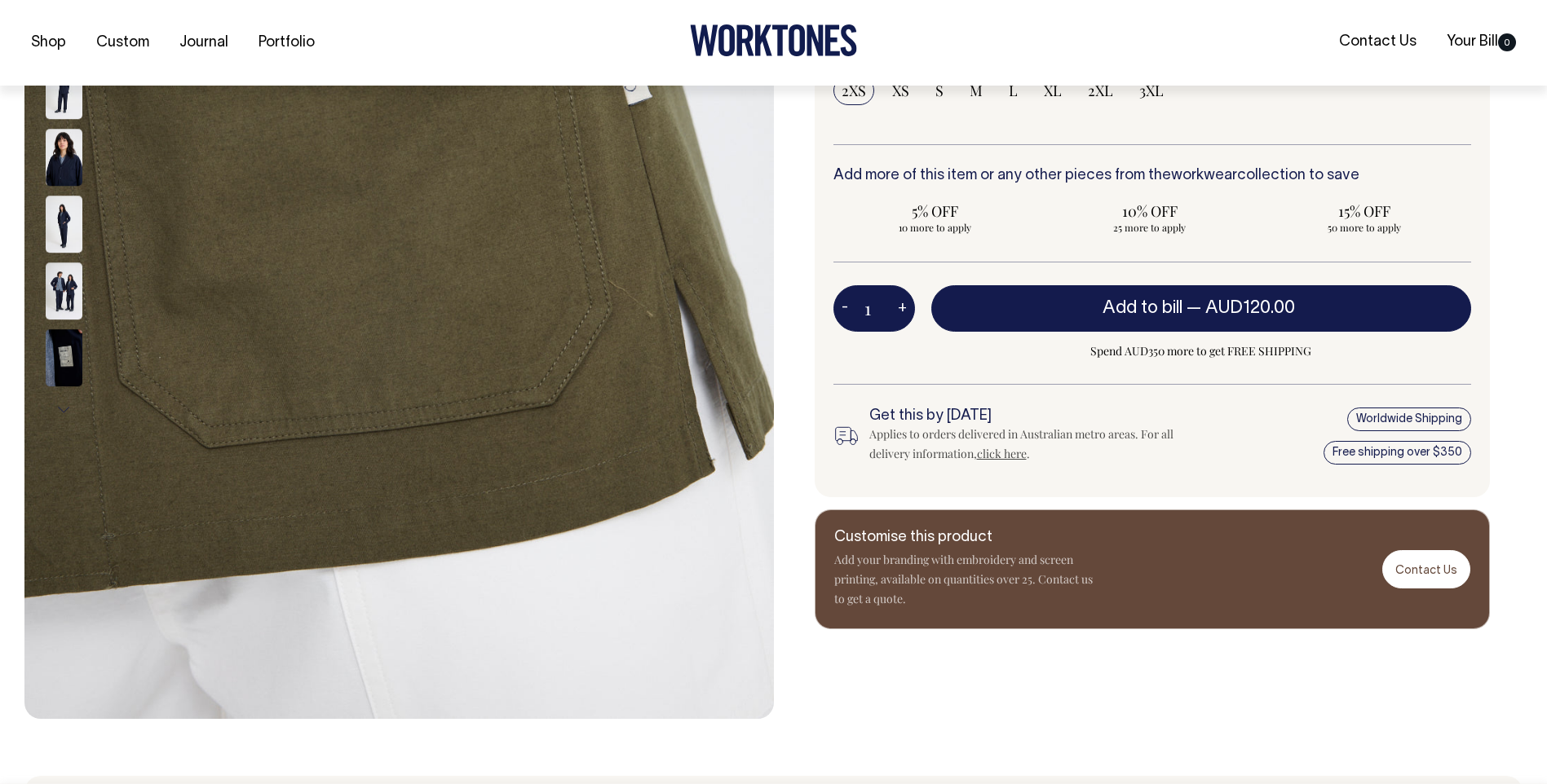
click at [72, 351] on img at bounding box center [64, 359] width 37 height 57
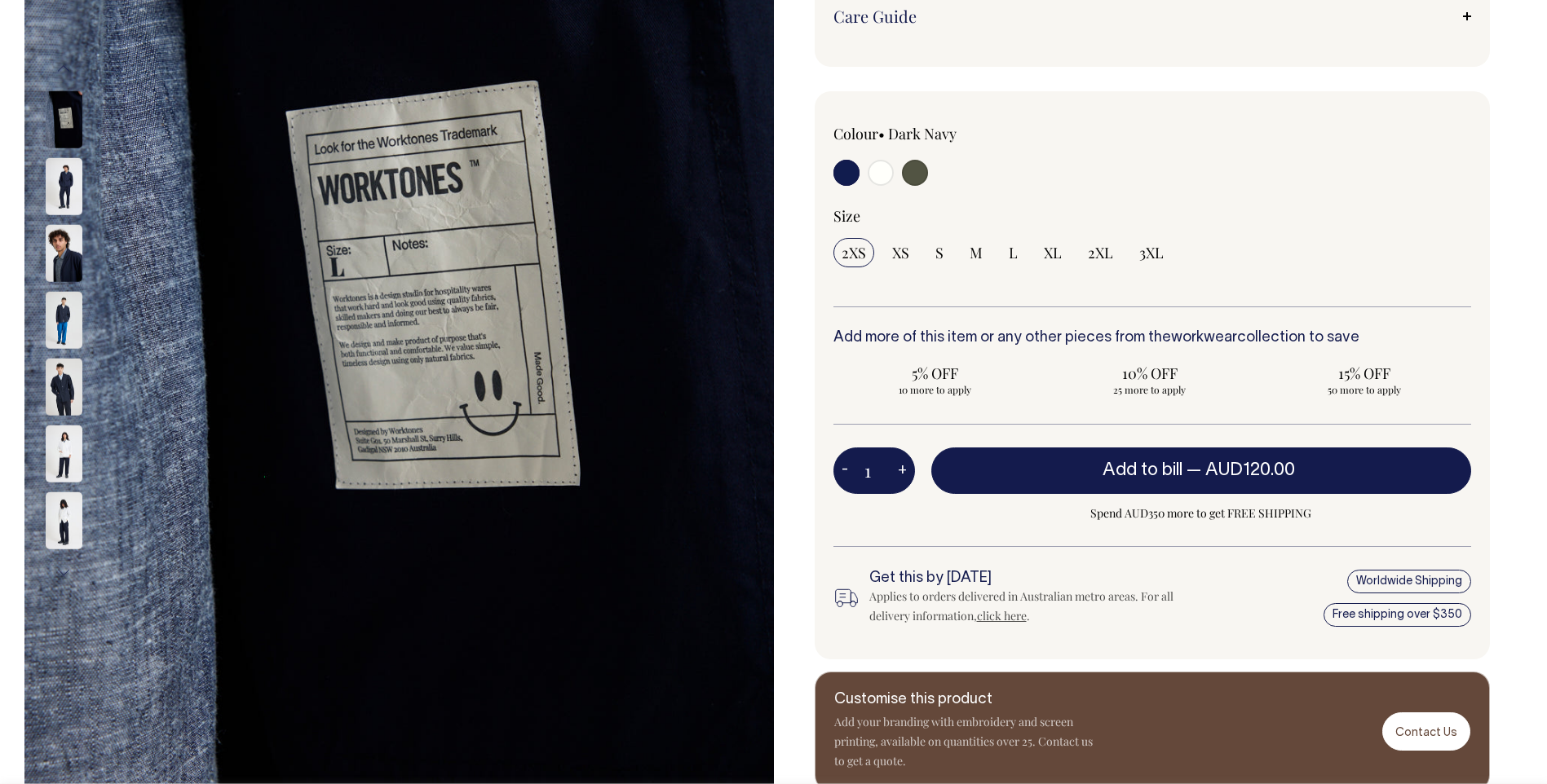
scroll to position [326, 0]
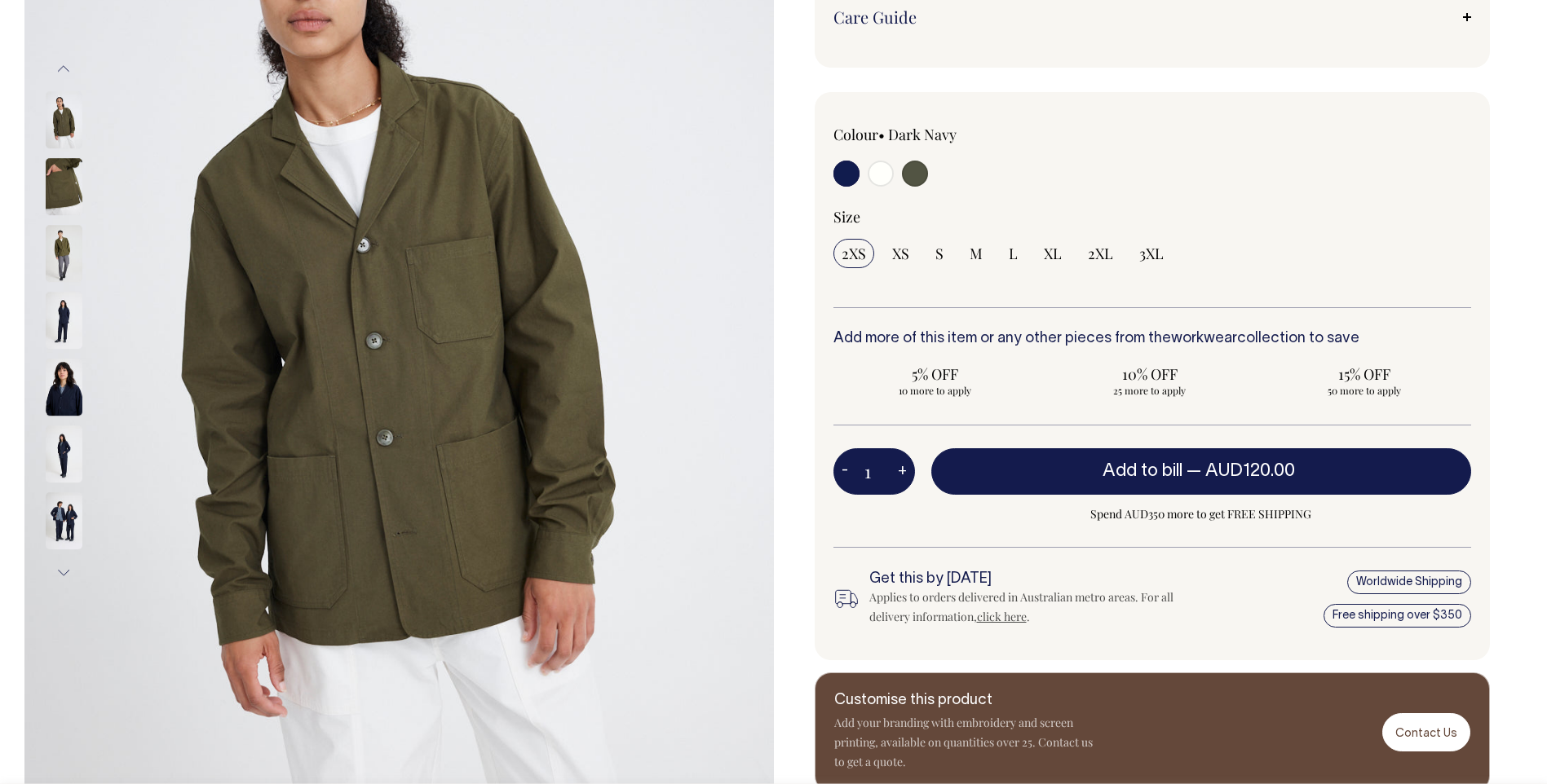
click at [69, 124] on img at bounding box center [64, 121] width 37 height 57
click at [66, 64] on button "Previous" at bounding box center [63, 69] width 24 height 37
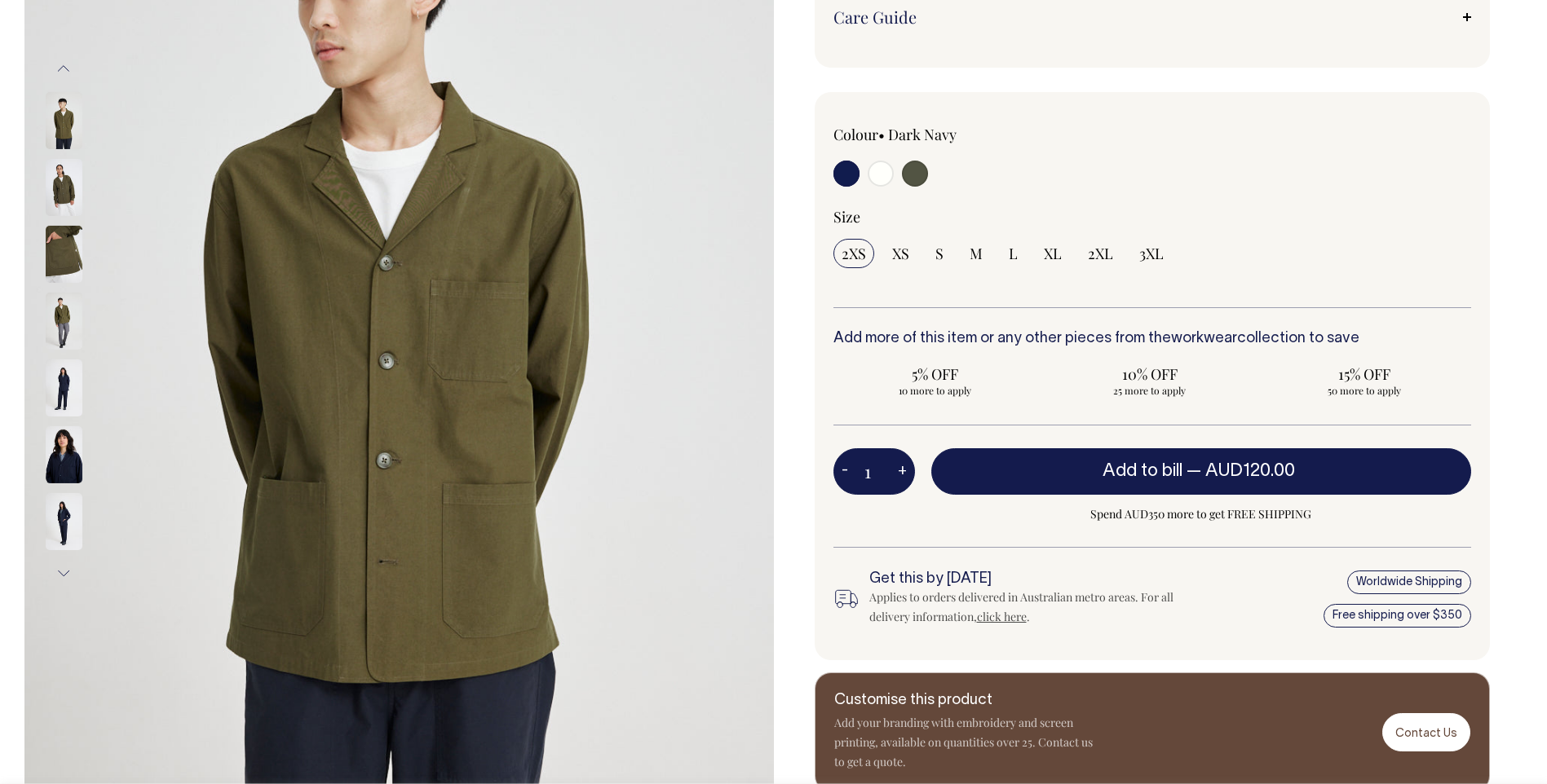
click at [61, 108] on img at bounding box center [64, 121] width 37 height 57
click at [60, 74] on button "Previous" at bounding box center [63, 69] width 24 height 37
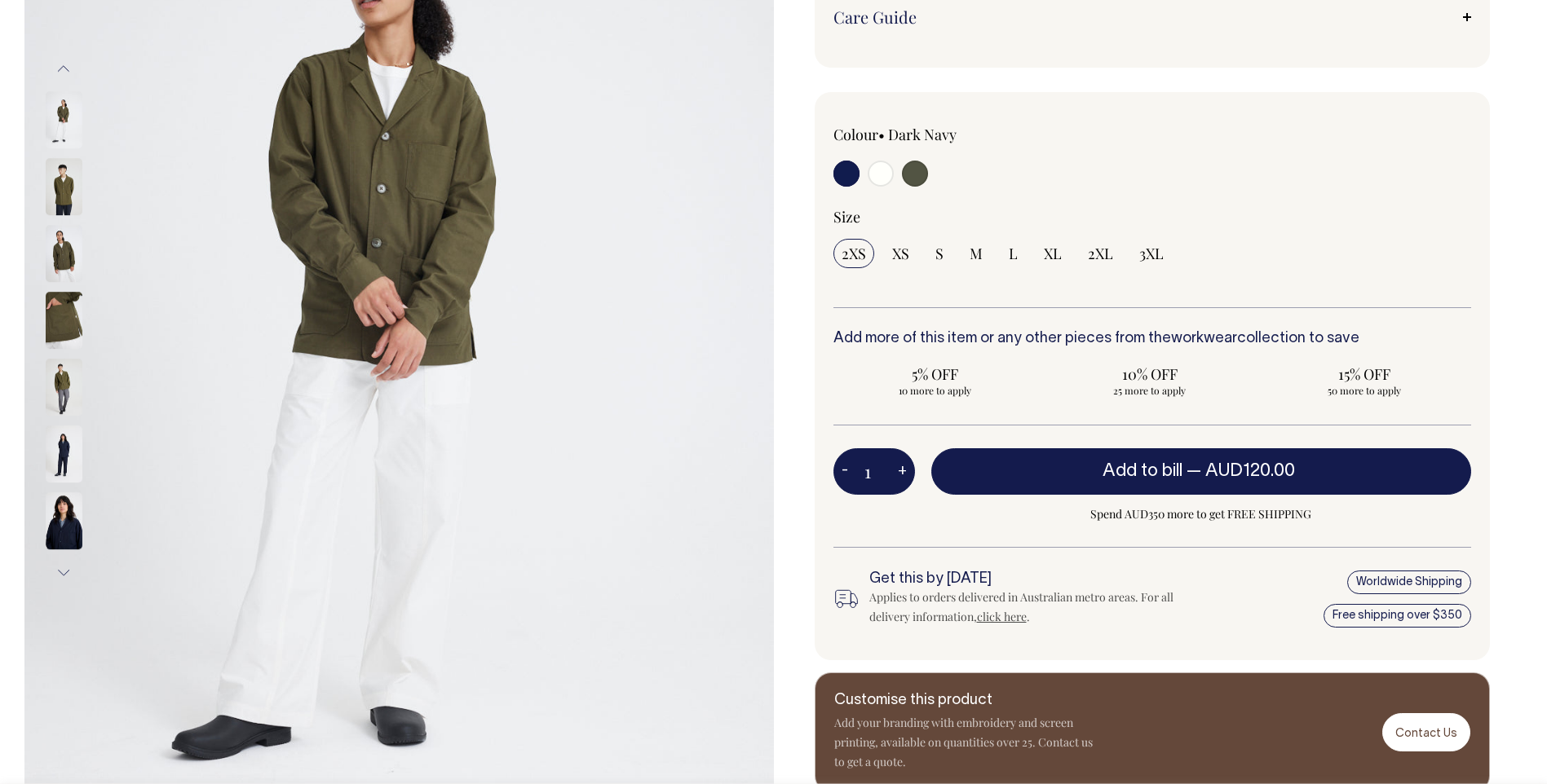
click at [63, 99] on img at bounding box center [64, 121] width 37 height 57
click at [62, 76] on button "Previous" at bounding box center [63, 69] width 24 height 37
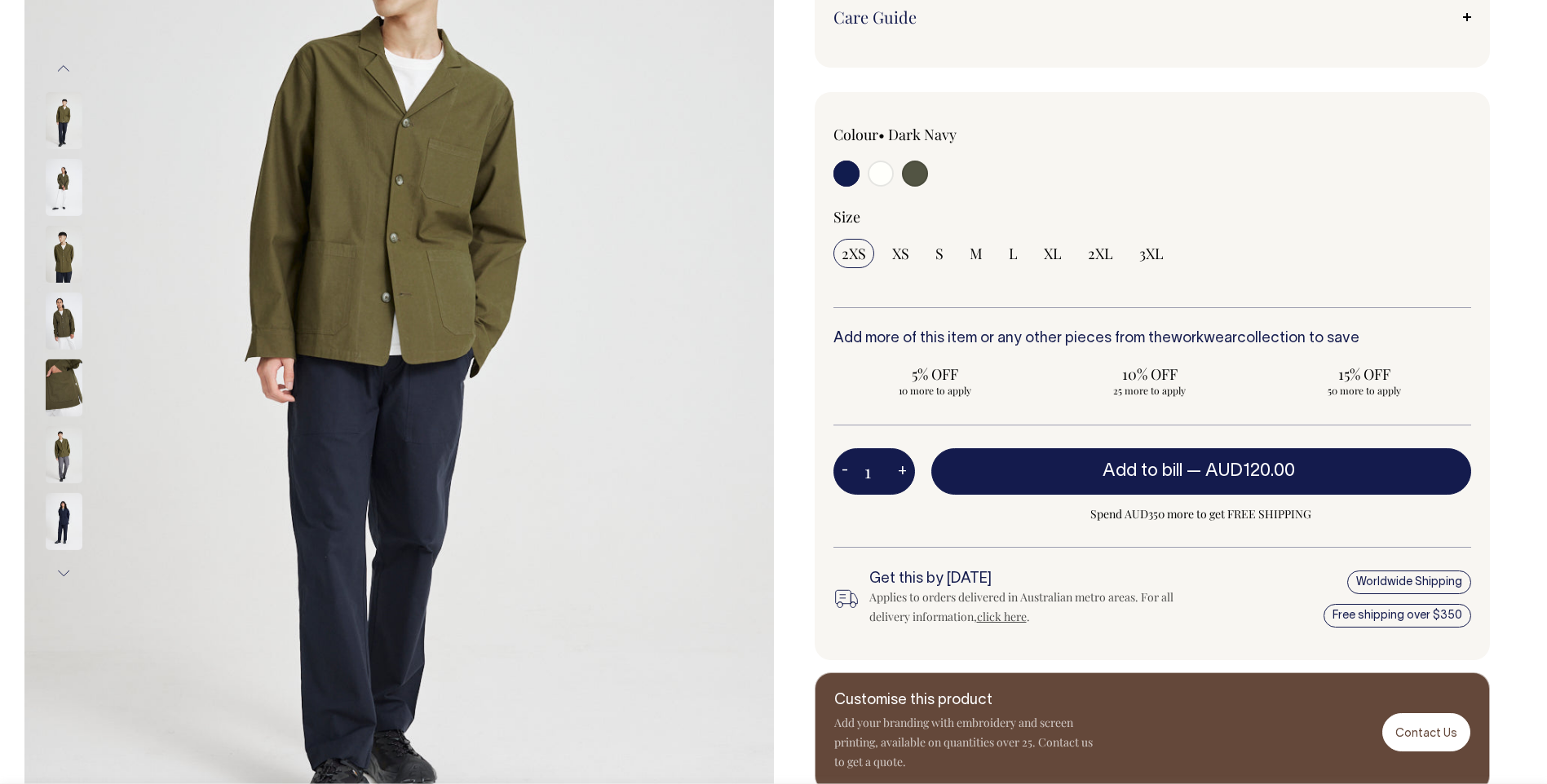
click at [65, 105] on img at bounding box center [64, 121] width 37 height 57
click at [60, 73] on button "Previous" at bounding box center [63, 69] width 24 height 37
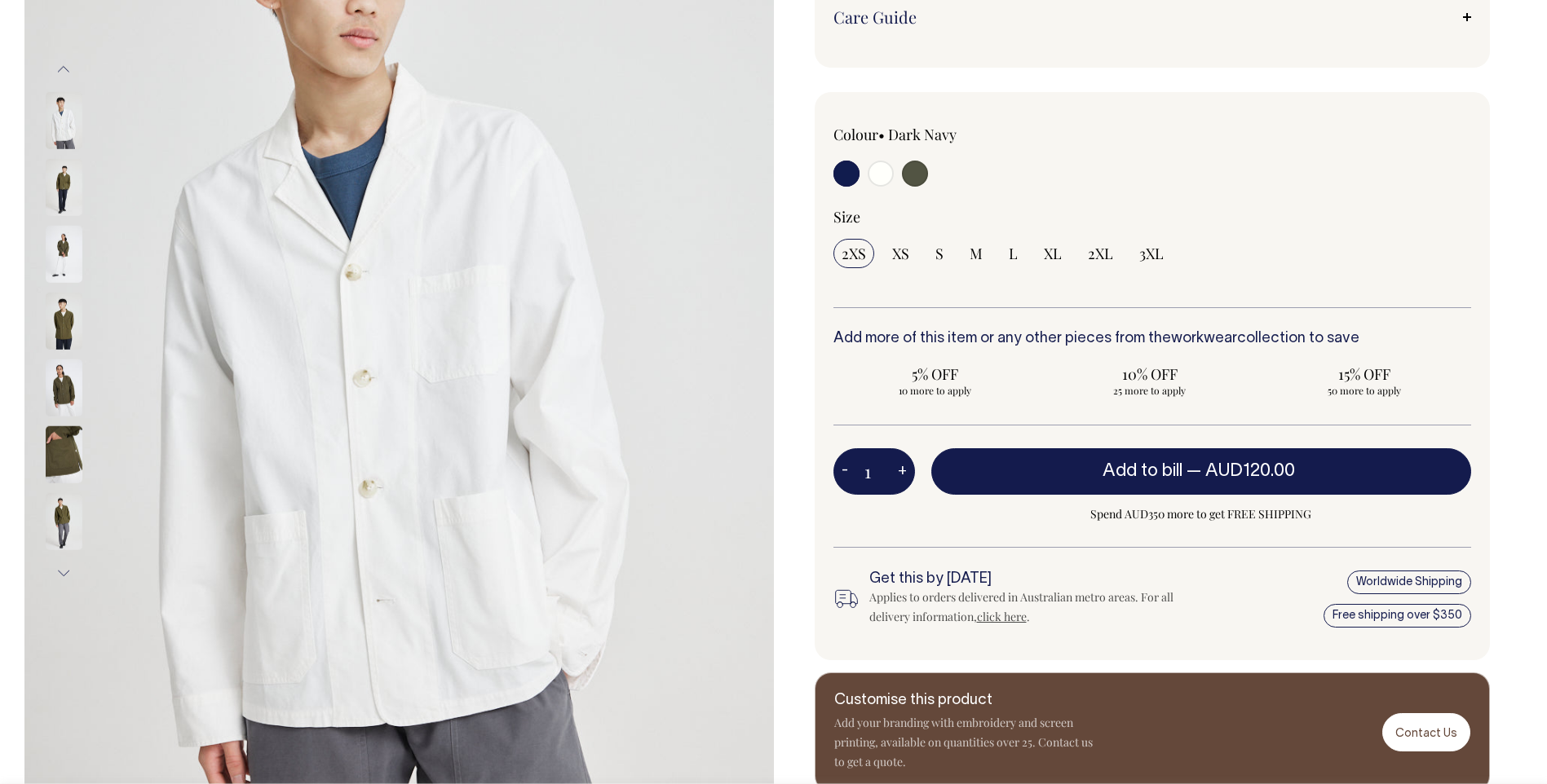
click at [62, 112] on img at bounding box center [64, 121] width 37 height 57
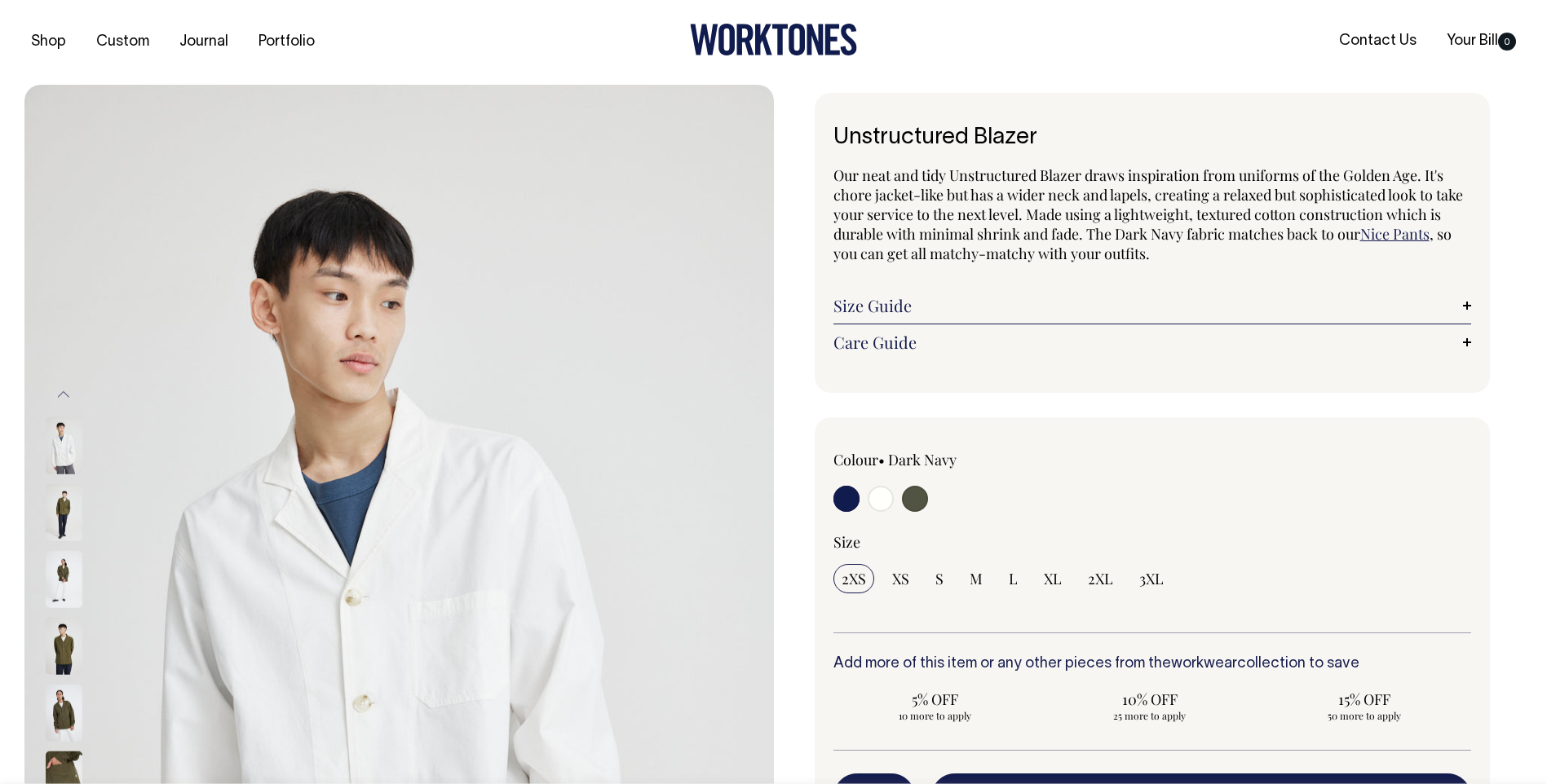
scroll to position [0, 0]
click at [1461, 337] on link "Care Guide" at bounding box center [1152, 344] width 639 height 20
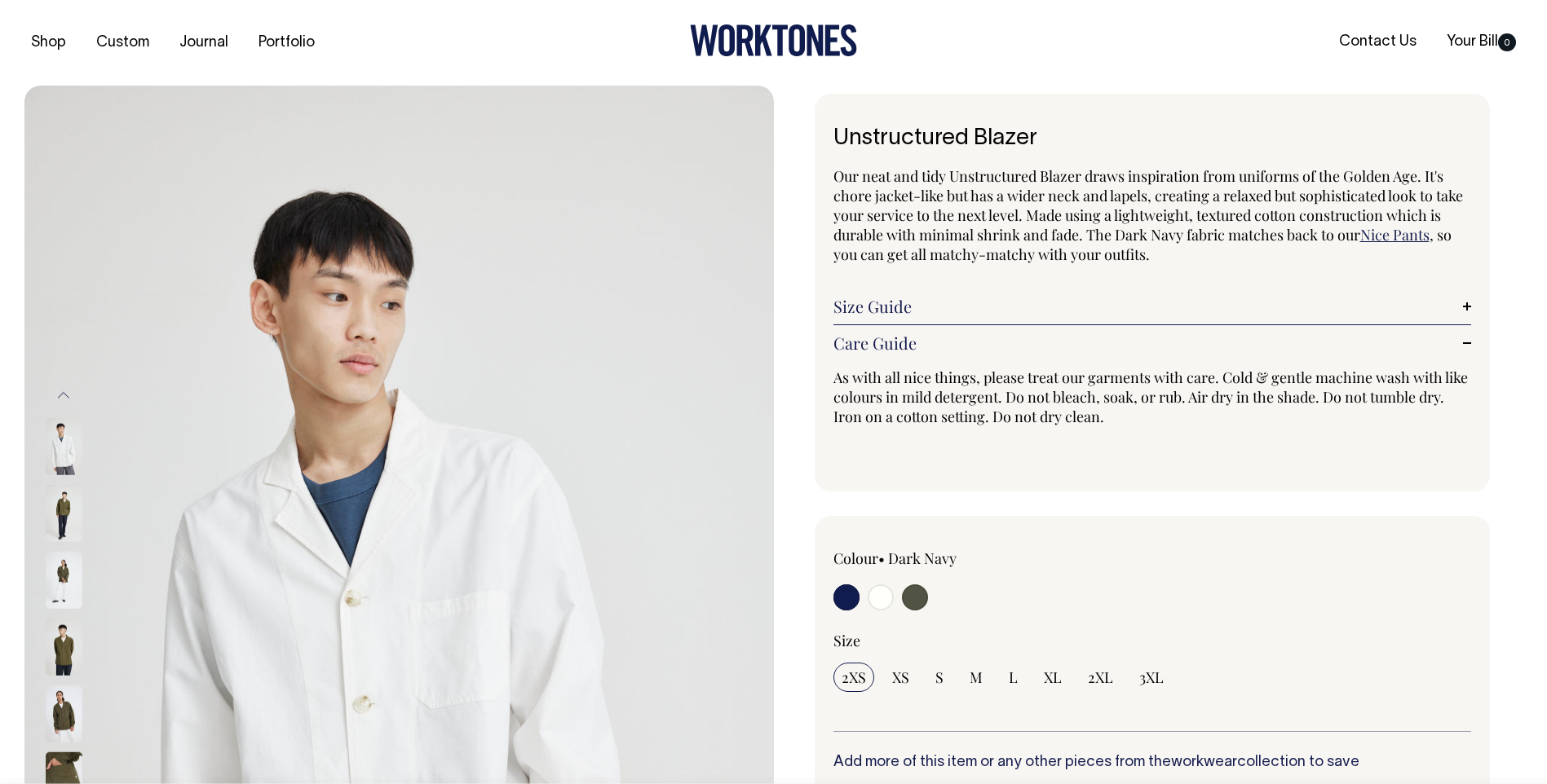
click at [1465, 318] on div "Size Guide Size Guide Cici (she) wears an extra small and Amir (he) wears a lar…" at bounding box center [1152, 307] width 639 height 37
click at [1181, 280] on div "Our neat and tidy Unstructured Blazer draws inspiration from uniforms of the Go…" at bounding box center [1152, 313] width 639 height 293
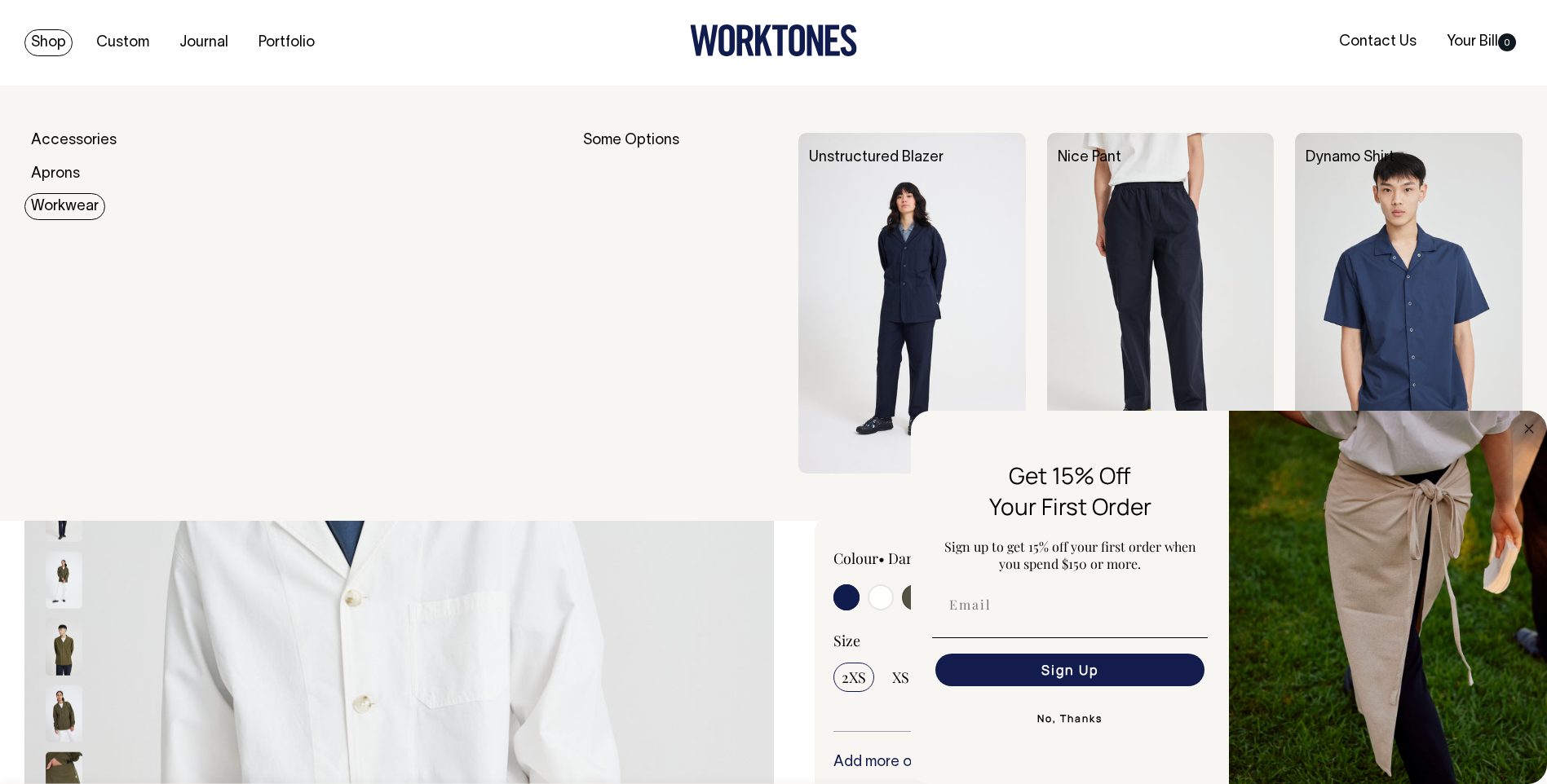
click at [70, 202] on link "Workwear" at bounding box center [64, 206] width 81 height 27
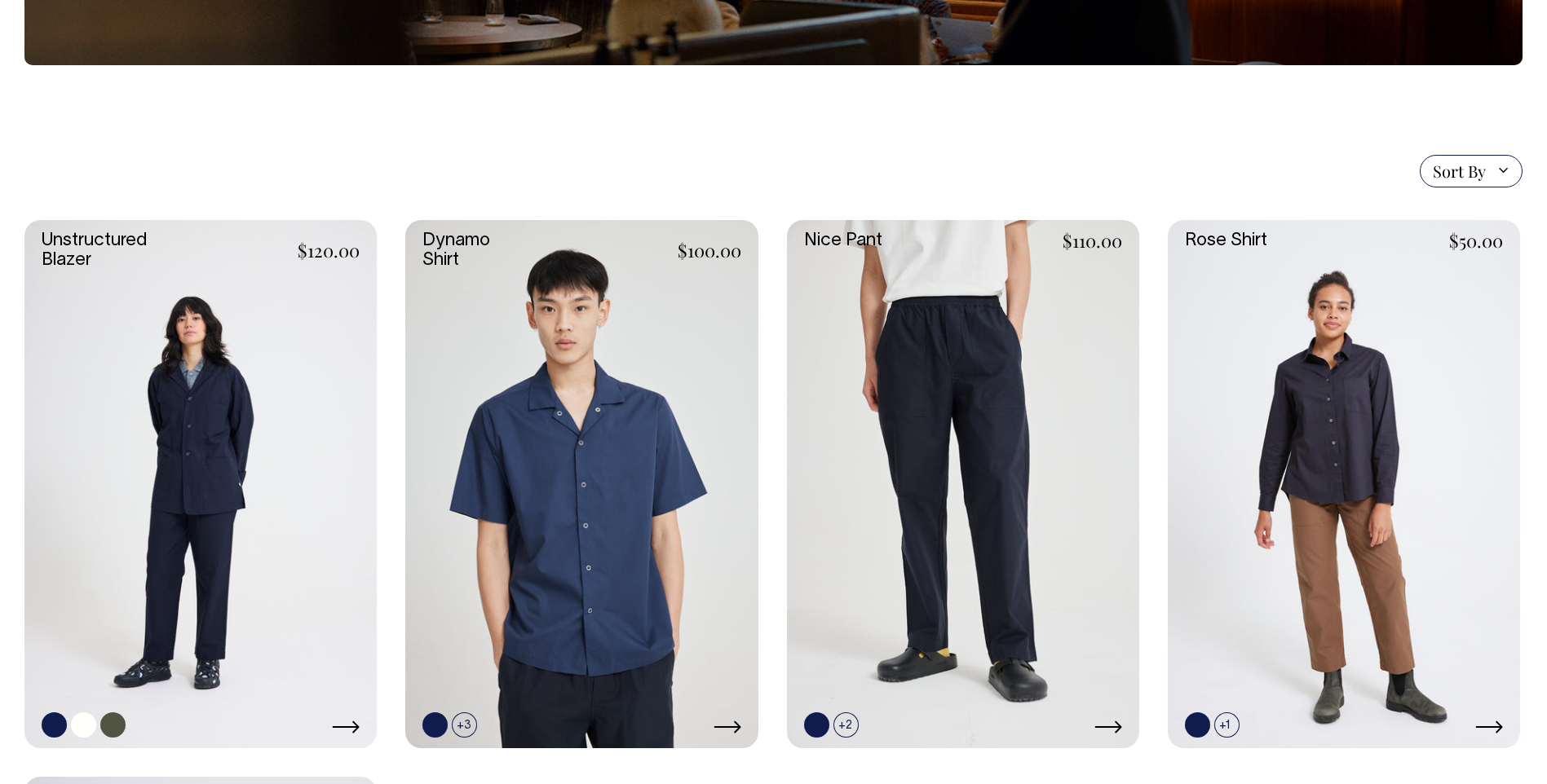
scroll to position [326, 0]
click at [197, 394] on link at bounding box center [200, 483] width 352 height 528
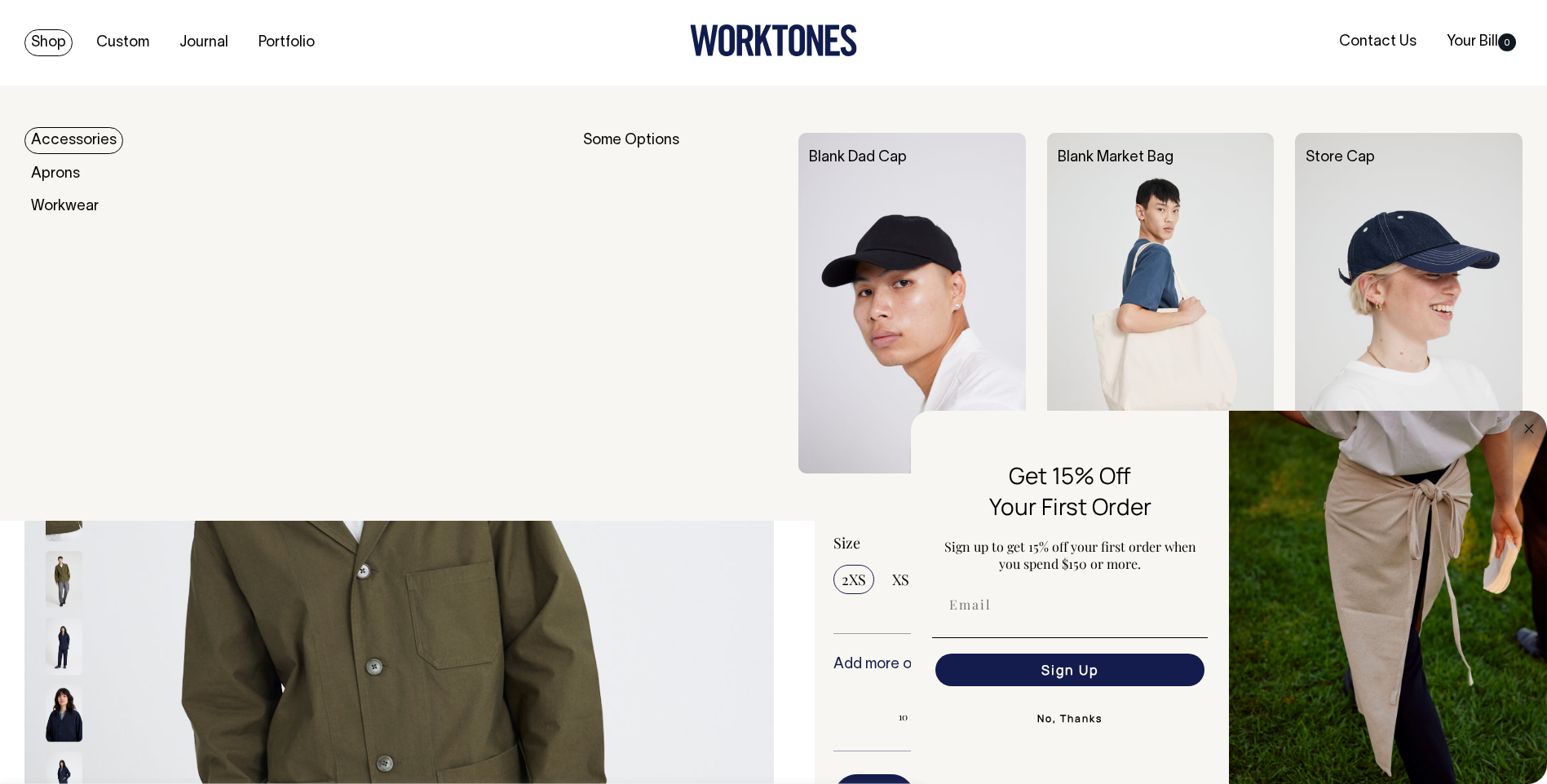
click at [57, 43] on link "Shop" at bounding box center [48, 42] width 48 height 27
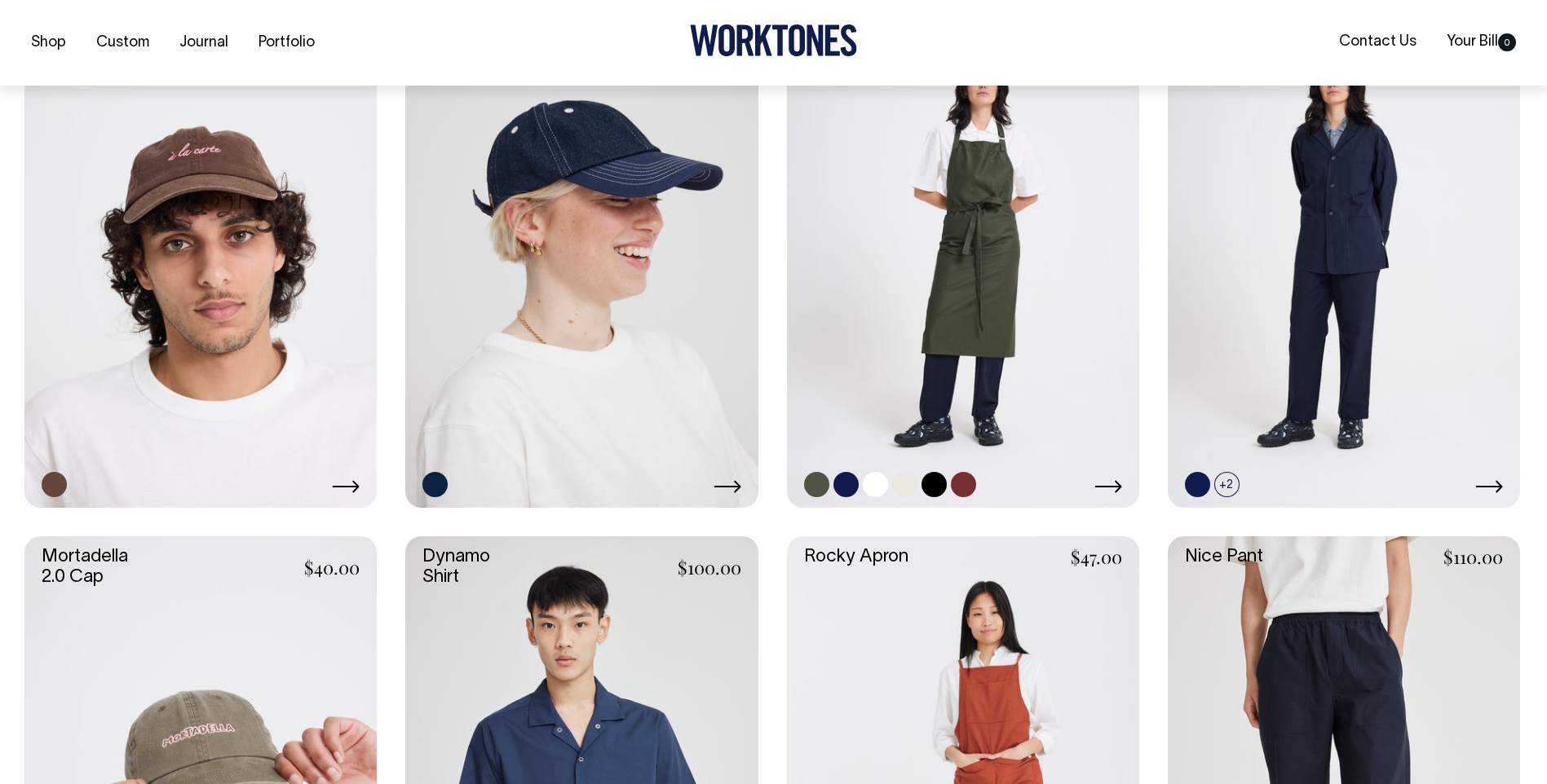
scroll to position [1059, 0]
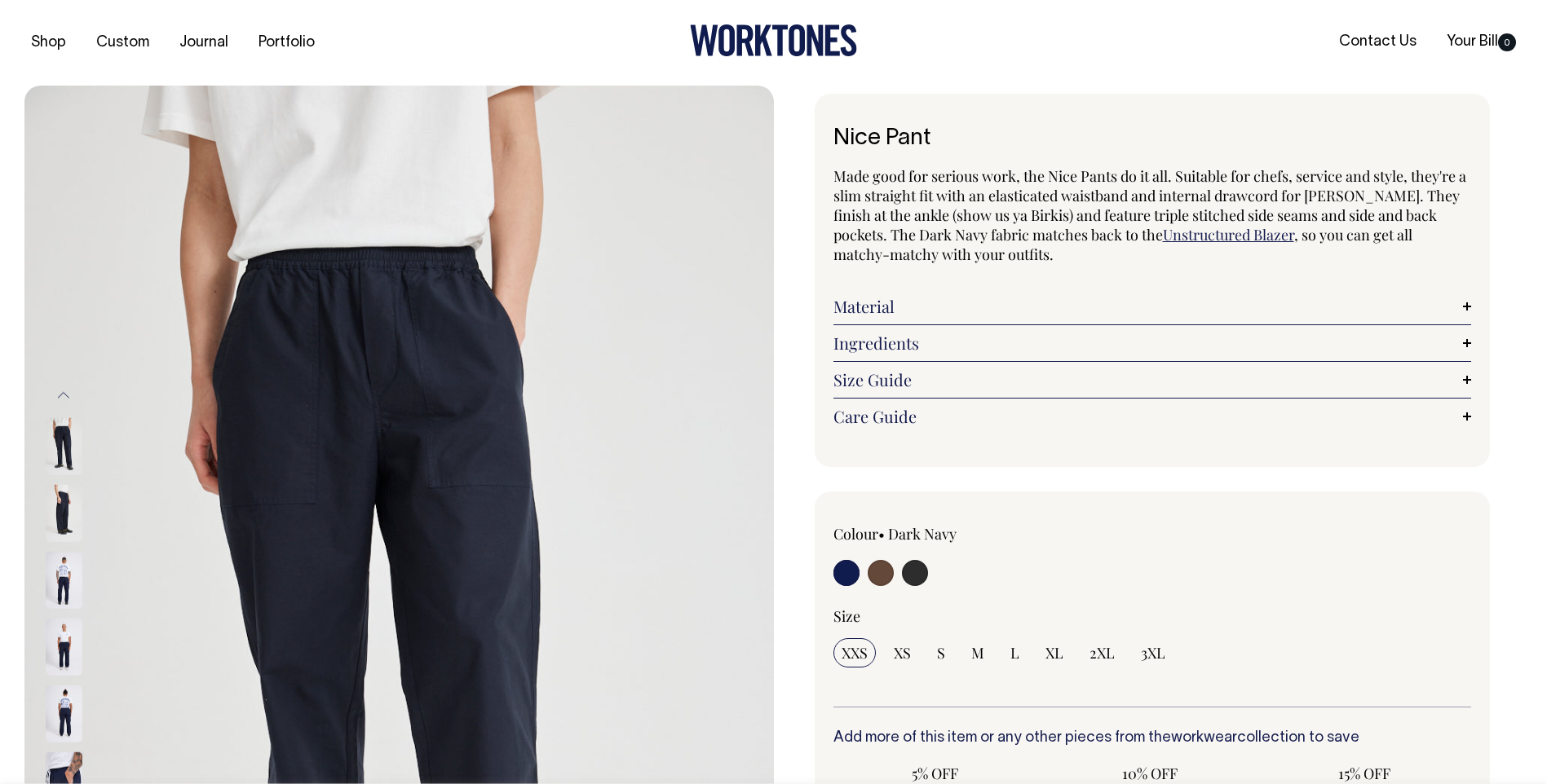
click at [1465, 342] on link "Ingredients" at bounding box center [1152, 344] width 639 height 20
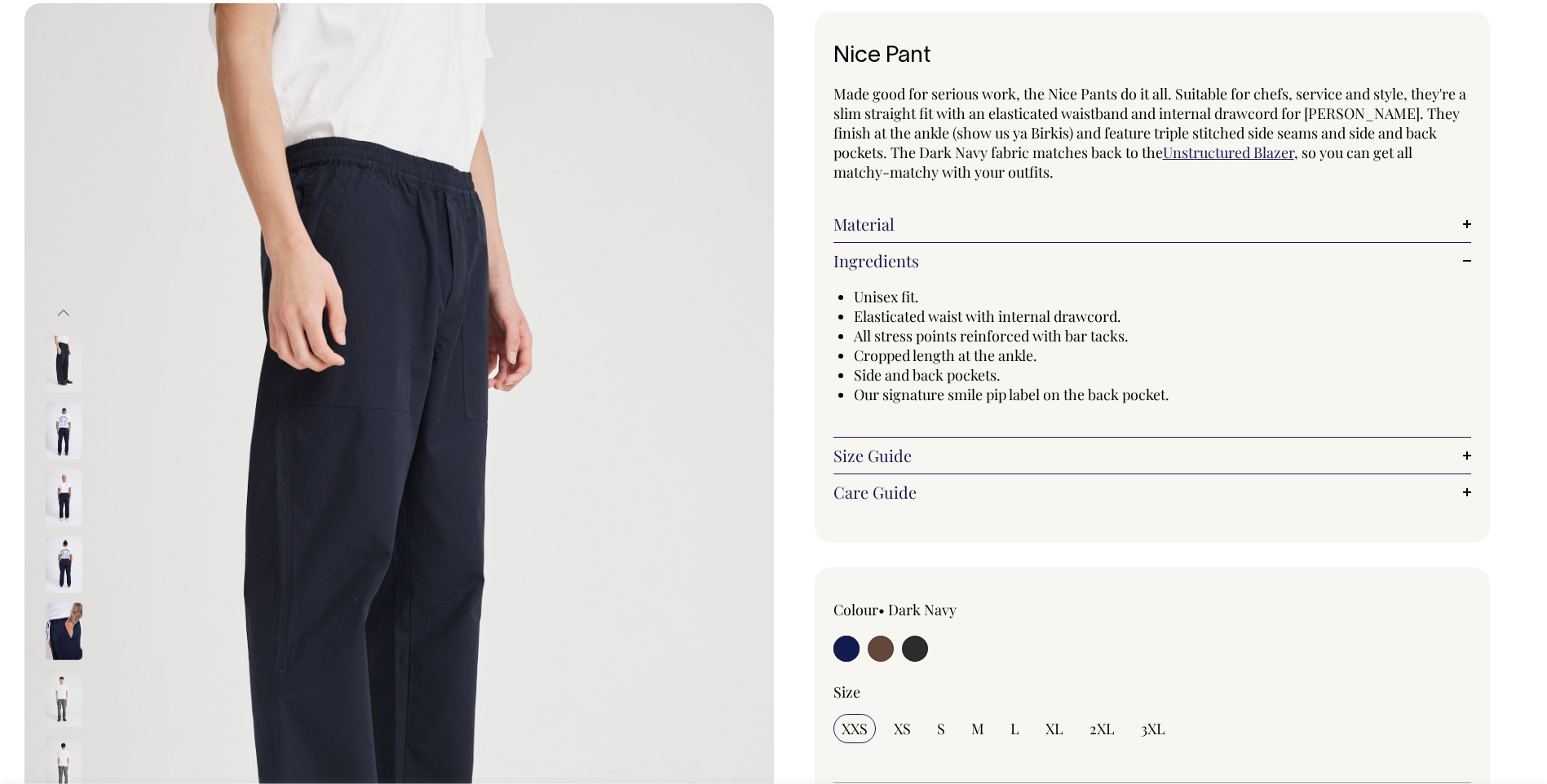
scroll to position [82, 0]
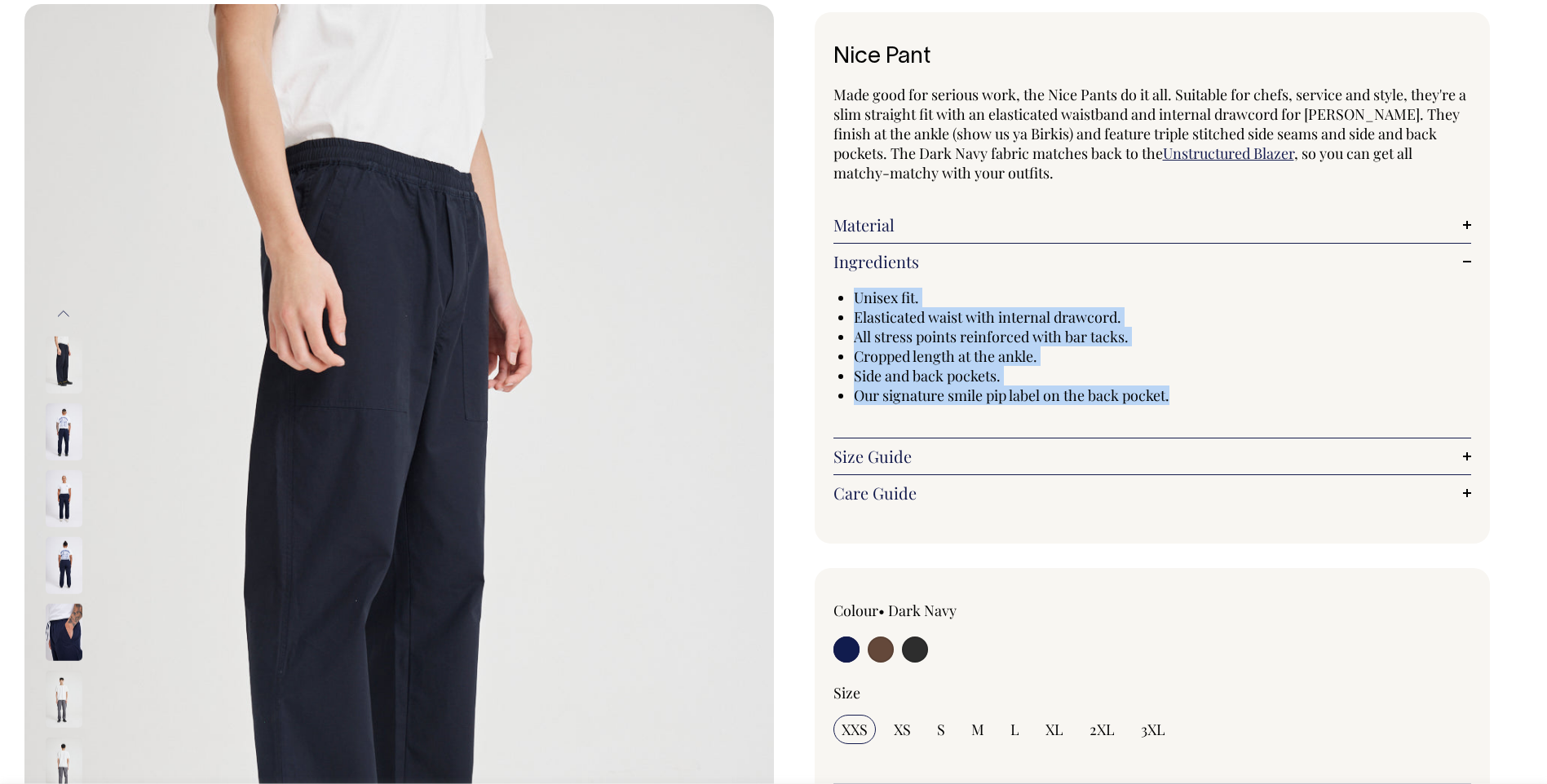
drag, startPoint x: 855, startPoint y: 299, endPoint x: 1186, endPoint y: 397, distance: 345.2
click at [1186, 397] on ul "Unisex fit. Elasticated waist with internal drawcord. All stress points reinfor…" at bounding box center [1162, 346] width 618 height 117
copy ul "Unisex fit. Elasticated waist with internal drawcord. All stress points reinfor…"
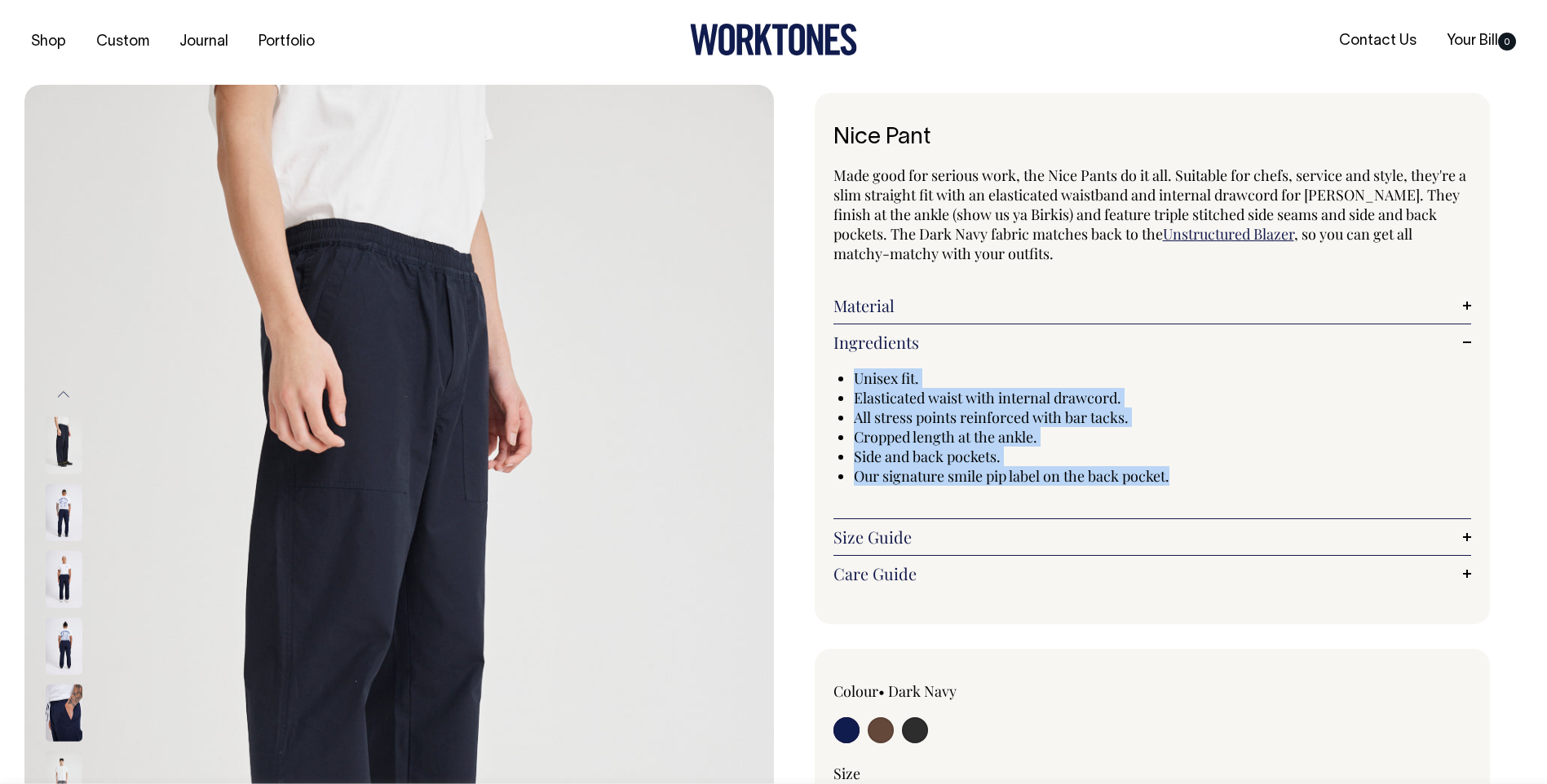
scroll to position [0, 0]
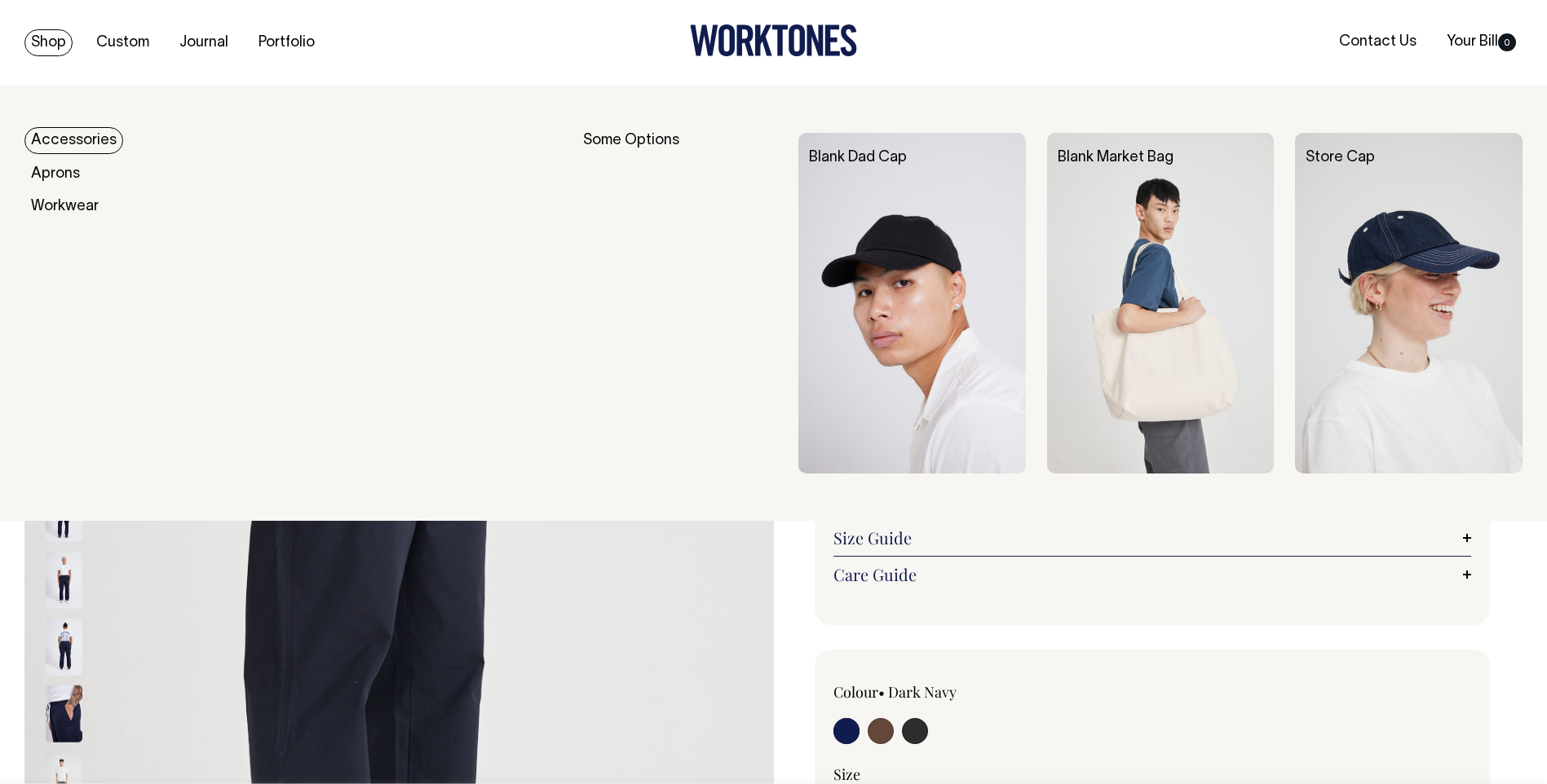
click at [63, 47] on link "Shop" at bounding box center [48, 42] width 48 height 27
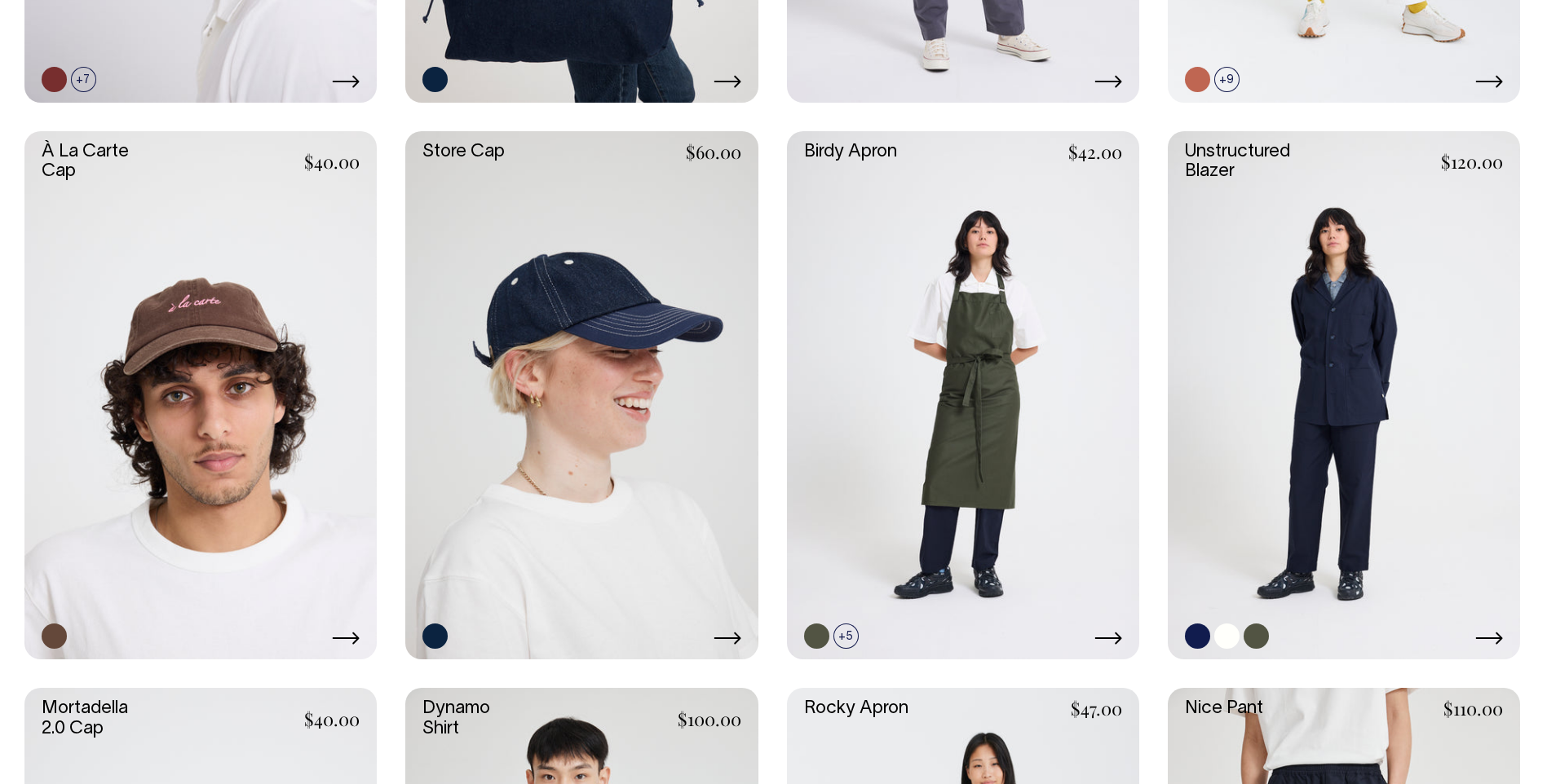
click at [1350, 339] on link at bounding box center [1344, 395] width 352 height 528
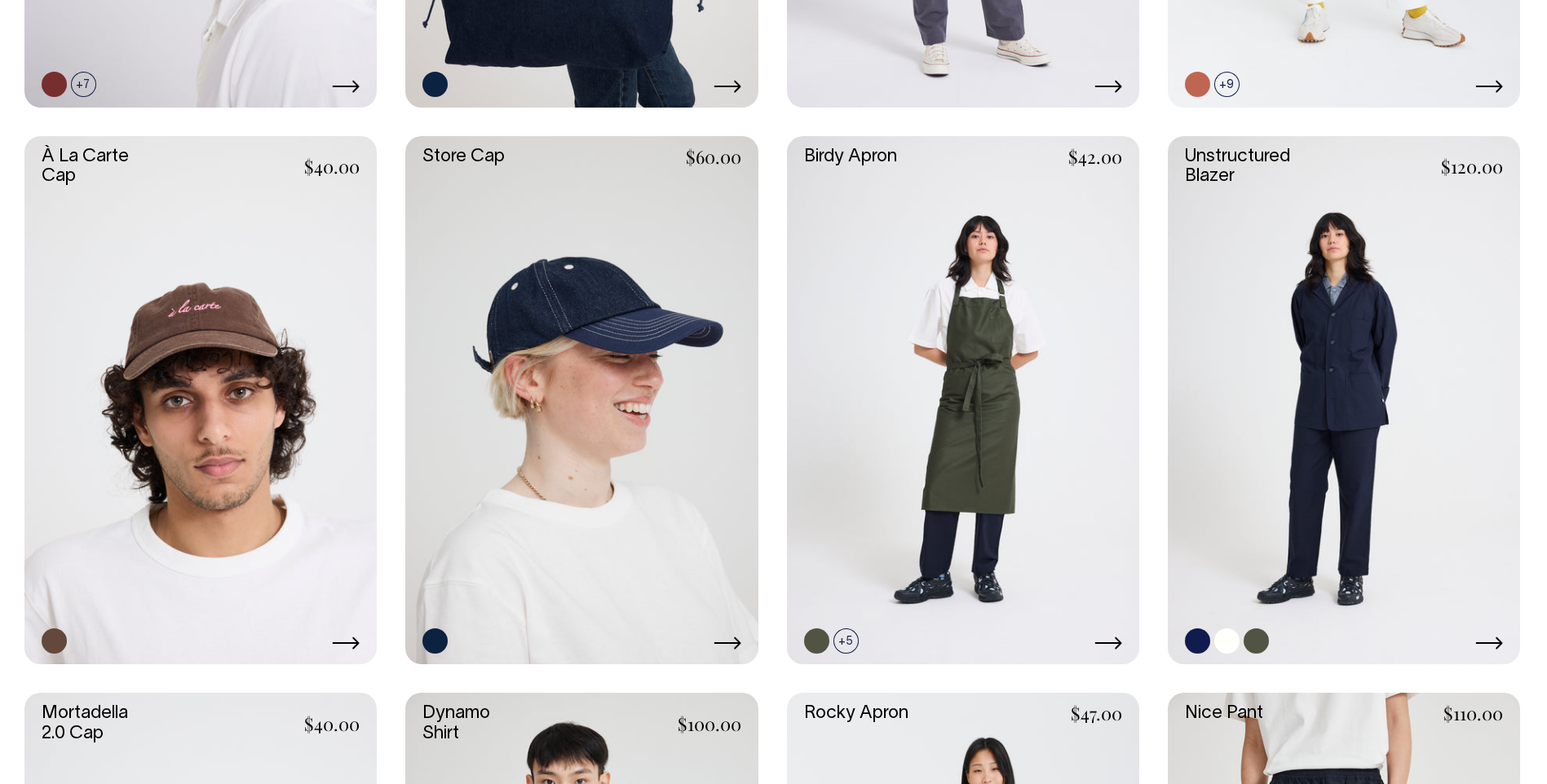
scroll to position [899, 0]
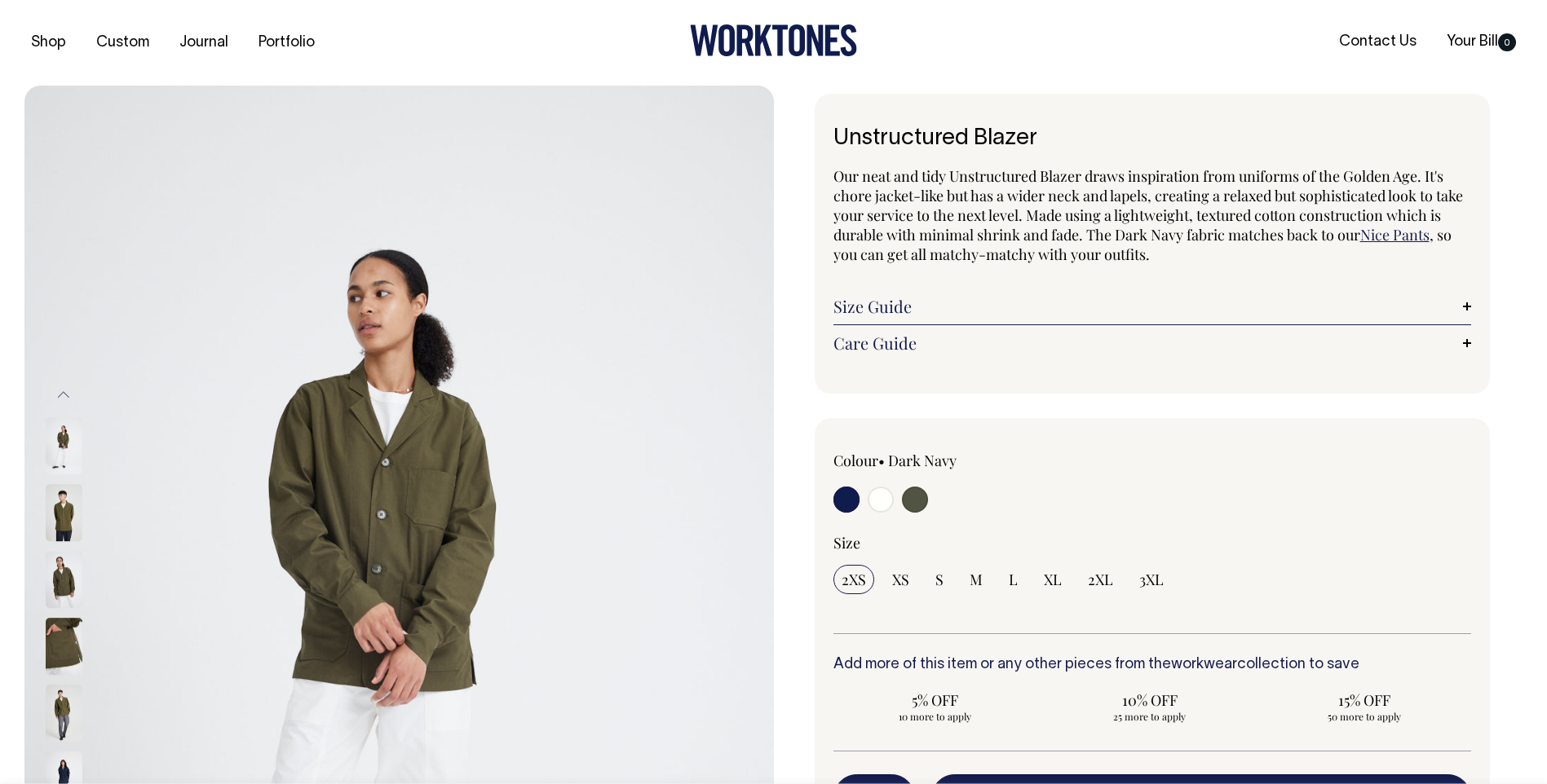
click at [1470, 306] on link "Size Guide" at bounding box center [1152, 307] width 639 height 20
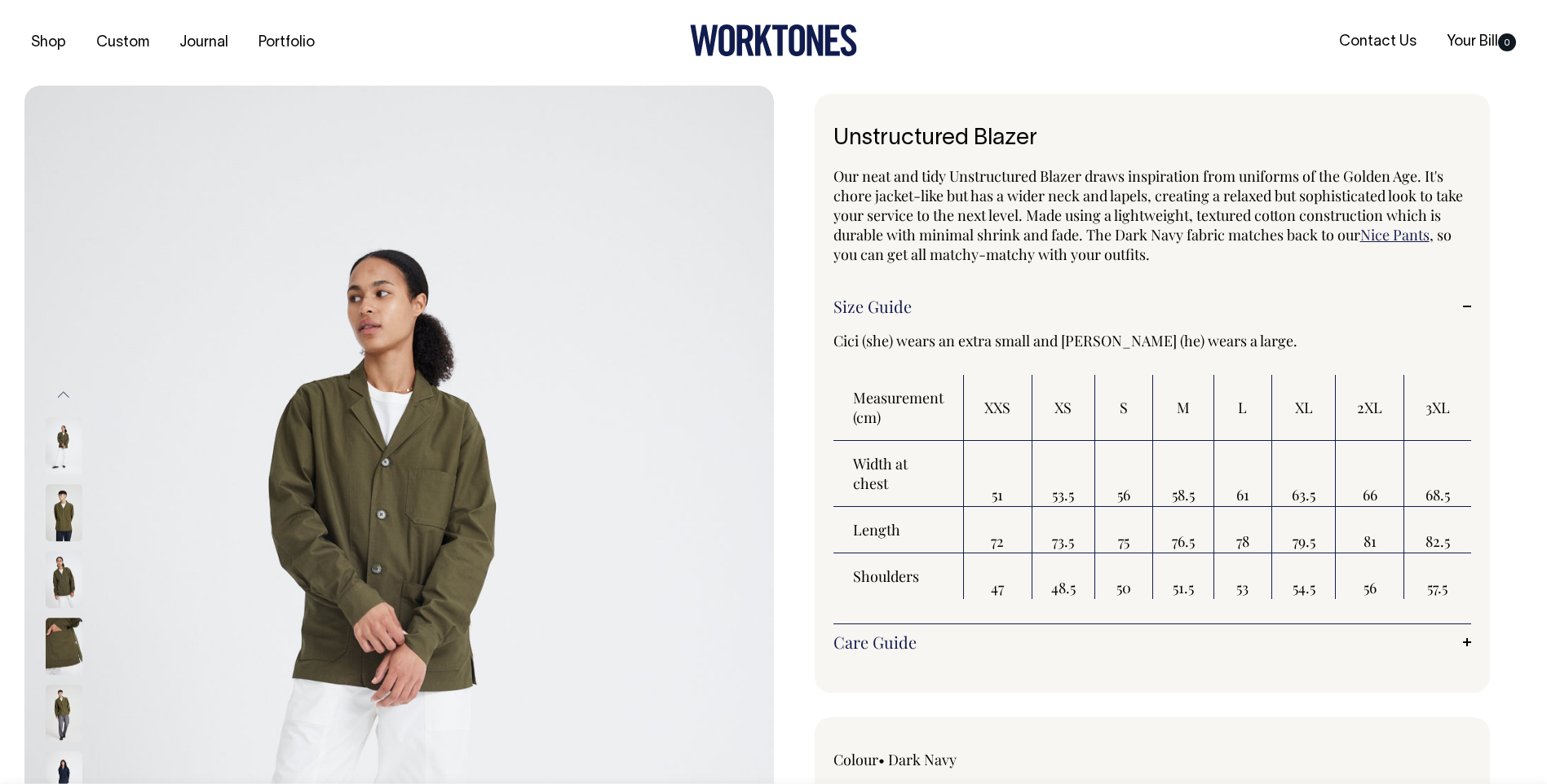
click at [1470, 306] on link "Size Guide" at bounding box center [1152, 307] width 639 height 20
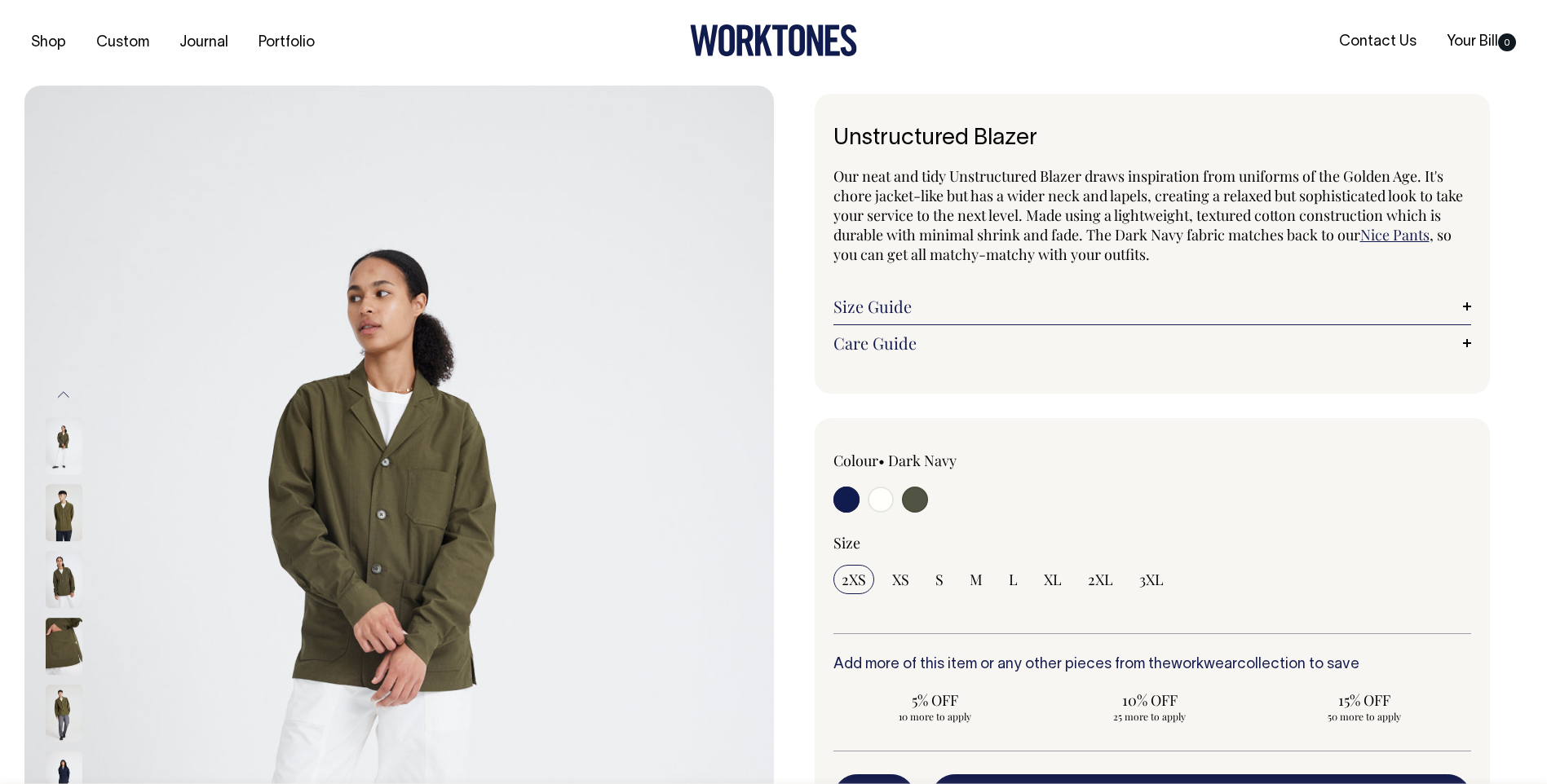
click at [1463, 343] on link "Care Guide" at bounding box center [1152, 344] width 639 height 20
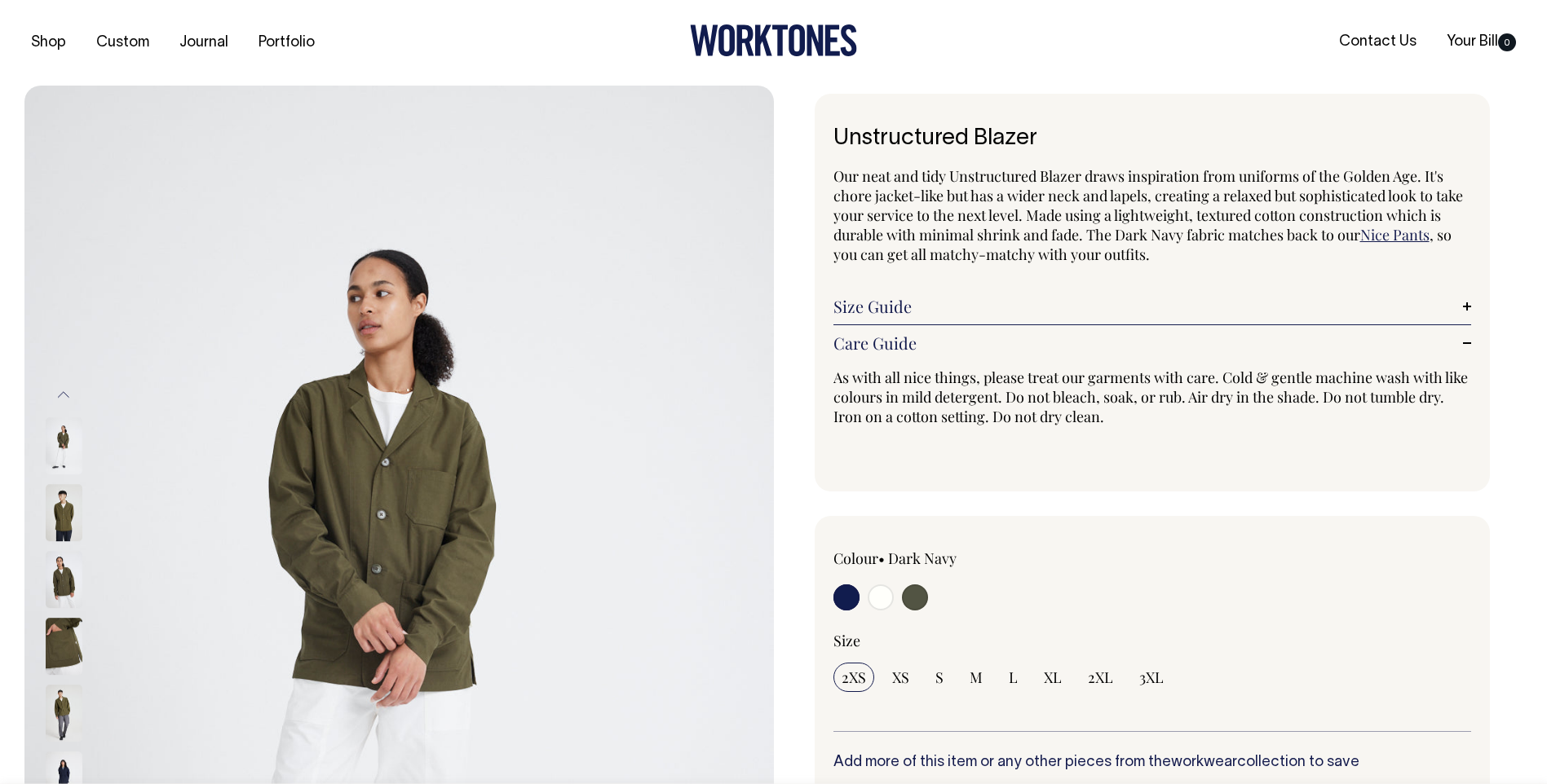
click at [1462, 344] on link "Care Guide" at bounding box center [1152, 344] width 639 height 20
